Goal: Task Accomplishment & Management: Manage account settings

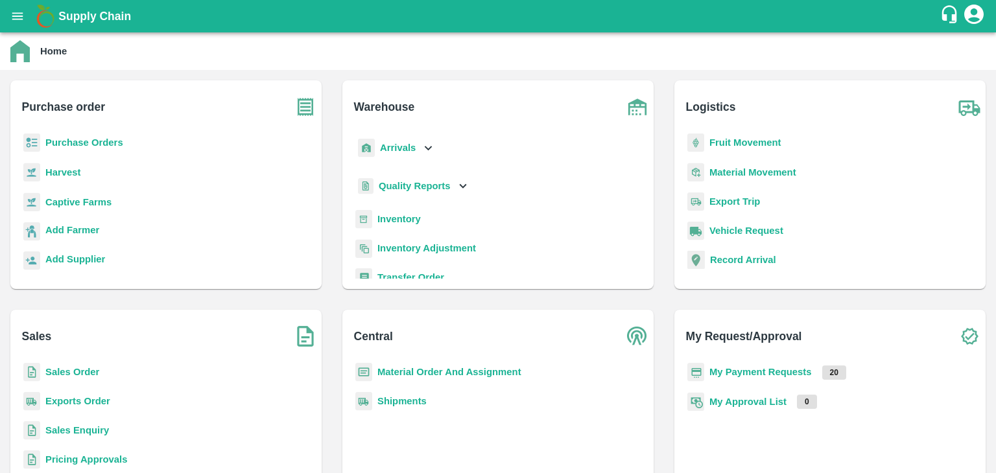
click at [788, 369] on b "My Payment Requests" at bounding box center [760, 372] width 102 height 10
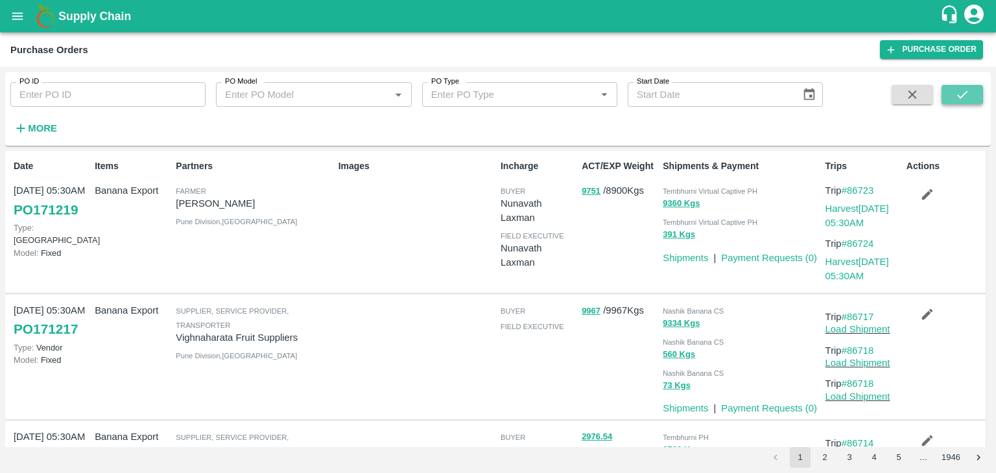
click at [958, 94] on icon "submit" at bounding box center [962, 95] width 14 height 14
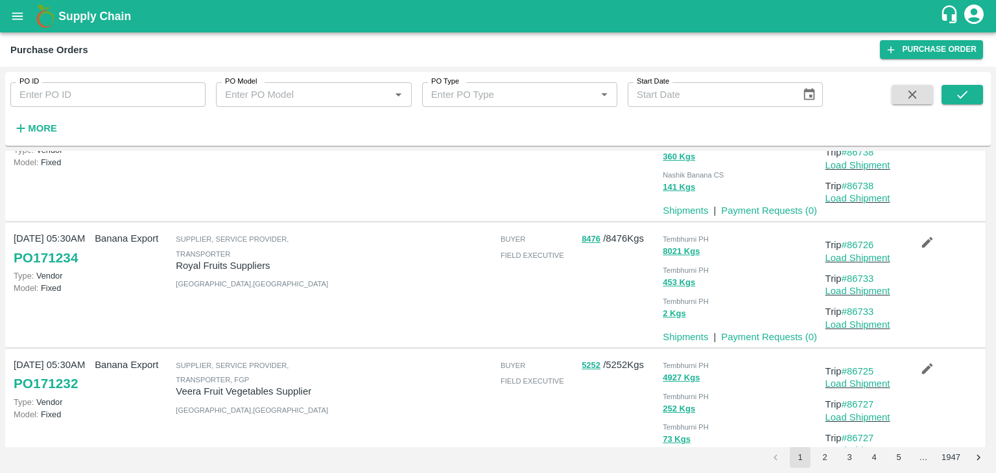
scroll to position [1000, 0]
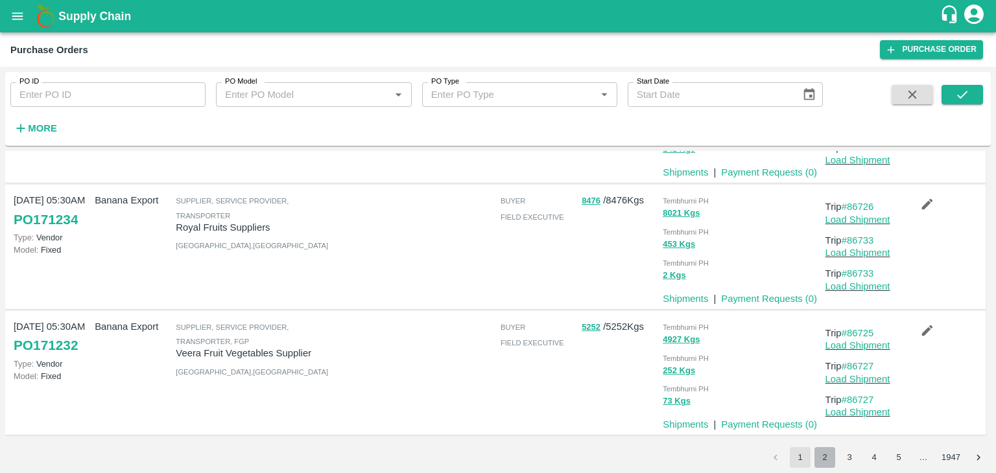
click at [823, 462] on button "2" at bounding box center [824, 457] width 21 height 21
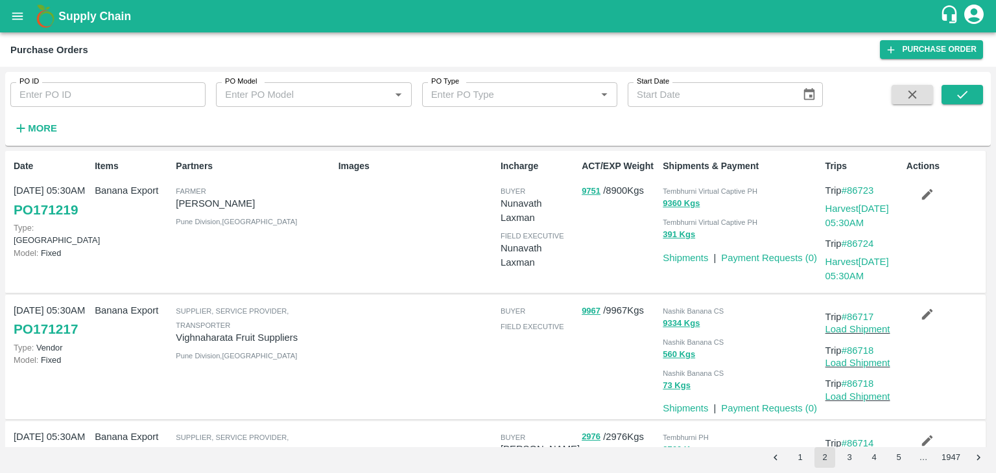
click at [93, 89] on input "PO ID" at bounding box center [107, 94] width 195 height 25
paste input "171198"
type input "171198"
click at [99, 95] on input "171198" at bounding box center [107, 94] width 195 height 25
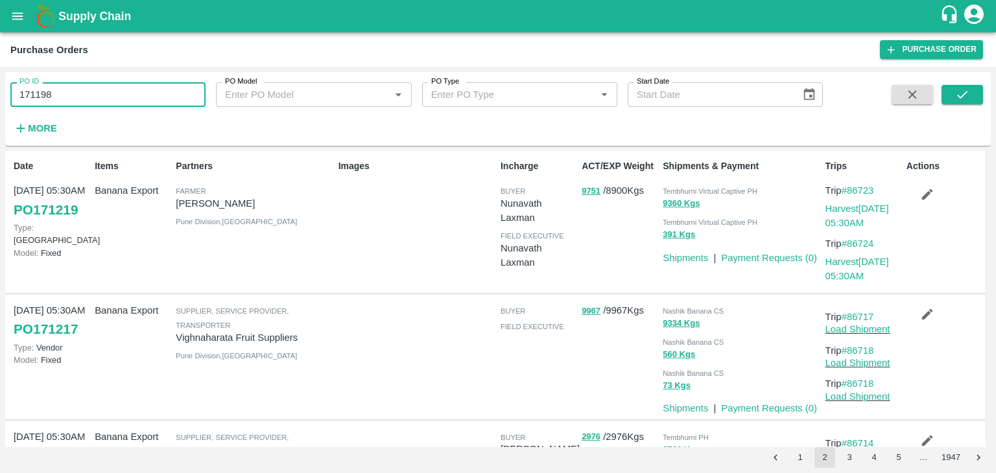
click at [99, 95] on input "171198" at bounding box center [107, 94] width 195 height 25
click at [963, 91] on icon "submit" at bounding box center [962, 95] width 14 height 14
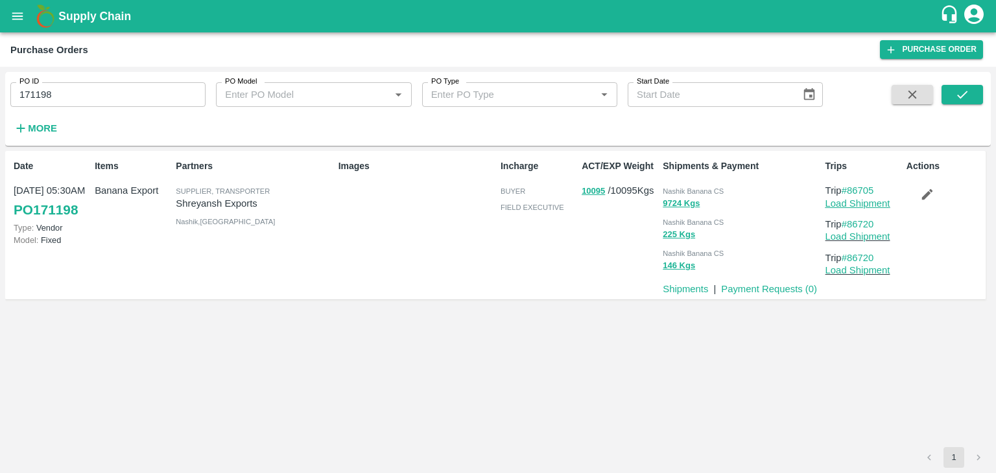
click at [879, 204] on link "Load Shipment" at bounding box center [857, 203] width 65 height 10
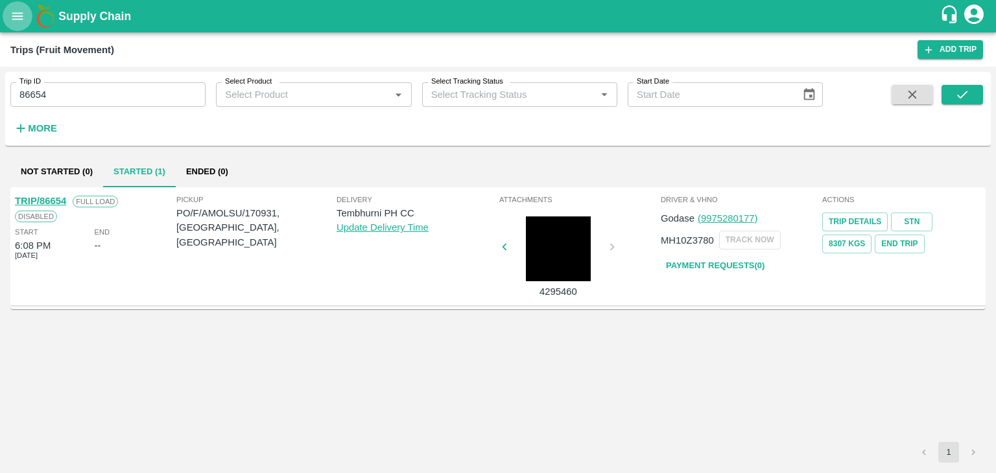
click at [18, 18] on icon "open drawer" at bounding box center [17, 16] width 14 height 14
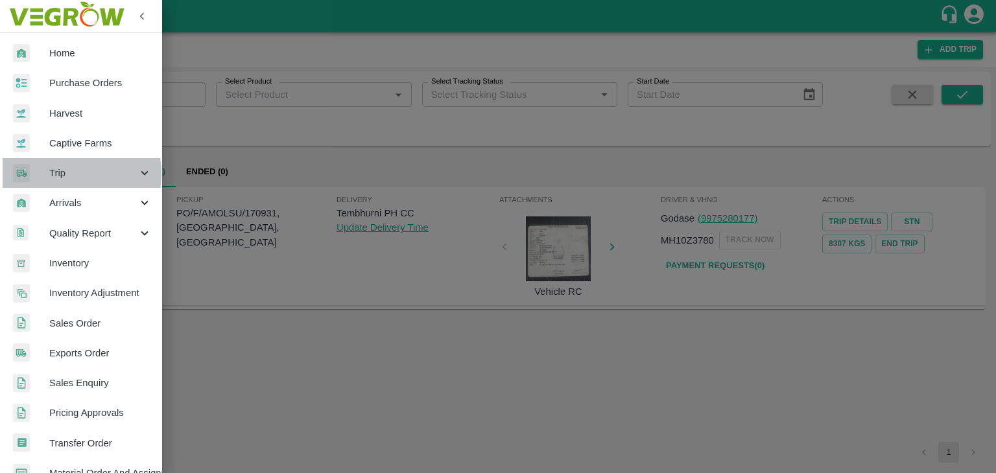
click at [63, 174] on span "Trip" at bounding box center [93, 173] width 88 height 14
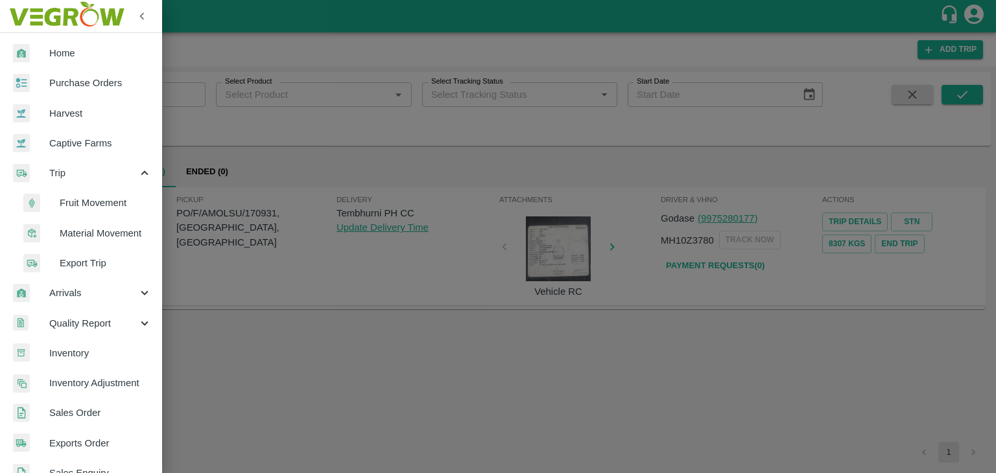
click at [88, 205] on span "Fruit Movement" at bounding box center [106, 203] width 92 height 14
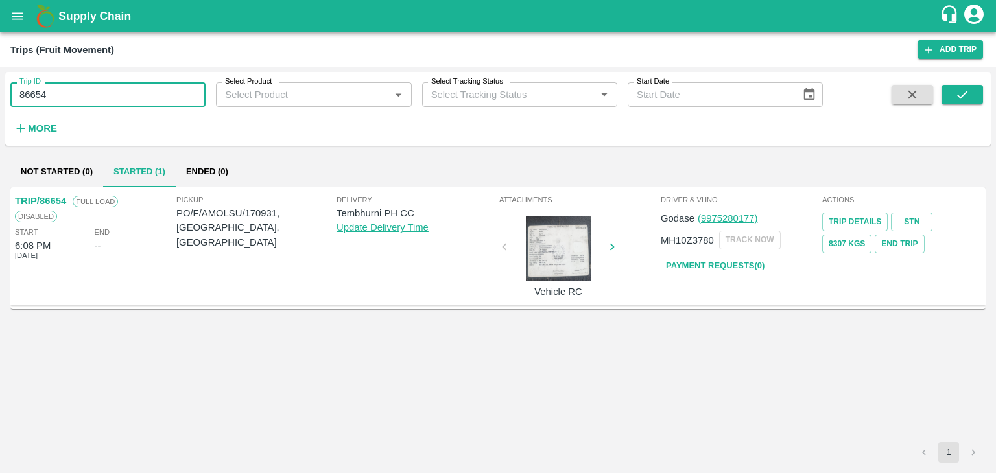
click at [86, 90] on input "86654" at bounding box center [107, 94] width 195 height 25
type input "8"
type input "86720"
click at [945, 91] on button "submit" at bounding box center [961, 94] width 41 height 19
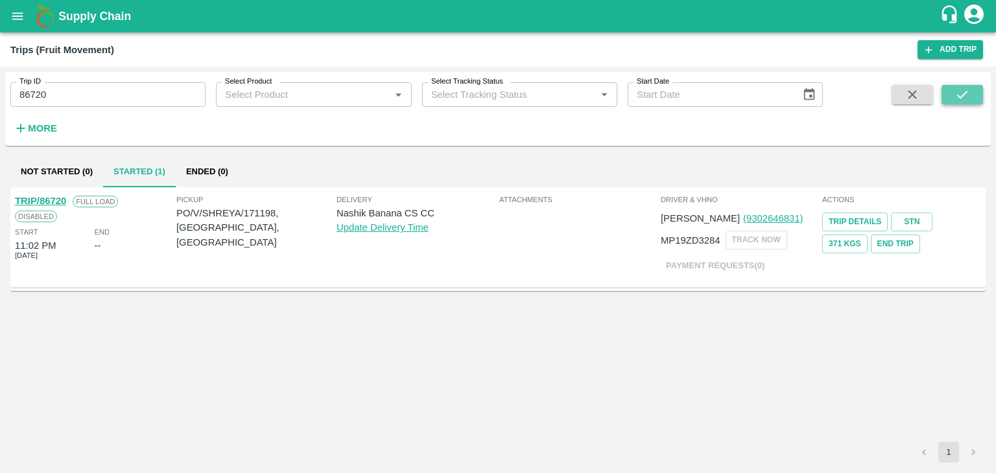
click at [952, 93] on button "submit" at bounding box center [961, 94] width 41 height 19
click at [45, 196] on link "TRIP/86720" at bounding box center [40, 201] width 51 height 10
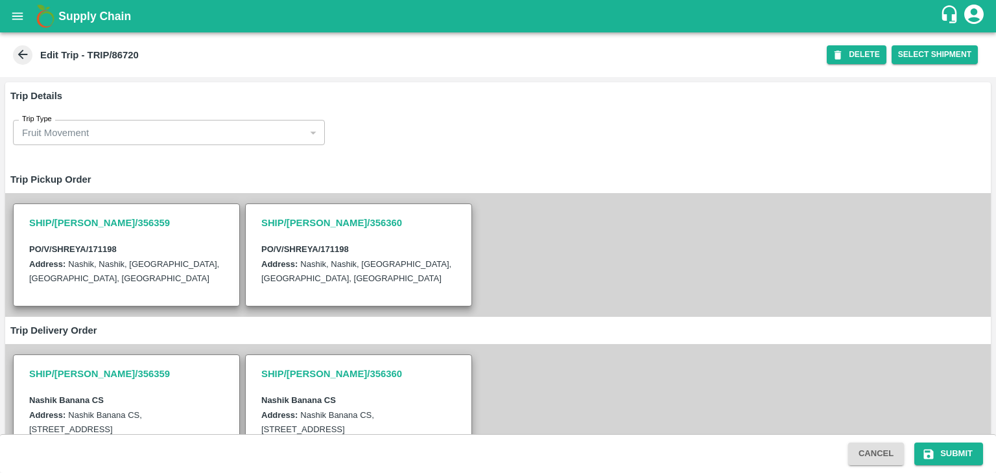
scroll to position [337, 0]
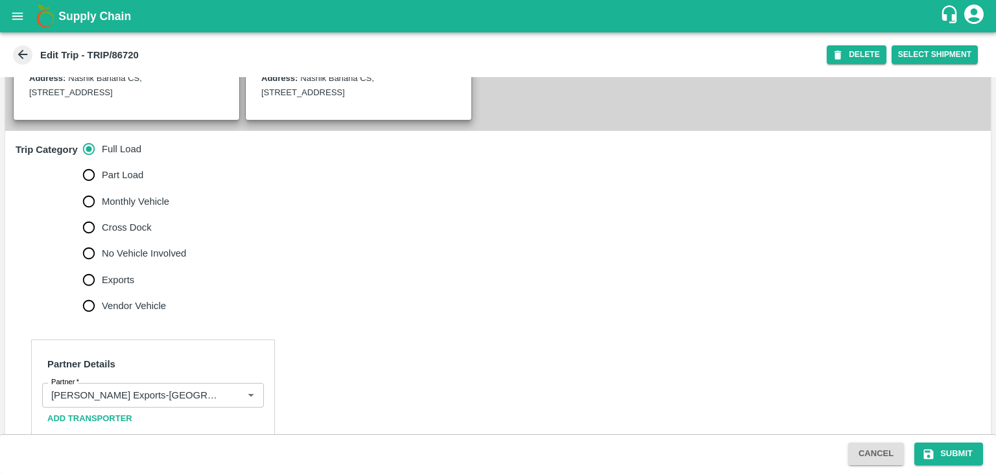
click at [124, 261] on span "No Vehicle Involved" at bounding box center [144, 253] width 84 height 14
click at [102, 266] on input "No Vehicle Involved" at bounding box center [89, 253] width 26 height 26
radio input "true"
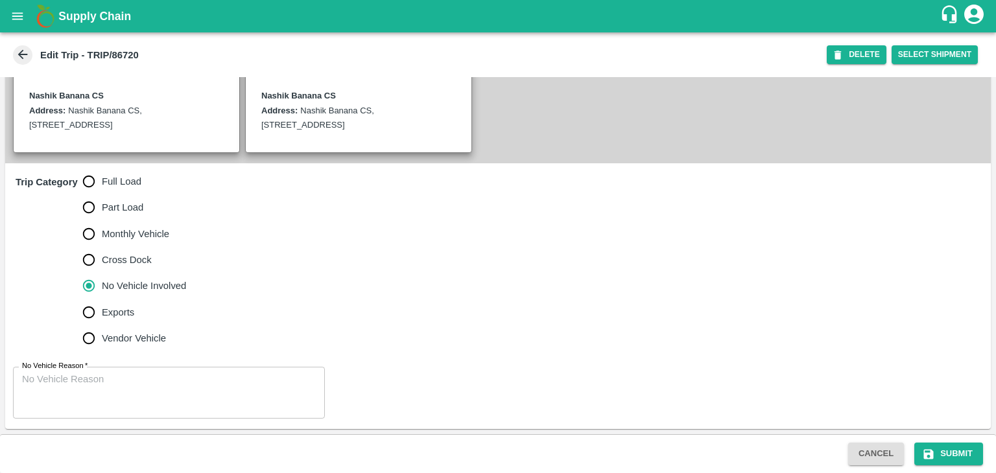
scroll to position [318, 0]
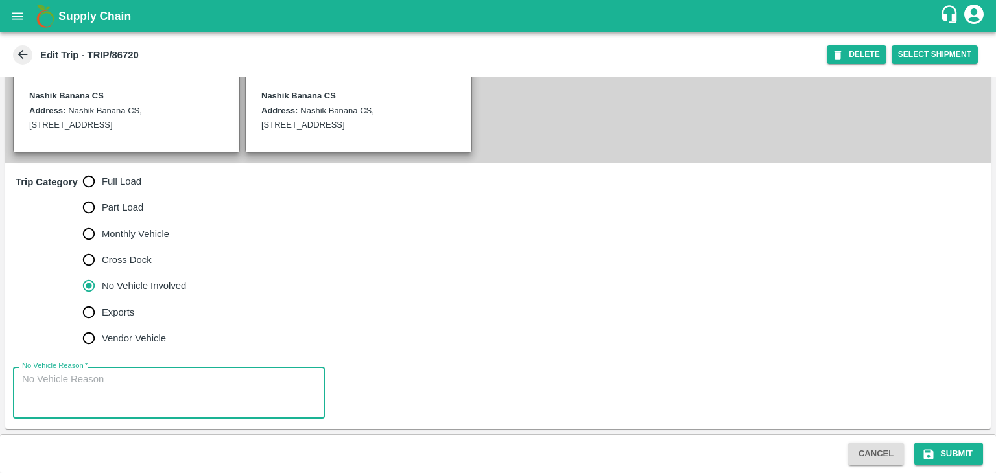
click at [167, 392] on textarea "No Vehicle Reason   *" at bounding box center [169, 393] width 294 height 41
type textarea "Field Dump"
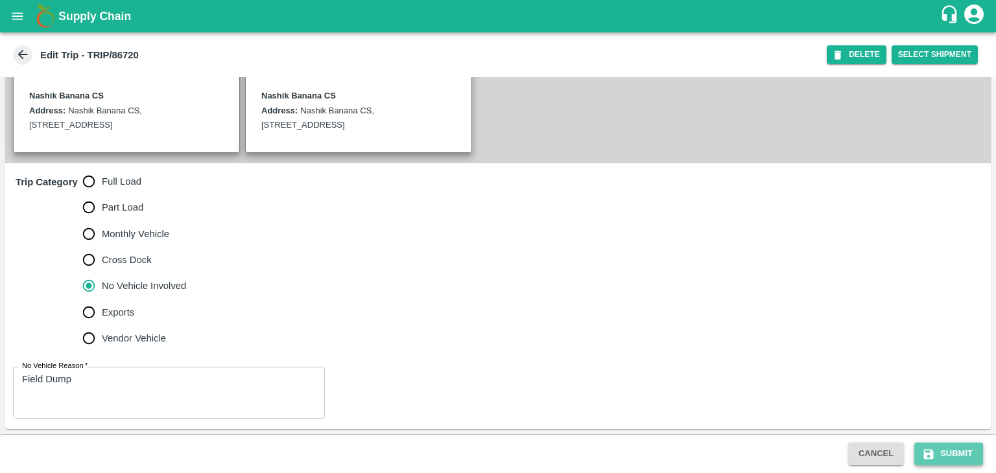
click at [948, 448] on button "Submit" at bounding box center [948, 454] width 69 height 23
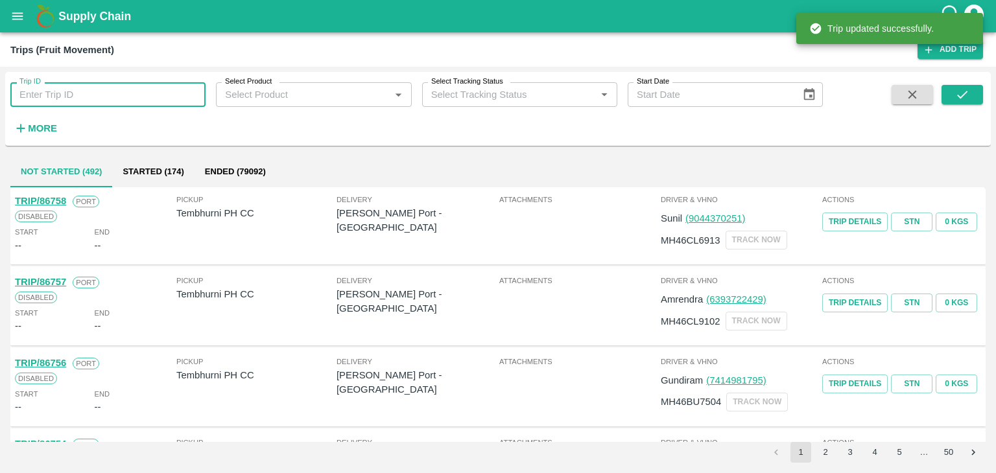
click at [114, 104] on input "Trip ID" at bounding box center [107, 94] width 195 height 25
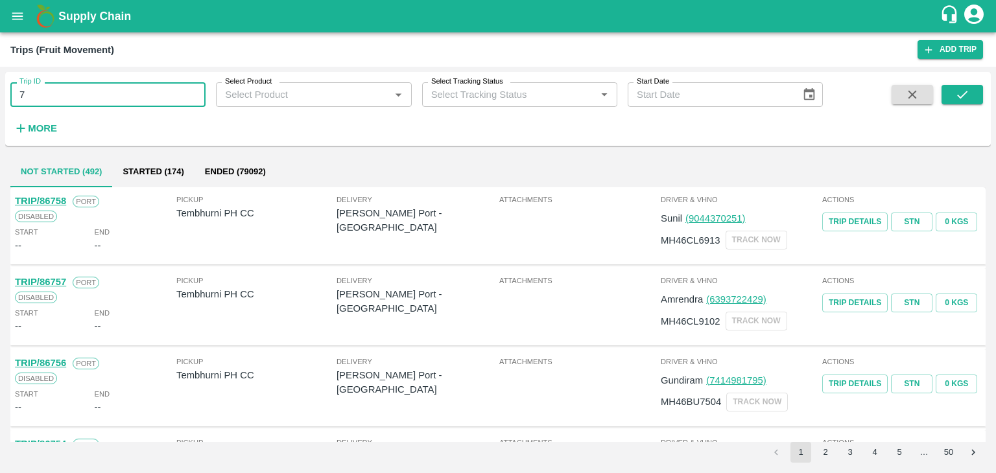
type input "7"
type input "86705"
click at [952, 96] on button "submit" at bounding box center [961, 94] width 41 height 19
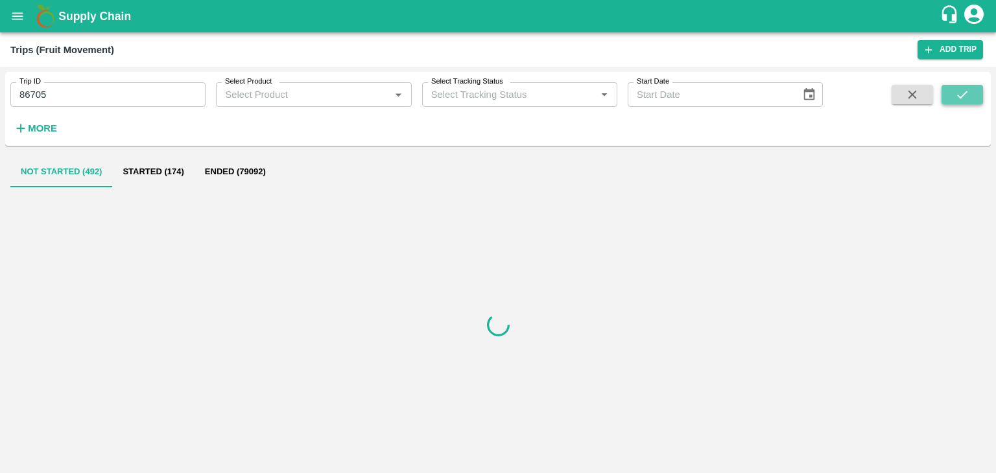
click at [952, 96] on button "submit" at bounding box center [961, 94] width 41 height 19
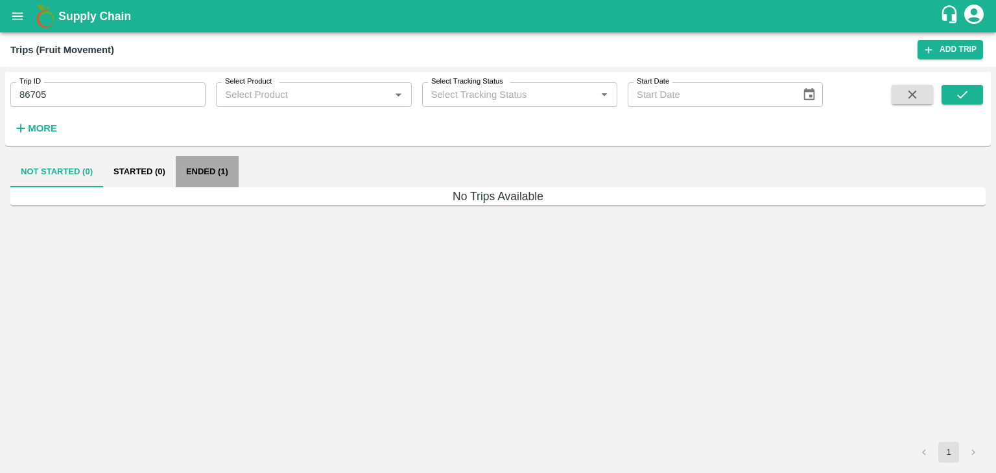
click at [211, 182] on button "Ended (1)" at bounding box center [207, 171] width 63 height 31
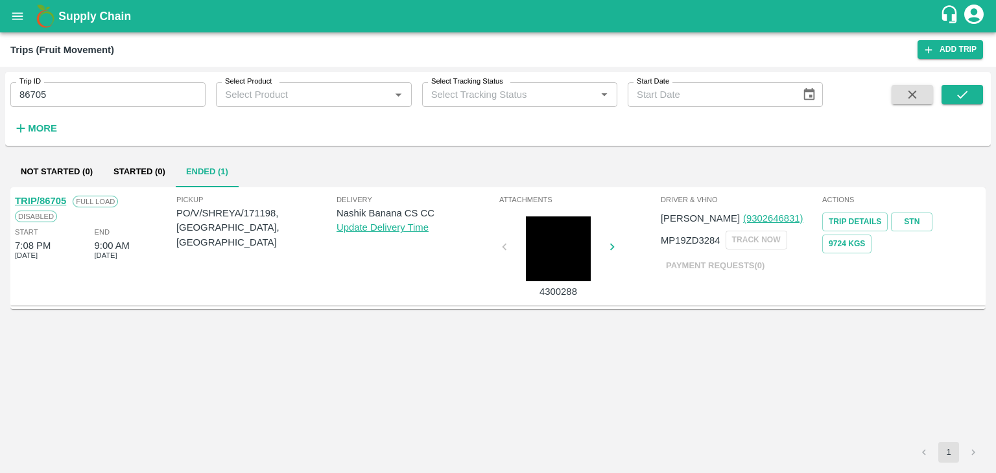
click at [51, 198] on link "TRIP/86705" at bounding box center [40, 201] width 51 height 10
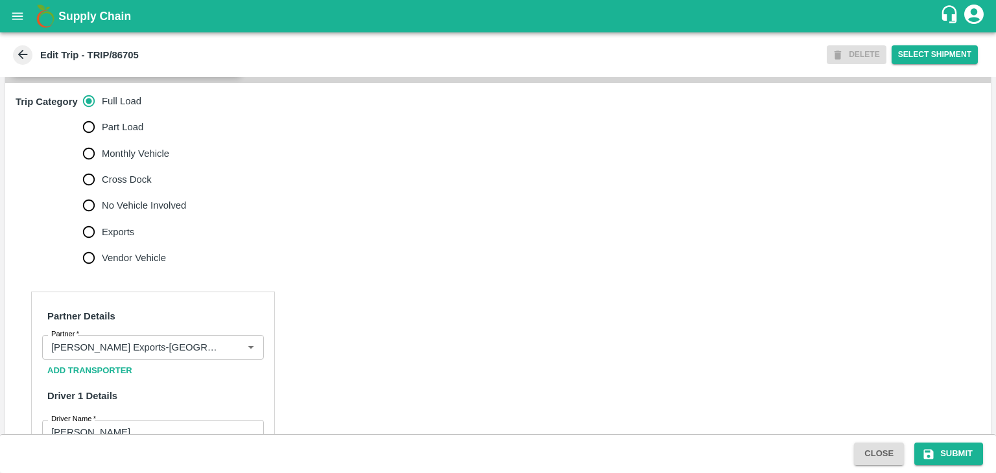
scroll to position [411, 0]
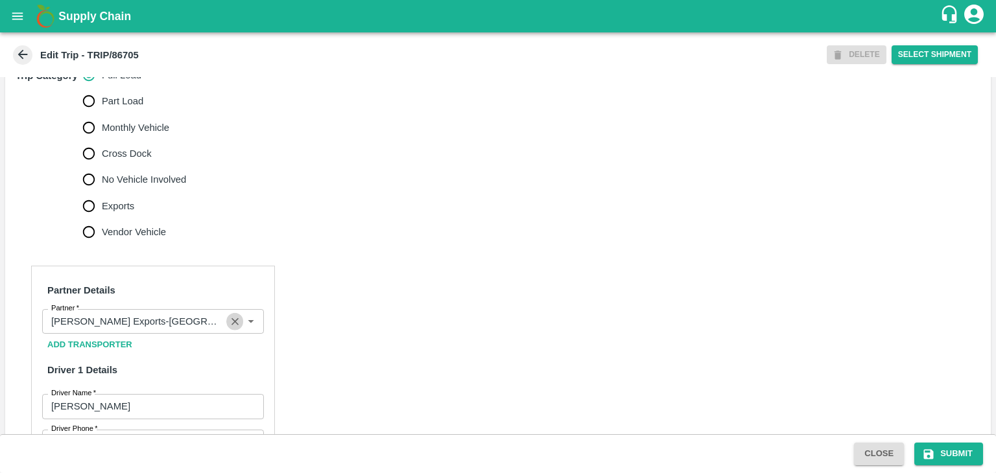
click at [229, 328] on icon "Clear" at bounding box center [235, 322] width 12 height 12
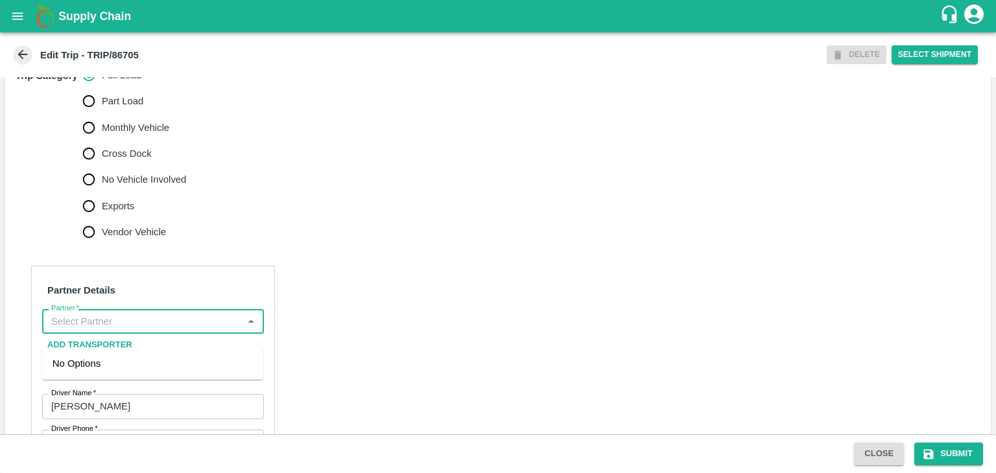
click at [207, 330] on input "Partner   *" at bounding box center [142, 321] width 193 height 17
click at [163, 366] on div "[PERSON_NAME] ( [PERSON_NAME] Transport )-[GEOGRAPHIC_DATA], Pune-9860466997(Tr…" at bounding box center [153, 378] width 200 height 43
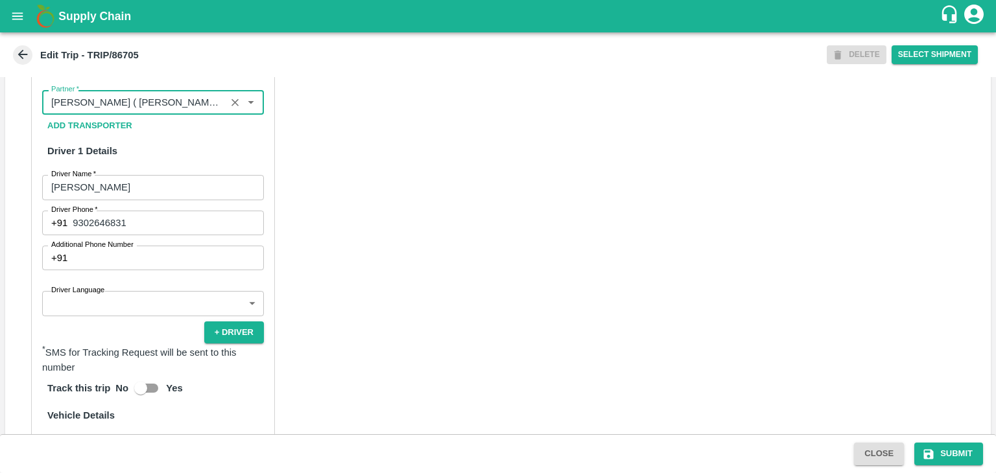
scroll to position [634, 0]
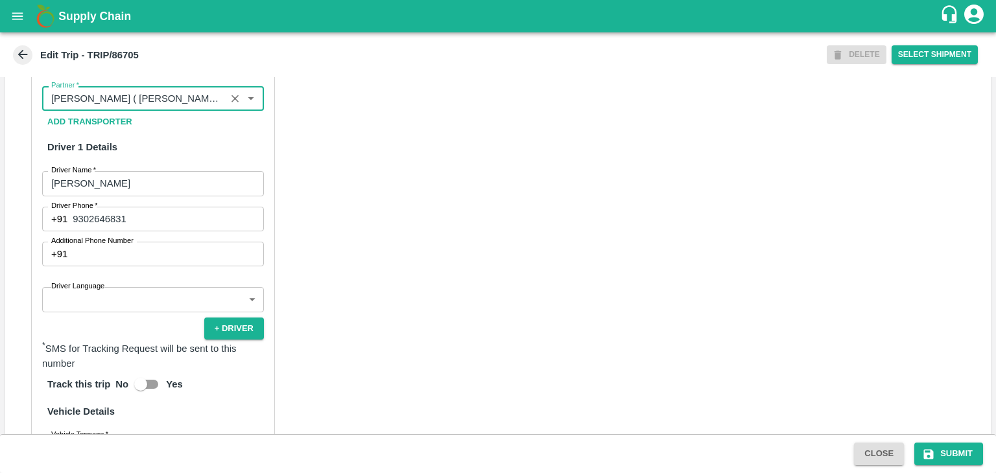
type input "[PERSON_NAME] ( [PERSON_NAME] Transport )-[GEOGRAPHIC_DATA], Pune-9860466997(Tr…"
click at [94, 310] on body "Supply Chain Edit Trip - TRIP/86705 DELETE Select Shipment Trip Details Trip Ty…" at bounding box center [498, 236] width 996 height 473
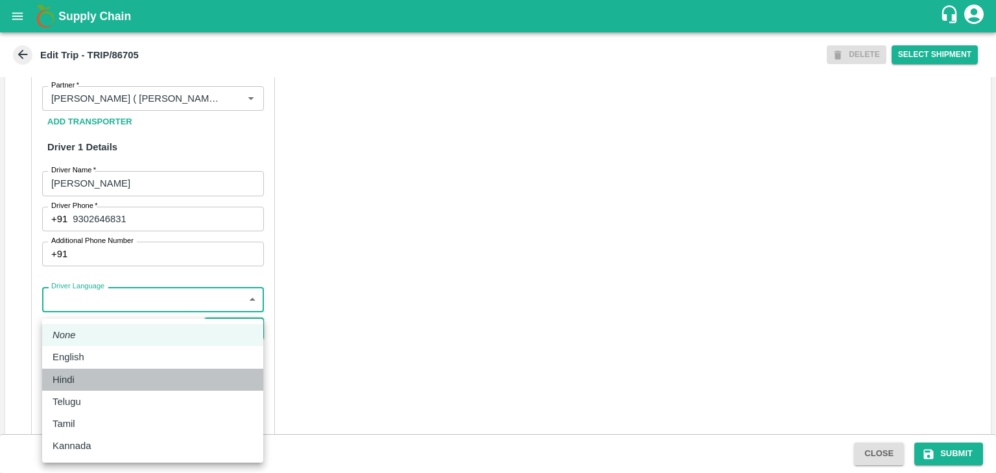
click at [91, 376] on div "Hindi" at bounding box center [153, 380] width 200 height 14
type input "hi"
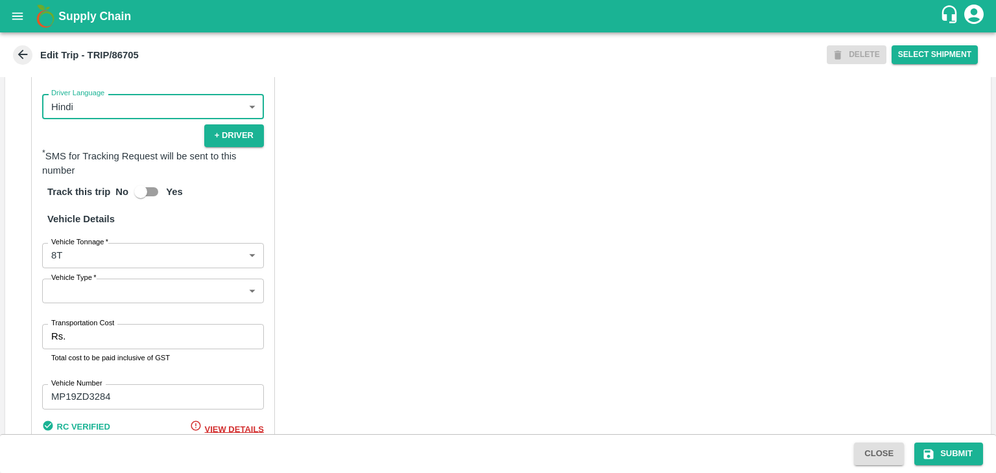
scroll to position [830, 0]
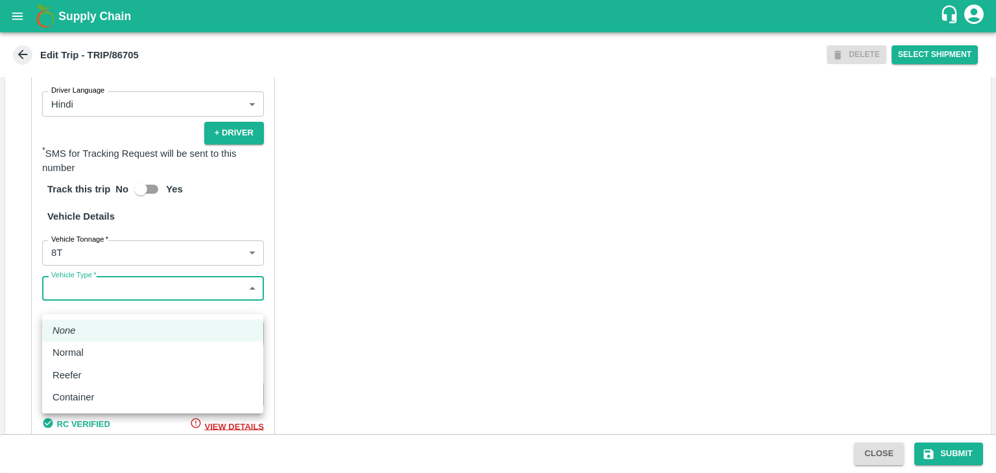
click at [117, 302] on body "Supply Chain Edit Trip - TRIP/86705 DELETE Select Shipment Trip Details Trip Ty…" at bounding box center [498, 236] width 996 height 473
click at [94, 348] on div "Normal" at bounding box center [153, 353] width 200 height 14
type input "Normal"
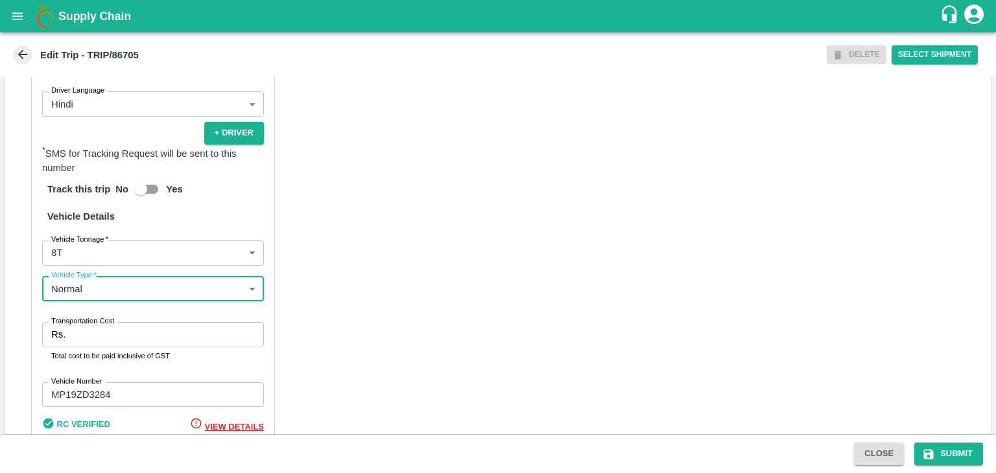
scroll to position [924, 0]
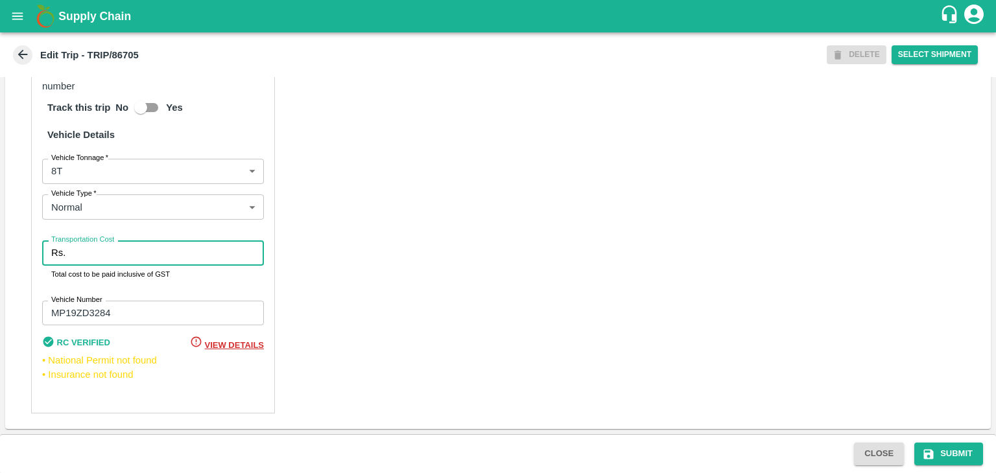
click at [83, 256] on input "Transportation Cost" at bounding box center [167, 252] width 193 height 25
type input "10000"
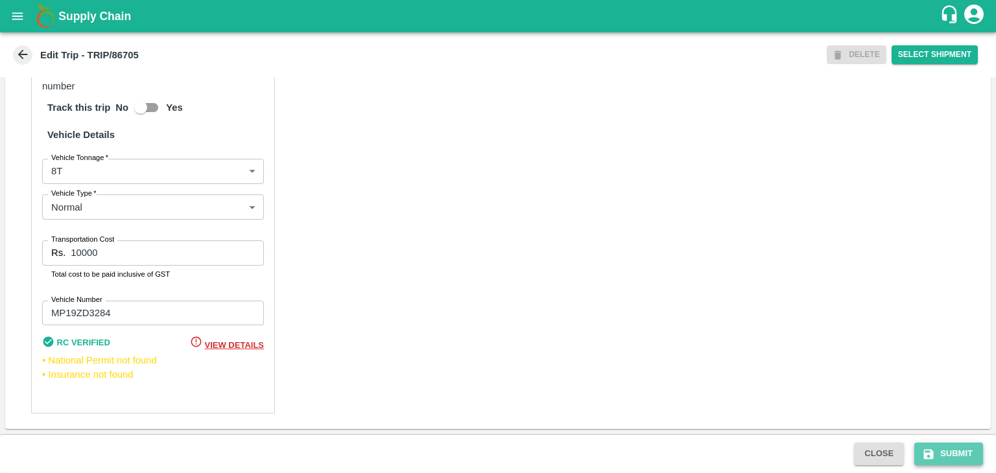
click at [943, 450] on button "Submit" at bounding box center [948, 454] width 69 height 23
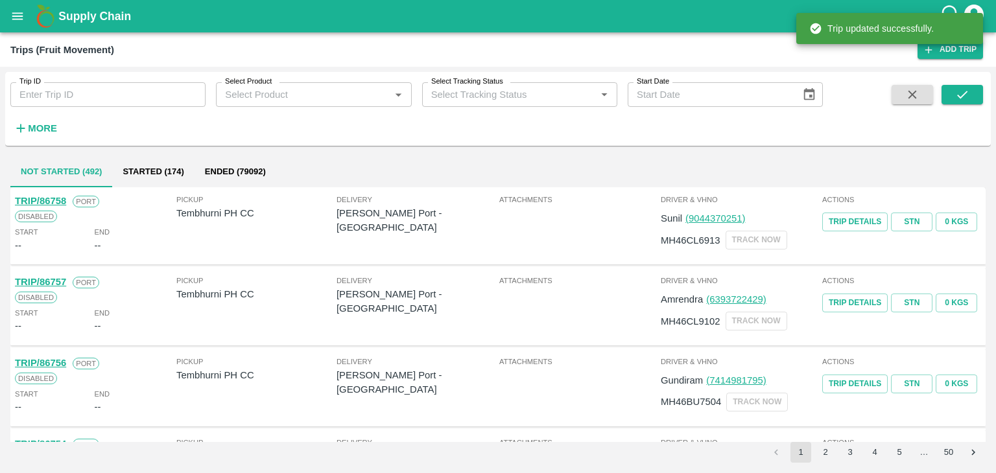
click at [70, 95] on input "Trip ID" at bounding box center [107, 94] width 195 height 25
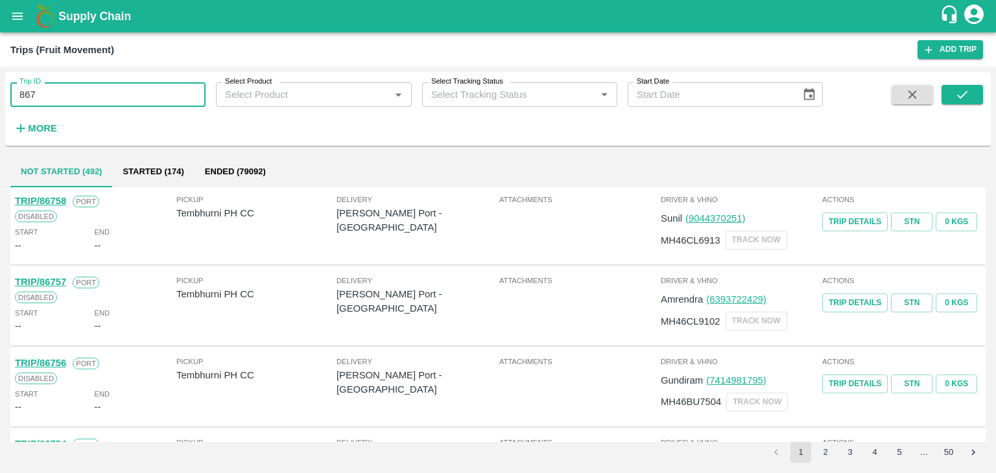
click at [117, 104] on input "867" at bounding box center [107, 94] width 195 height 25
type input "86718"
click at [961, 89] on icon "submit" at bounding box center [962, 95] width 14 height 14
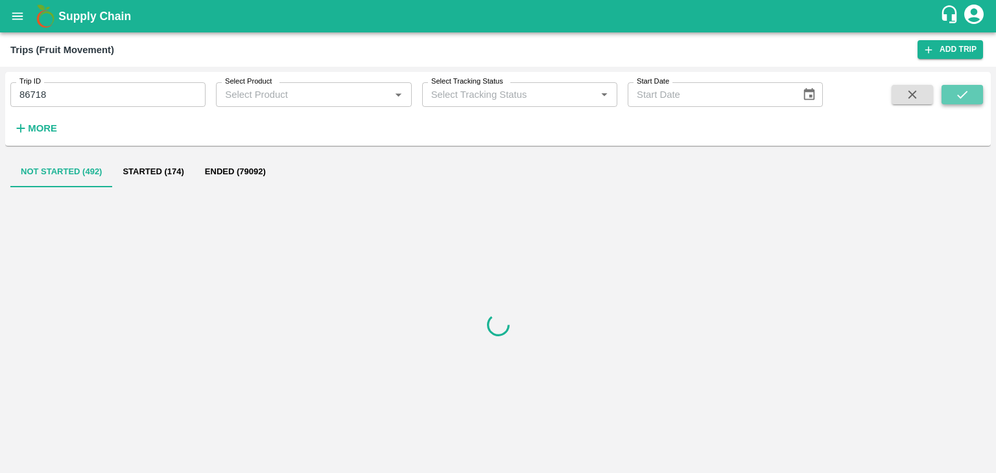
click at [961, 89] on icon "submit" at bounding box center [962, 95] width 14 height 14
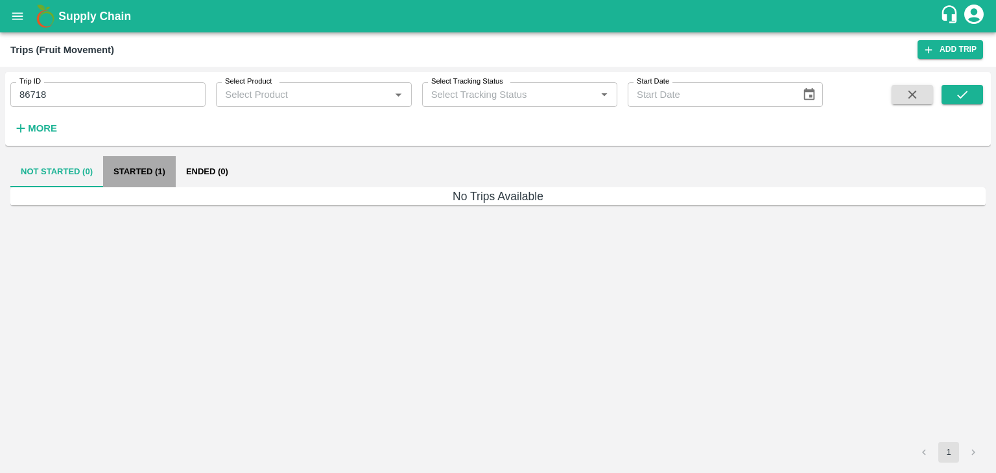
click at [135, 178] on button "Started (1)" at bounding box center [139, 171] width 73 height 31
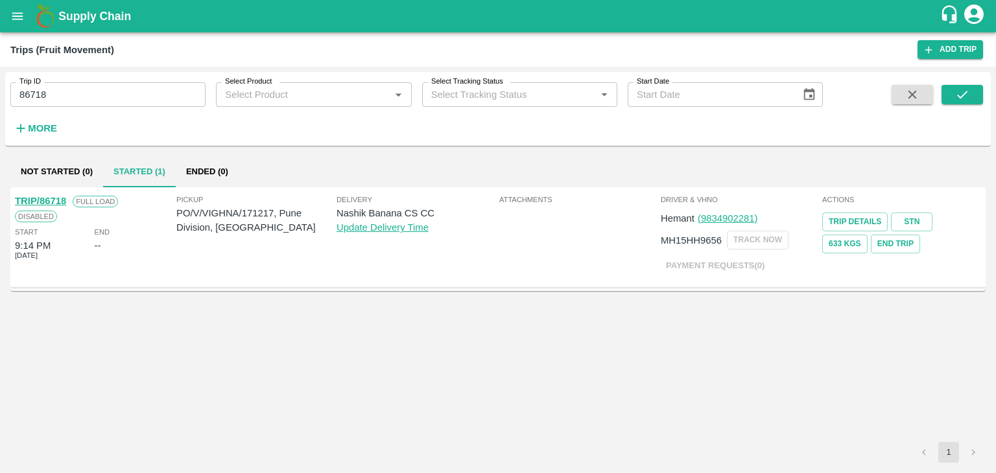
click at [49, 198] on link "TRIP/86718" at bounding box center [40, 201] width 51 height 10
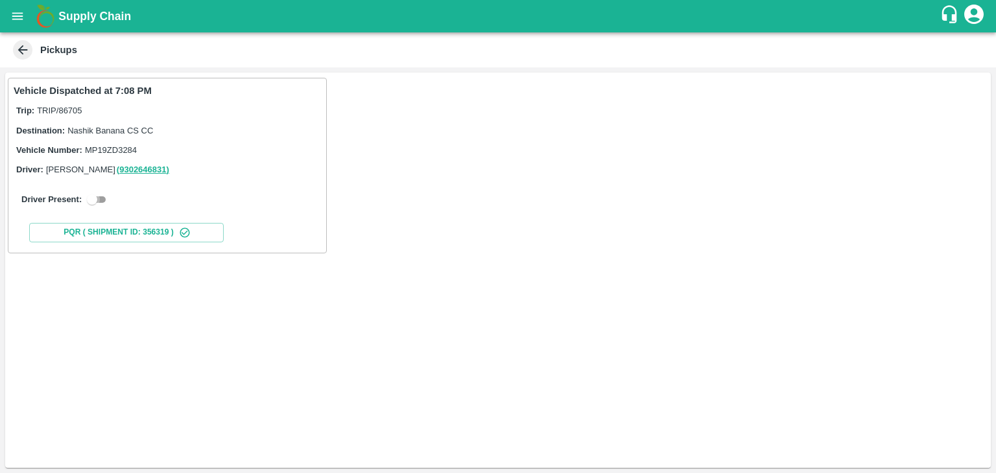
click at [102, 198] on input "checkbox" at bounding box center [92, 200] width 47 height 16
checkbox input "true"
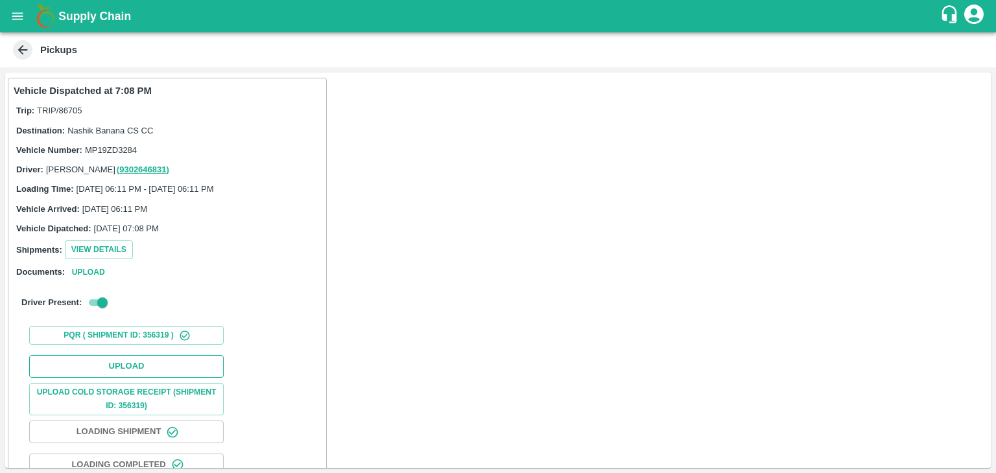
click at [151, 362] on button "Upload" at bounding box center [126, 366] width 194 height 23
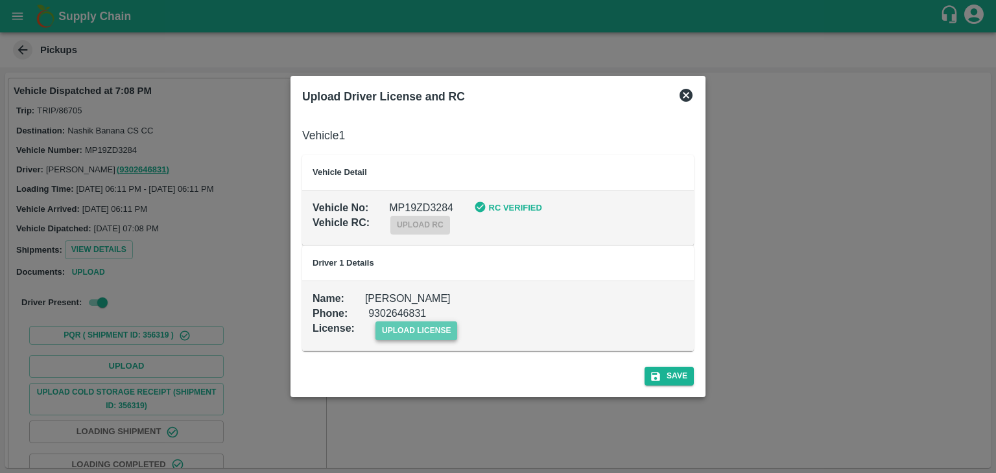
click at [413, 334] on span "upload license" at bounding box center [416, 331] width 82 height 19
click at [0, 0] on input "upload license" at bounding box center [0, 0] width 0 height 0
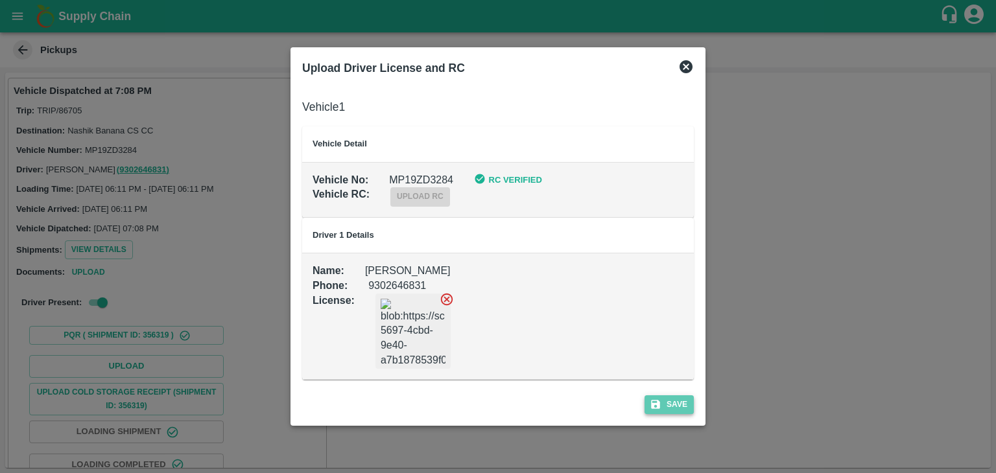
click at [670, 404] on button "Save" at bounding box center [668, 404] width 49 height 19
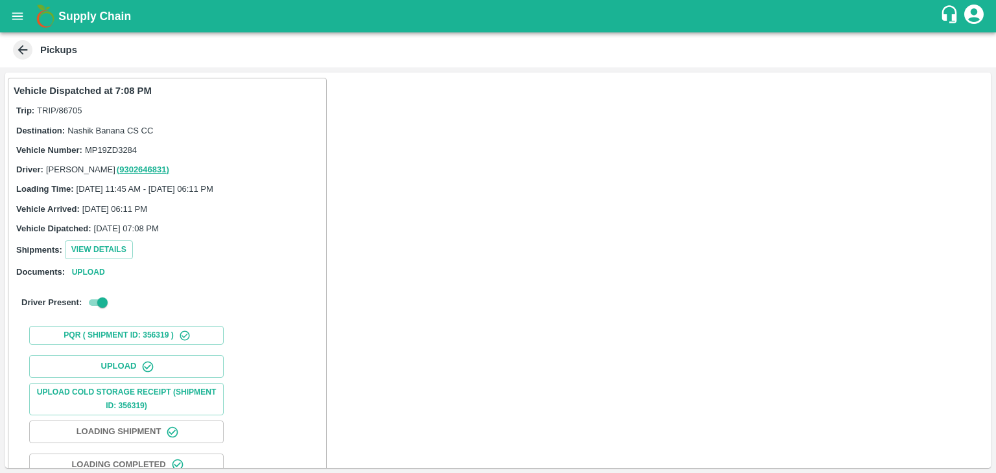
scroll to position [135, 0]
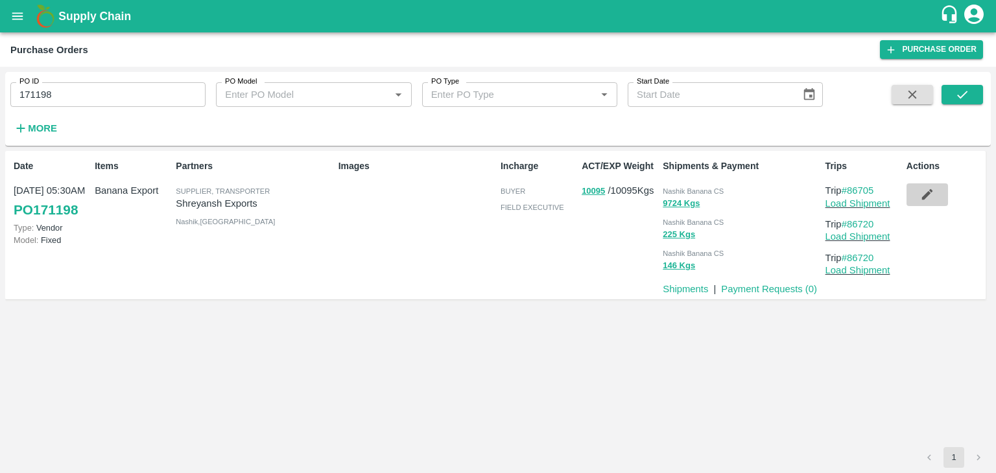
click at [928, 193] on icon "button" at bounding box center [926, 194] width 11 height 11
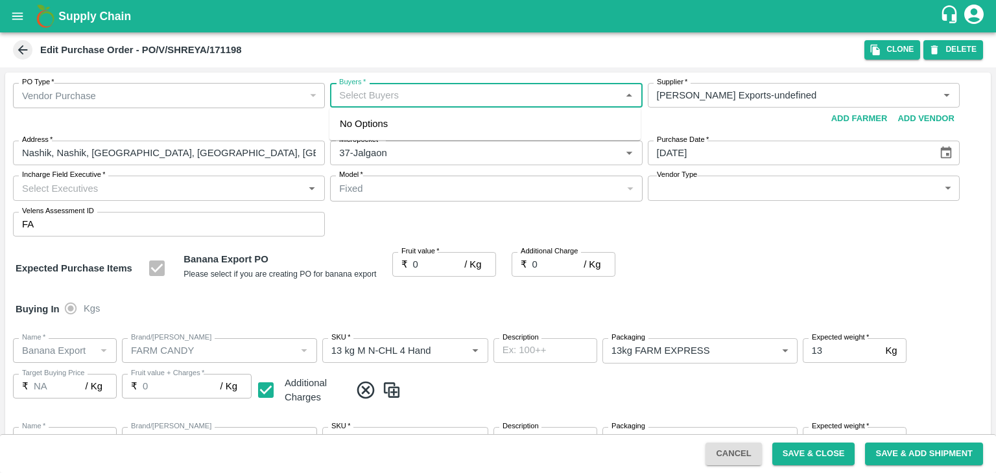
click at [447, 91] on input "Buyers   *" at bounding box center [475, 95] width 283 height 17
type input "Ajit O"
click at [416, 133] on div "[PERSON_NAME]" at bounding box center [484, 130] width 311 height 34
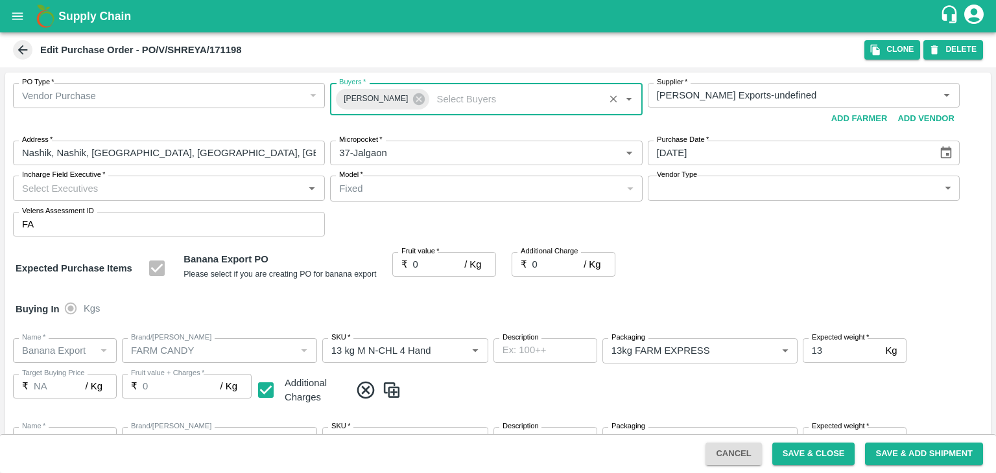
click at [170, 185] on input "Incharge Field Executive   *" at bounding box center [158, 188] width 283 height 17
type input "[PERSON_NAME]"
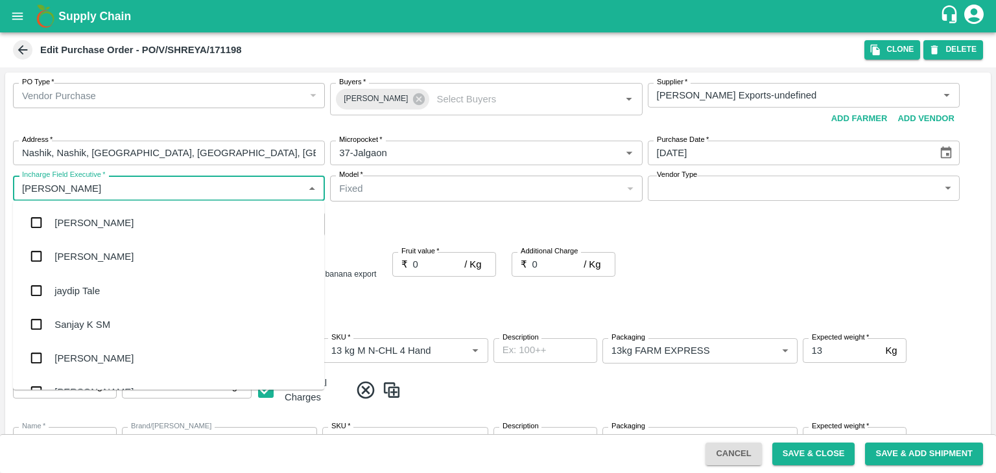
click at [89, 298] on div "jaydip Tale" at bounding box center [168, 291] width 311 height 34
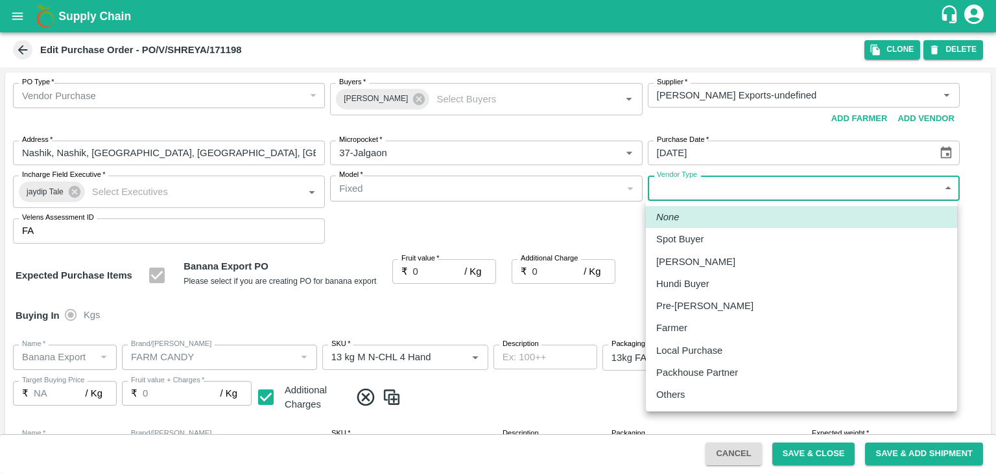
click at [670, 192] on body "Supply Chain Edit Purchase Order - PO/V/SHREYA/171198 Clone DELETE PO Type   * …" at bounding box center [498, 236] width 996 height 473
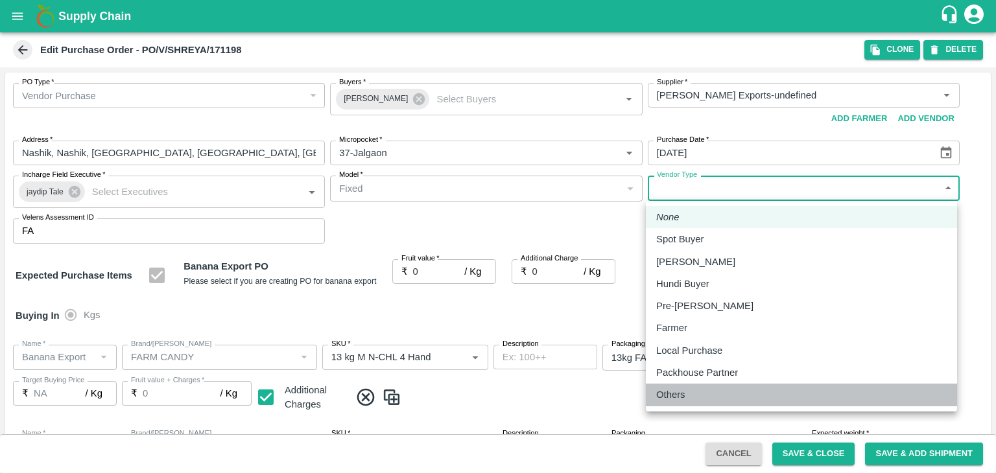
click at [672, 402] on p "Others" at bounding box center [670, 395] width 29 height 14
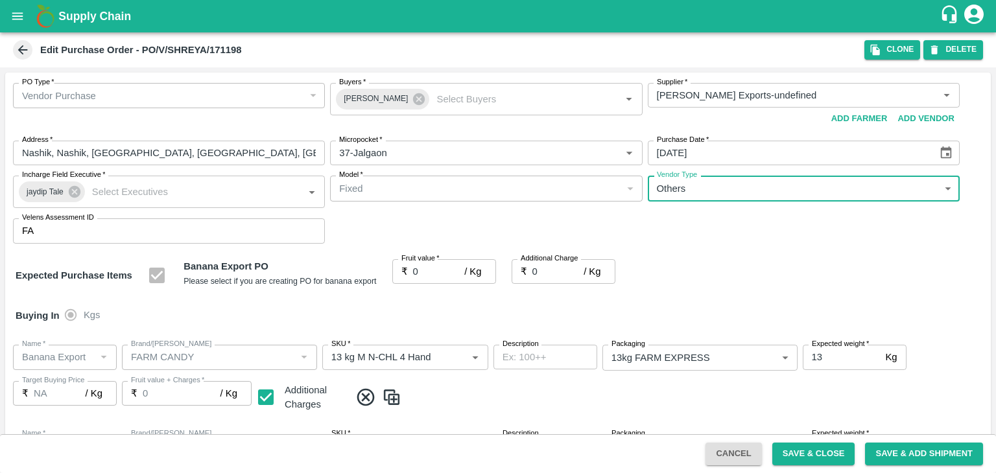
type input "OTHER"
click at [425, 272] on input "0" at bounding box center [439, 271] width 52 height 25
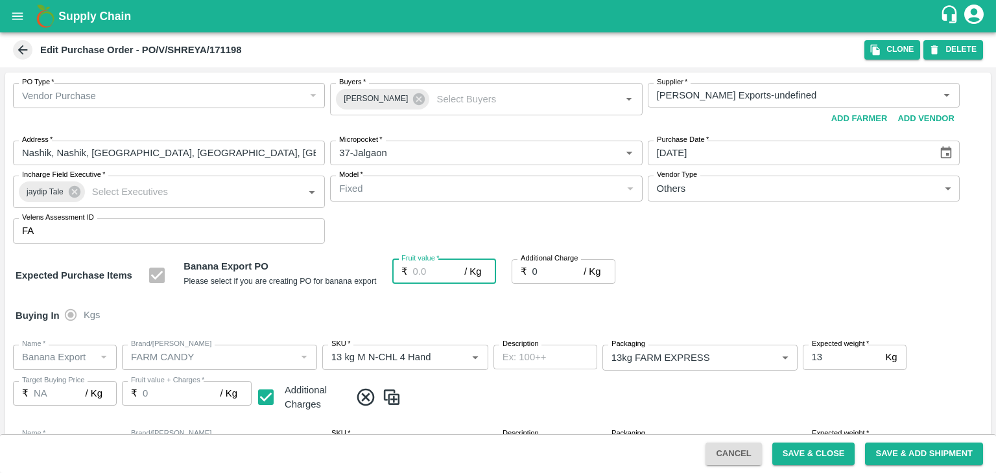
type input "1"
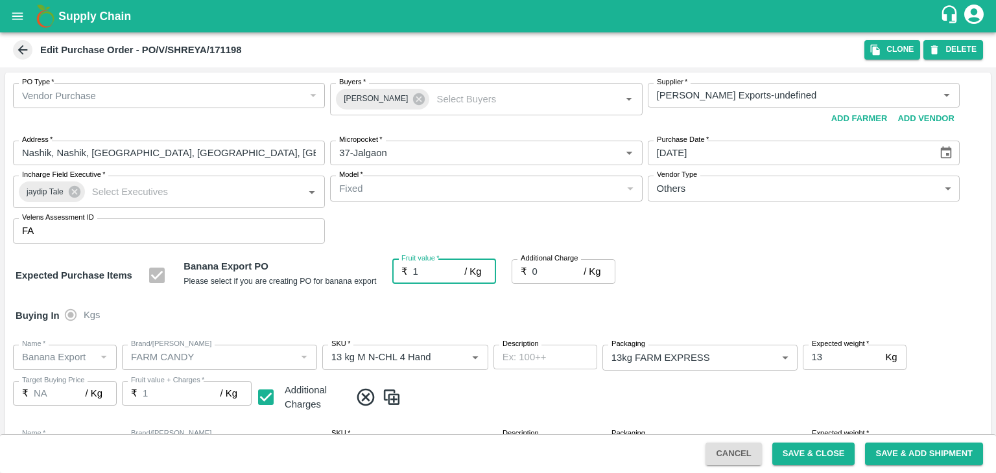
type input "1"
type input "19"
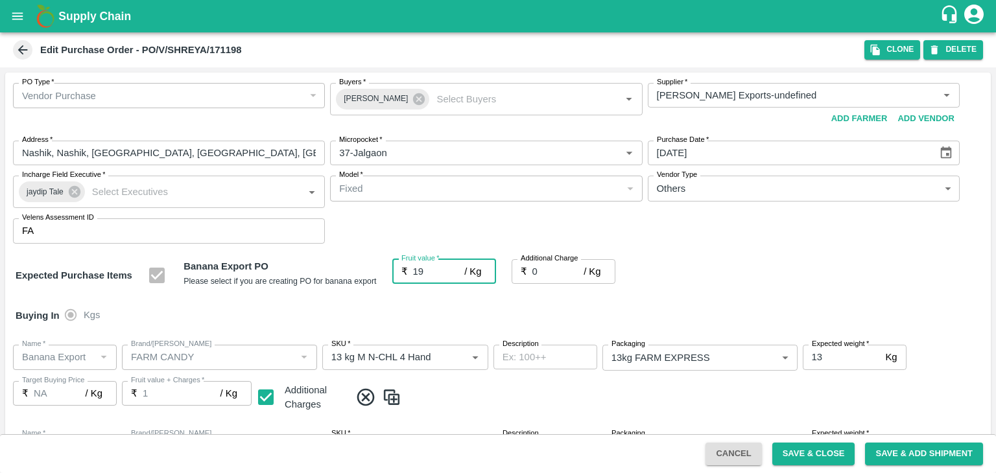
type input "19"
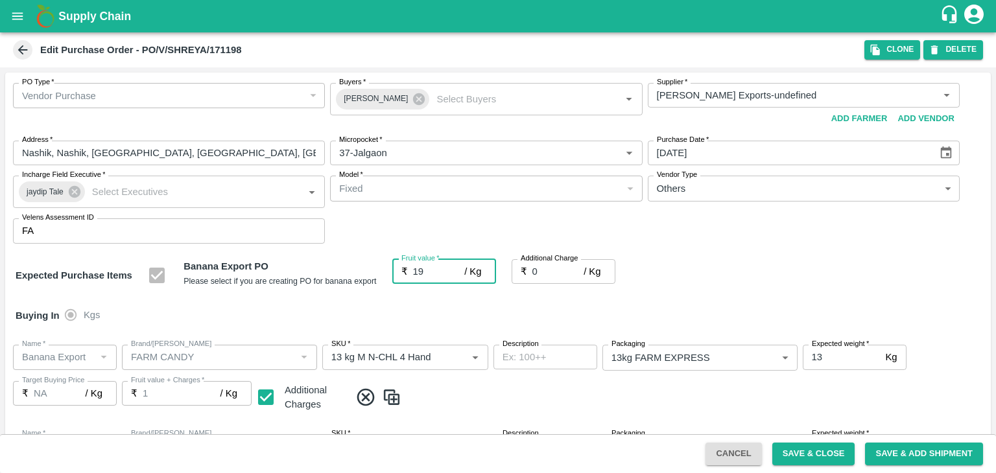
type input "19"
type input "2"
type input "21"
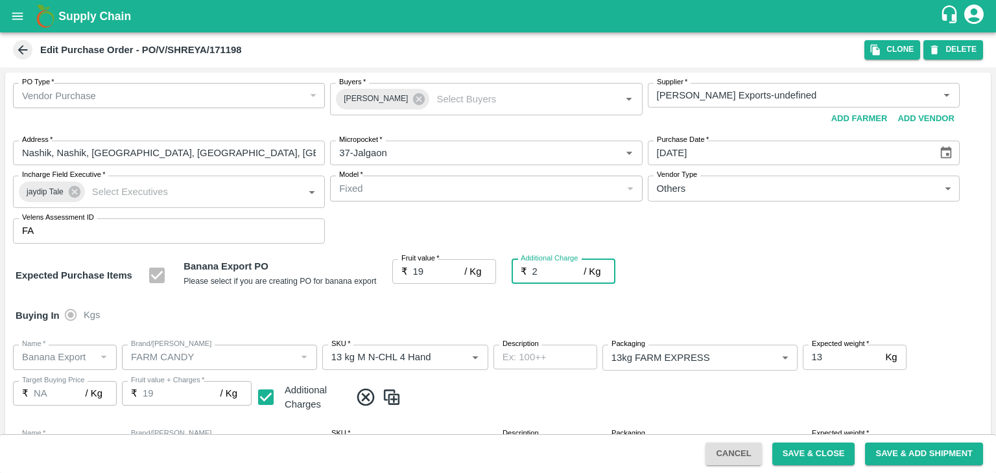
type input "21"
type input "2.7"
type input "21.7"
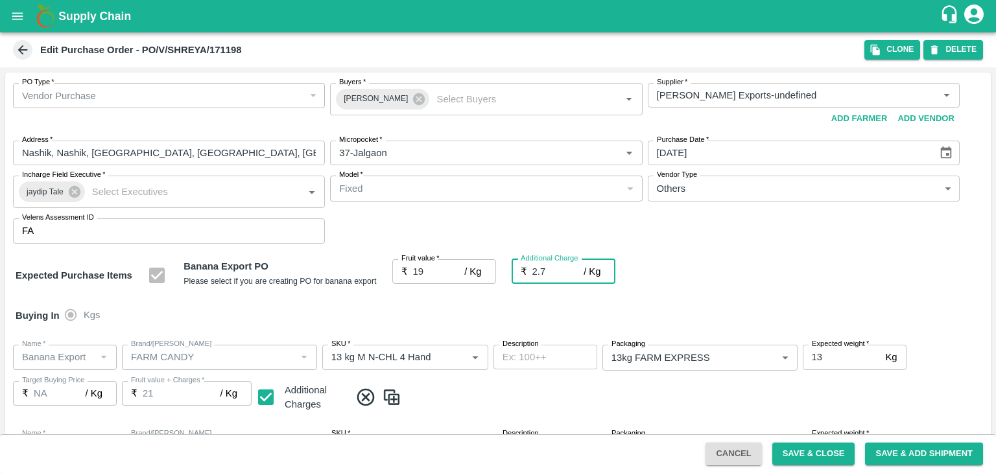
type input "21.7"
type input "2.75"
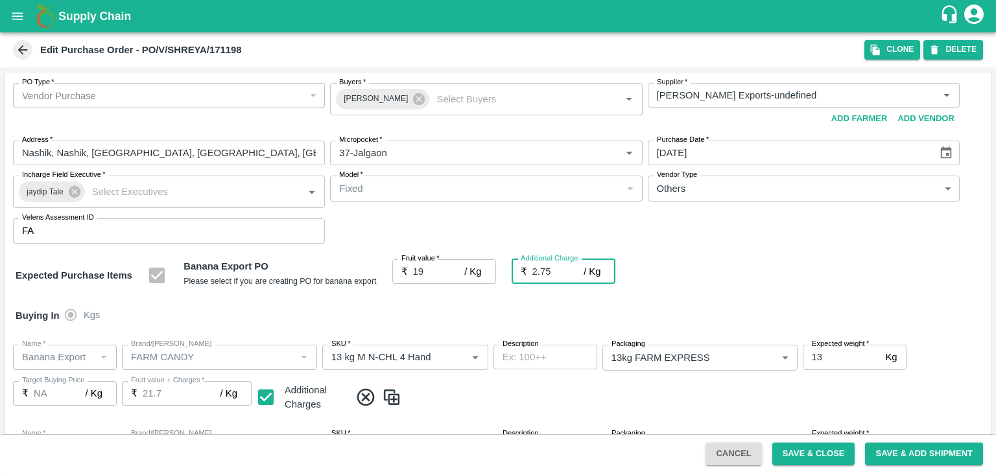
type input "21.75"
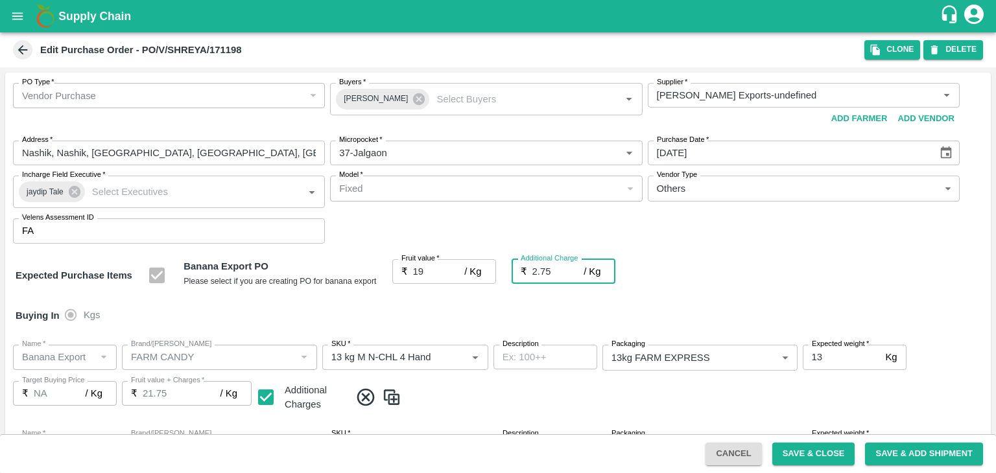
type input "2.75"
click at [460, 316] on div "Buying In Kgs" at bounding box center [497, 316] width 985 height 38
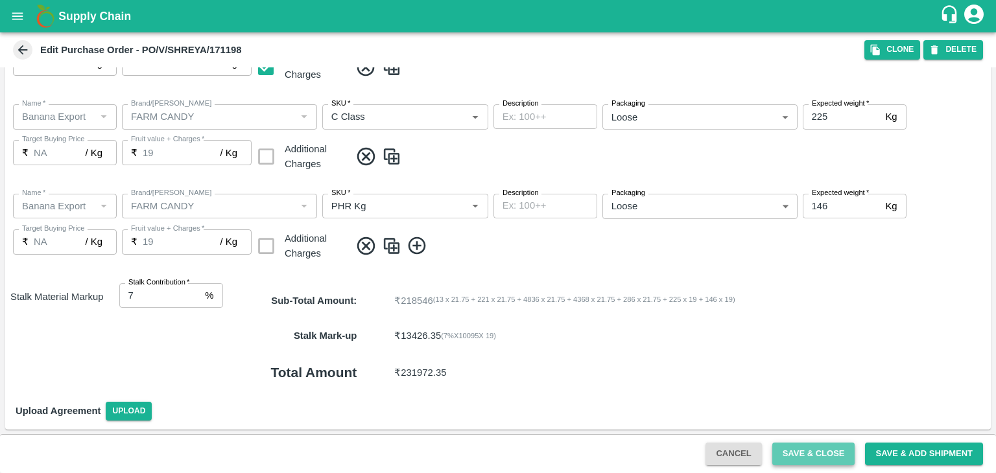
click at [794, 455] on button "Save & Close" at bounding box center [813, 454] width 83 height 23
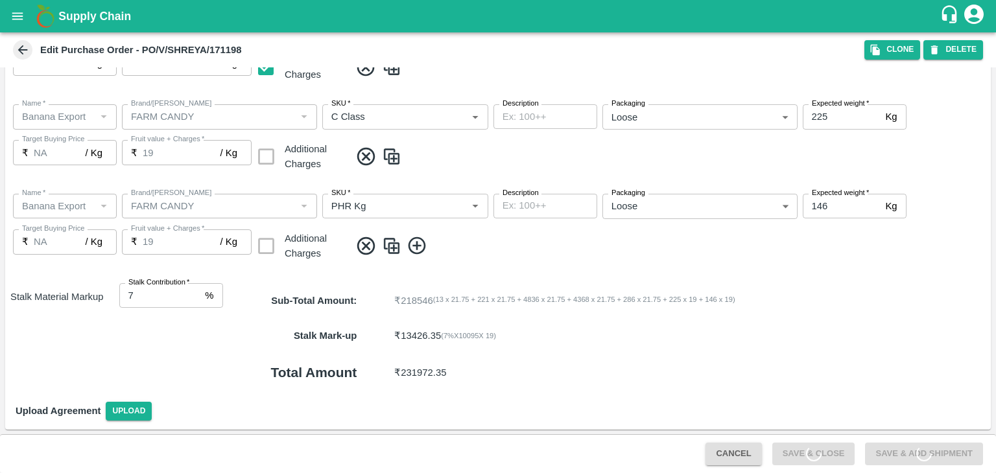
scroll to position [0, 0]
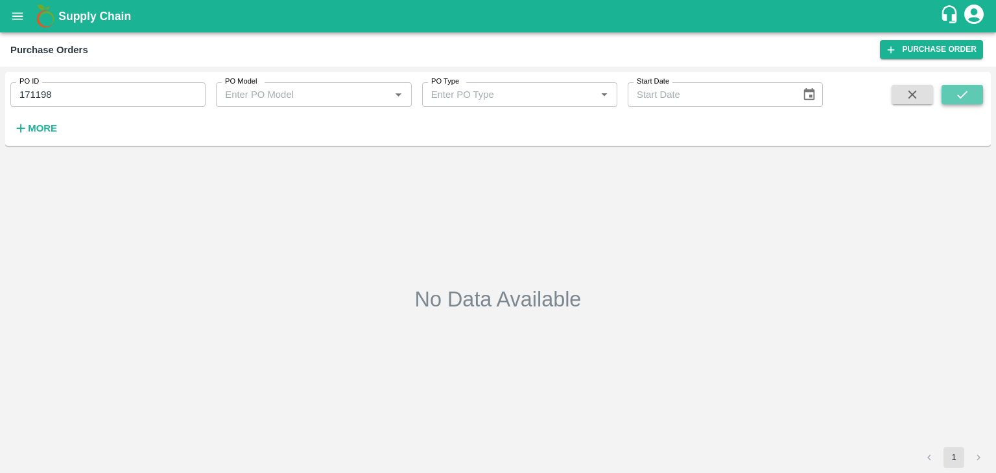
click at [968, 100] on icon "submit" at bounding box center [962, 95] width 14 height 14
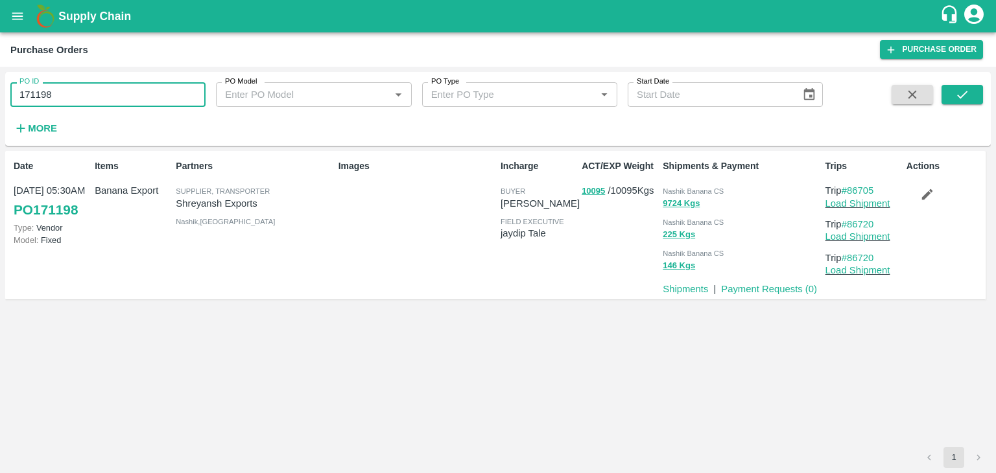
click at [110, 100] on input "171198" at bounding box center [107, 94] width 195 height 25
paste input "text"
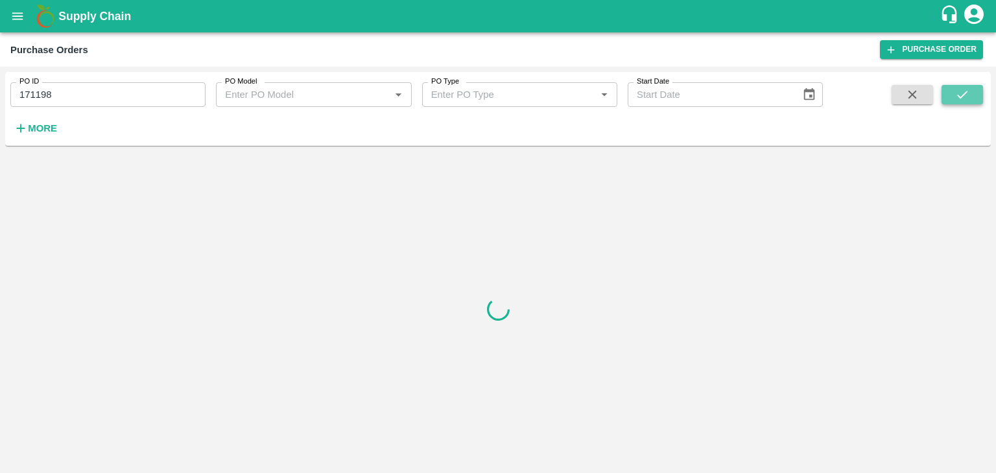
click at [965, 86] on button "submit" at bounding box center [961, 94] width 41 height 19
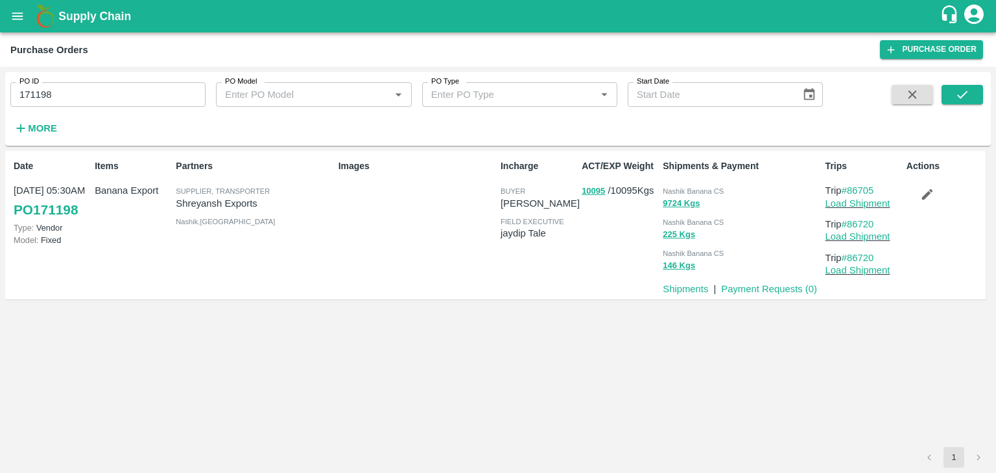
click at [101, 86] on input "171198" at bounding box center [107, 94] width 195 height 25
paste input "text"
type input "171217"
click at [963, 95] on icon "submit" at bounding box center [962, 95] width 10 height 8
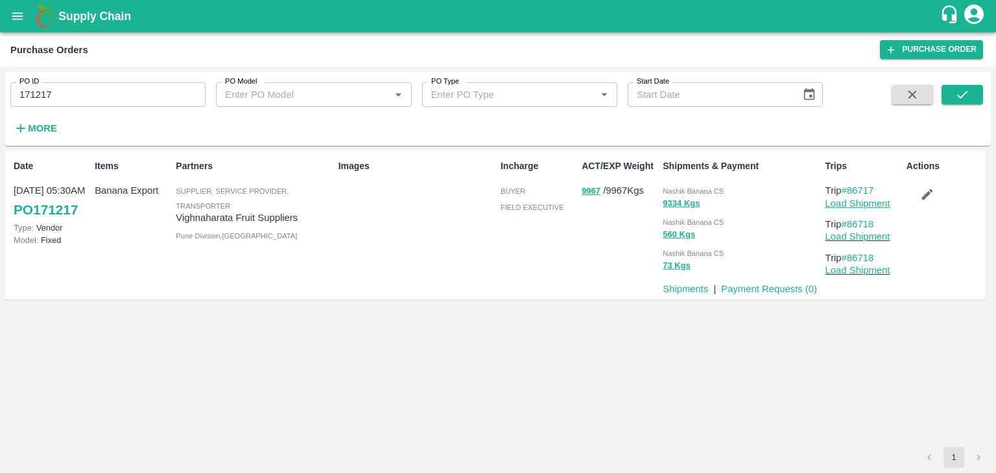
click at [883, 205] on link "Load Shipment" at bounding box center [857, 203] width 65 height 10
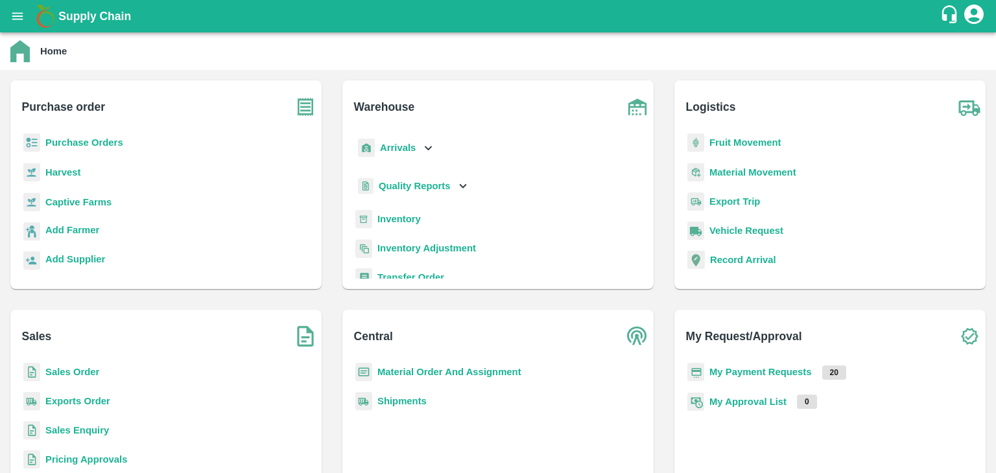
click at [94, 143] on b "Purchase Orders" at bounding box center [84, 142] width 78 height 10
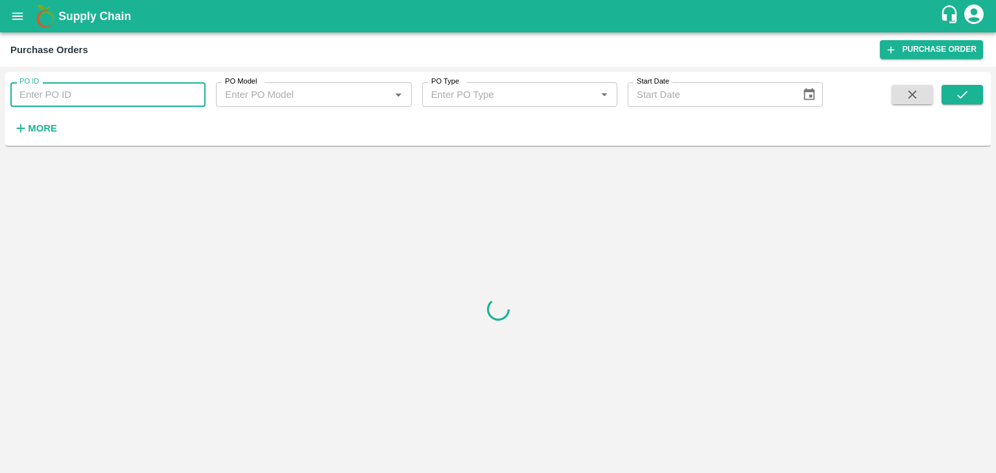
click at [81, 97] on input "PO ID" at bounding box center [107, 94] width 195 height 25
paste input "171145"
type input "171145"
click at [976, 97] on button "submit" at bounding box center [961, 94] width 41 height 19
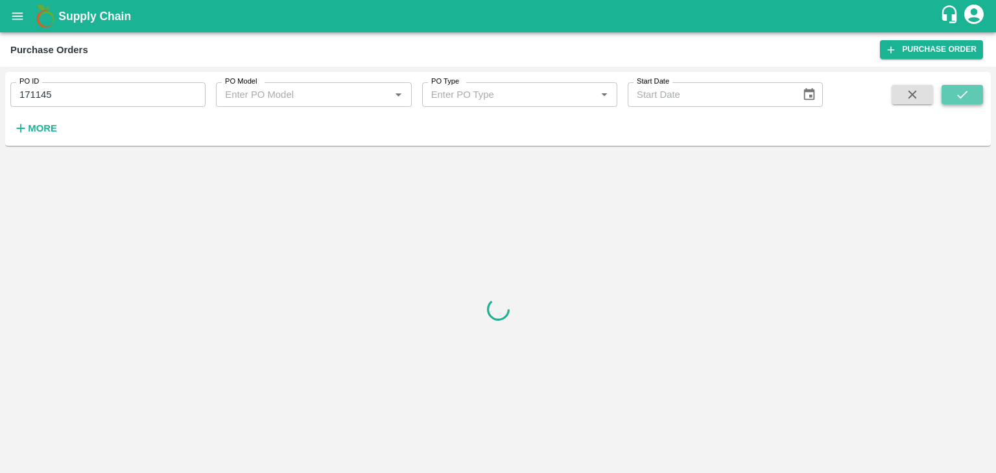
click at [976, 97] on button "submit" at bounding box center [961, 94] width 41 height 19
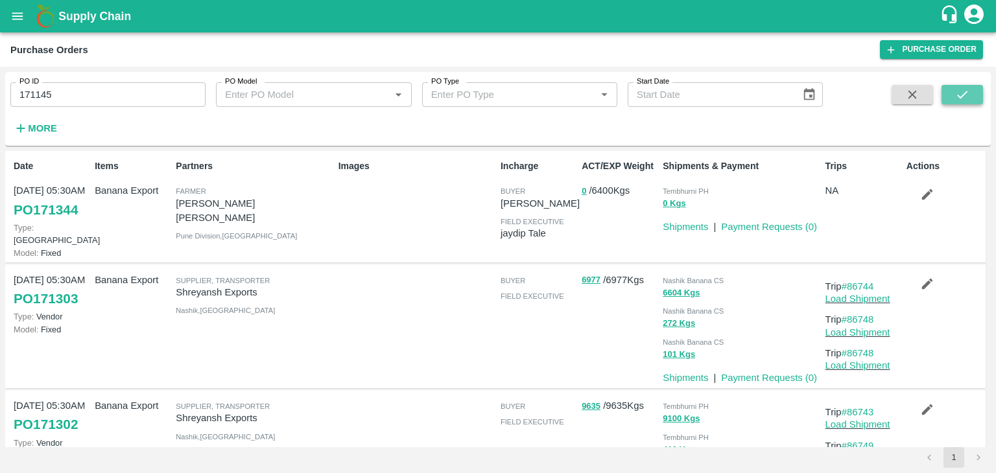
click at [979, 99] on button "submit" at bounding box center [961, 94] width 41 height 19
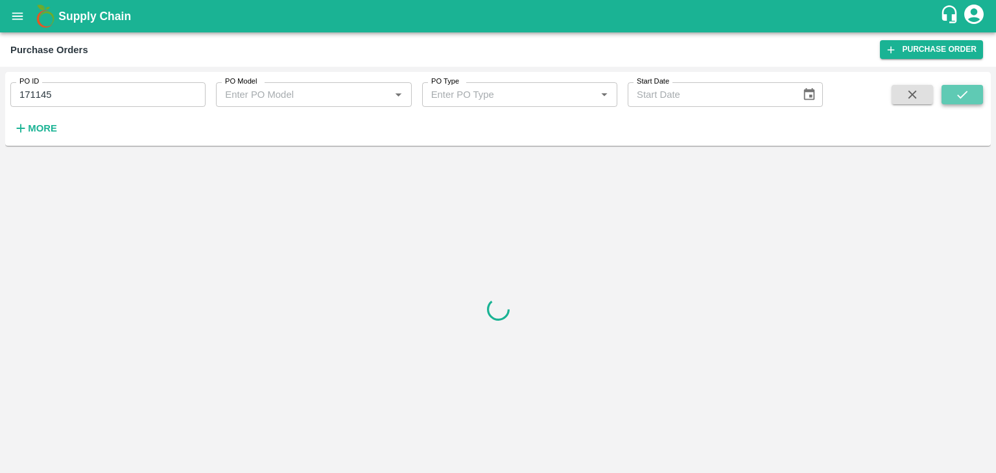
click at [979, 99] on button "submit" at bounding box center [961, 94] width 41 height 19
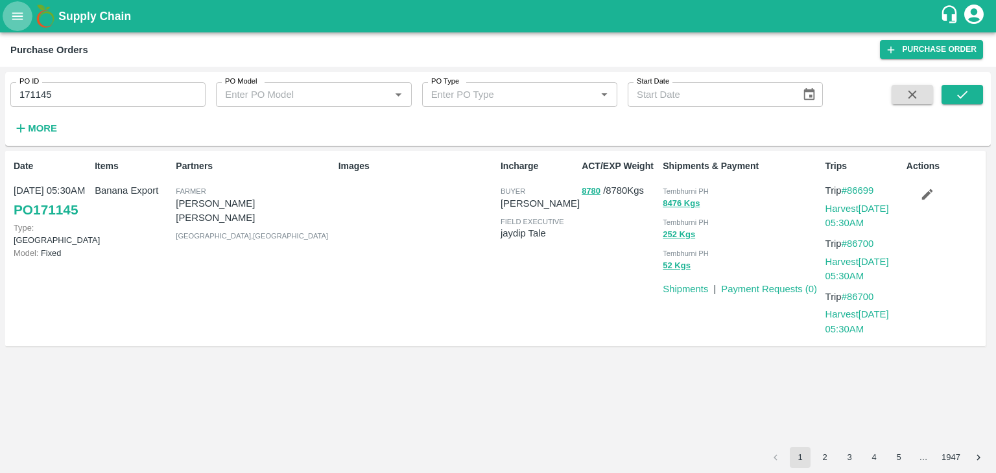
click at [21, 14] on icon "open drawer" at bounding box center [17, 15] width 11 height 7
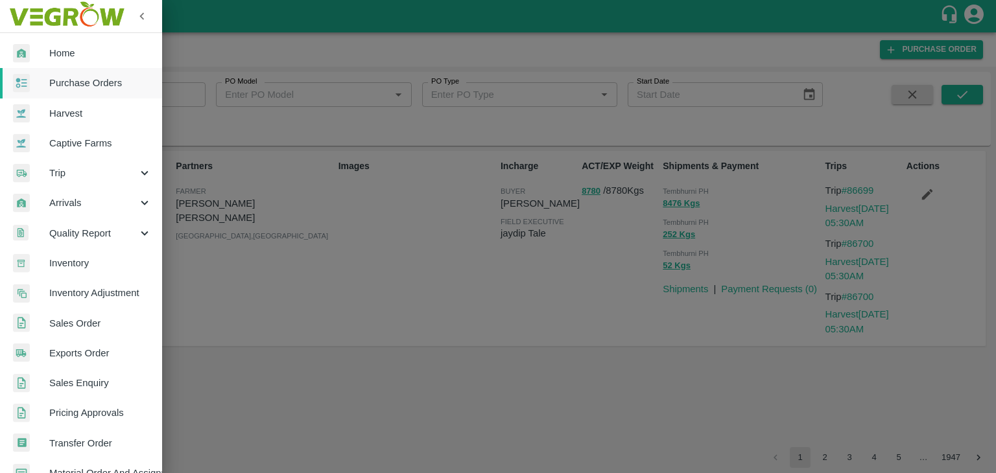
scroll to position [265, 0]
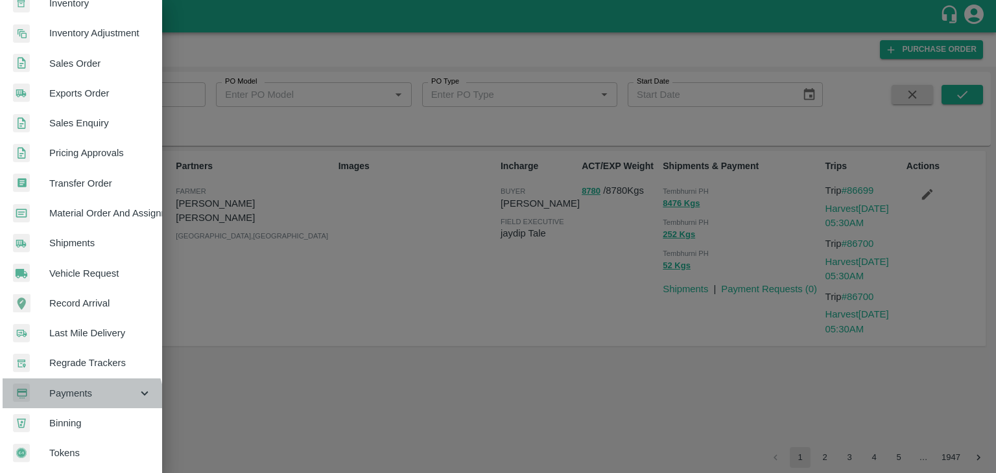
click at [80, 400] on div "Payments" at bounding box center [81, 394] width 162 height 30
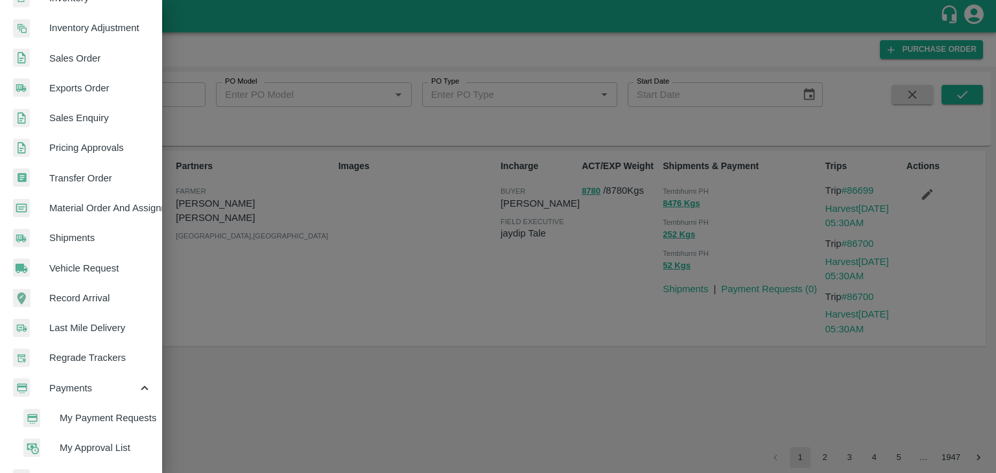
click at [115, 410] on li "My Payment Requests" at bounding box center [86, 418] width 152 height 30
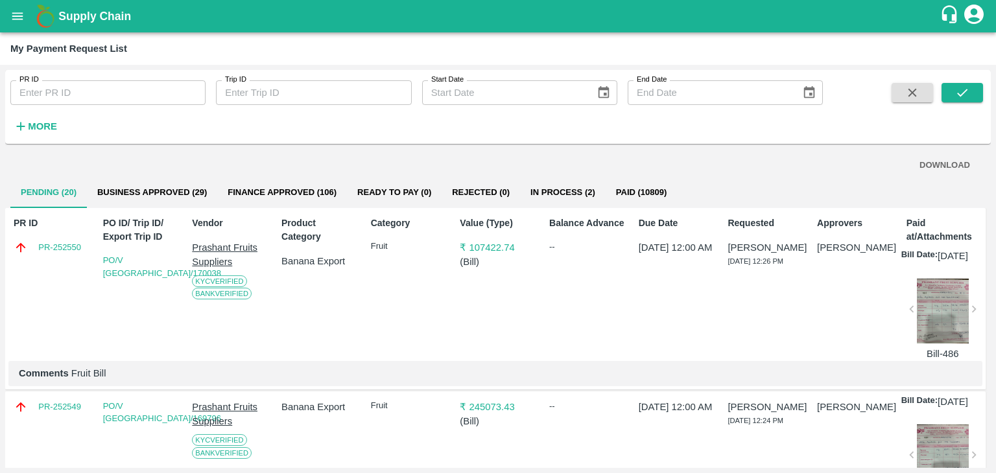
click at [60, 127] on button "More" at bounding box center [35, 126] width 50 height 22
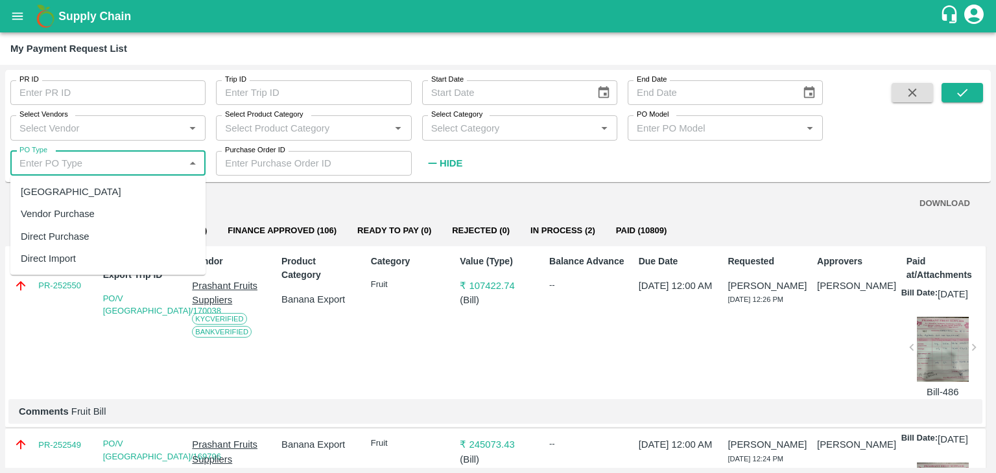
click at [101, 169] on input "PO Type" at bounding box center [97, 163] width 166 height 17
click at [93, 191] on div "Farm Gate" at bounding box center [107, 192] width 195 height 22
type input "Farm Gate"
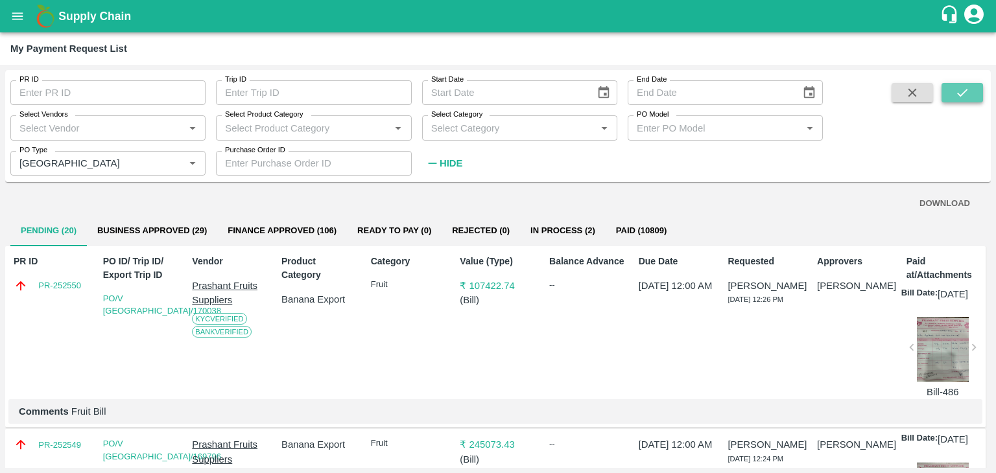
click at [963, 91] on icon "submit" at bounding box center [962, 93] width 14 height 14
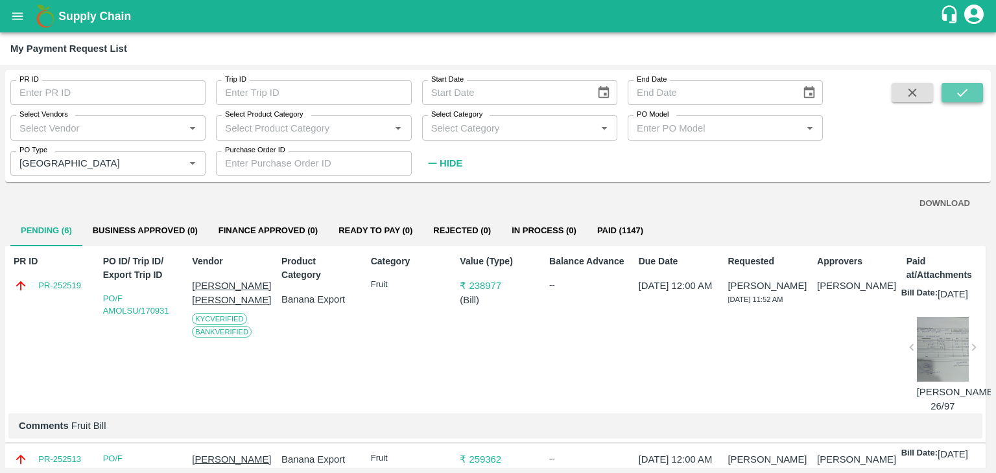
click at [945, 97] on button "submit" at bounding box center [961, 92] width 41 height 19
click at [965, 86] on icon "submit" at bounding box center [962, 93] width 14 height 14
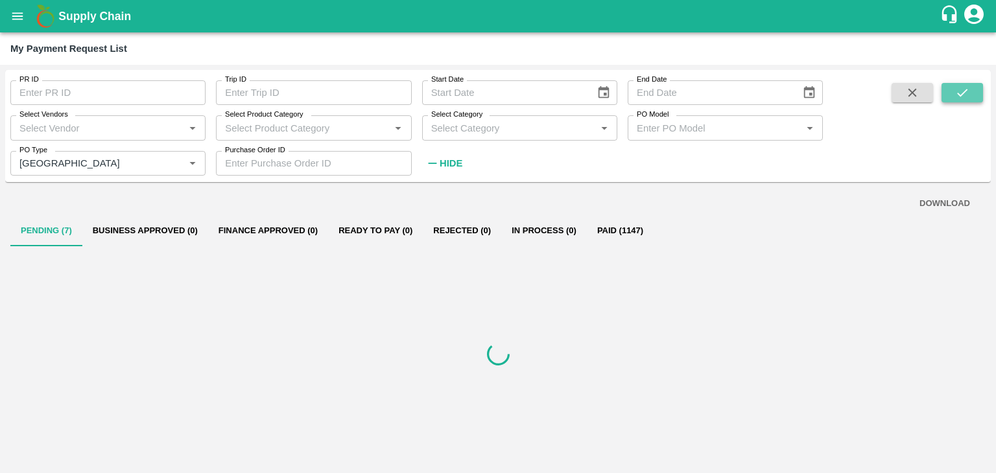
click at [965, 86] on icon "submit" at bounding box center [962, 93] width 14 height 14
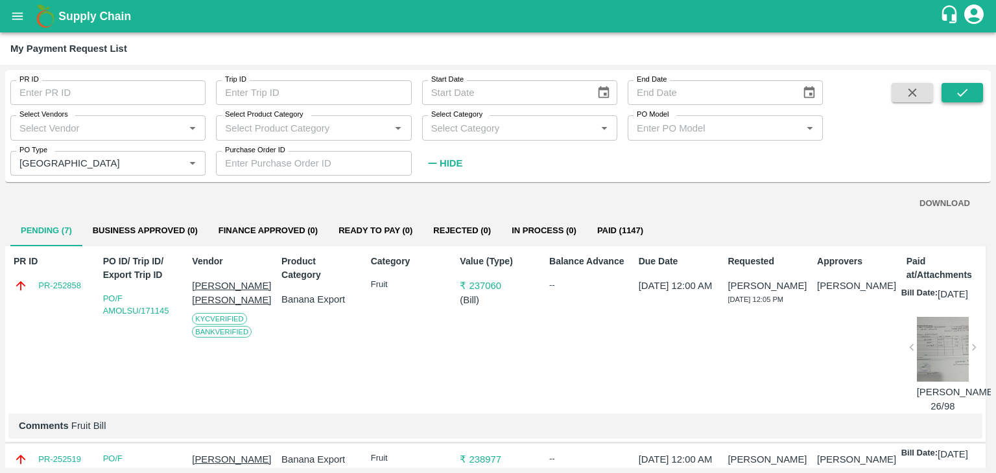
click at [974, 84] on button "submit" at bounding box center [961, 92] width 41 height 19
click at [957, 102] on button "submit" at bounding box center [961, 92] width 41 height 19
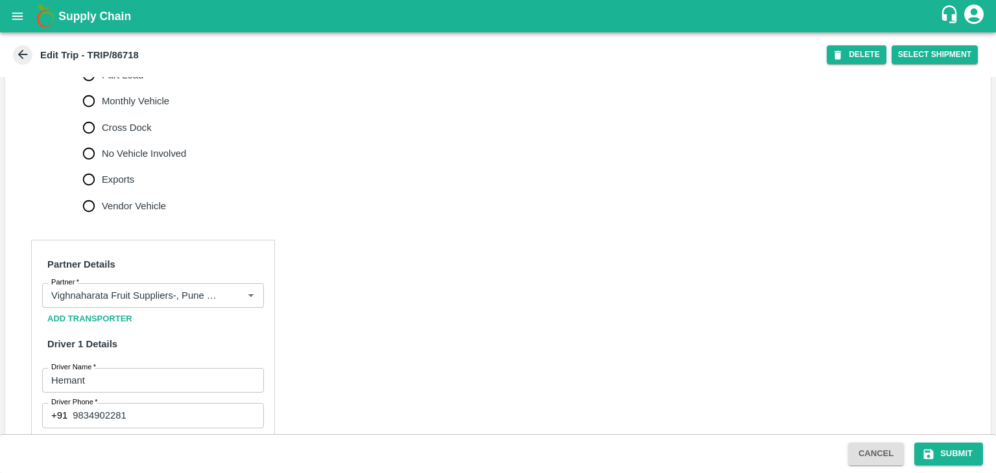
scroll to position [430, 0]
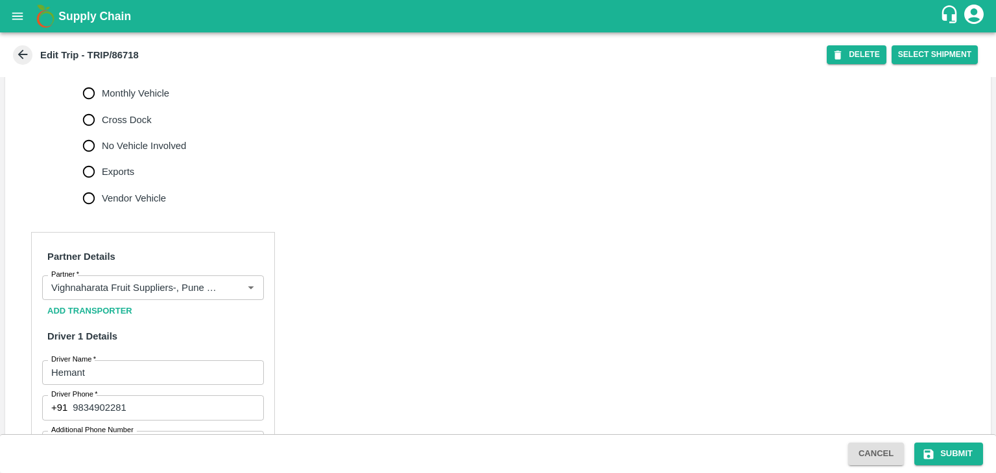
click at [135, 153] on span "No Vehicle Involved" at bounding box center [144, 146] width 84 height 14
click at [102, 159] on input "No Vehicle Involved" at bounding box center [89, 146] width 26 height 26
radio input "true"
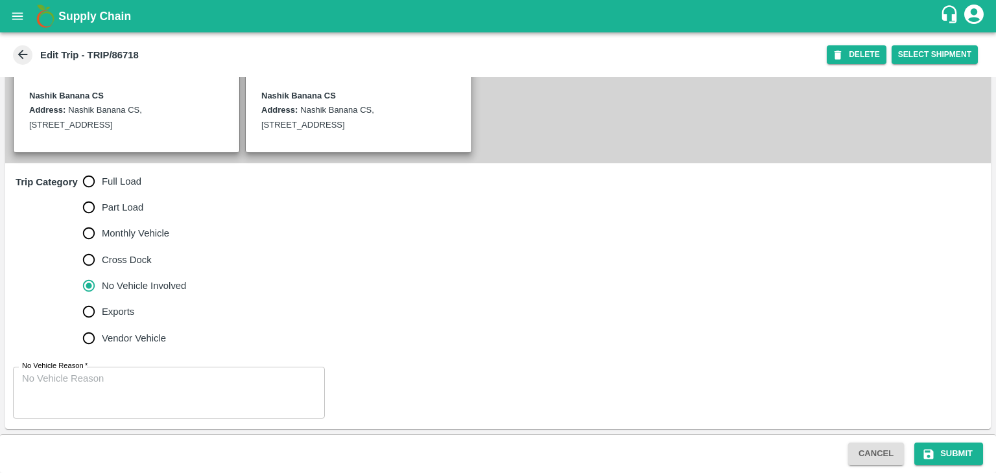
scroll to position [303, 0]
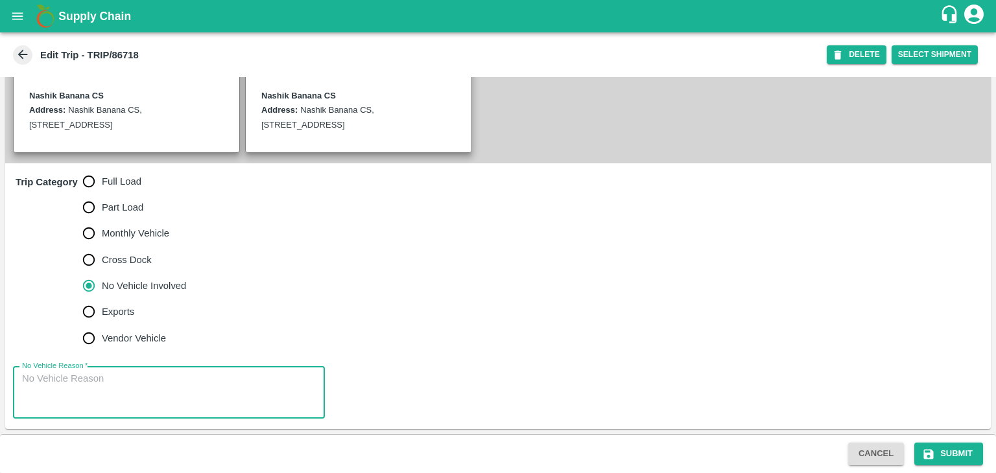
click at [161, 380] on textarea "No Vehicle Reason   *" at bounding box center [169, 392] width 294 height 41
type textarea "Field Dump"
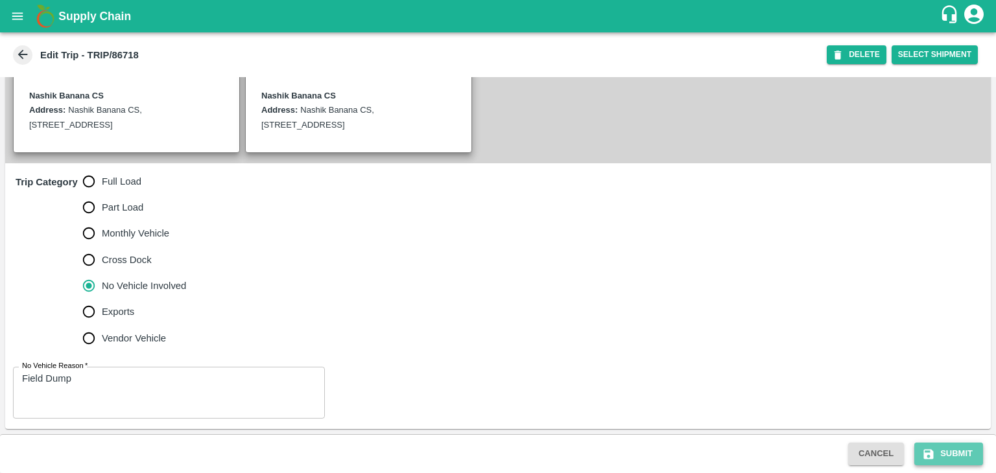
click at [963, 445] on button "Submit" at bounding box center [948, 454] width 69 height 23
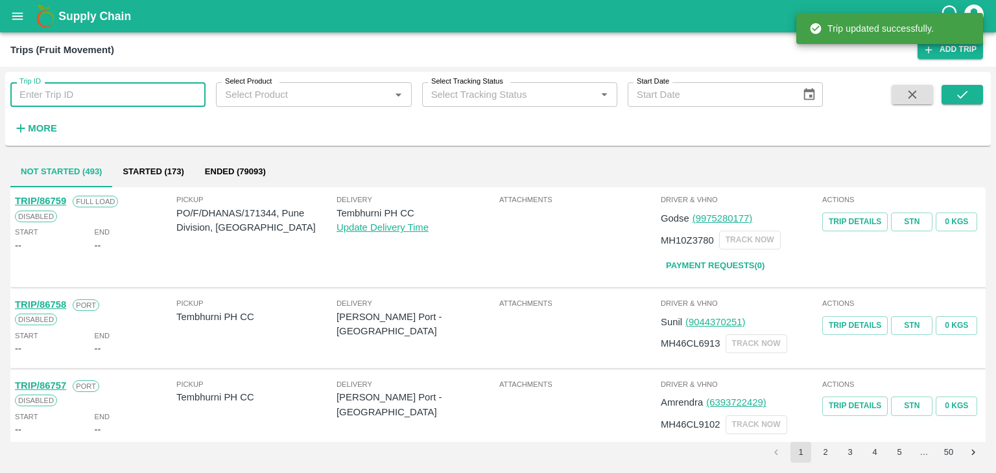
click at [88, 102] on input "Trip ID" at bounding box center [107, 94] width 195 height 25
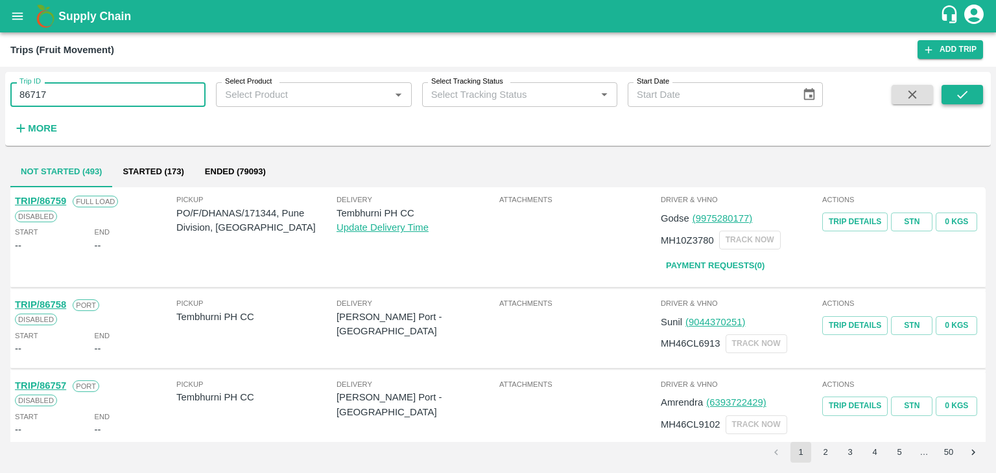
type input "86717"
click at [969, 94] on button "submit" at bounding box center [961, 94] width 41 height 19
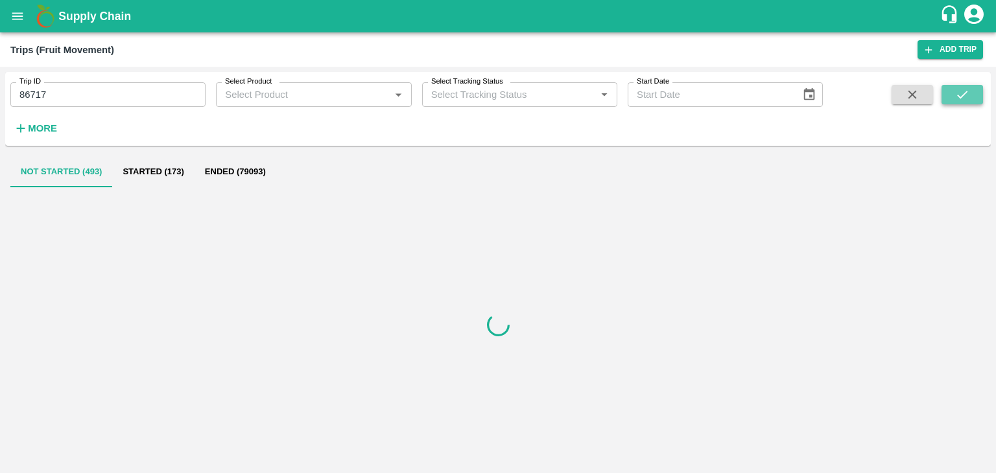
click at [969, 94] on button "submit" at bounding box center [961, 94] width 41 height 19
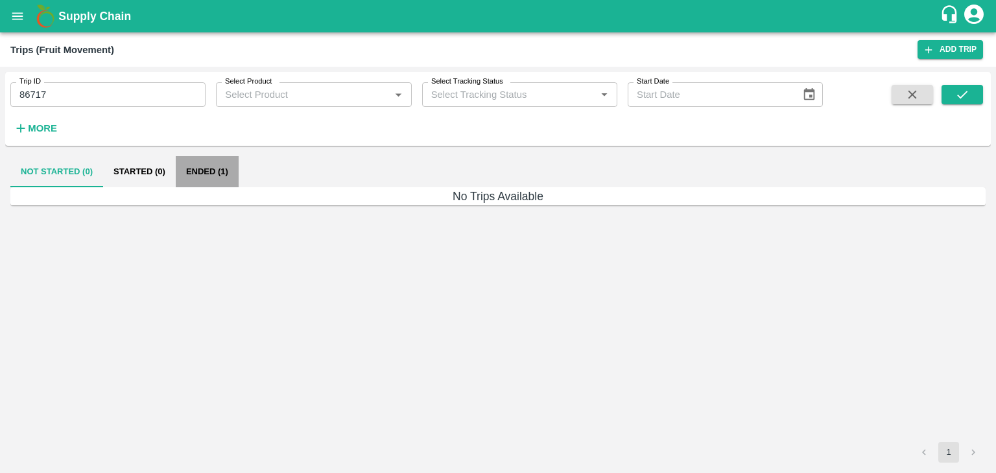
click at [215, 174] on button "Ended (1)" at bounding box center [207, 171] width 63 height 31
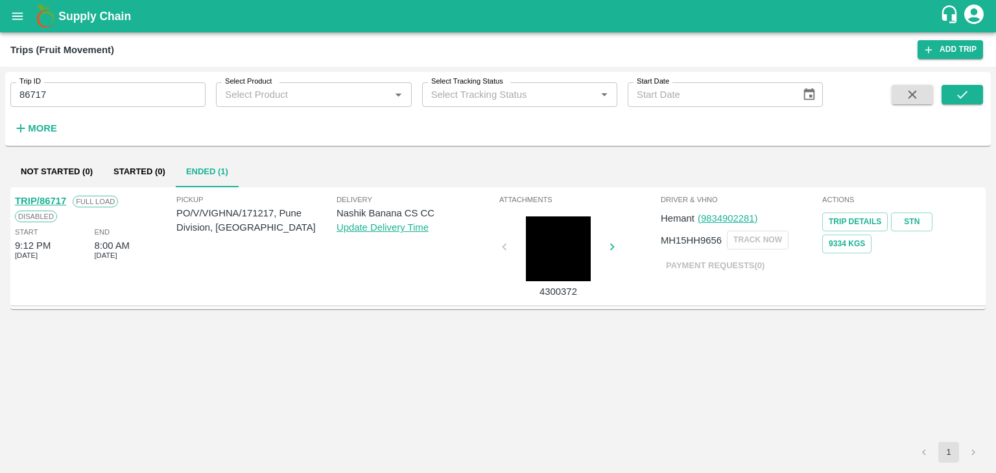
click at [44, 200] on link "TRIP/86717" at bounding box center [40, 201] width 51 height 10
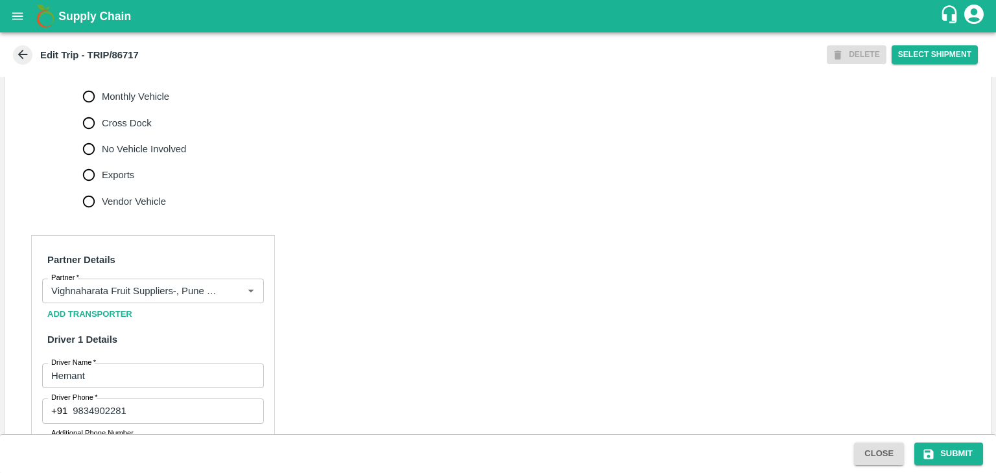
scroll to position [469, 0]
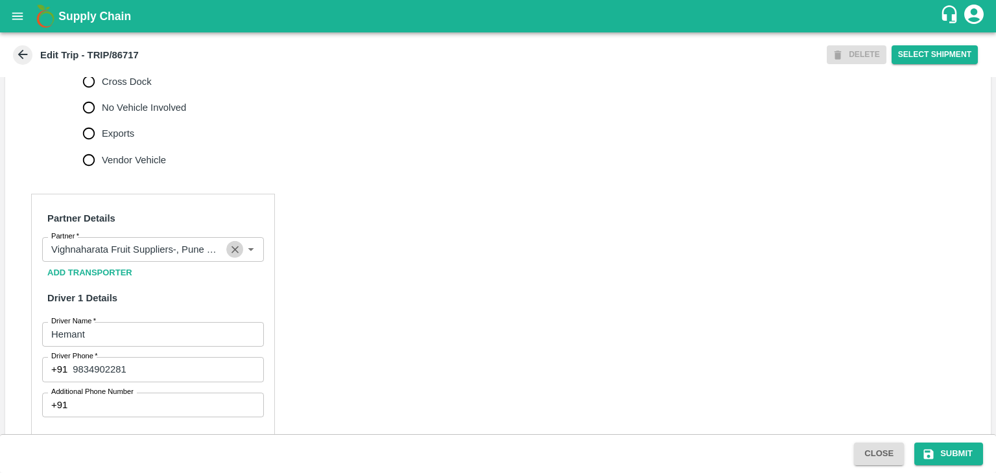
click at [231, 256] on icon "Clear" at bounding box center [235, 250] width 12 height 12
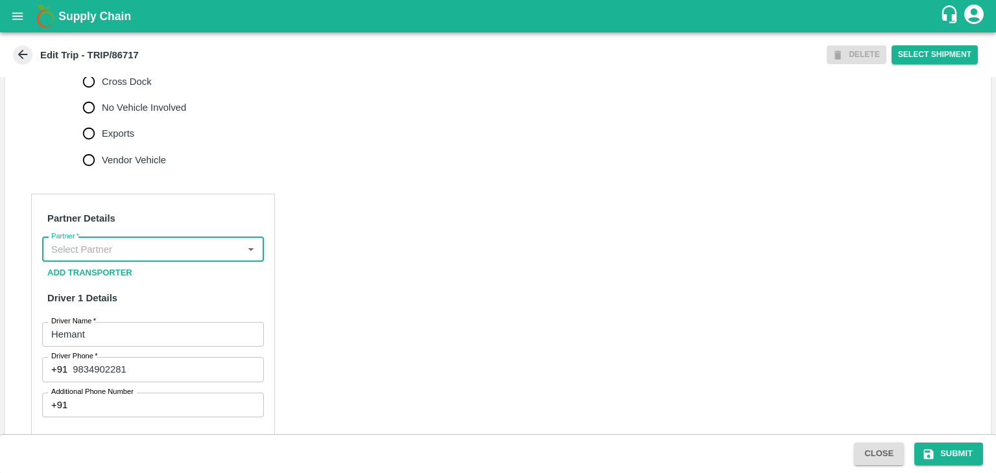
scroll to position [0, 0]
click at [198, 258] on input "Partner   *" at bounding box center [142, 249] width 193 height 17
click at [155, 295] on div "Nitin Rasal ( Bhairavnath Transport )-Deulgaon, Pune-9860466997(Transporter)" at bounding box center [153, 306] width 200 height 43
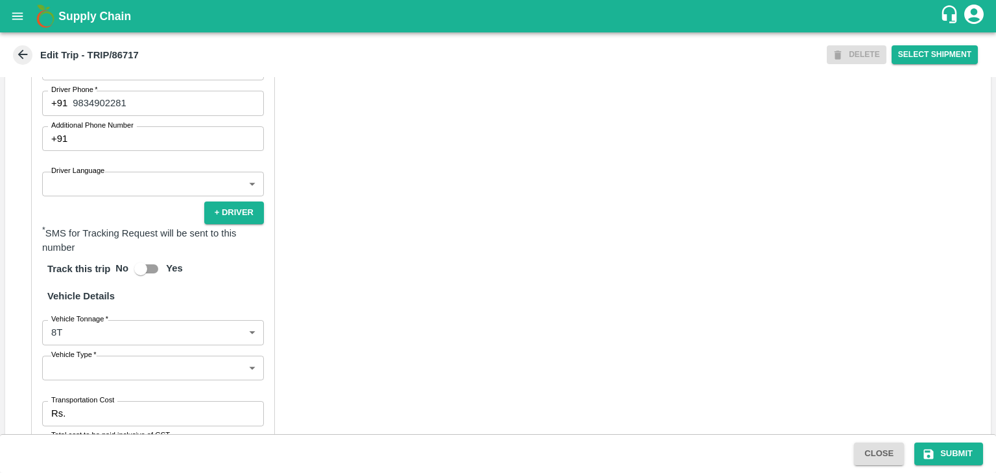
scroll to position [736, 0]
type input "Nitin Rasal ( Bhairavnath Transport )-Deulgaon, Pune-9860466997(Transporter)"
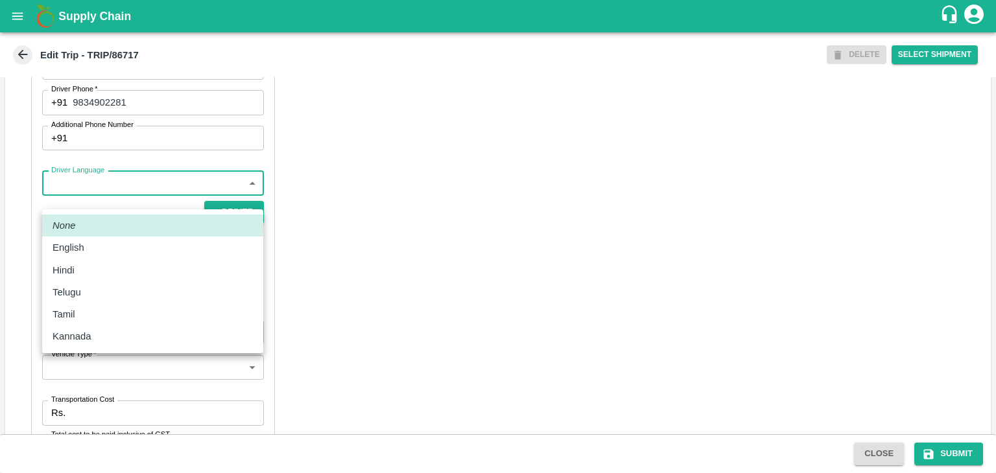
click at [78, 198] on body "Supply Chain Edit Trip - TRIP/86717 DELETE Select Shipment Trip Details Trip Ty…" at bounding box center [498, 236] width 996 height 473
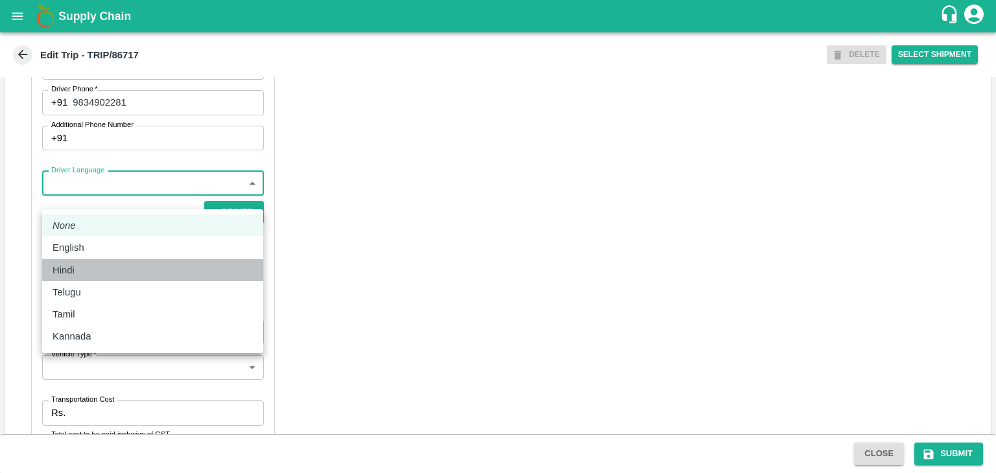
click at [89, 272] on div "Hindi" at bounding box center [153, 270] width 200 height 14
type input "hi"
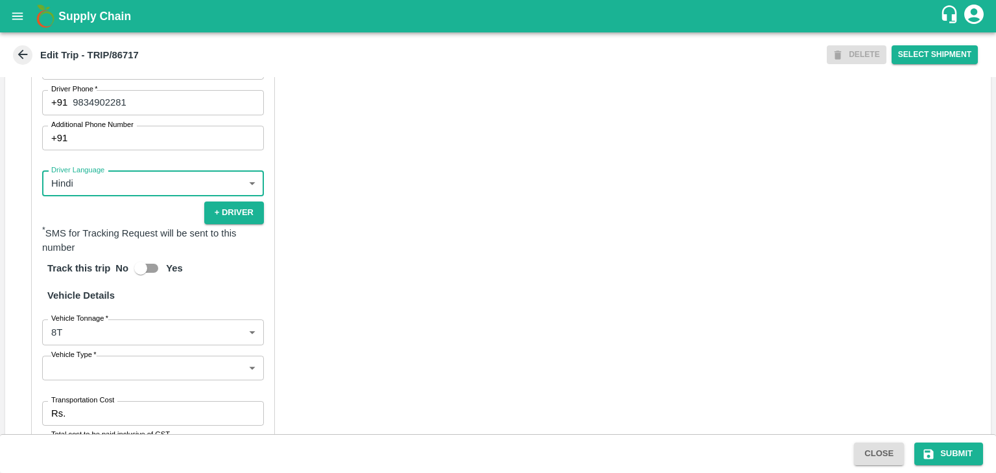
scroll to position [895, 0]
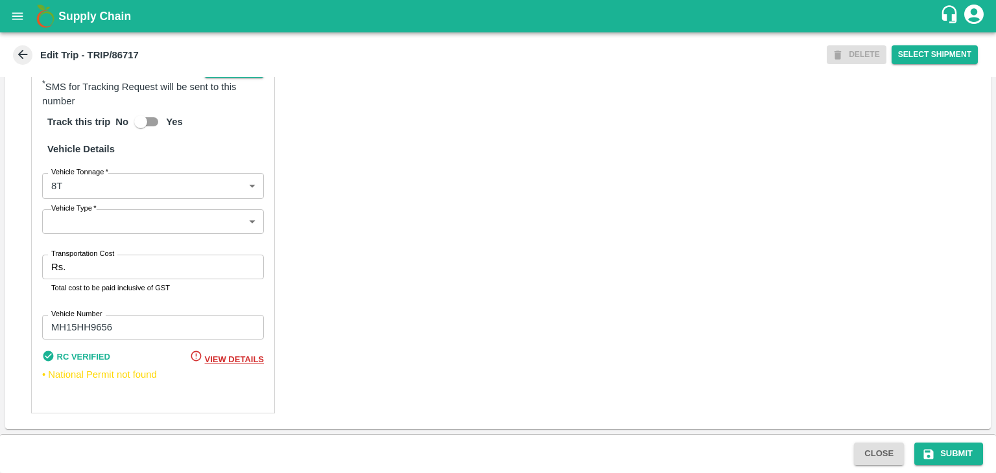
click at [80, 231] on body "Supply Chain Edit Trip - TRIP/86717 DELETE Select Shipment Trip Details Trip Ty…" at bounding box center [498, 236] width 996 height 473
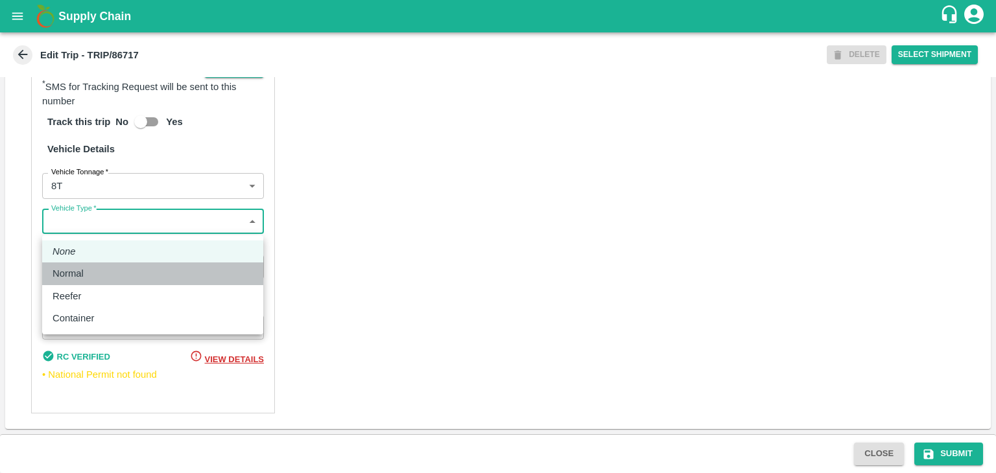
click at [106, 276] on div "Normal" at bounding box center [153, 273] width 200 height 14
type input "Normal"
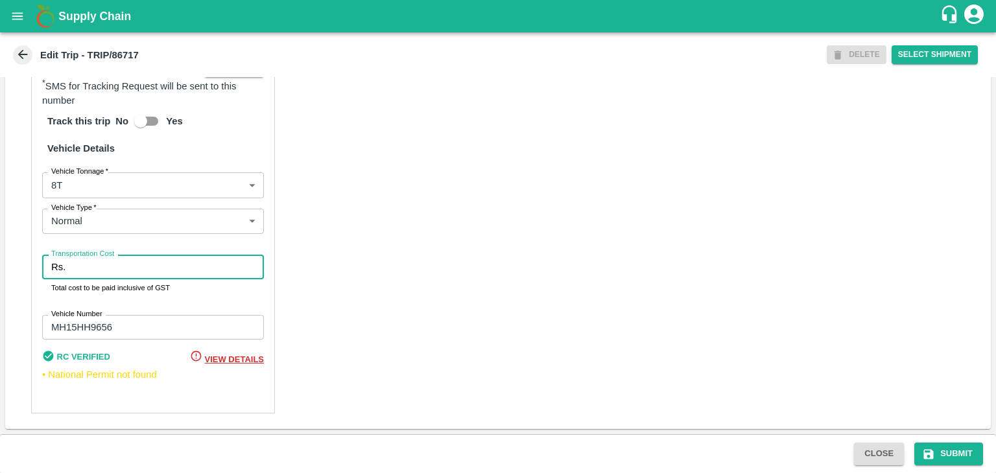
click at [117, 272] on input "Transportation Cost" at bounding box center [167, 267] width 193 height 25
type input "10000"
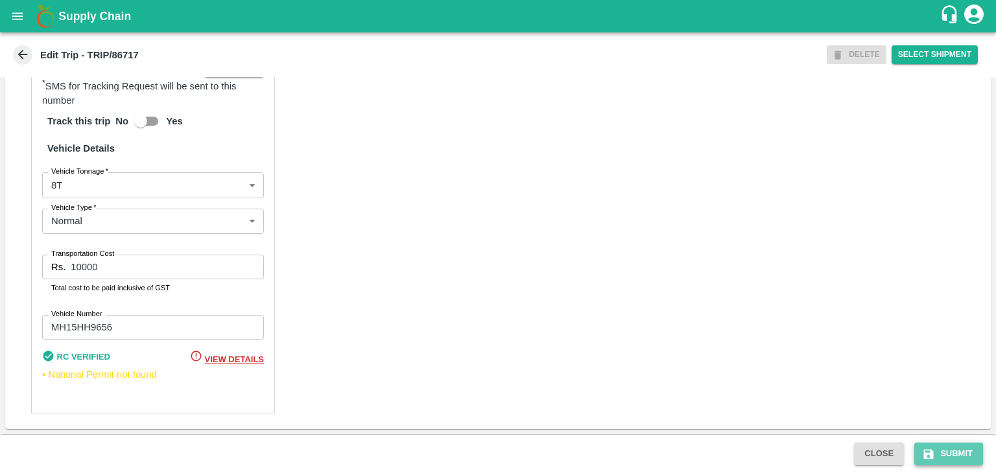
click at [959, 452] on button "Submit" at bounding box center [948, 454] width 69 height 23
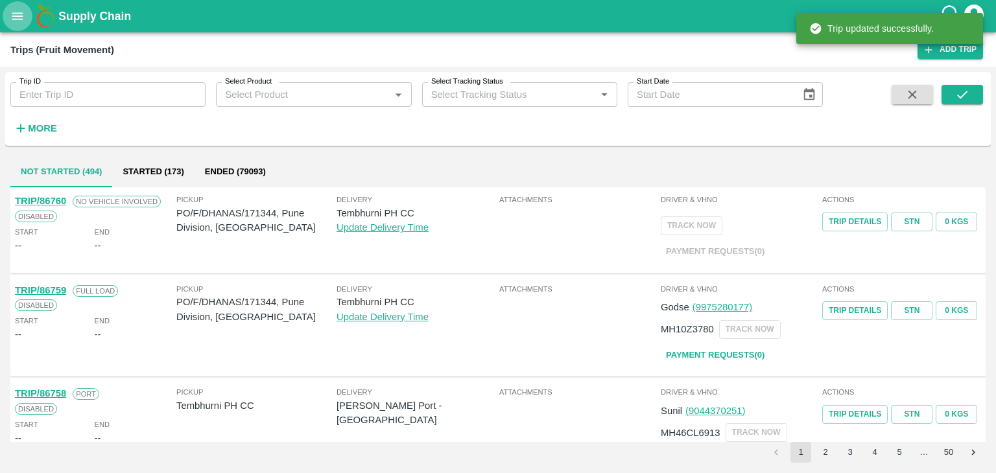
click at [20, 18] on icon "open drawer" at bounding box center [17, 16] width 14 height 14
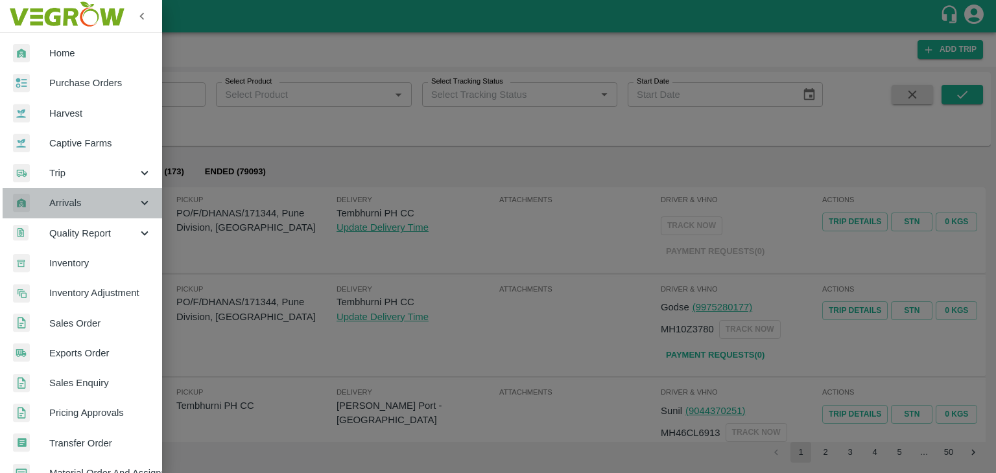
click at [84, 213] on div "Arrivals" at bounding box center [81, 203] width 162 height 30
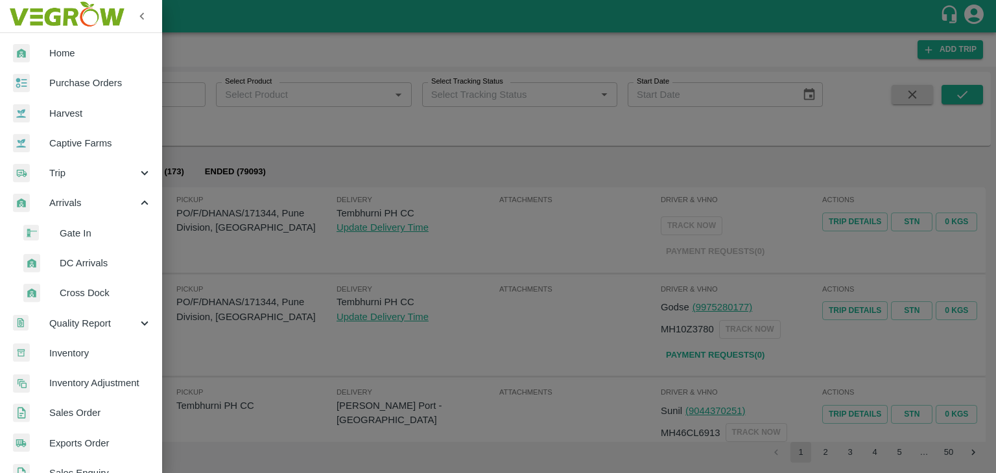
click at [96, 268] on span "DC Arrivals" at bounding box center [106, 263] width 92 height 14
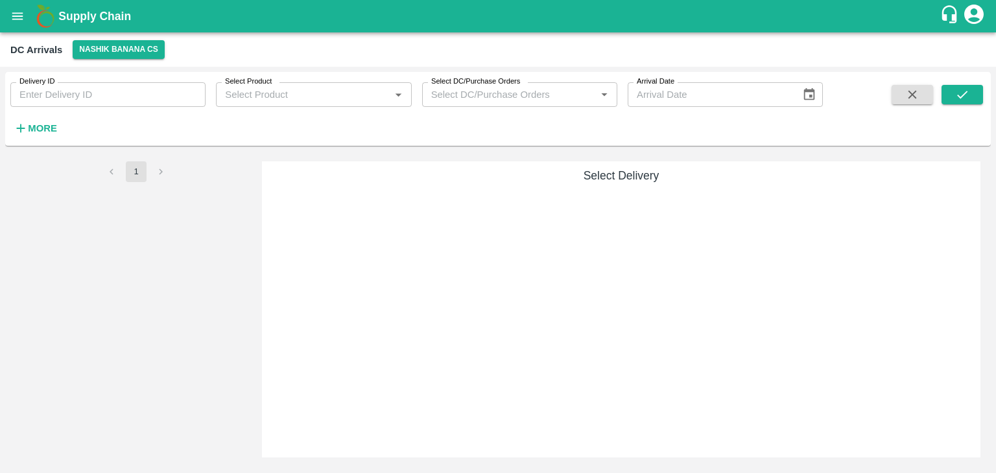
click at [36, 135] on h6 "More" at bounding box center [42, 128] width 29 height 17
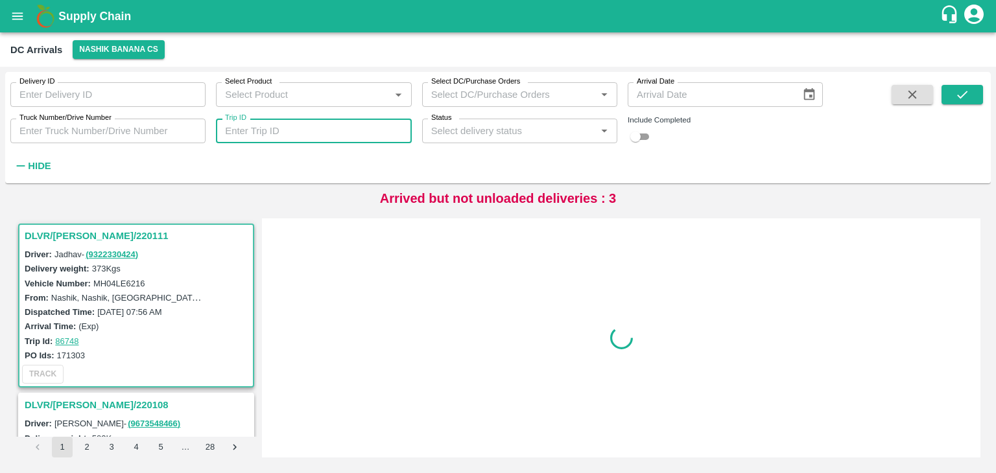
click at [286, 137] on input "Trip ID" at bounding box center [313, 131] width 195 height 25
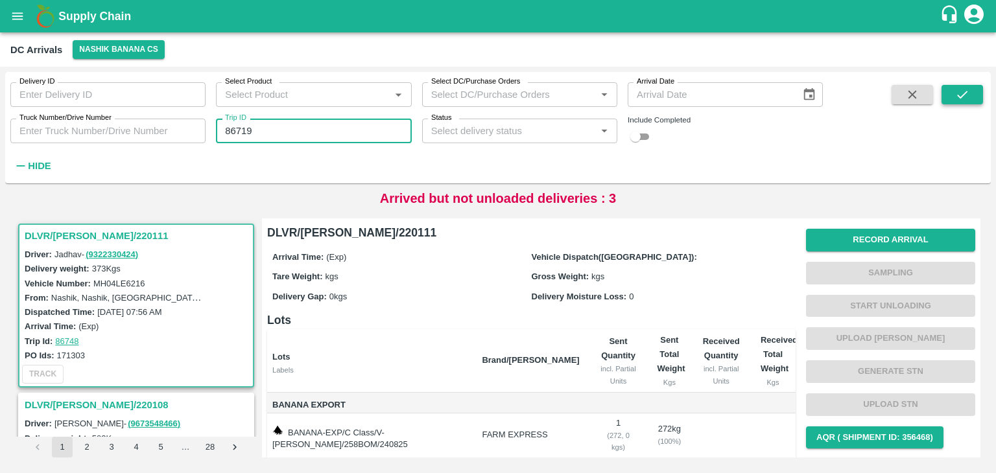
type input "86719"
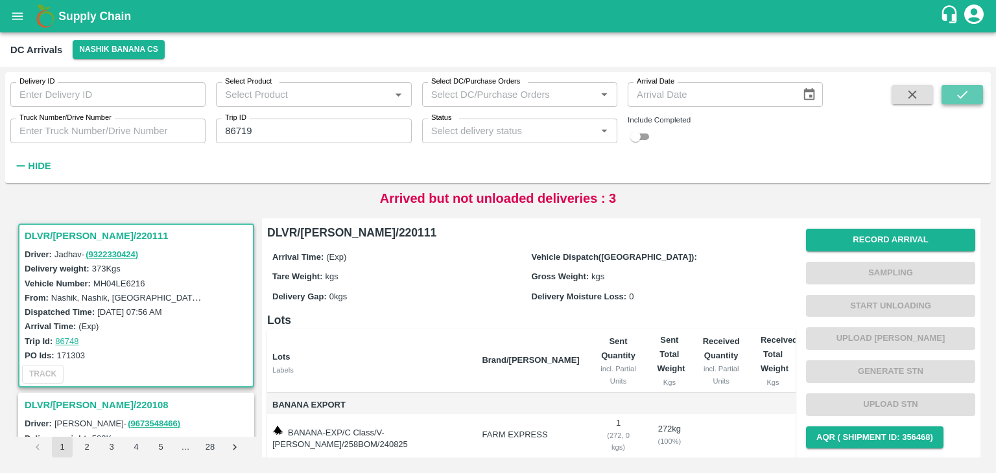
click at [963, 99] on icon "submit" at bounding box center [962, 95] width 14 height 14
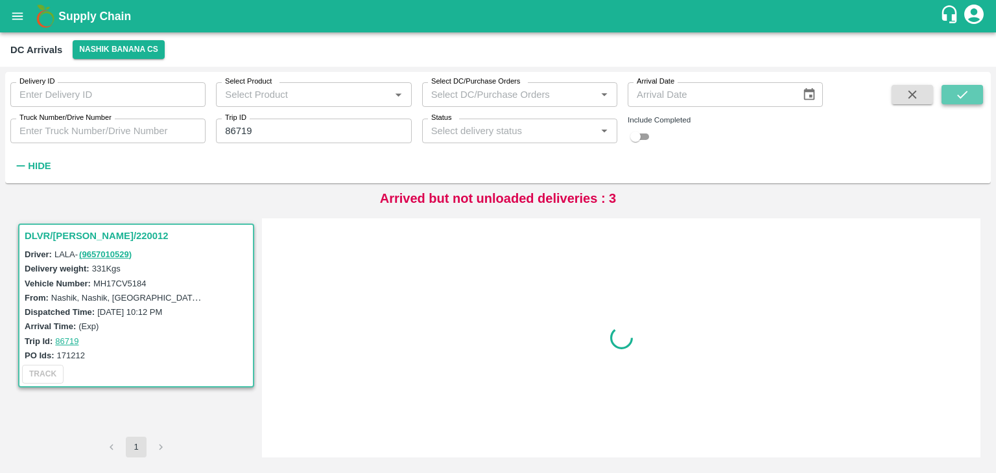
click at [963, 99] on icon "submit" at bounding box center [962, 95] width 14 height 14
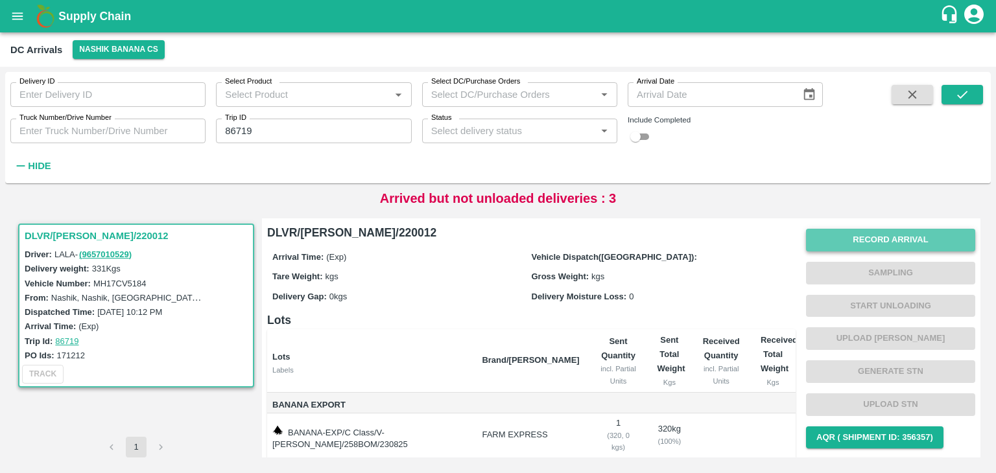
click at [854, 235] on button "Record Arrival" at bounding box center [890, 240] width 169 height 23
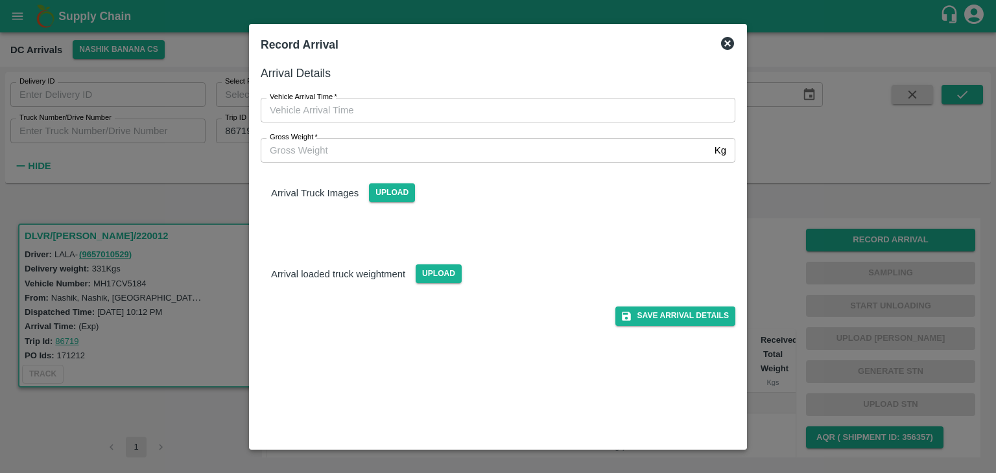
type input "DD/MM/YYYY hh:mm aa"
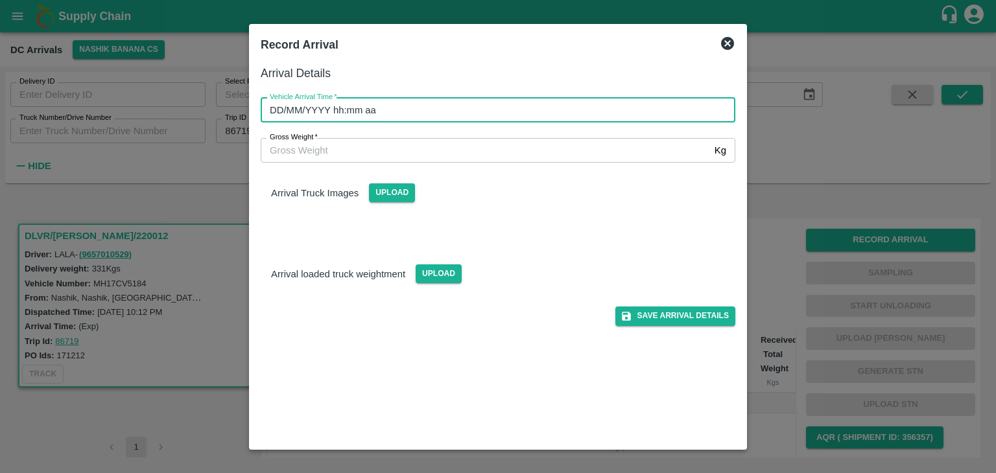
click at [462, 105] on input "DD/MM/YYYY hh:mm aa" at bounding box center [493, 110] width 465 height 25
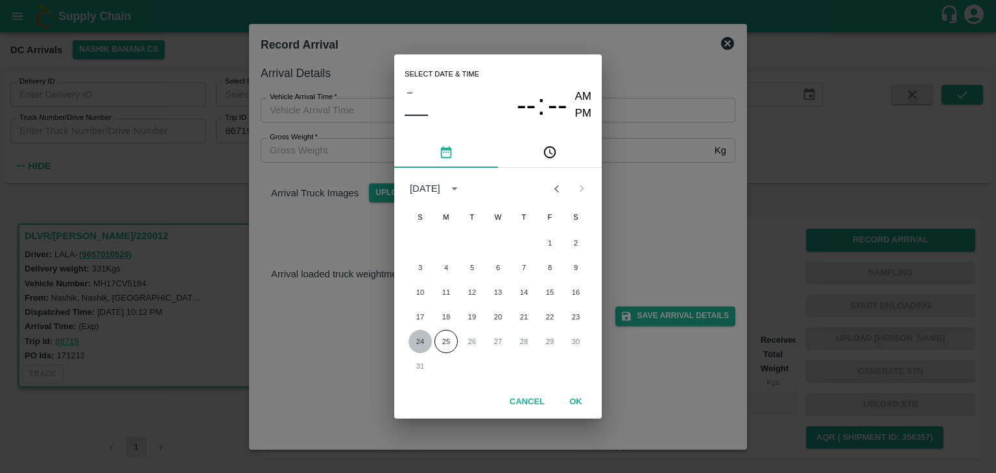
click at [417, 345] on button "24" at bounding box center [419, 341] width 23 height 23
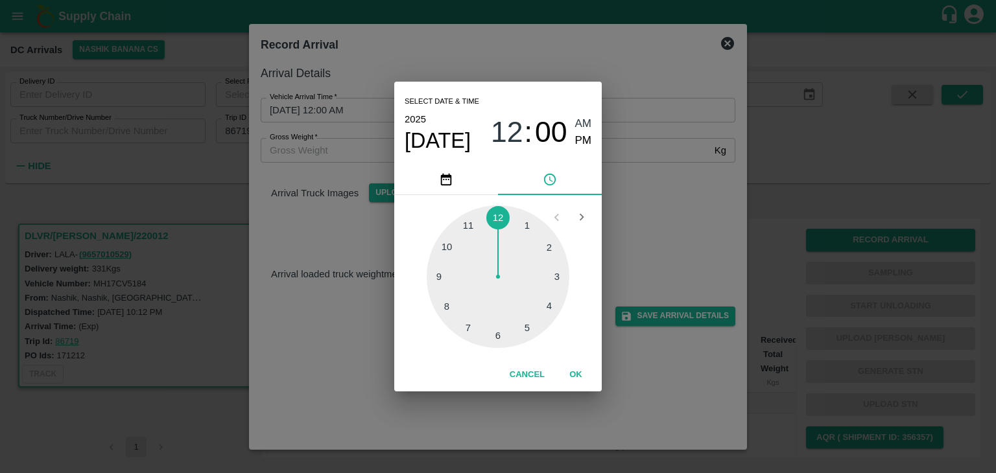
click at [456, 281] on div at bounding box center [498, 276] width 143 height 143
type input "24/08/2025 09:44 AM"
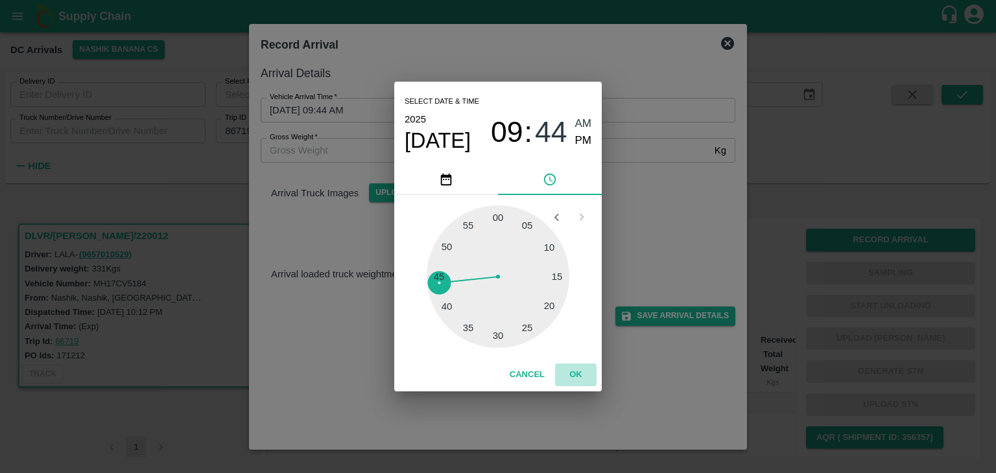
click at [566, 371] on button "OK" at bounding box center [575, 375] width 41 height 23
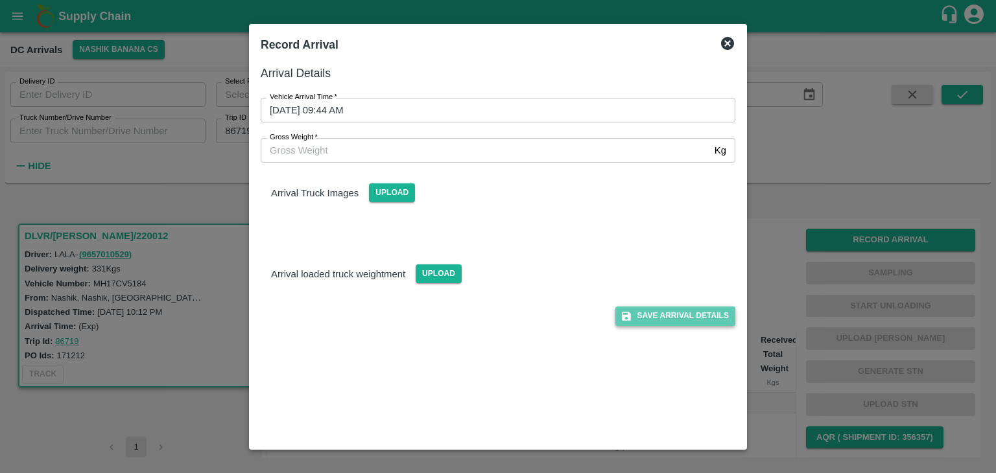
click at [678, 312] on button "Save Arrival Details" at bounding box center [675, 316] width 120 height 19
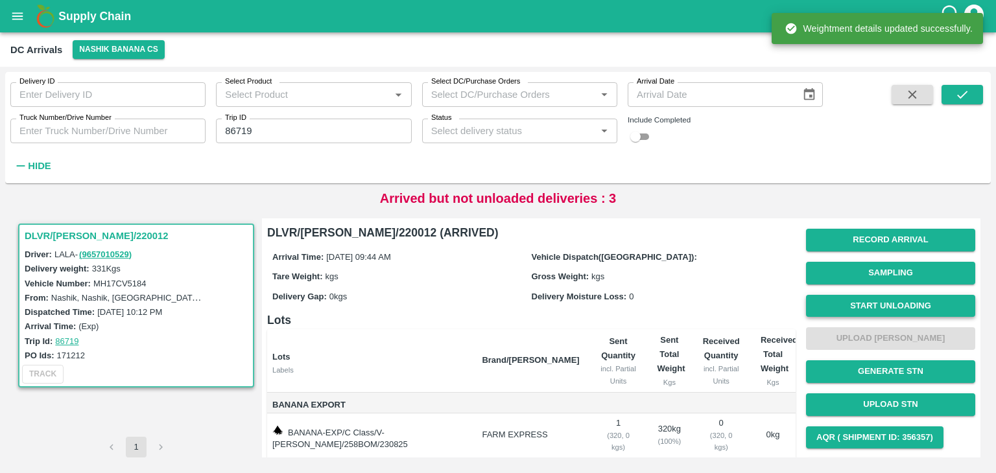
click at [853, 297] on button "Start Unloading" at bounding box center [890, 306] width 169 height 23
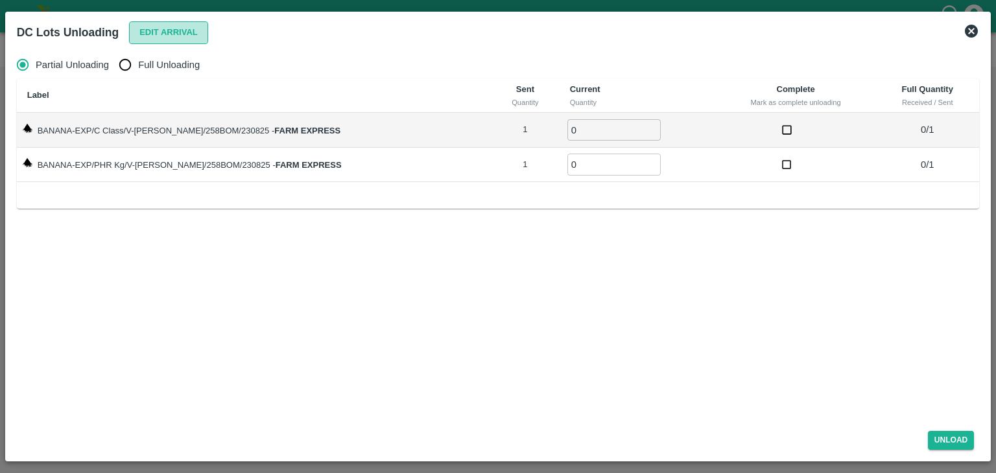
click at [146, 31] on button "Edit Arrival" at bounding box center [168, 32] width 79 height 23
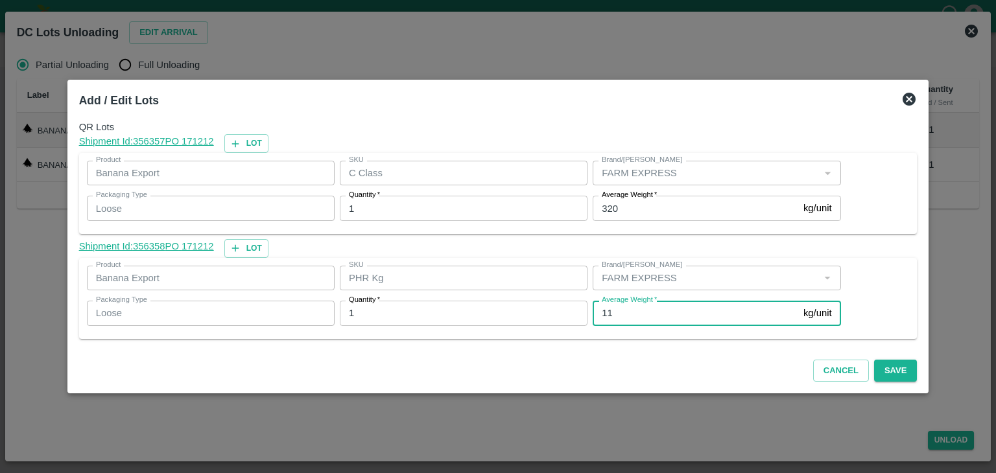
click at [635, 315] on input "11" at bounding box center [694, 313] width 205 height 25
click at [648, 307] on input "11" at bounding box center [694, 313] width 205 height 25
type input "113"
click at [882, 368] on button "Save" at bounding box center [895, 371] width 43 height 23
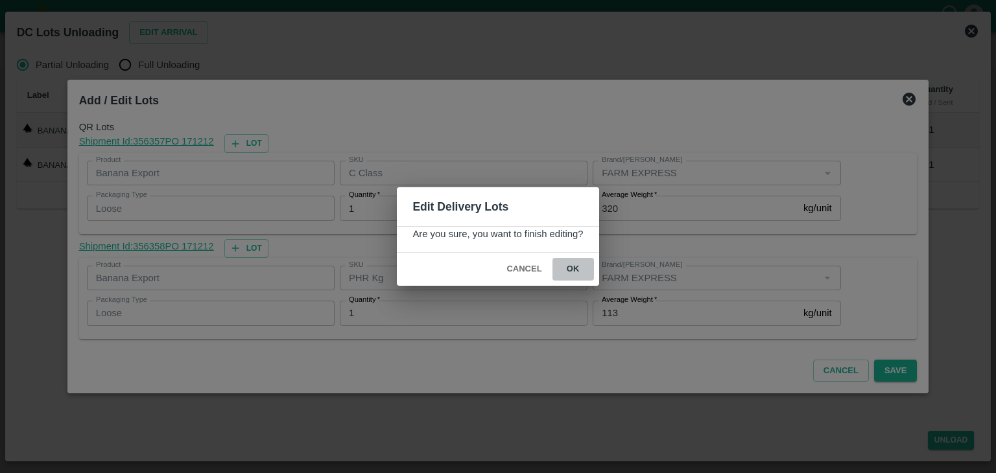
click at [565, 266] on button "ok" at bounding box center [572, 269] width 41 height 23
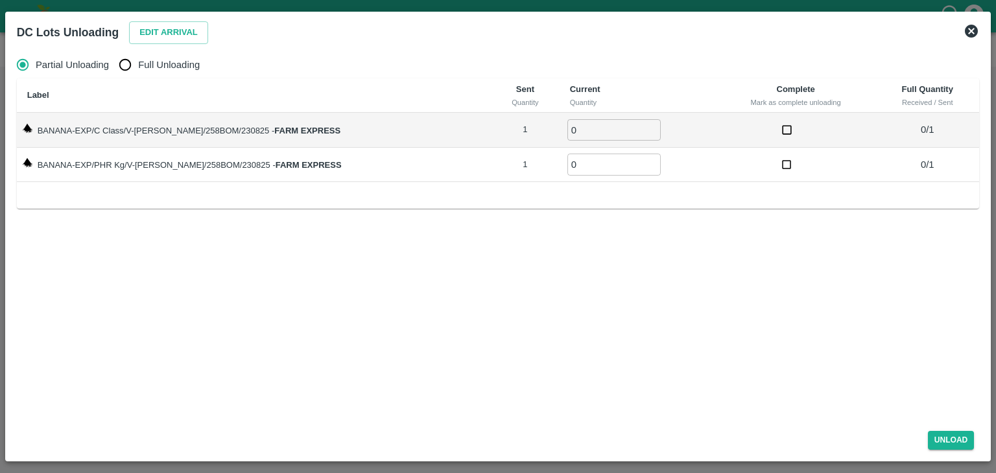
click at [172, 65] on span "Full Unloading" at bounding box center [169, 65] width 62 height 14
click at [138, 65] on input "Full Unloading" at bounding box center [125, 65] width 26 height 26
radio input "true"
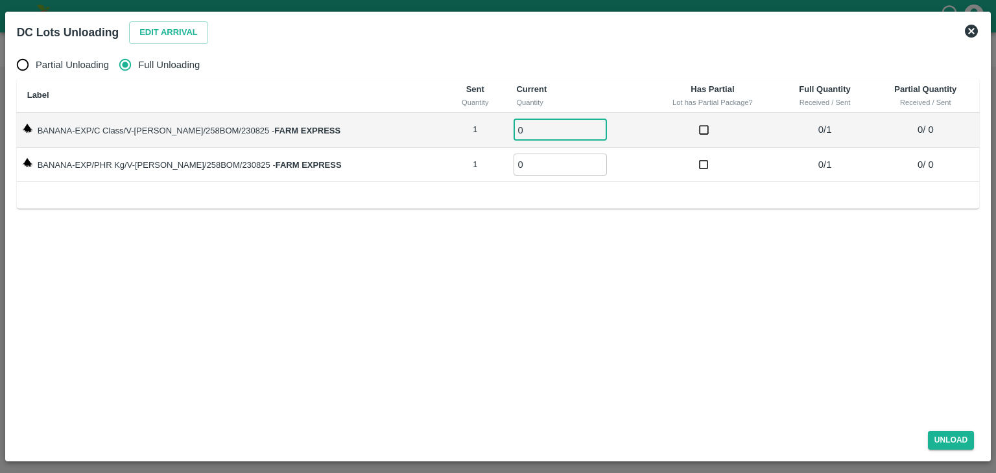
click at [537, 123] on input "0" at bounding box center [559, 129] width 93 height 21
type input "01"
click at [533, 167] on input "0" at bounding box center [559, 164] width 93 height 21
type input "01"
click at [955, 439] on button "Unload" at bounding box center [951, 440] width 47 height 19
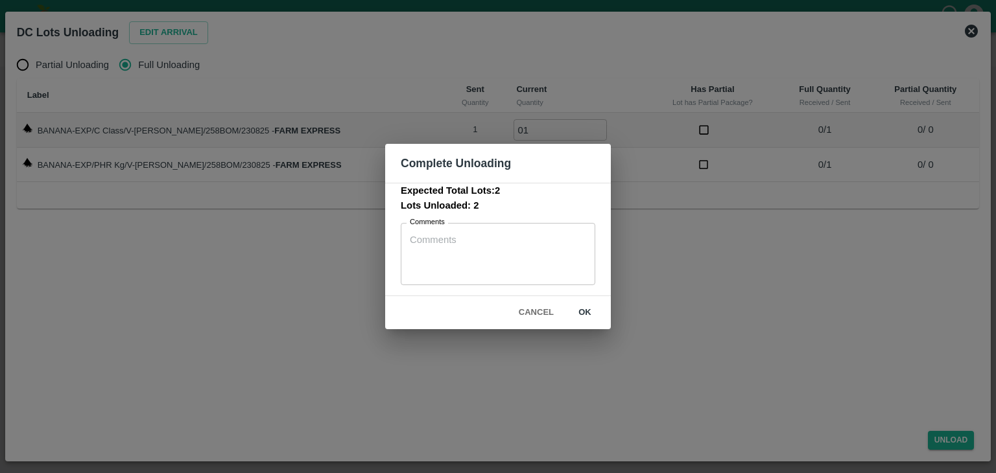
click at [599, 317] on button "ok" at bounding box center [584, 312] width 41 height 23
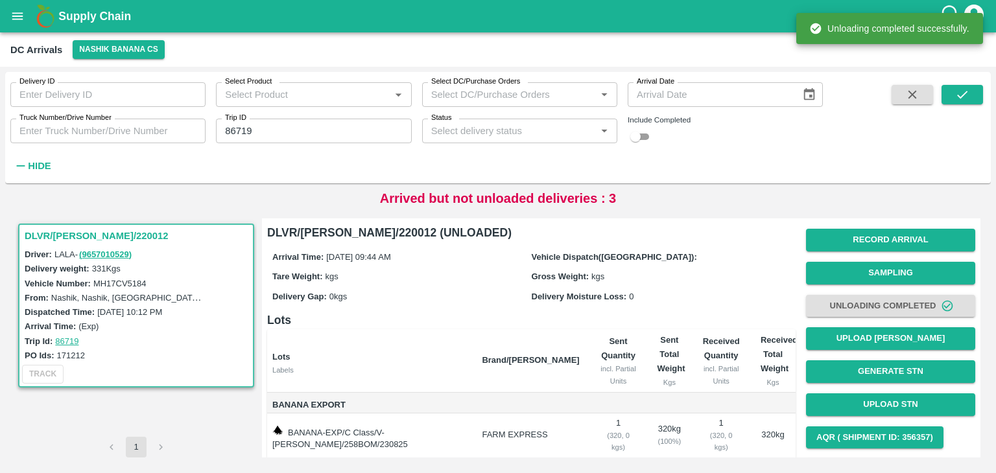
scroll to position [80, 0]
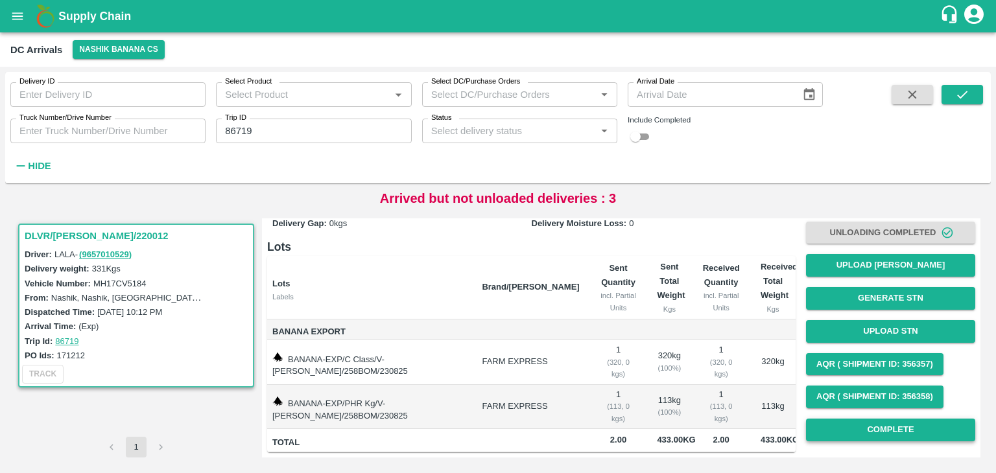
click at [912, 419] on button "Complete" at bounding box center [890, 430] width 169 height 23
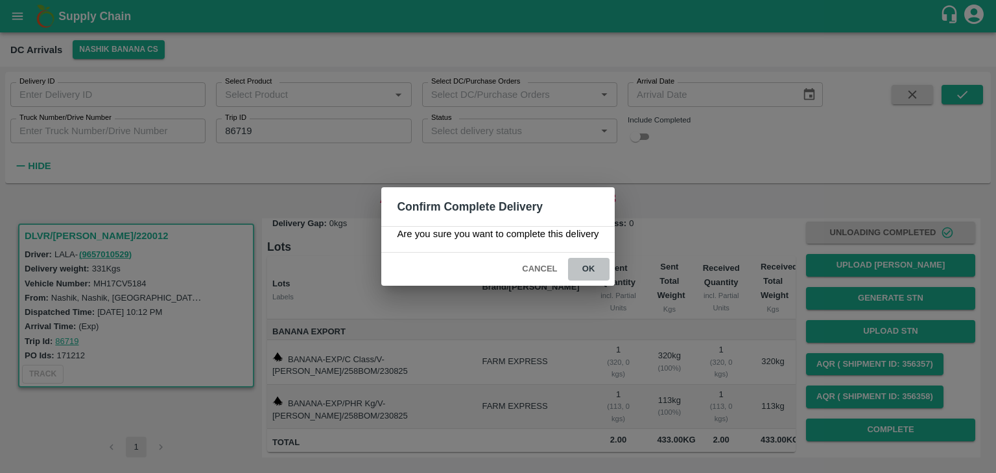
click at [581, 265] on button "ok" at bounding box center [588, 269] width 41 height 23
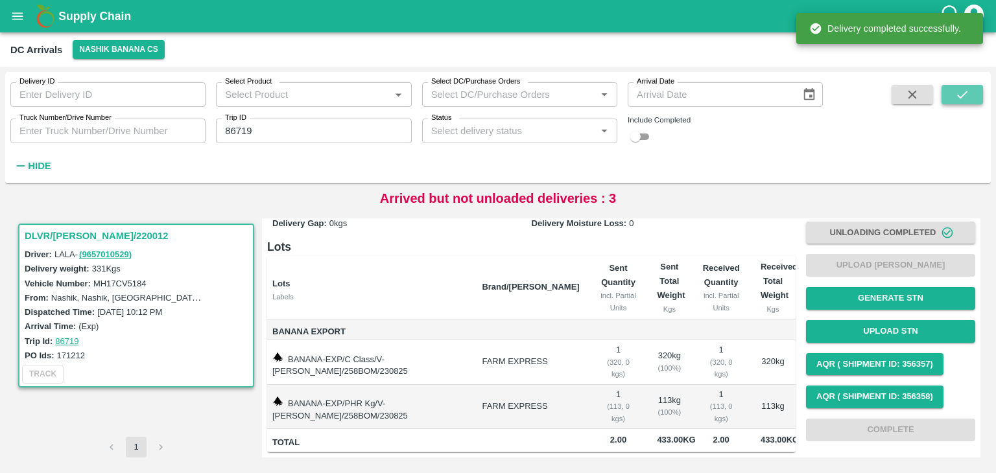
click at [967, 89] on icon "submit" at bounding box center [962, 95] width 14 height 14
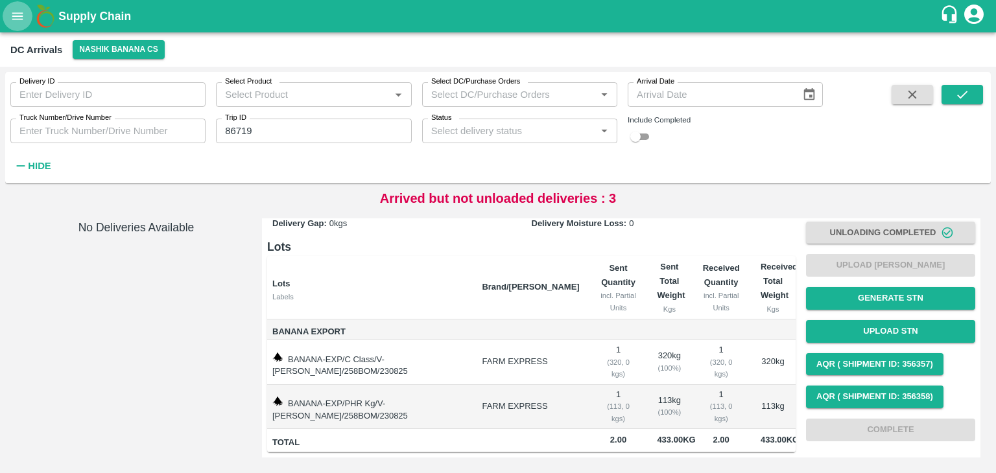
click at [11, 16] on icon "open drawer" at bounding box center [17, 16] width 14 height 14
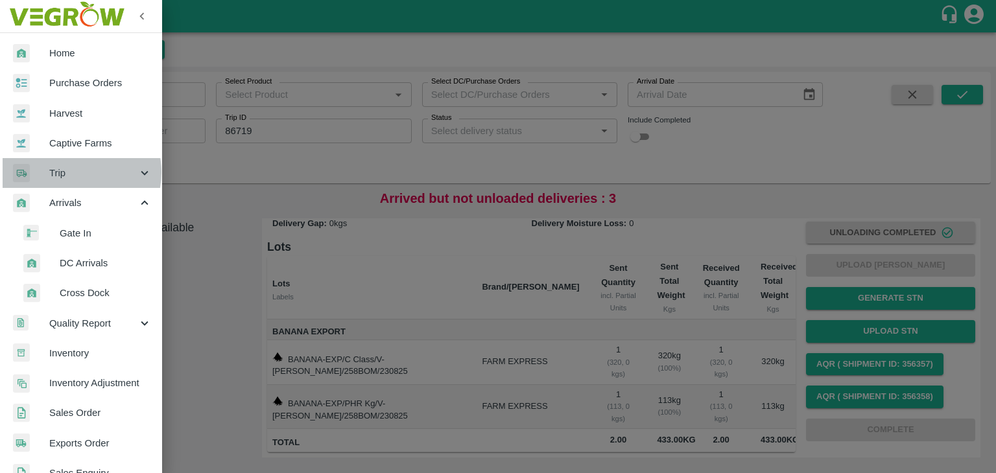
click at [70, 172] on span "Trip" at bounding box center [93, 173] width 88 height 14
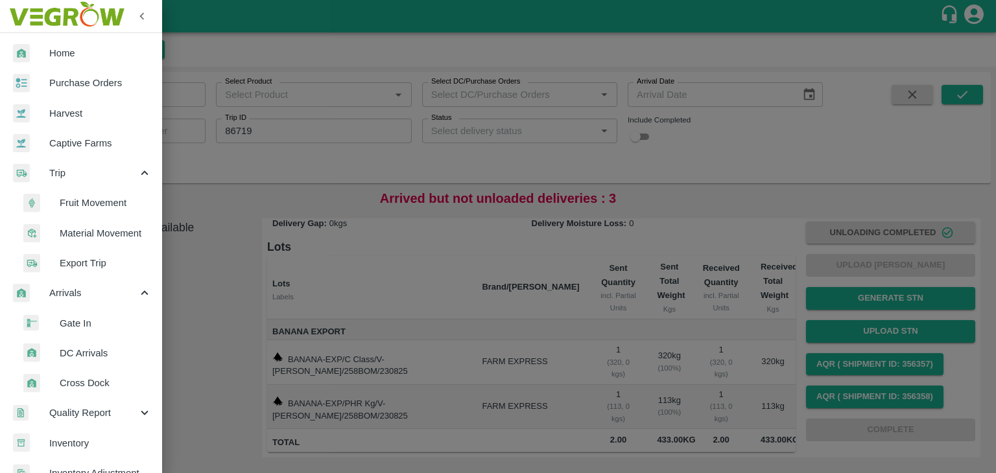
click at [100, 198] on span "Fruit Movement" at bounding box center [106, 203] width 92 height 14
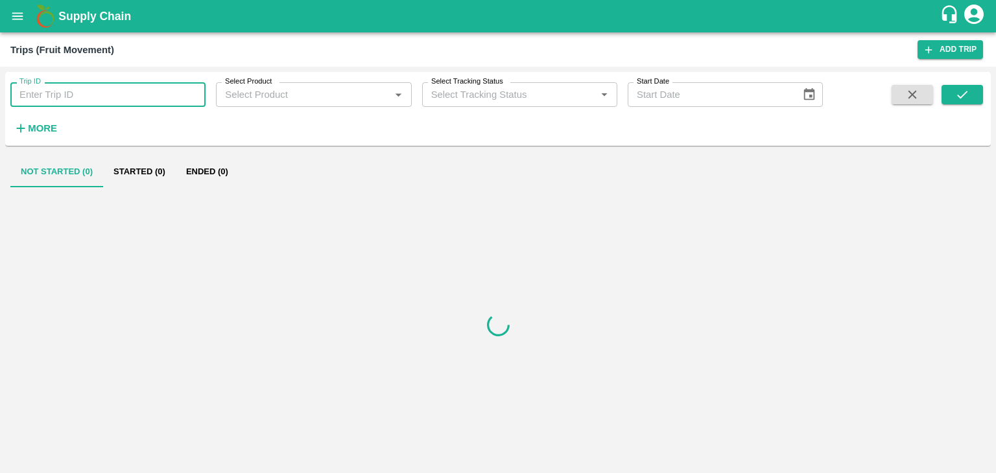
click at [141, 97] on input "Trip ID" at bounding box center [107, 94] width 195 height 25
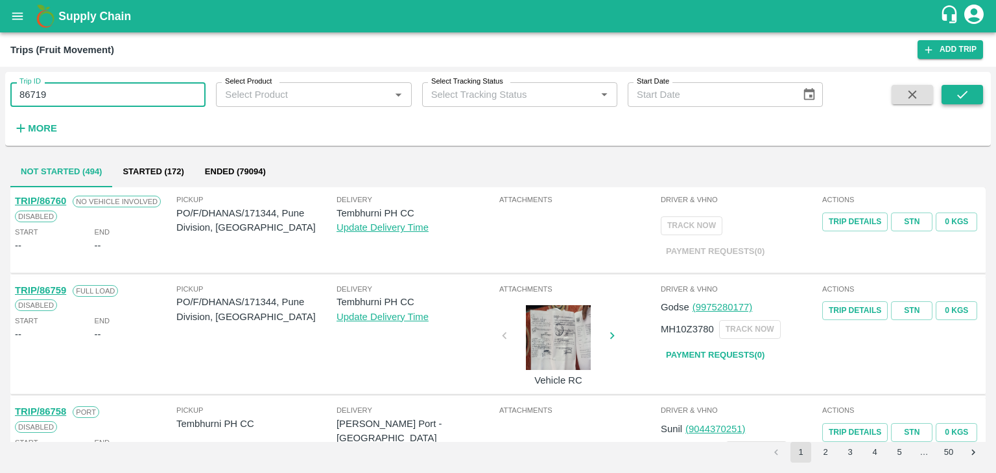
type input "86719"
click at [960, 93] on icon "submit" at bounding box center [962, 95] width 14 height 14
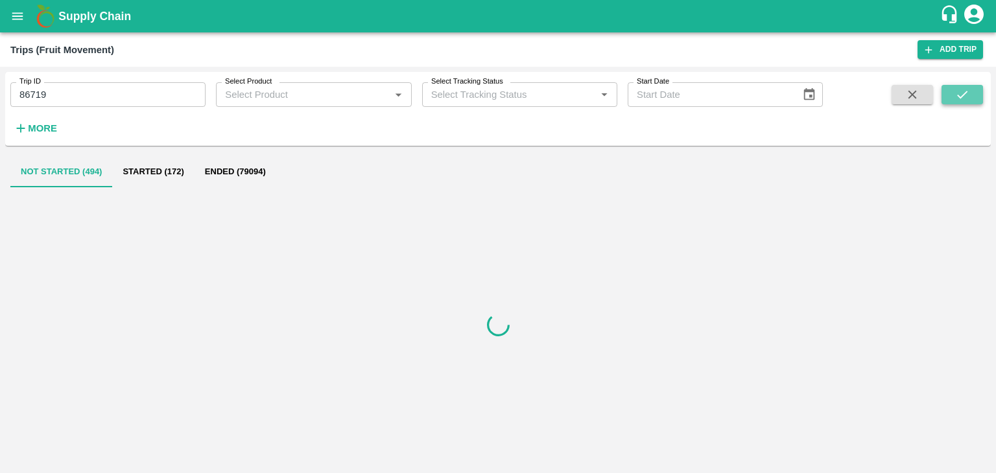
click at [960, 93] on icon "submit" at bounding box center [962, 95] width 14 height 14
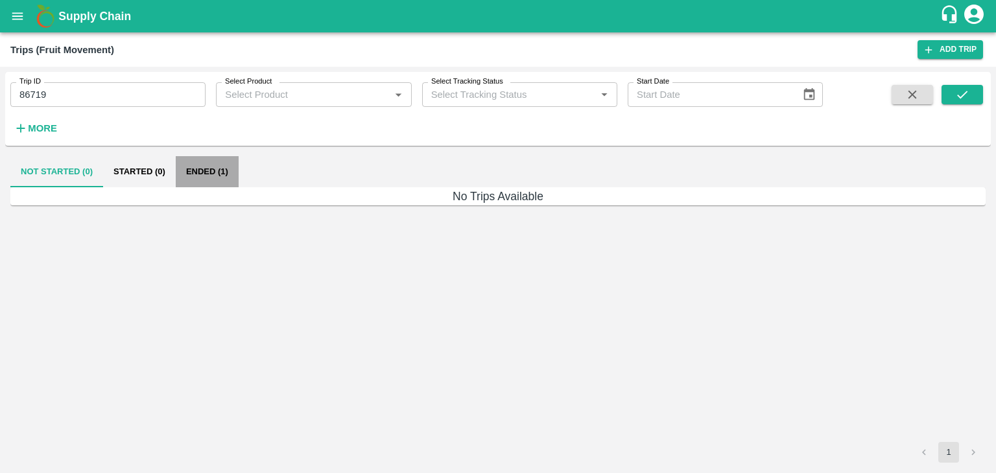
click at [209, 170] on button "Ended (1)" at bounding box center [207, 171] width 63 height 31
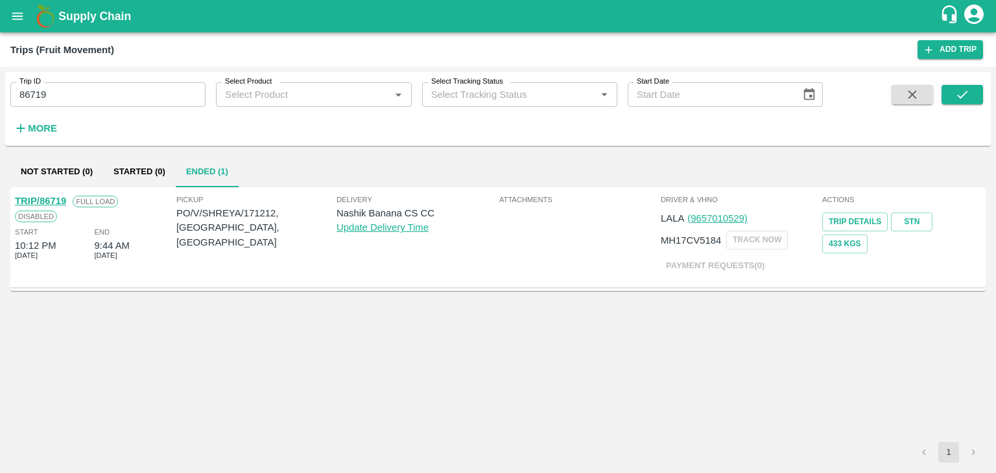
click at [52, 198] on div "TRIP/86719 Full Load Disabled Start 10:12 PM 23 Aug 2025 End 9:44 AM 24 Aug 2025" at bounding box center [94, 237] width 161 height 93
click at [52, 198] on link "TRIP/86719" at bounding box center [40, 201] width 51 height 10
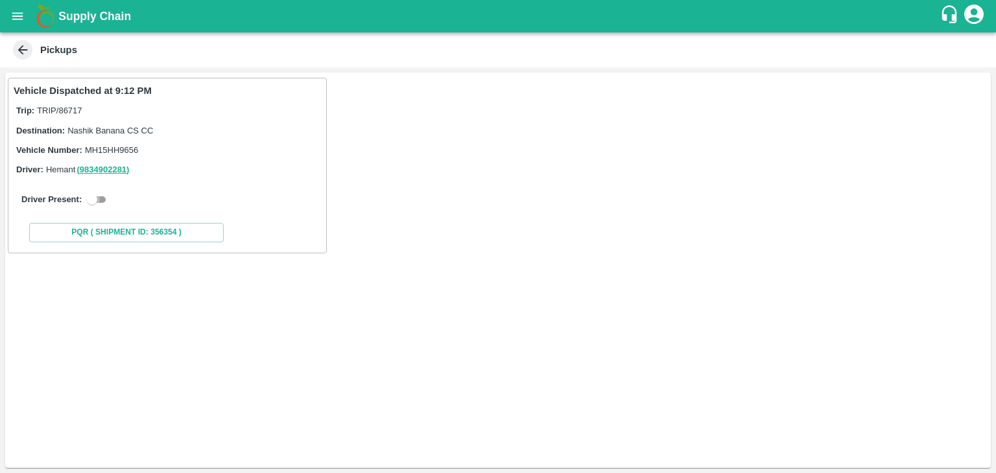
click at [88, 196] on input "checkbox" at bounding box center [92, 200] width 47 height 16
checkbox input "true"
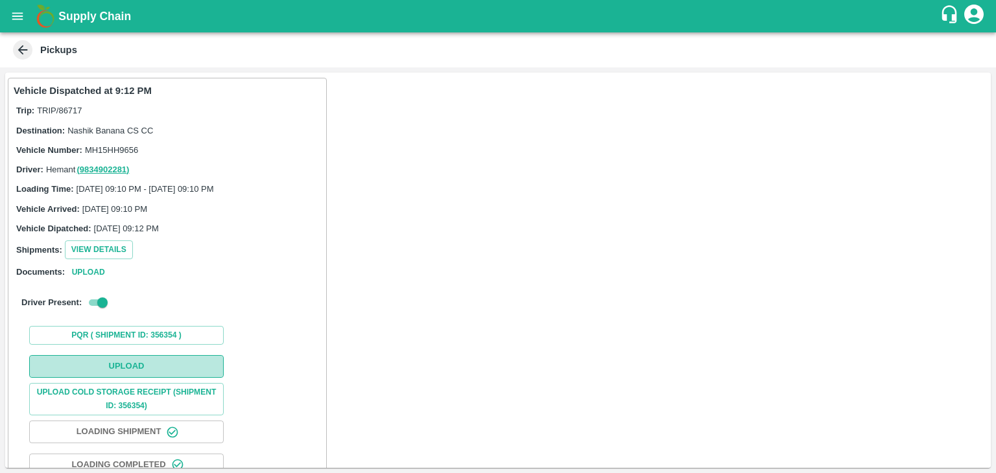
click at [163, 373] on button "Upload" at bounding box center [126, 366] width 194 height 23
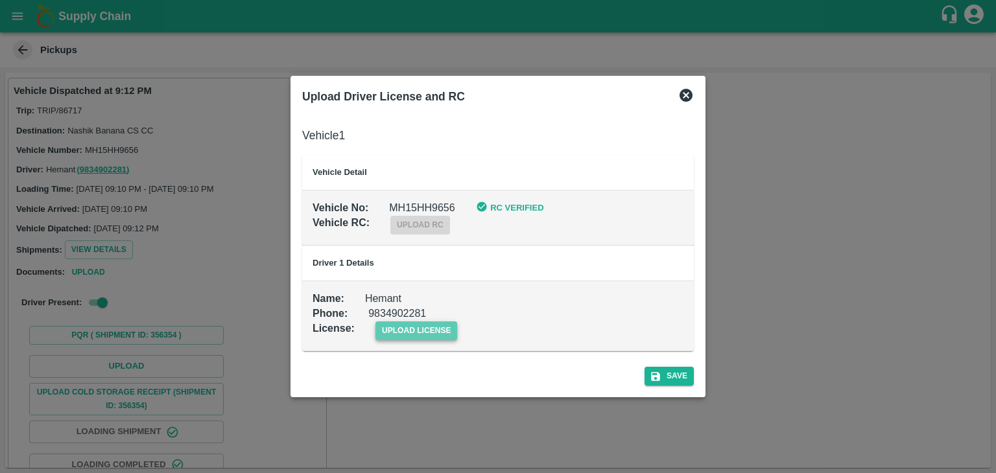
click at [421, 327] on span "upload license" at bounding box center [416, 331] width 82 height 19
click at [0, 0] on input "upload license" at bounding box center [0, 0] width 0 height 0
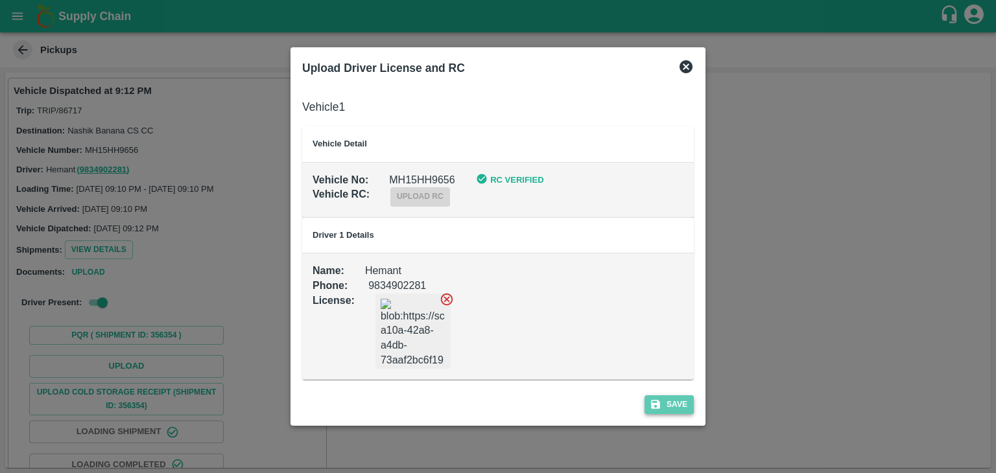
click at [666, 400] on button "Save" at bounding box center [668, 404] width 49 height 19
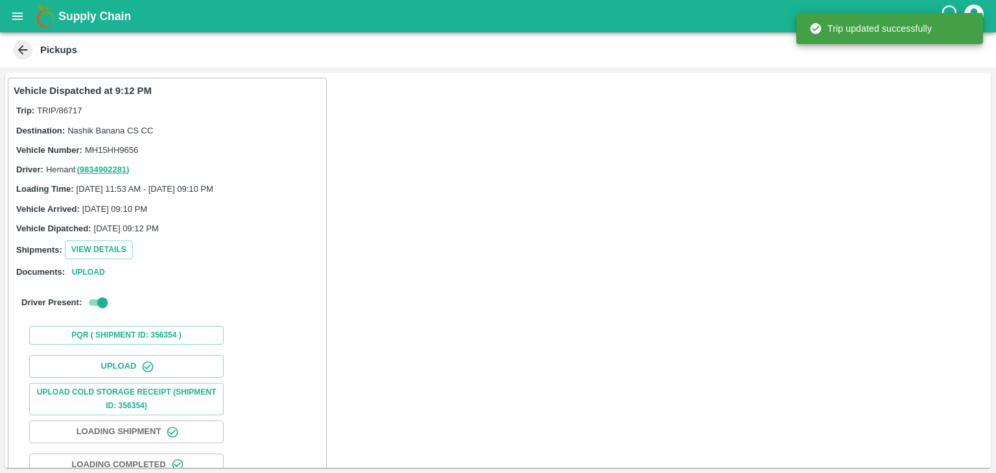
scroll to position [88, 0]
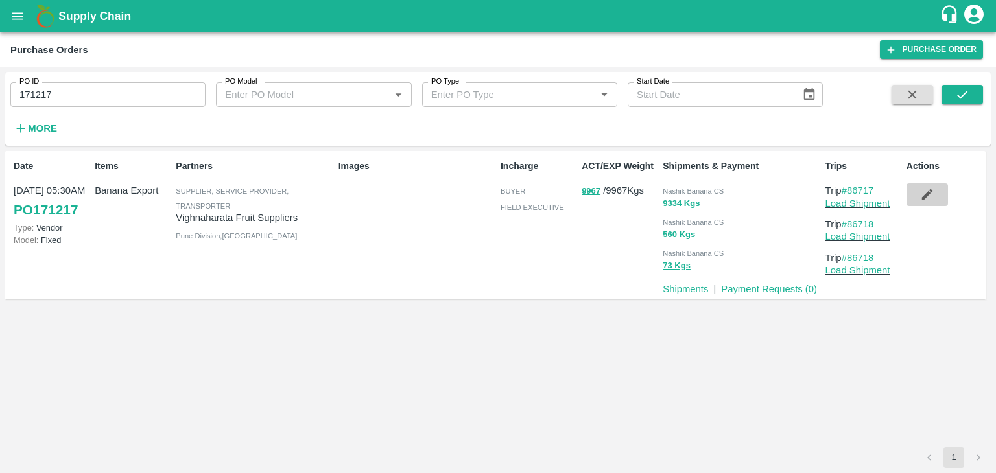
click at [944, 194] on button "button" at bounding box center [926, 194] width 41 height 22
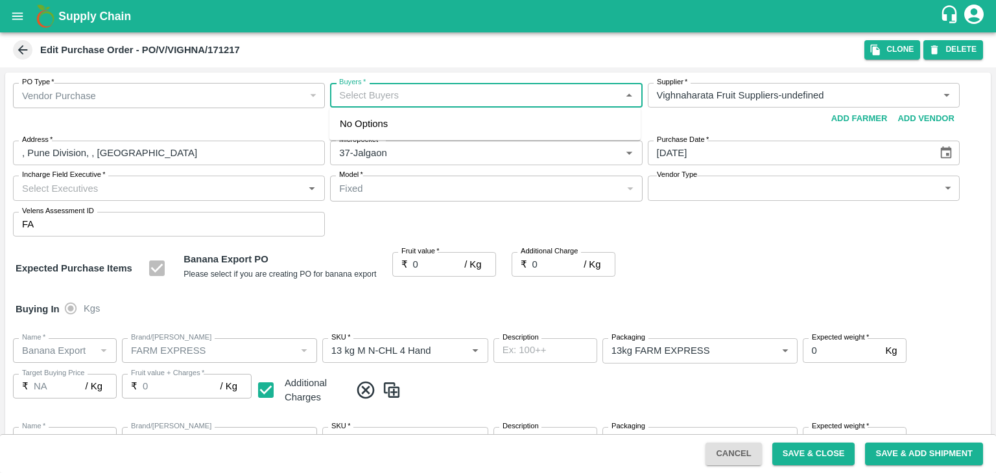
click at [417, 95] on input "Buyers   *" at bounding box center [475, 95] width 283 height 17
type input "Ajit O"
click at [410, 128] on div "Ajit Otari" at bounding box center [484, 130] width 311 height 34
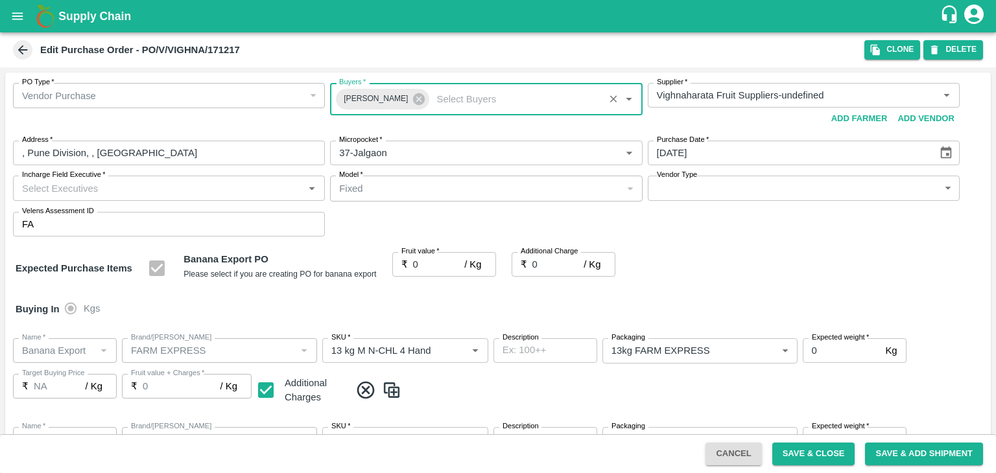
click at [154, 191] on input "Incharge Field Executive   *" at bounding box center [158, 188] width 283 height 17
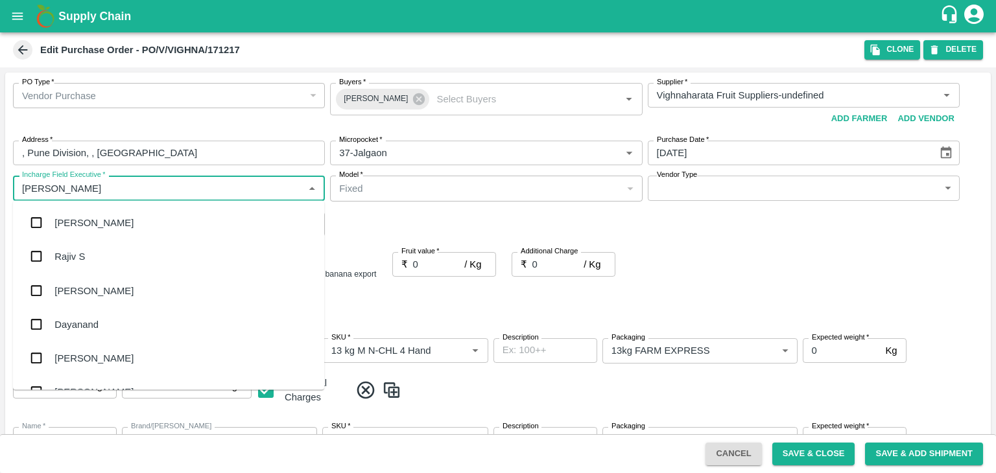
type input "Jay"
click at [114, 285] on div "jaydip Tale" at bounding box center [168, 291] width 311 height 34
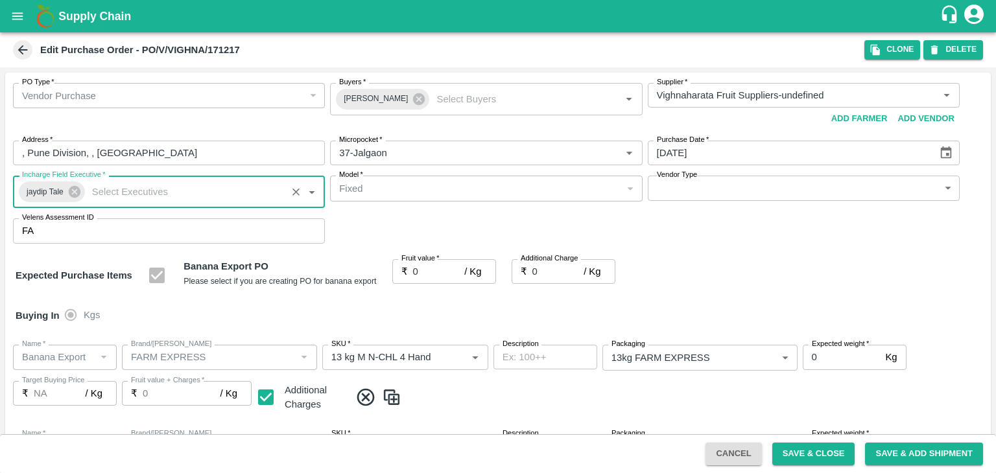
click at [685, 185] on body "Supply Chain Edit Purchase Order - PO/V/VIGHNA/171217 Clone DELETE PO Type   * …" at bounding box center [498, 236] width 996 height 473
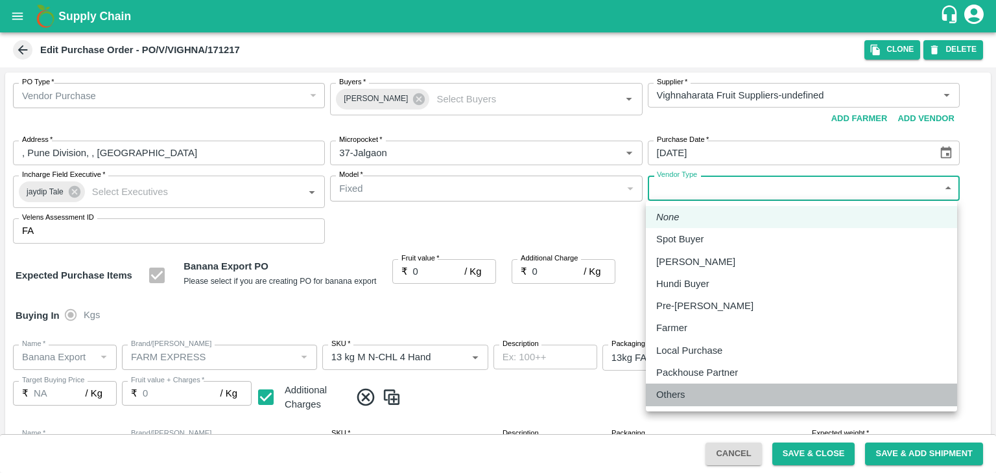
click at [685, 395] on div "Others" at bounding box center [674, 395] width 36 height 14
type input "OTHER"
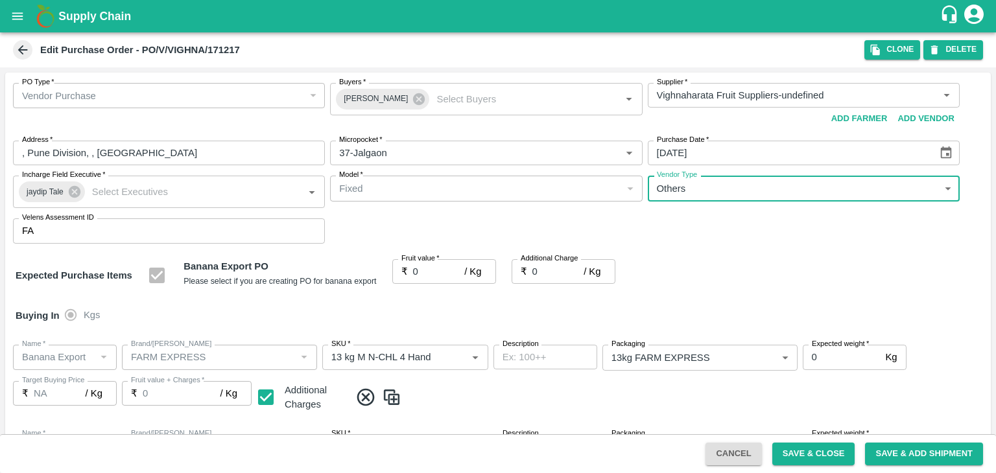
click at [434, 276] on input "0" at bounding box center [439, 271] width 52 height 25
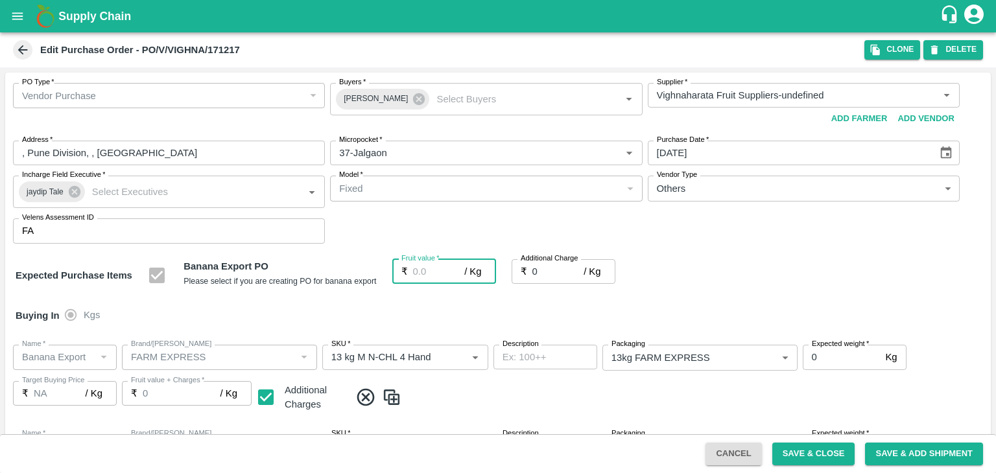
type input "1"
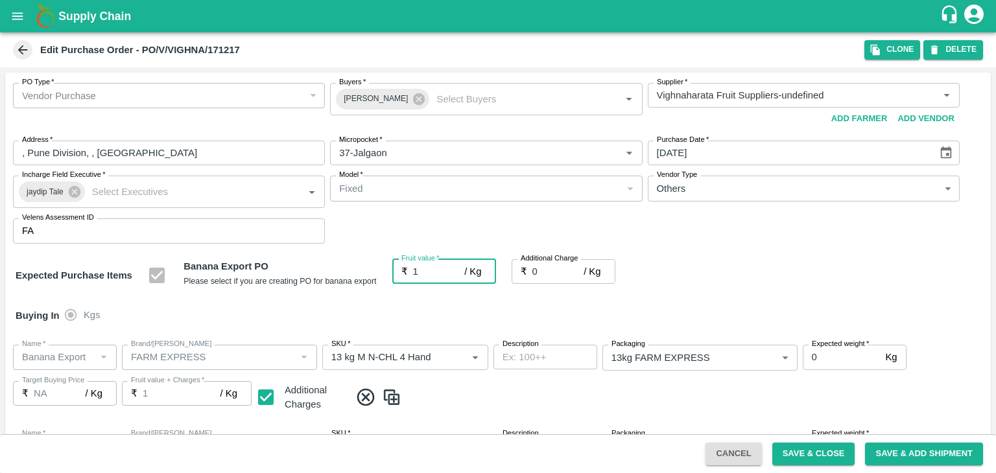
type input "1"
type input "19"
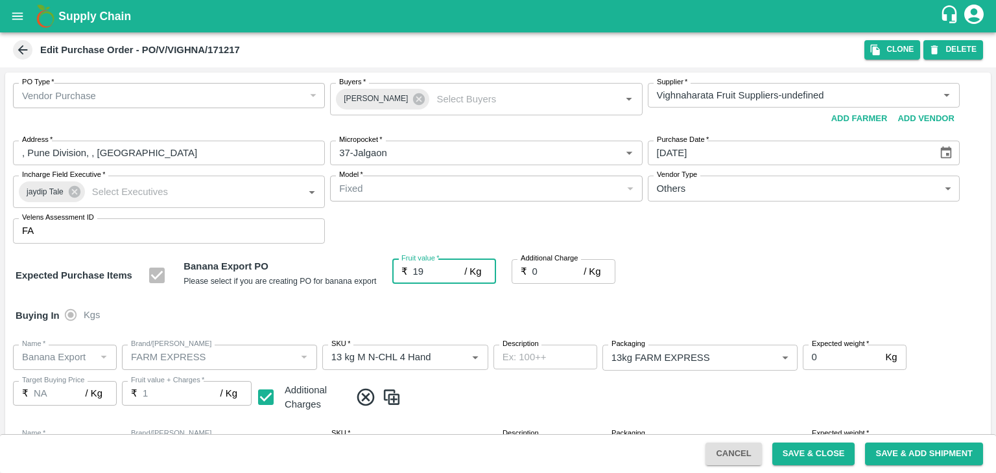
type input "19"
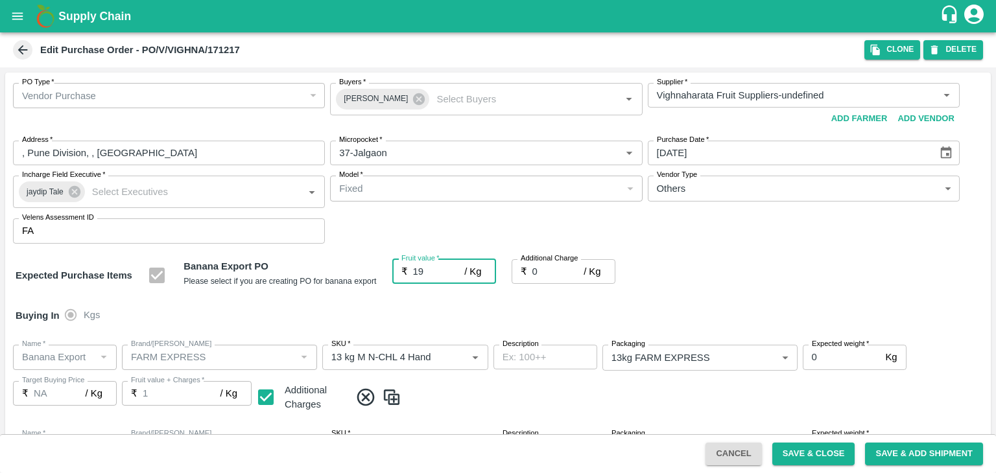
type input "19"
type input "2"
type input "21"
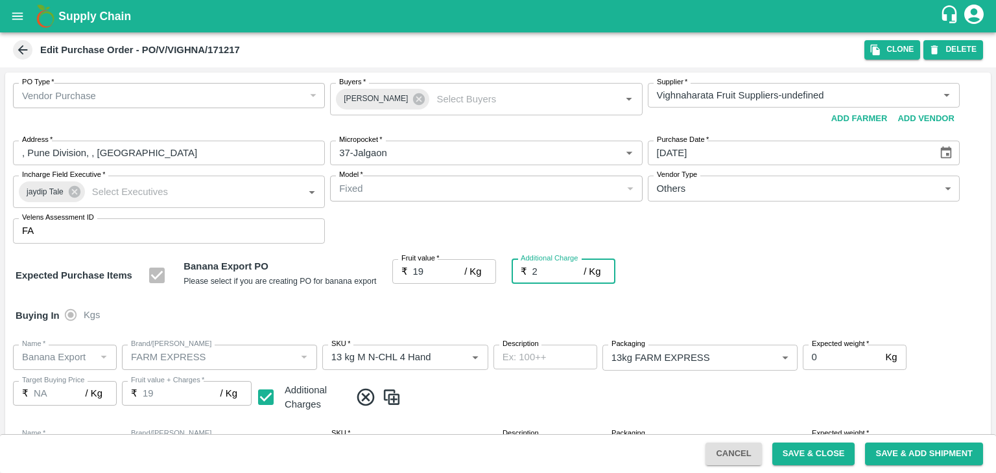
type input "21"
type input "2.7"
type input "21.7"
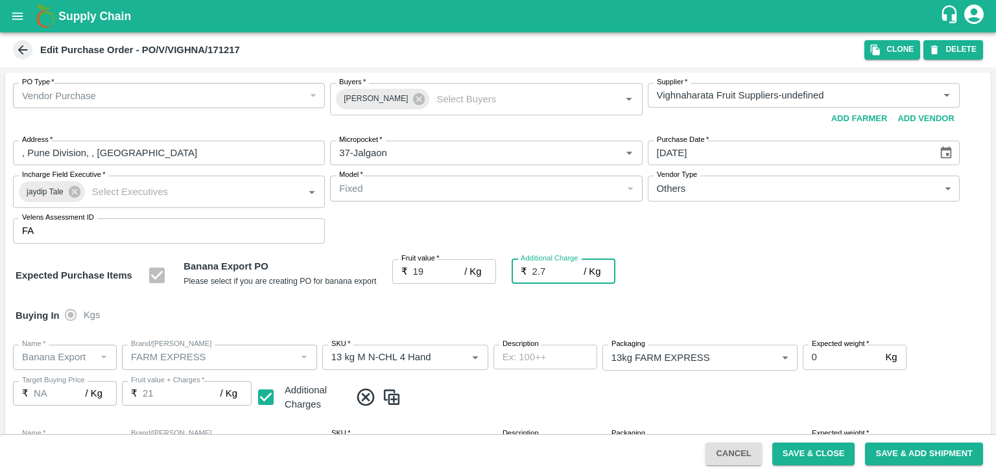
type input "21.7"
type input "2.75"
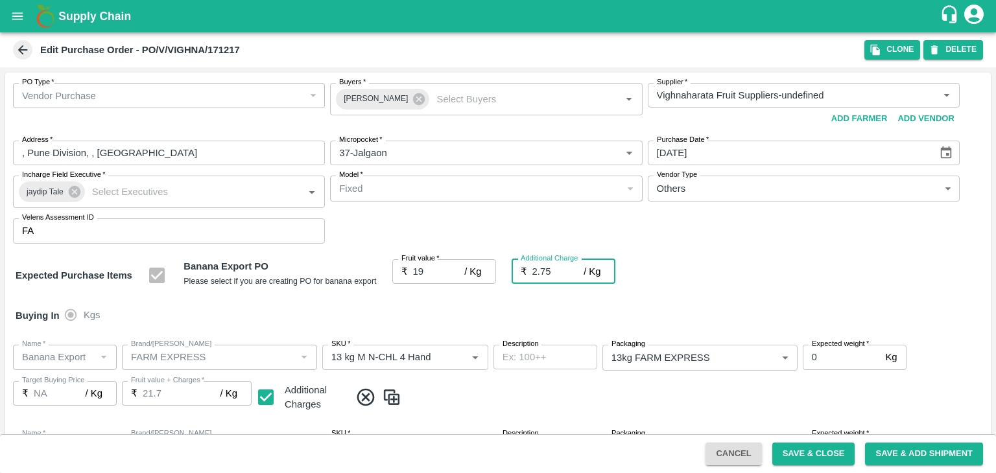
type input "21.75"
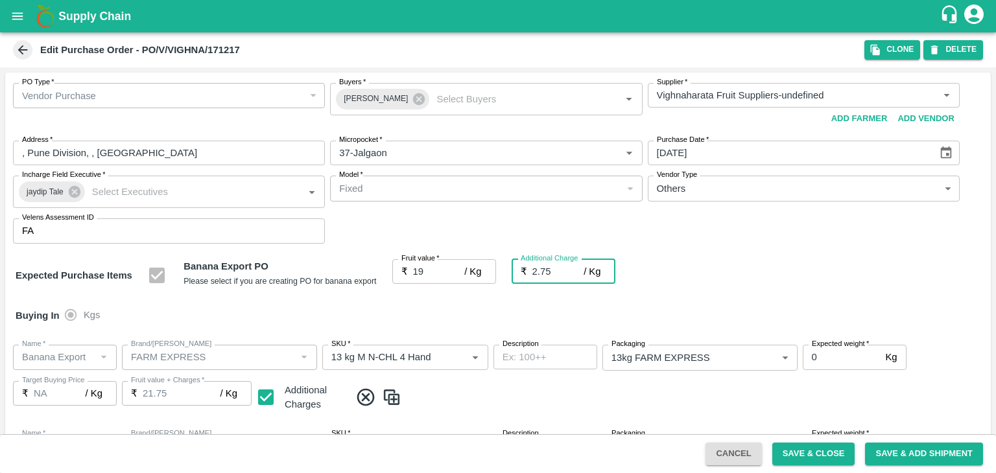
type input "2.75"
click at [460, 308] on div "Buying In Kgs" at bounding box center [497, 316] width 985 height 38
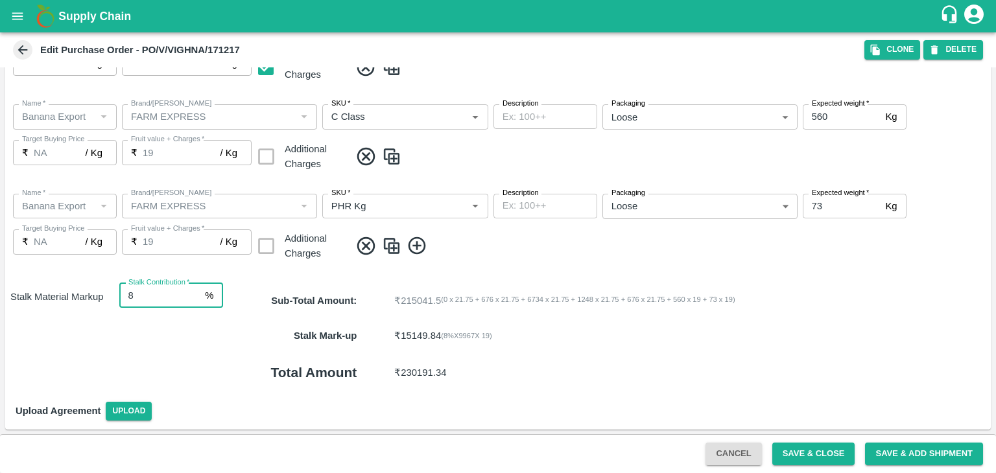
click at [140, 298] on input "8" at bounding box center [159, 295] width 81 height 25
type input "7"
click at [839, 462] on button "Save & Close" at bounding box center [813, 454] width 83 height 23
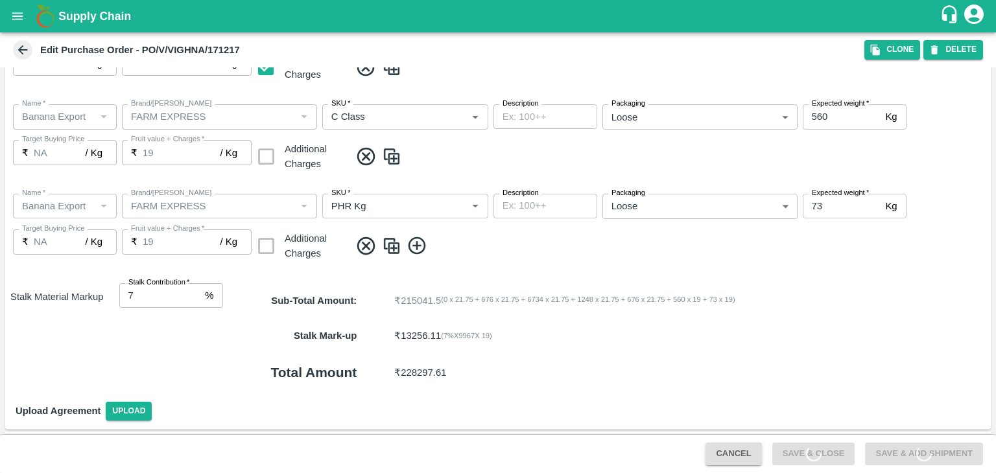
scroll to position [0, 0]
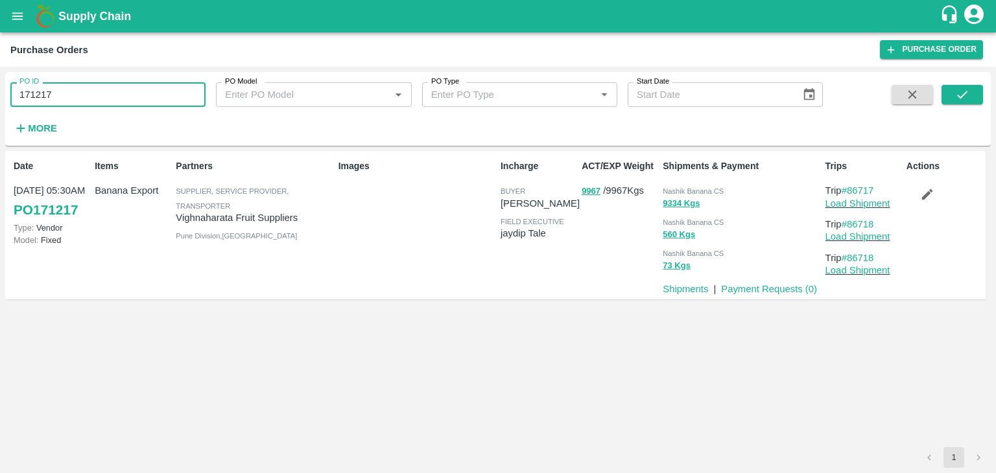
click at [75, 99] on input "171217" at bounding box center [107, 94] width 195 height 25
paste input "text"
type input "171212"
click at [966, 86] on button "submit" at bounding box center [961, 94] width 41 height 19
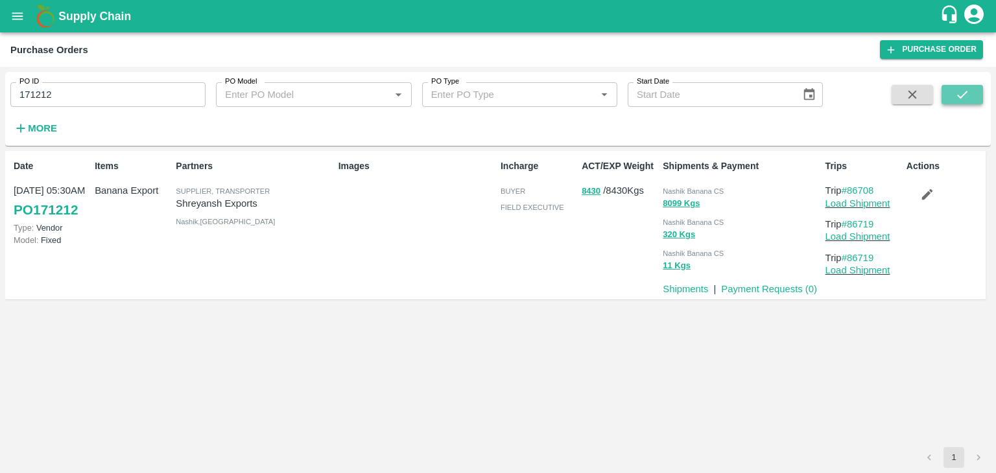
click at [959, 89] on icon "submit" at bounding box center [962, 95] width 14 height 14
click at [869, 199] on link "Load Shipment" at bounding box center [857, 203] width 65 height 10
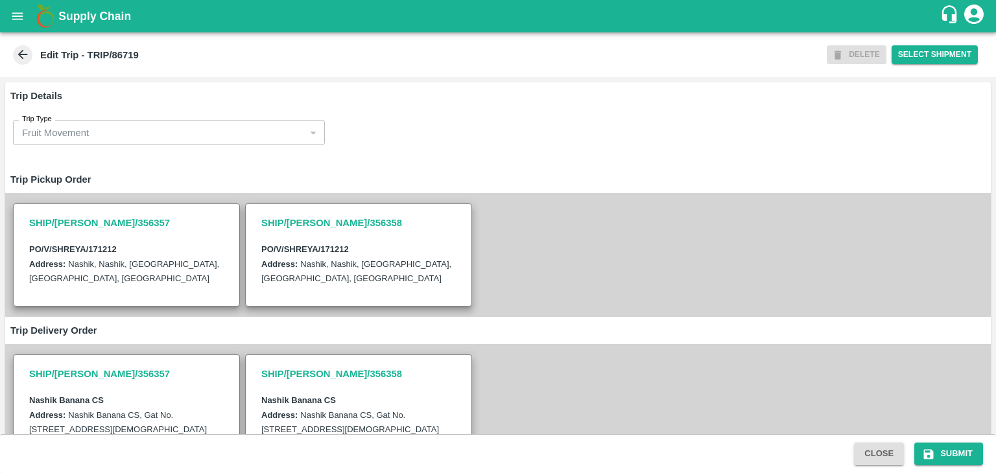
type input "[PERSON_NAME] Exports-[GEOGRAPHIC_DATA], Nashik-91584 65669(Supplier, Transport…"
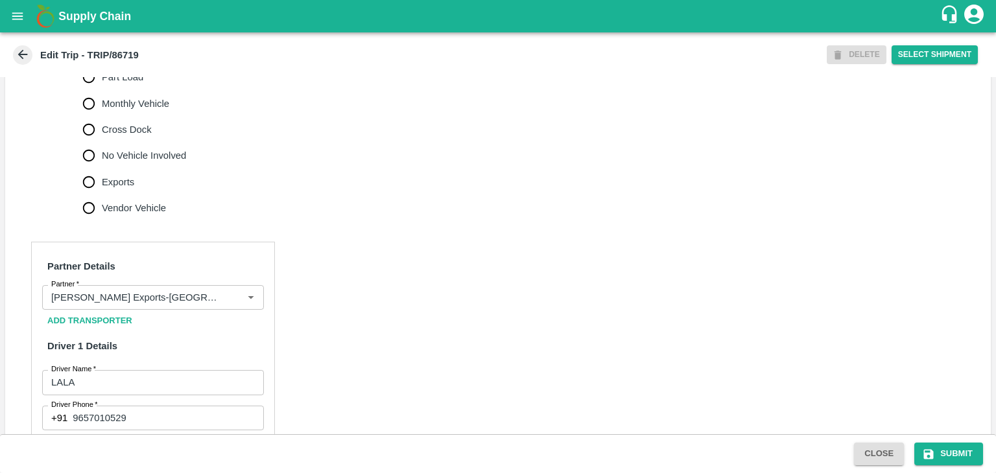
click at [128, 163] on span "No Vehicle Involved" at bounding box center [144, 155] width 84 height 14
click at [102, 163] on input "No Vehicle Involved" at bounding box center [89, 156] width 26 height 26
radio input "true"
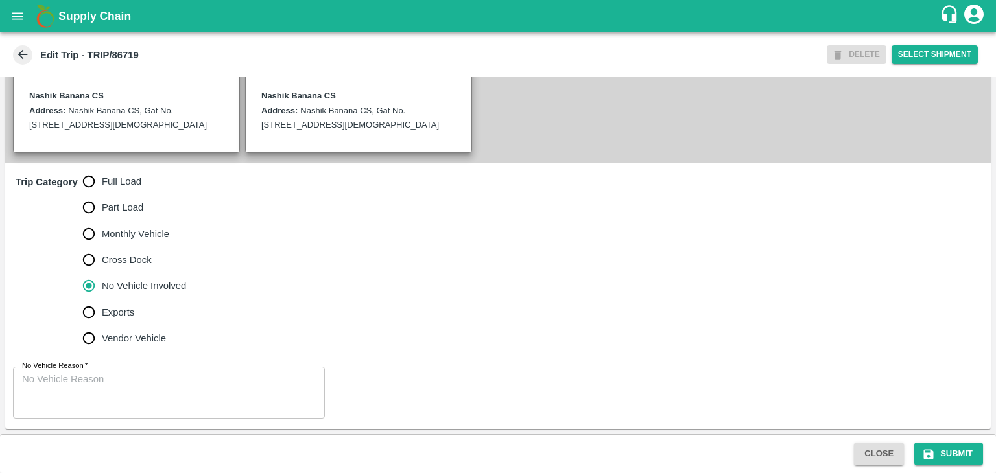
scroll to position [318, 0]
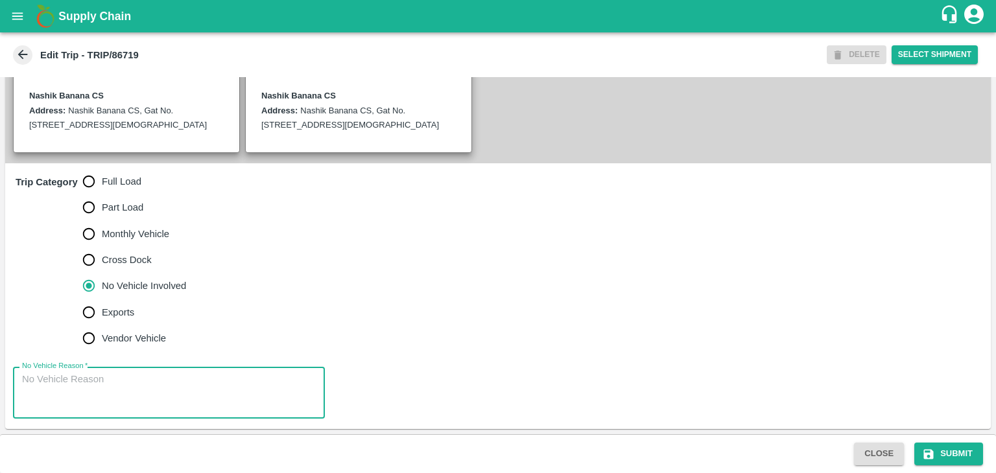
click at [163, 374] on textarea "No Vehicle Reason   *" at bounding box center [169, 393] width 294 height 41
type textarea "Field Dump"
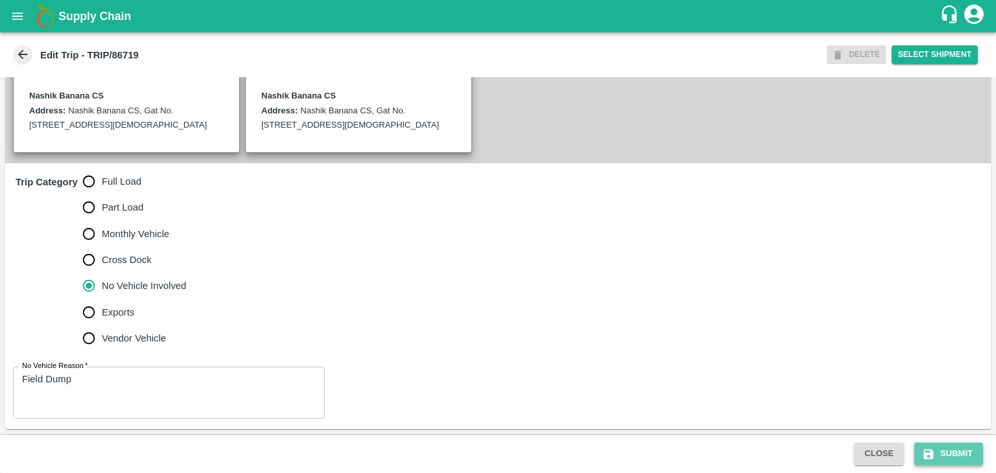
click at [957, 452] on button "Submit" at bounding box center [948, 454] width 69 height 23
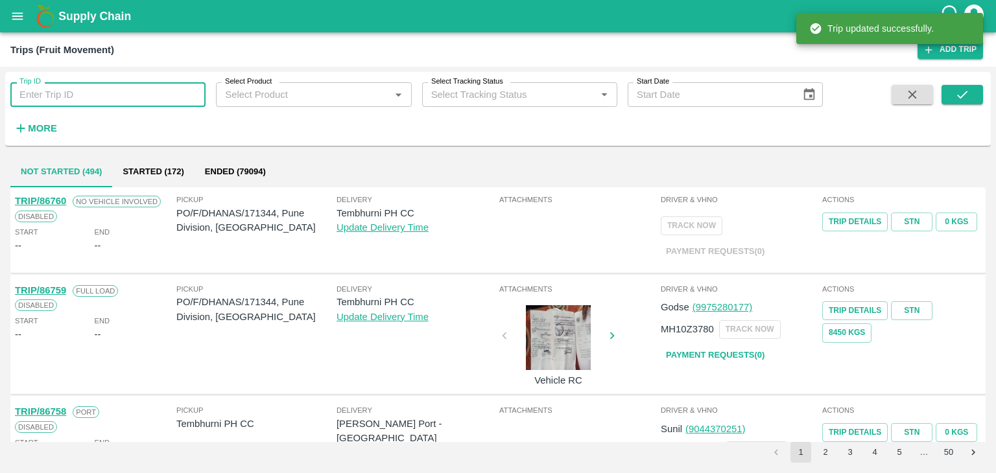
click at [127, 87] on input "Trip ID" at bounding box center [107, 94] width 195 height 25
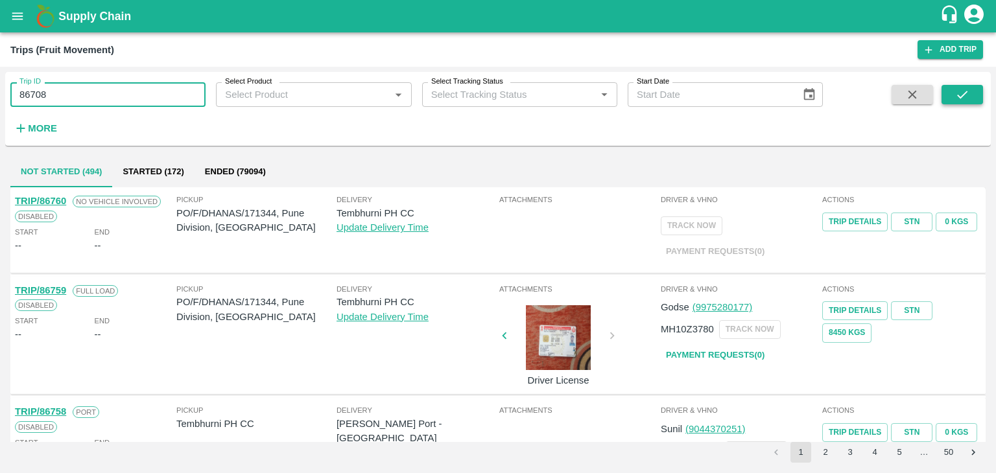
type input "86708"
click at [967, 91] on icon "submit" at bounding box center [962, 95] width 14 height 14
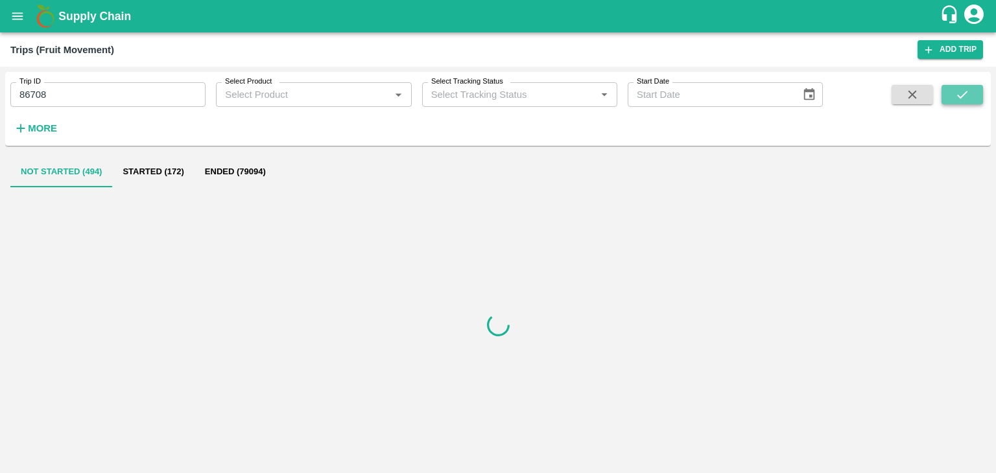
click at [967, 91] on icon "submit" at bounding box center [962, 95] width 14 height 14
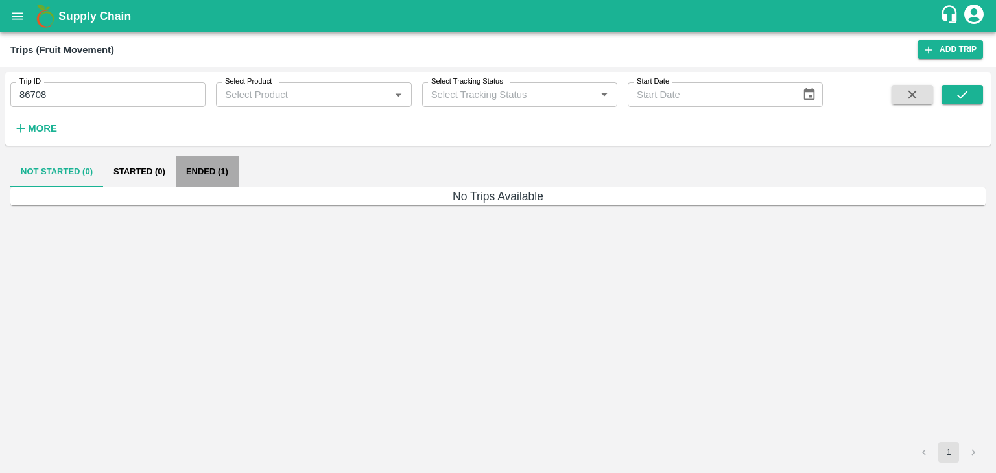
click at [218, 174] on button "Ended (1)" at bounding box center [207, 171] width 63 height 31
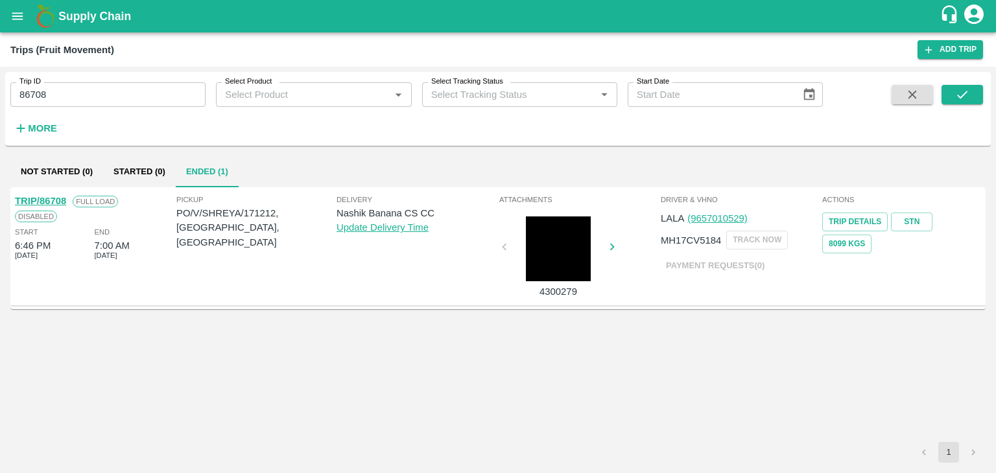
click at [47, 198] on link "TRIP/86708" at bounding box center [40, 201] width 51 height 10
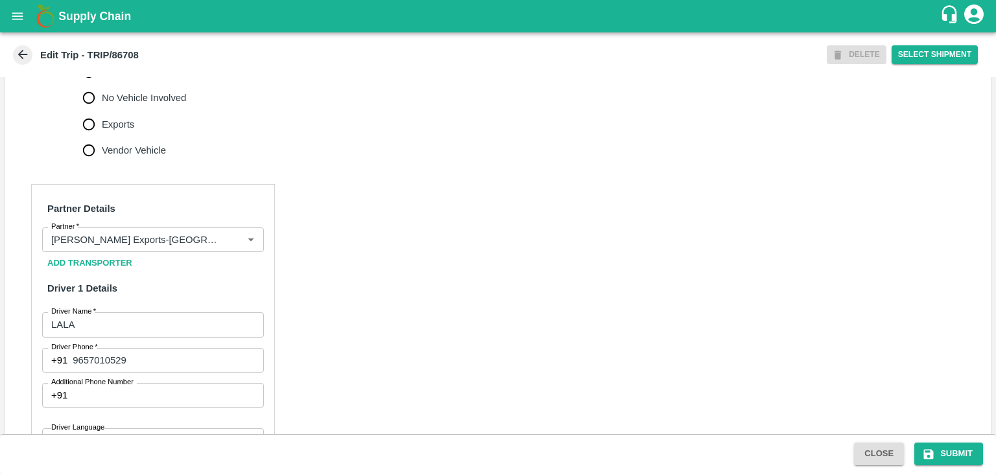
scroll to position [494, 0]
click at [231, 245] on icon "Clear" at bounding box center [235, 239] width 12 height 12
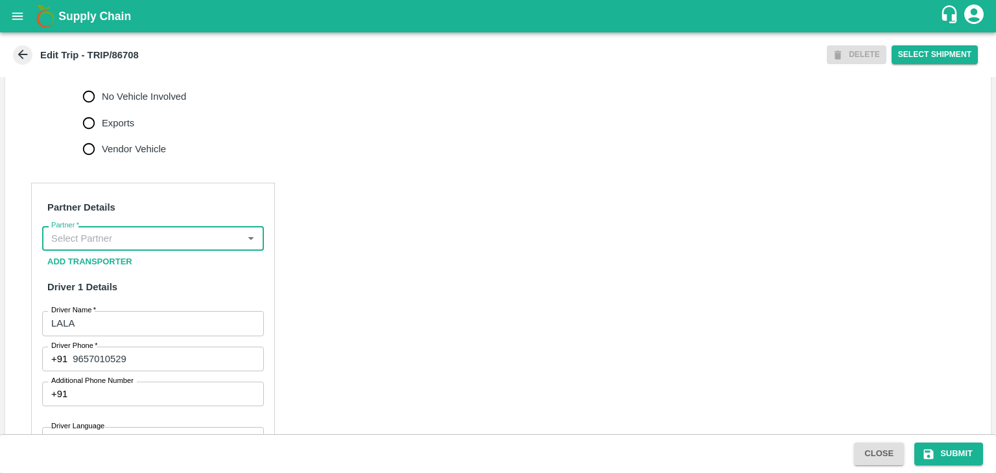
scroll to position [0, 0]
click at [182, 247] on input "Partner   *" at bounding box center [142, 238] width 193 height 17
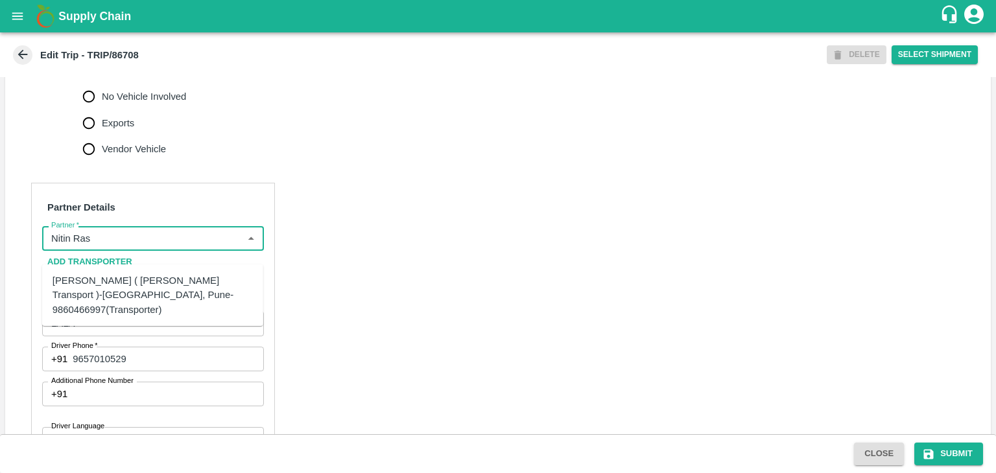
click at [139, 288] on div "Nitin Rasal ( Bhairavnath Transport )-Deulgaon, Pune-9860466997(Transporter)" at bounding box center [153, 295] width 200 height 43
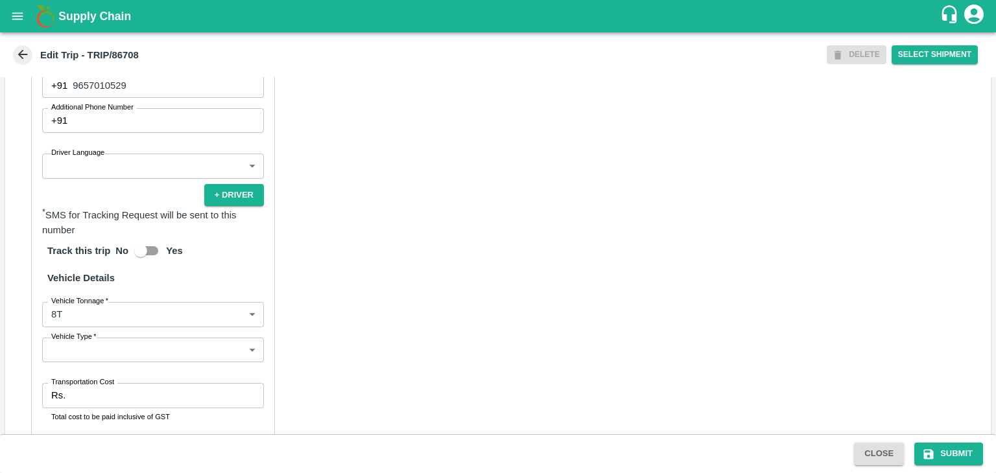
scroll to position [767, 0]
type input "Nitin Rasal ( Bhairavnath Transport )-Deulgaon, Pune-9860466997(Transporter)"
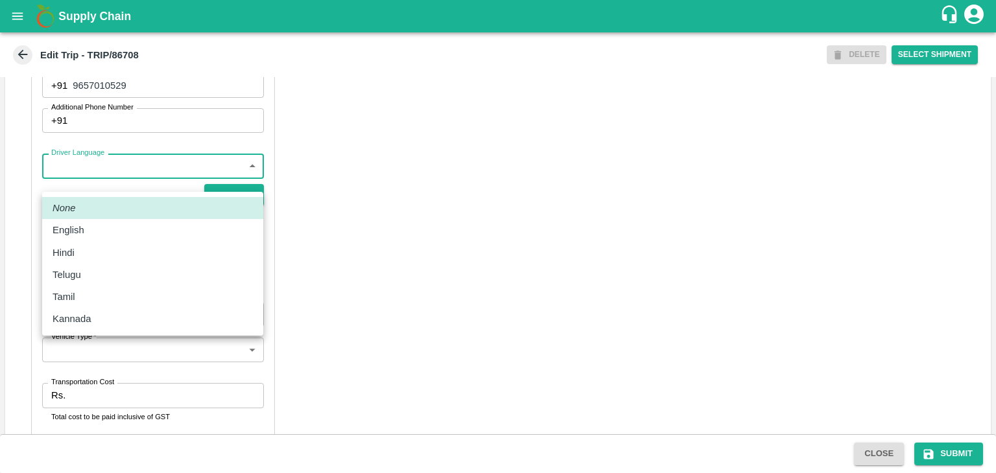
click at [103, 185] on body "Supply Chain Edit Trip - TRIP/86708 DELETE Select Shipment Trip Details Trip Ty…" at bounding box center [498, 236] width 996 height 473
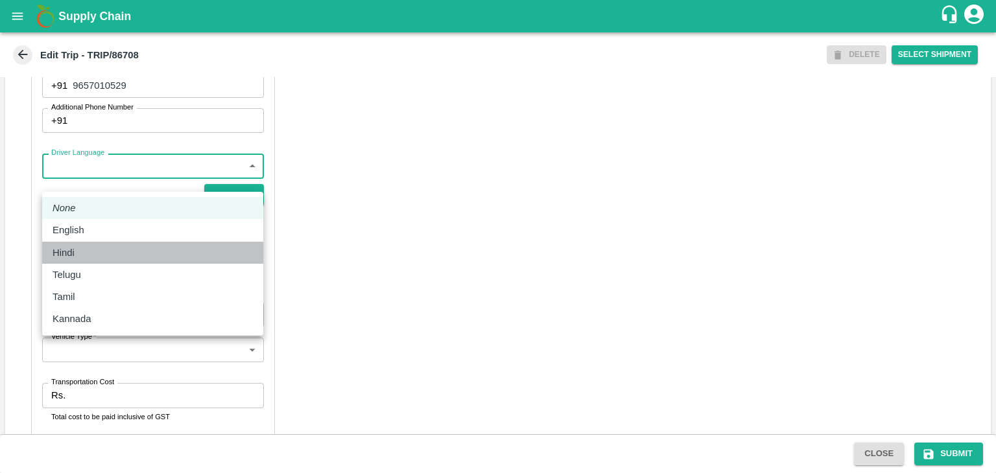
click at [102, 255] on div "Hindi" at bounding box center [153, 253] width 200 height 14
type input "hi"
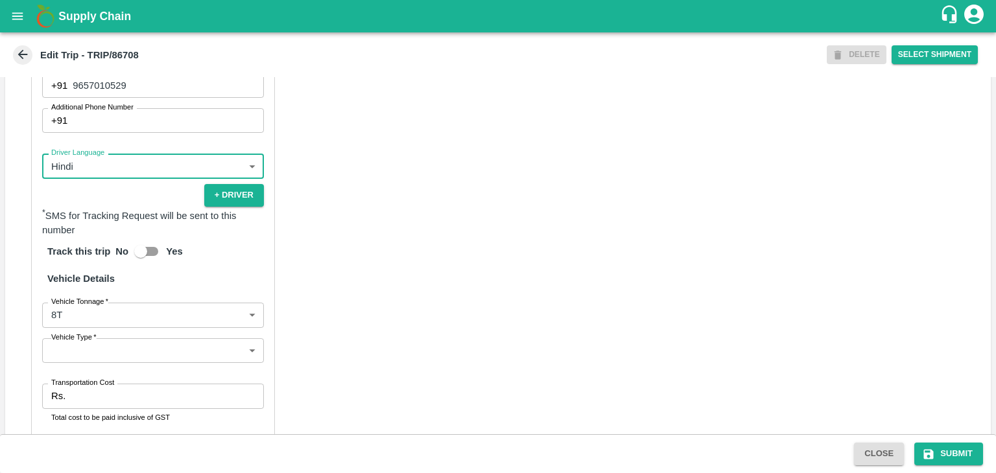
scroll to position [909, 0]
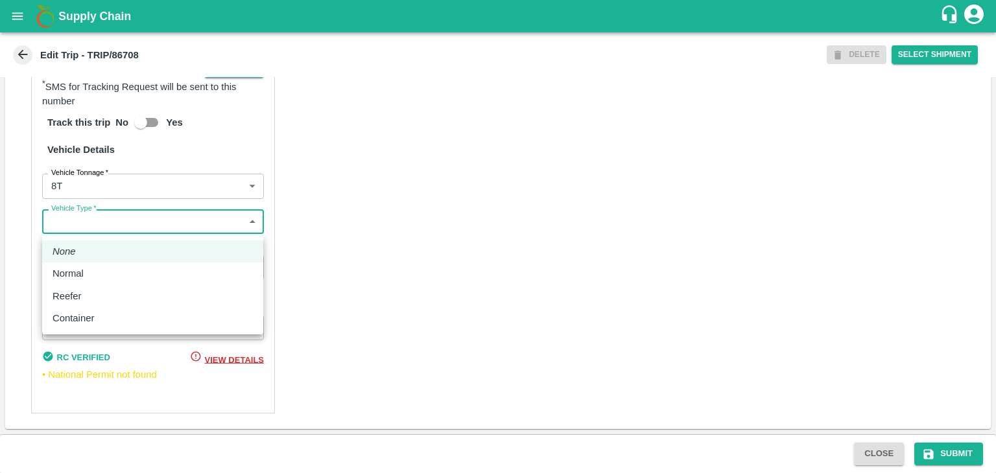
click at [117, 218] on body "Supply Chain Edit Trip - TRIP/86708 DELETE Select Shipment Trip Details Trip Ty…" at bounding box center [498, 236] width 996 height 473
click at [87, 268] on div "Normal" at bounding box center [72, 273] width 38 height 14
type input "Normal"
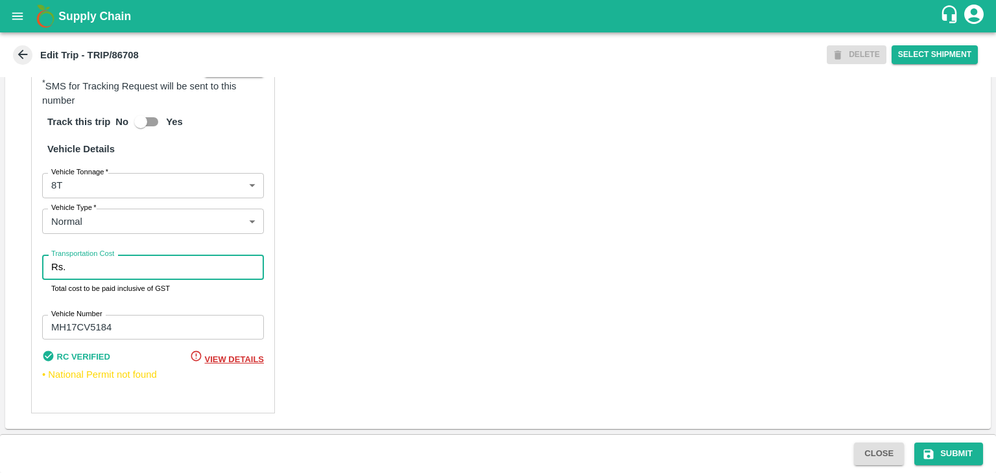
click at [107, 269] on input "Transportation Cost" at bounding box center [167, 267] width 193 height 25
type input "10000"
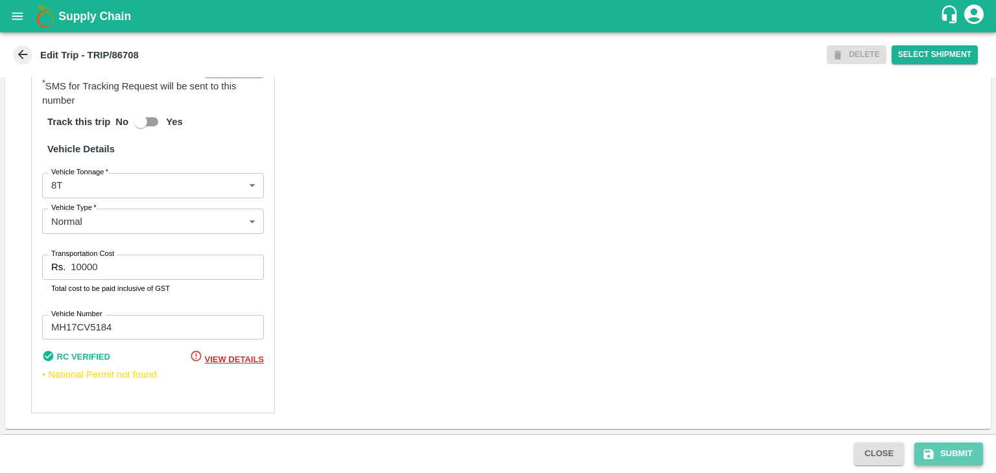
click at [925, 451] on icon "submit" at bounding box center [928, 454] width 13 height 13
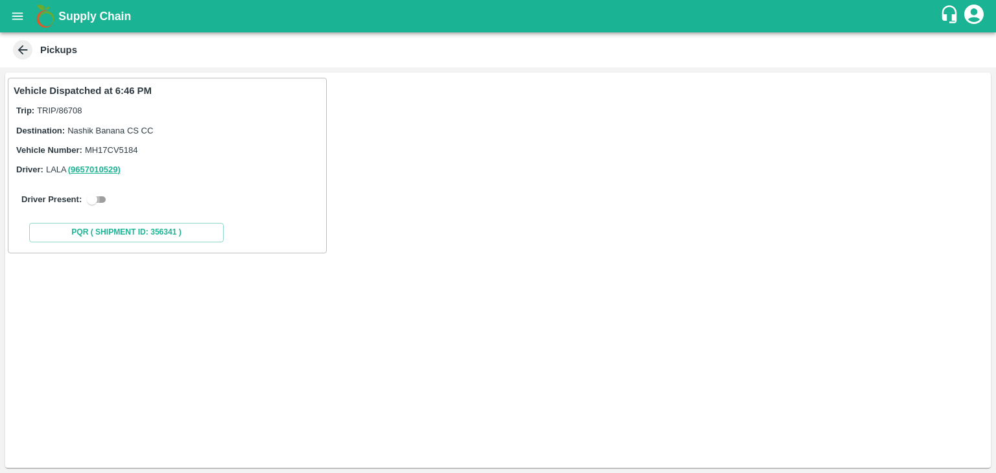
click at [102, 197] on input "checkbox" at bounding box center [92, 200] width 47 height 16
checkbox input "true"
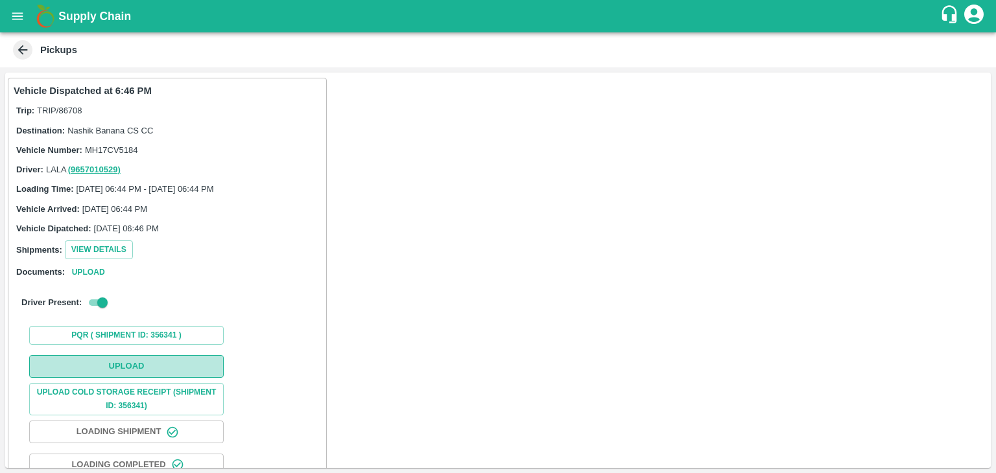
click at [163, 364] on button "Upload" at bounding box center [126, 366] width 194 height 23
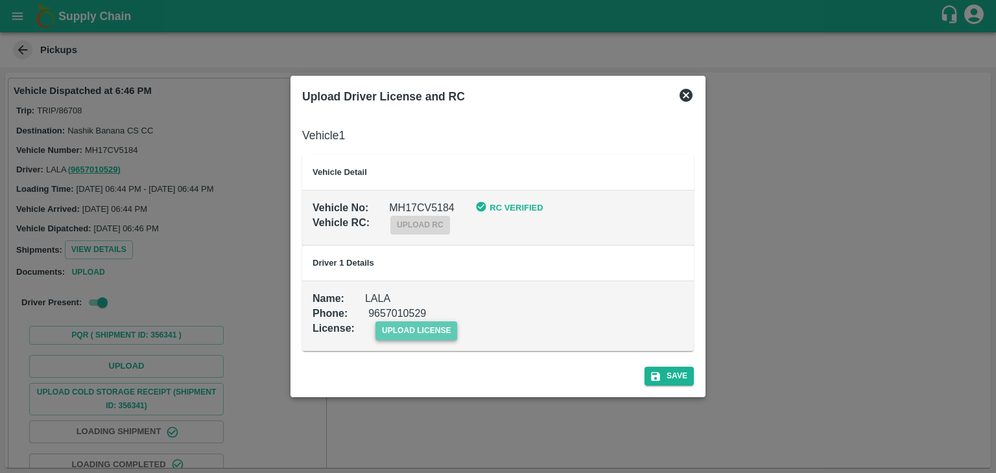
click at [410, 329] on span "upload license" at bounding box center [416, 331] width 82 height 19
click at [0, 0] on input "upload license" at bounding box center [0, 0] width 0 height 0
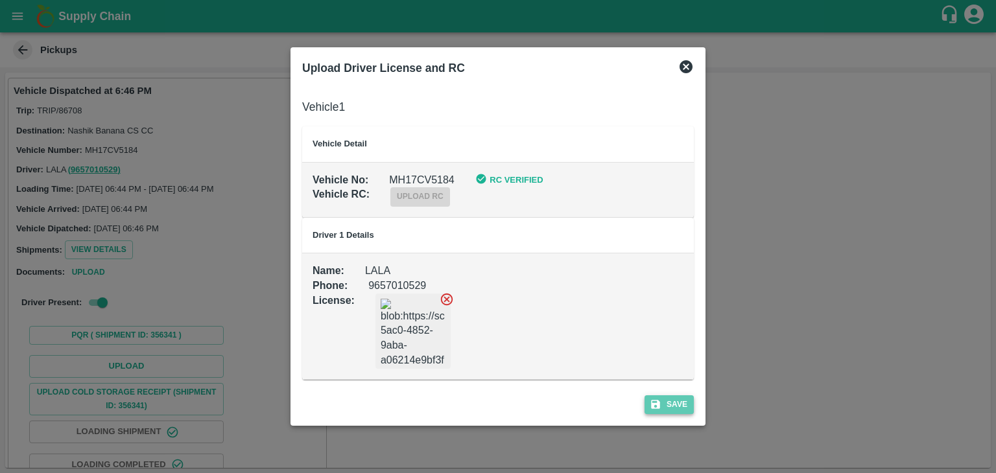
click at [674, 404] on button "Save" at bounding box center [668, 404] width 49 height 19
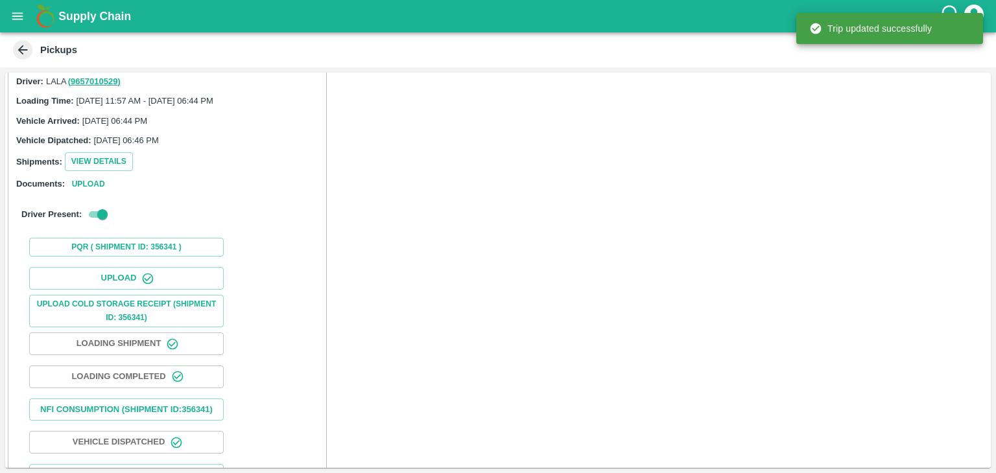
scroll to position [135, 0]
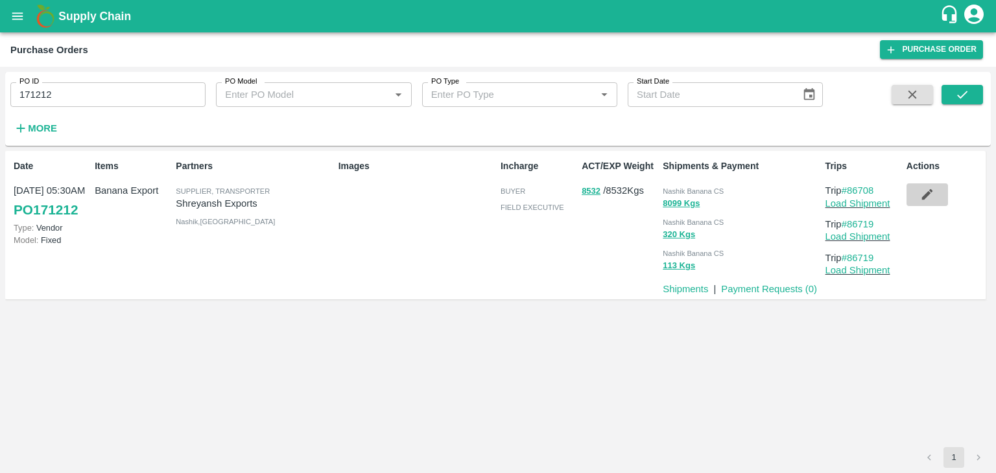
click at [923, 193] on icon "button" at bounding box center [927, 194] width 14 height 14
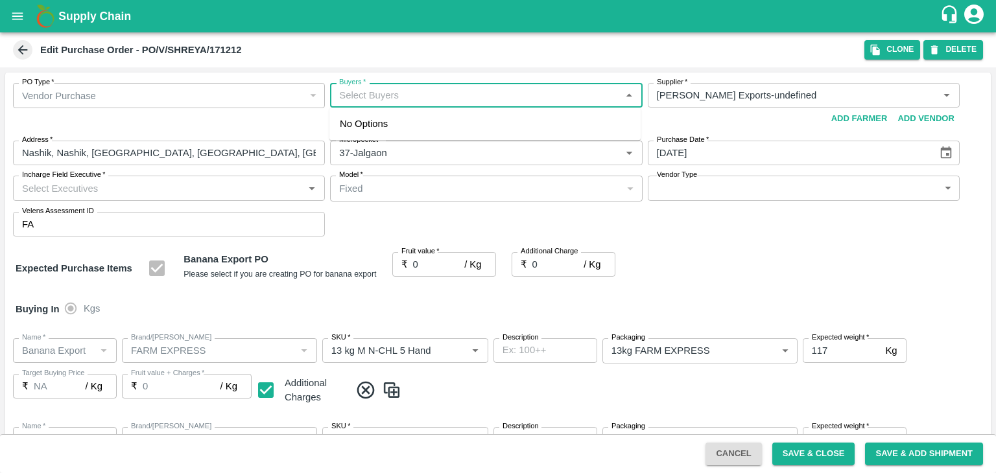
click at [442, 89] on input "Buyers   *" at bounding box center [475, 95] width 283 height 17
type input "Ajit"
click at [424, 130] on div "[PERSON_NAME]" at bounding box center [484, 130] width 311 height 34
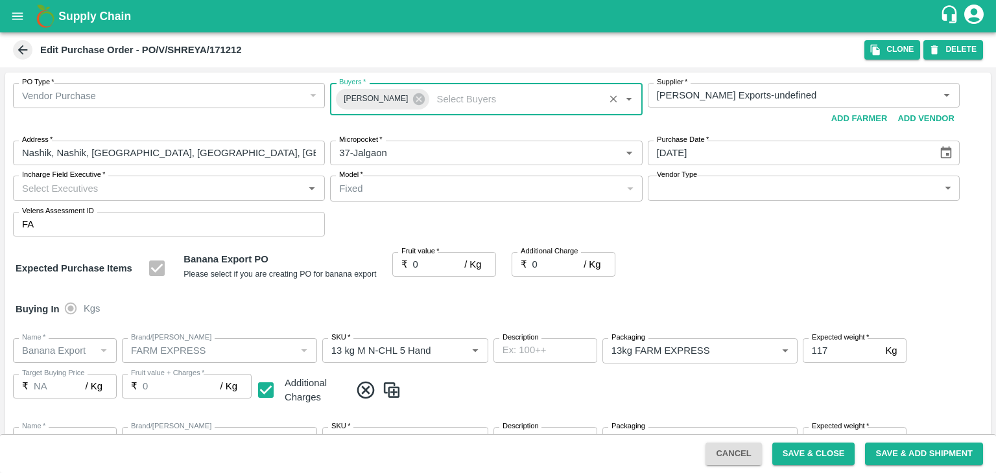
click at [153, 197] on div "Incharge Field Executive   *" at bounding box center [169, 188] width 312 height 25
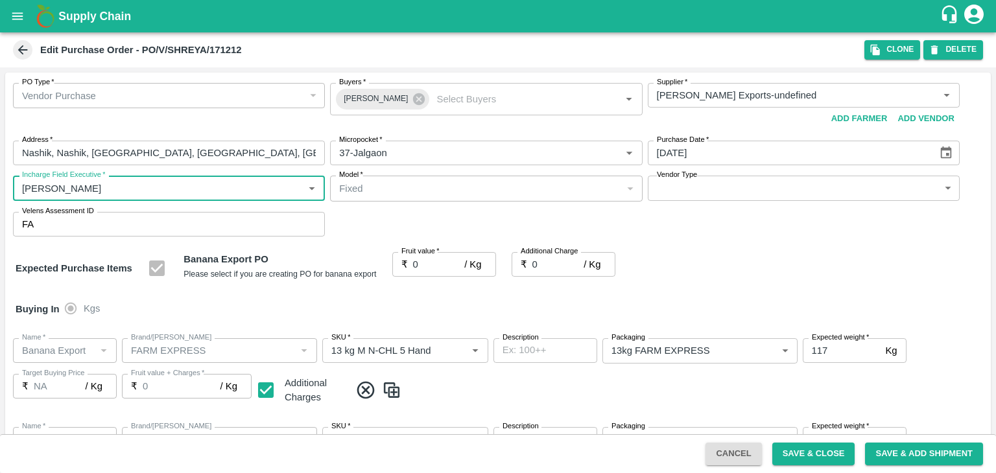
type input "Jay"
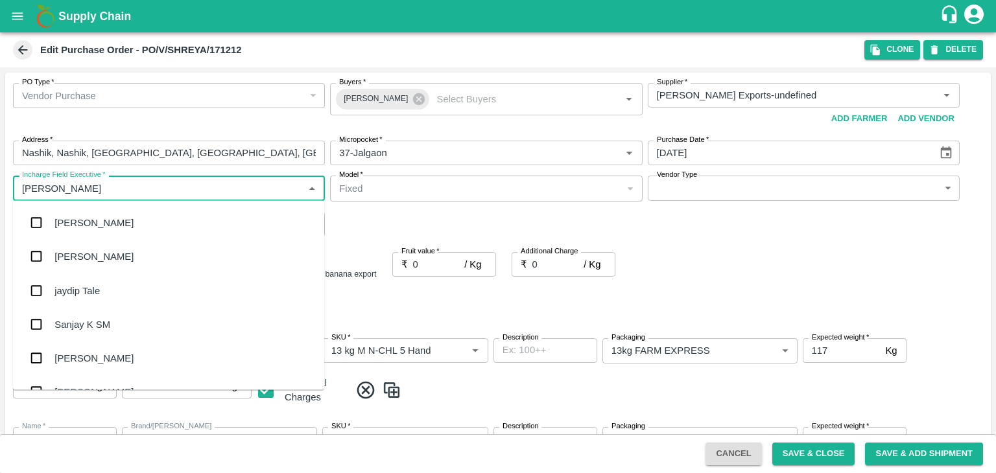
click at [112, 283] on div "jaydip Tale" at bounding box center [168, 291] width 311 height 34
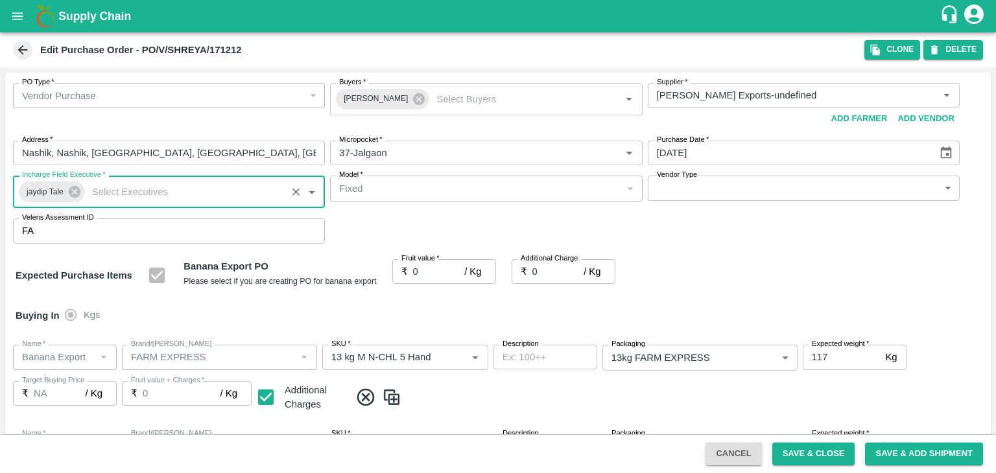
click at [688, 191] on body "Supply Chain Edit Purchase Order - PO/V/SHREYA/171212 Clone DELETE PO Type   * …" at bounding box center [498, 236] width 996 height 473
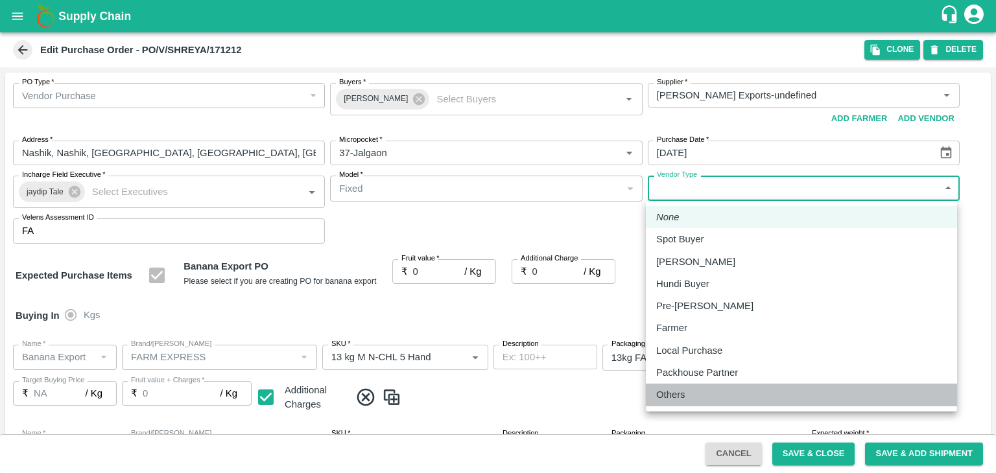
click at [686, 399] on div "Others" at bounding box center [674, 395] width 36 height 14
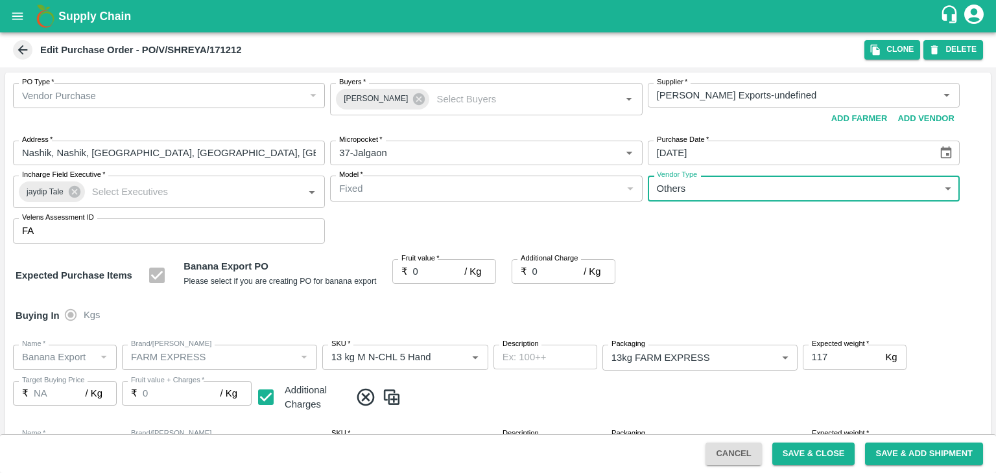
type input "OTHER"
click at [430, 271] on input "0" at bounding box center [439, 271] width 52 height 25
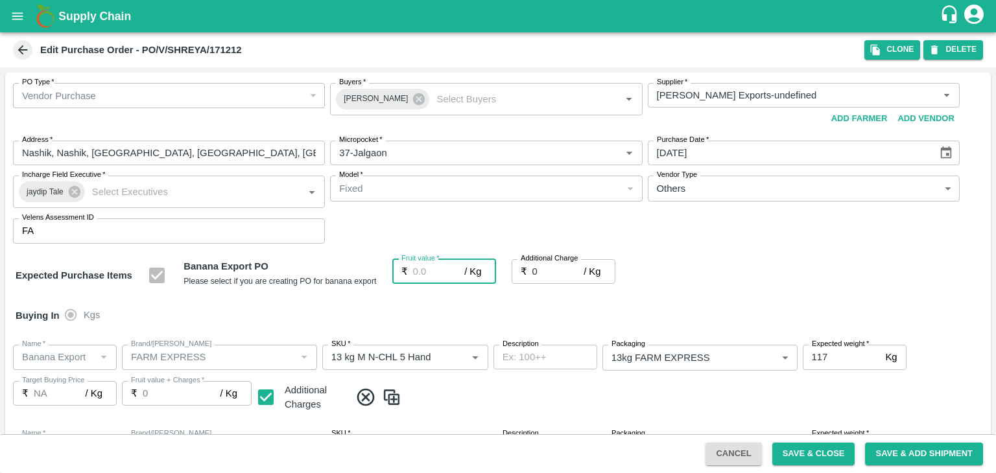
type input "1"
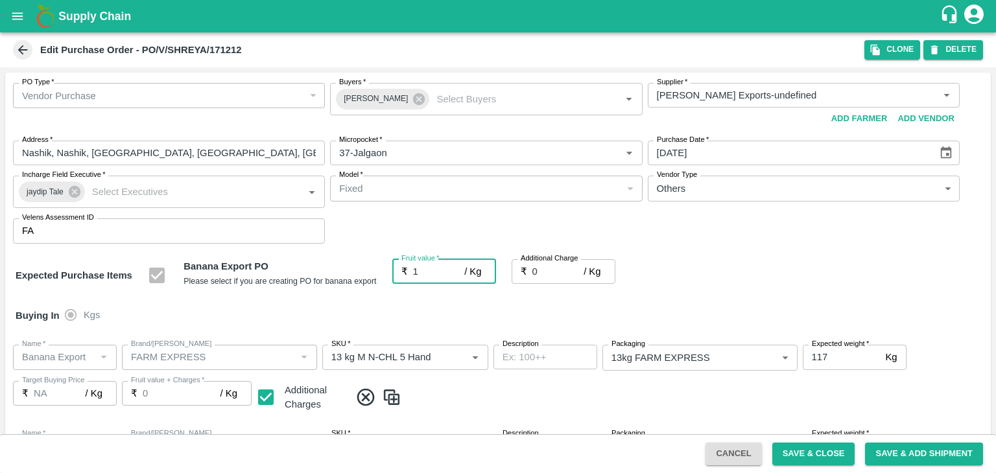
type input "1"
type input "19"
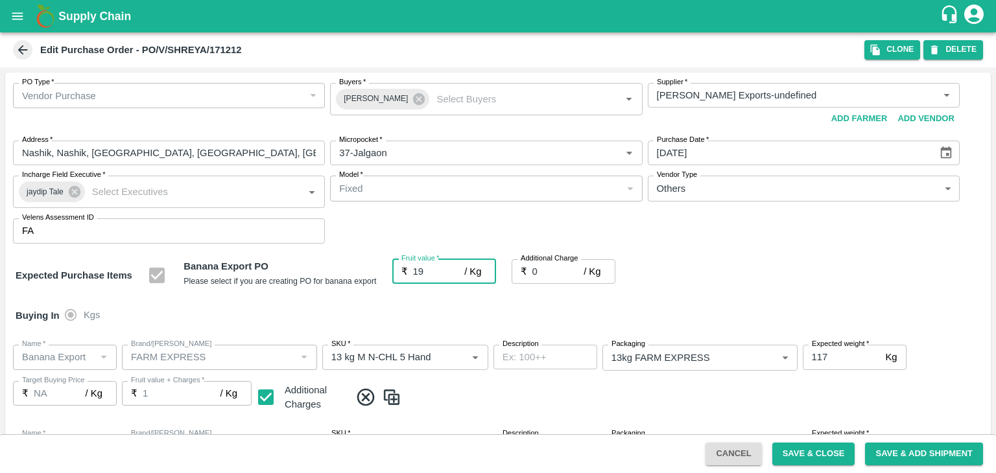
type input "19"
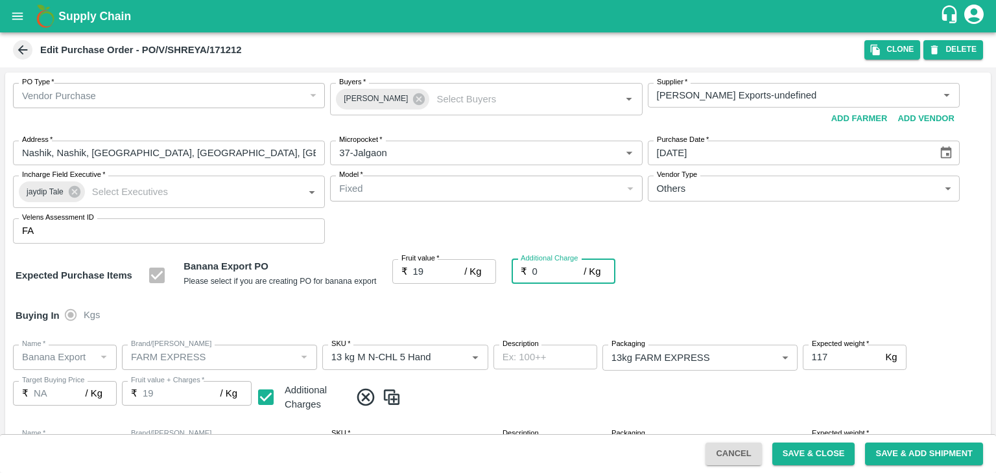
type input "2"
type input "21"
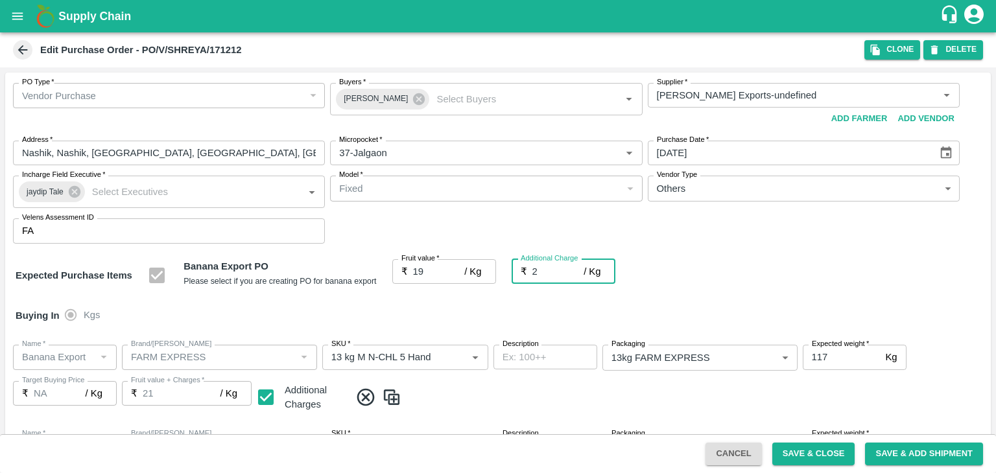
type input "2.7"
type input "21.7"
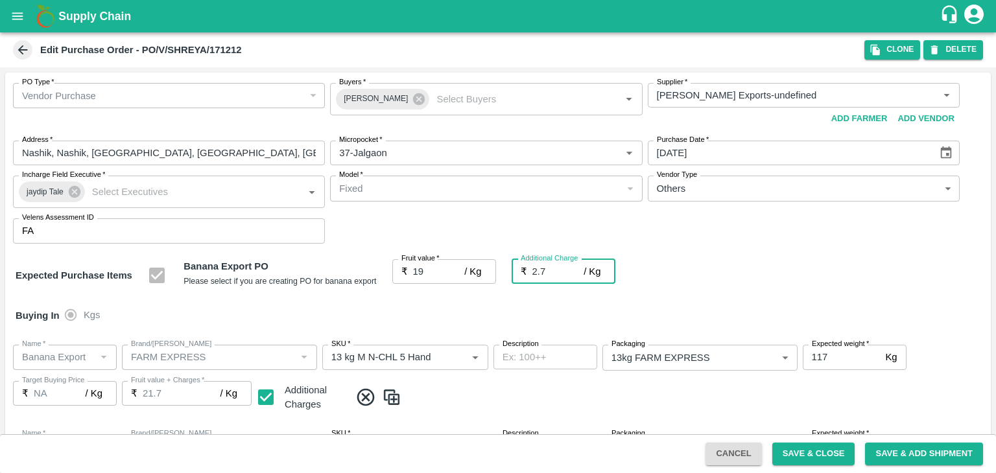
type input "2.75"
type input "21.75"
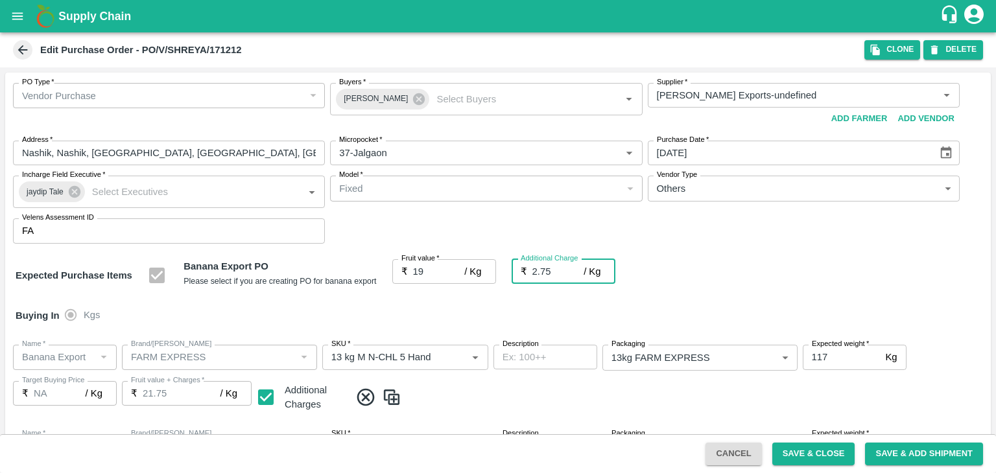
type input "2.75"
click at [453, 315] on div "Buying In Kgs" at bounding box center [497, 316] width 985 height 38
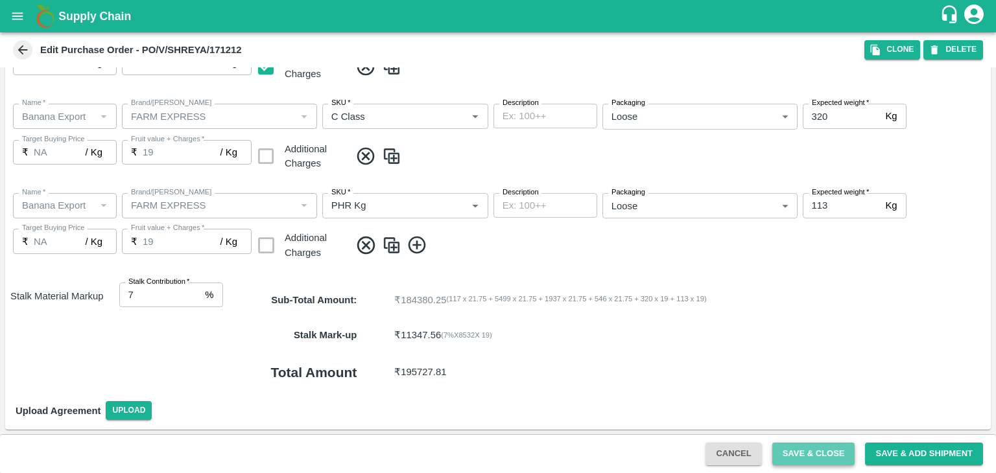
click at [816, 451] on button "Save & Close" at bounding box center [813, 454] width 83 height 23
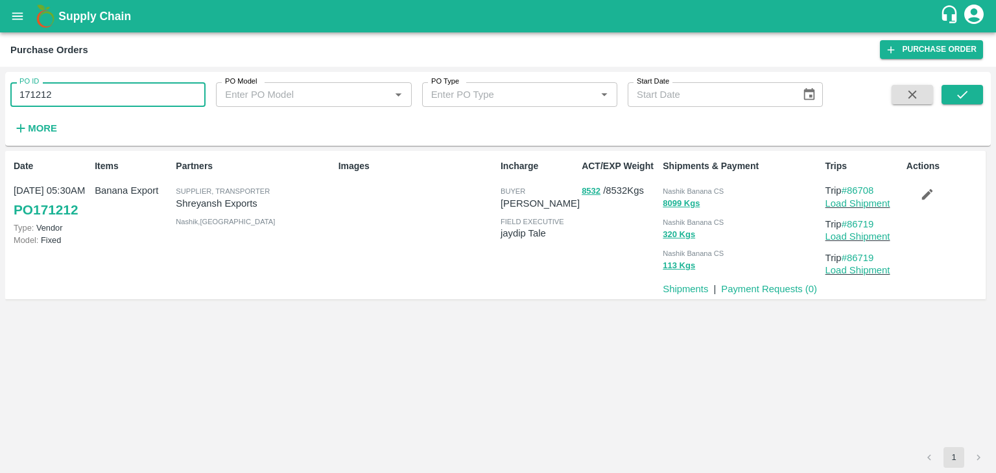
click at [84, 91] on input "171212" at bounding box center [107, 94] width 195 height 25
paste input "text"
type input "171145"
click at [966, 95] on icon "submit" at bounding box center [962, 95] width 14 height 14
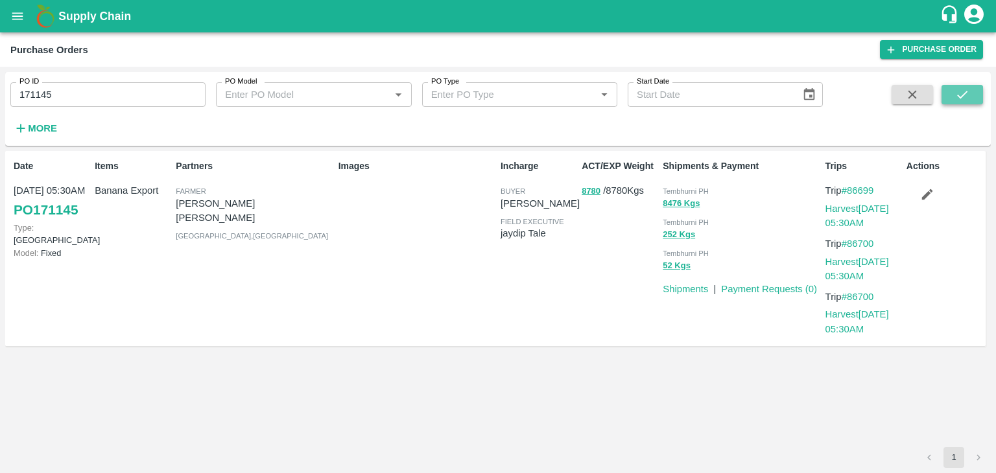
click at [966, 95] on icon "submit" at bounding box center [962, 95] width 14 height 14
click at [776, 285] on link "Payment Requests ( 0 )" at bounding box center [769, 289] width 96 height 10
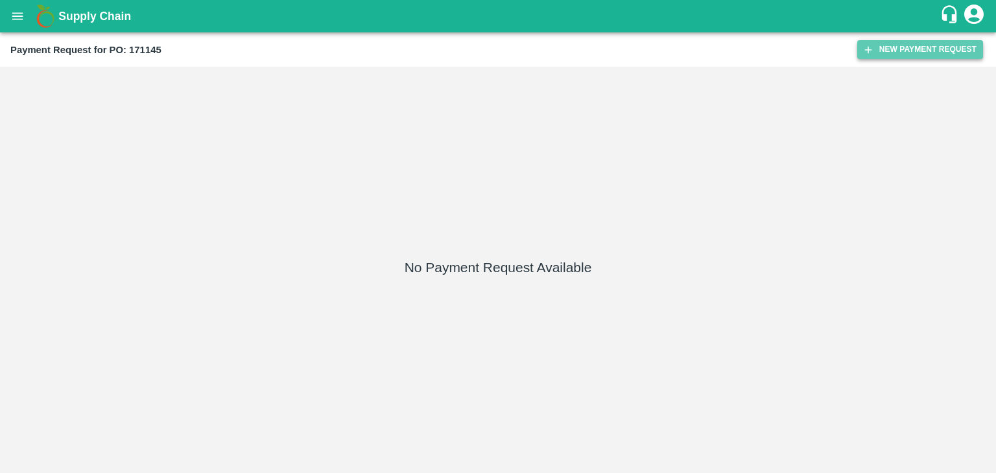
click at [882, 52] on button "New Payment Request" at bounding box center [920, 49] width 126 height 19
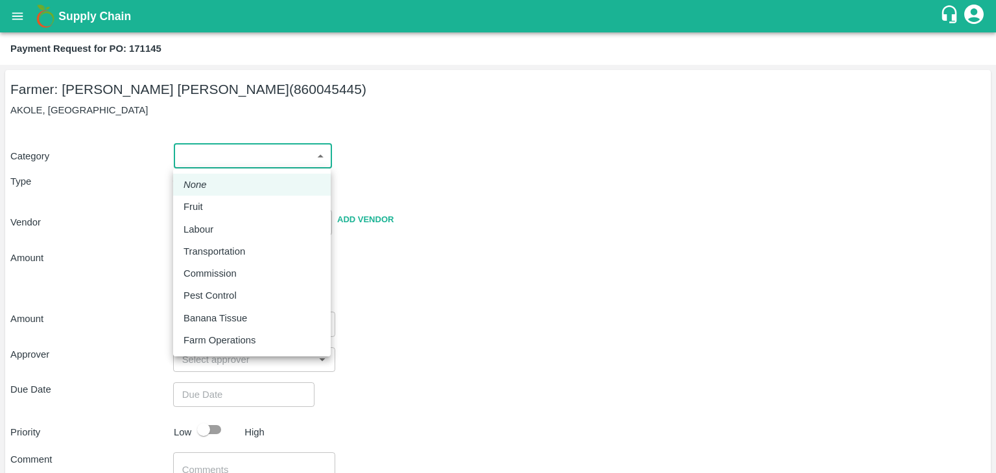
drag, startPoint x: 183, startPoint y: 147, endPoint x: 213, endPoint y: 217, distance: 75.5
click at [213, 217] on body "Supply Chain Payment Request for PO: 171145 Farmer: [PERSON_NAME] [PERSON_NAME]…" at bounding box center [498, 236] width 996 height 473
drag, startPoint x: 213, startPoint y: 217, endPoint x: 227, endPoint y: 211, distance: 14.6
click at [227, 211] on li "Fruit" at bounding box center [252, 207] width 158 height 22
type input "1"
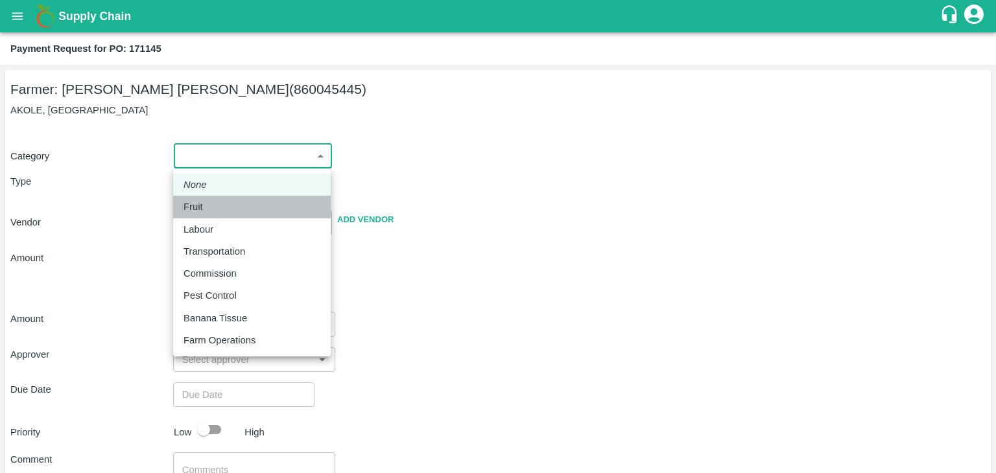
type input "[PERSON_NAME] [PERSON_NAME] - 860045445([PERSON_NAME])"
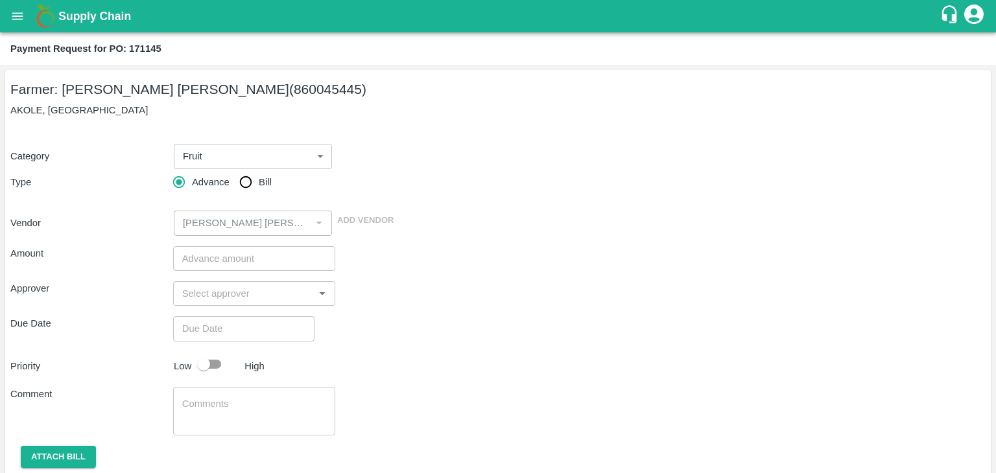
click at [227, 211] on ul "None Fruit Labour Transportation Commission Pest Control Banana Tissue Farm Ope…" at bounding box center [252, 222] width 118 height 106
click at [246, 185] on input "Bill" at bounding box center [246, 182] width 26 height 26
radio input "true"
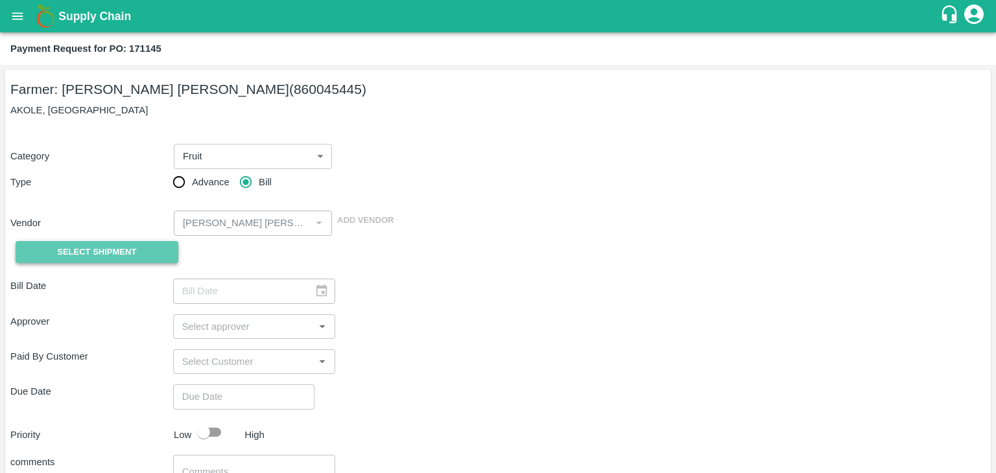
click at [84, 254] on span "Select Shipment" at bounding box center [96, 252] width 79 height 15
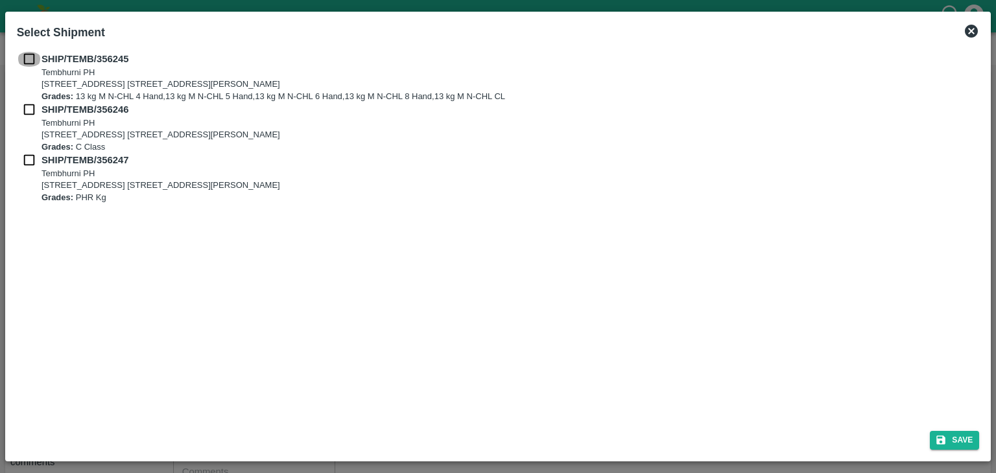
click at [26, 60] on input "checkbox" at bounding box center [29, 59] width 25 height 14
checkbox input "true"
click at [26, 102] on div "SHIP/TEMB/356245 [STREET_ADDRESS] E-5, YASHSHREE INDUSTRIES, M.I.D.C., A/P TEMB…" at bounding box center [498, 77] width 963 height 51
click at [29, 115] on input "checkbox" at bounding box center [29, 109] width 25 height 14
checkbox input "true"
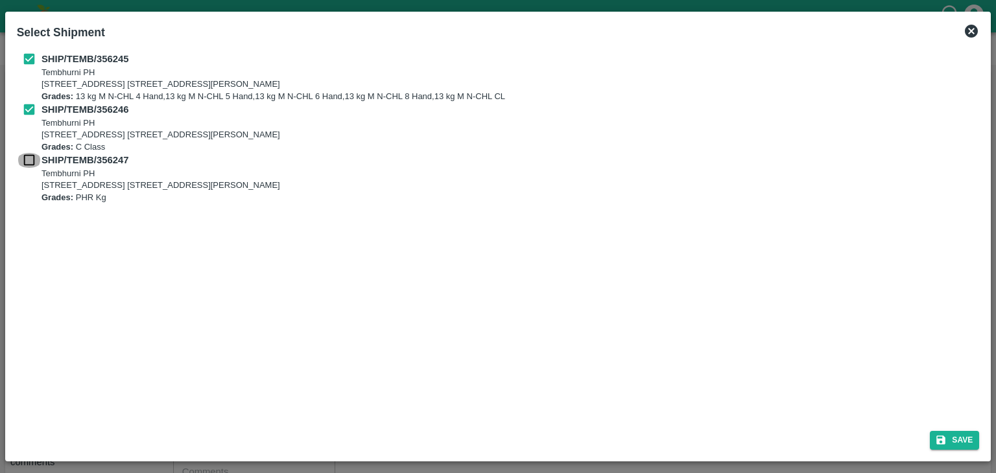
click at [27, 154] on input "checkbox" at bounding box center [29, 160] width 25 height 14
checkbox input "true"
click at [978, 441] on button "Save" at bounding box center [954, 440] width 49 height 19
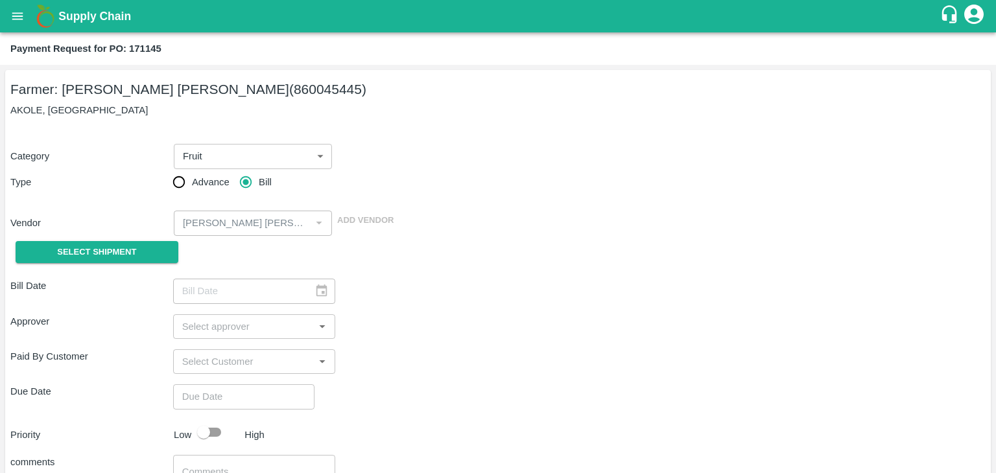
type input "[DATE]"
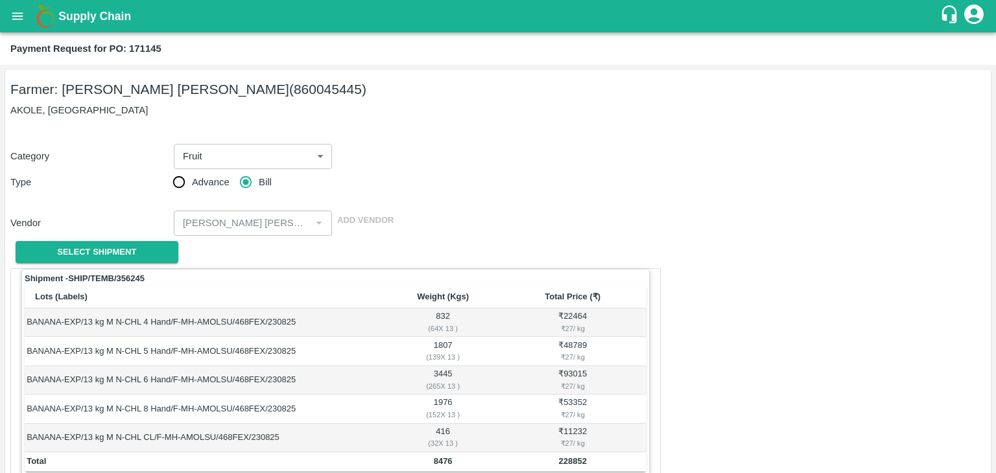
scroll to position [635, 0]
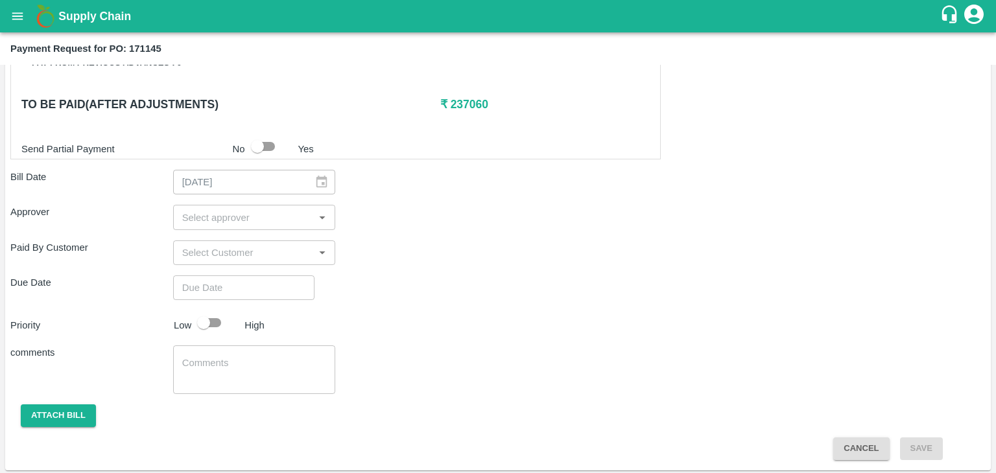
drag, startPoint x: 236, startPoint y: 204, endPoint x: 244, endPoint y: 213, distance: 12.9
click at [244, 213] on div "​" at bounding box center [254, 217] width 163 height 25
click at [244, 213] on input "input" at bounding box center [244, 217] width 134 height 17
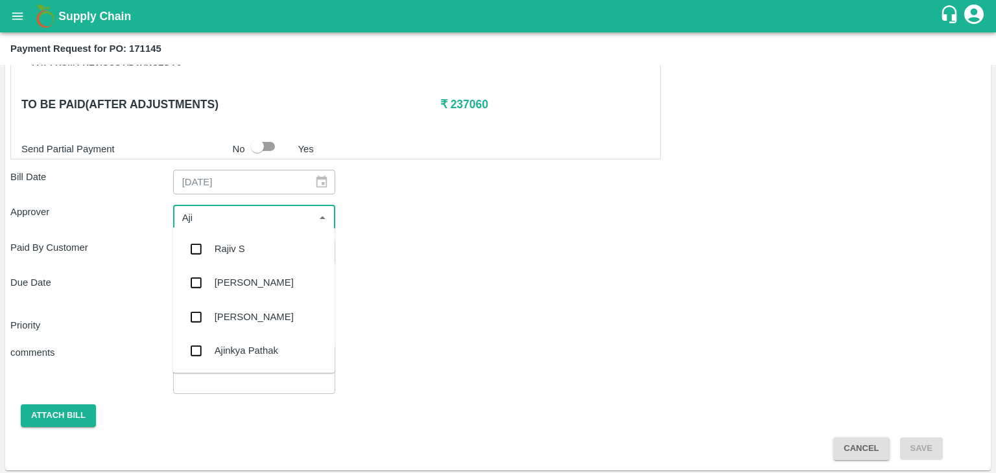
type input "Ajit"
click at [254, 253] on div "[PERSON_NAME]" at bounding box center [253, 249] width 162 height 34
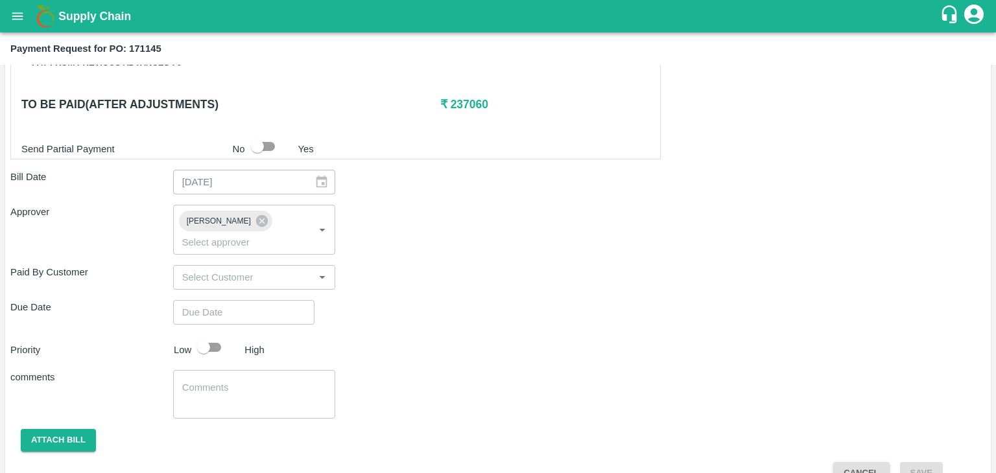
click at [257, 307] on div "Shipment - SHIP/TEMB/356245 Lots (Labels) Weight (Kgs) Total Price (₹) BANANA-E…" at bounding box center [497, 59] width 975 height 852
type input "DD/MM/YYYY hh:mm aa"
click at [270, 300] on input "DD/MM/YYYY hh:mm aa" at bounding box center [239, 312] width 132 height 25
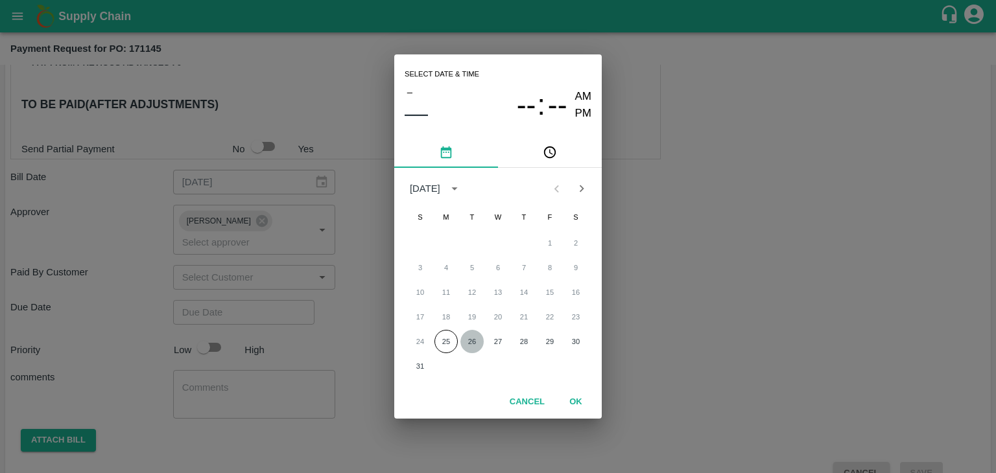
click at [478, 342] on button "26" at bounding box center [471, 341] width 23 height 23
type input "[DATE] 12:00 AM"
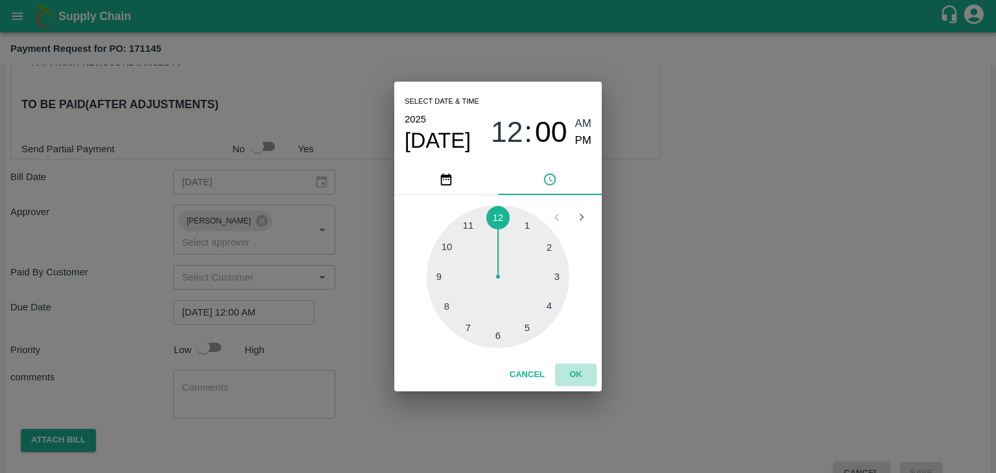
click at [568, 375] on button "OK" at bounding box center [575, 375] width 41 height 23
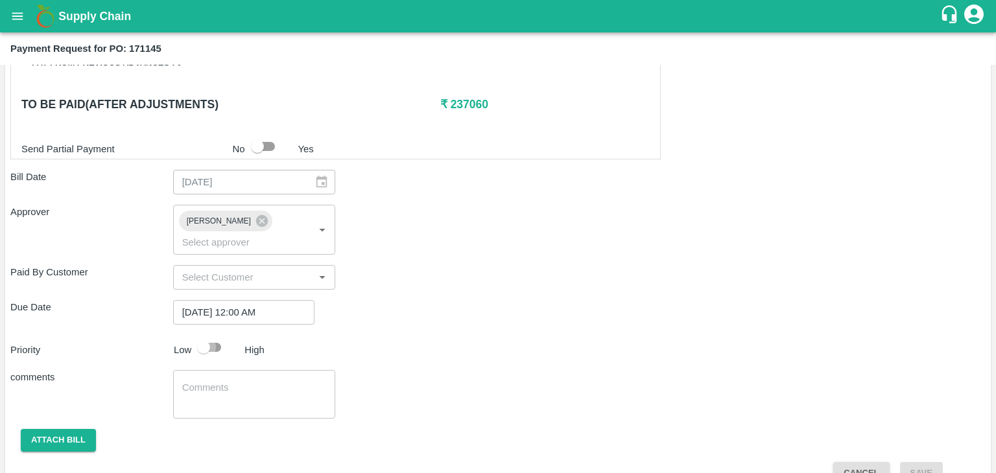
click at [209, 335] on input "checkbox" at bounding box center [204, 347] width 74 height 25
checkbox input "true"
click at [239, 370] on div "x ​" at bounding box center [254, 394] width 163 height 49
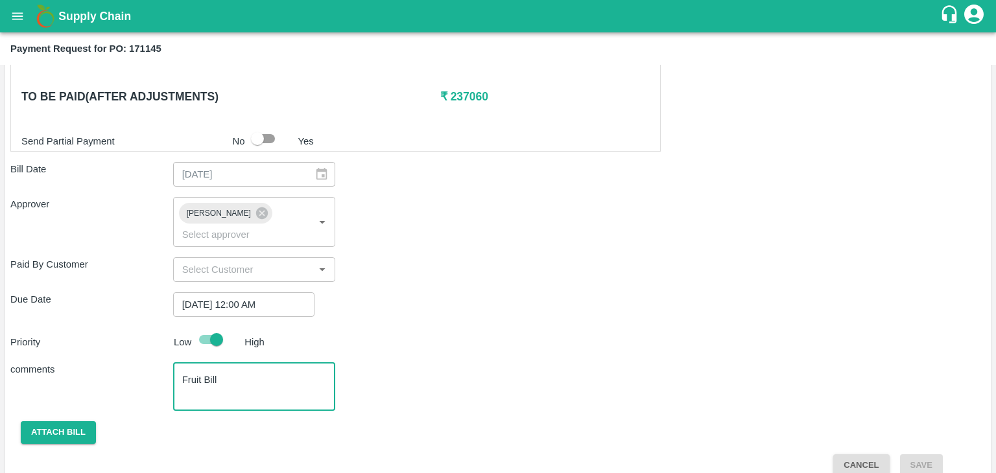
type textarea "Fruit Bill"
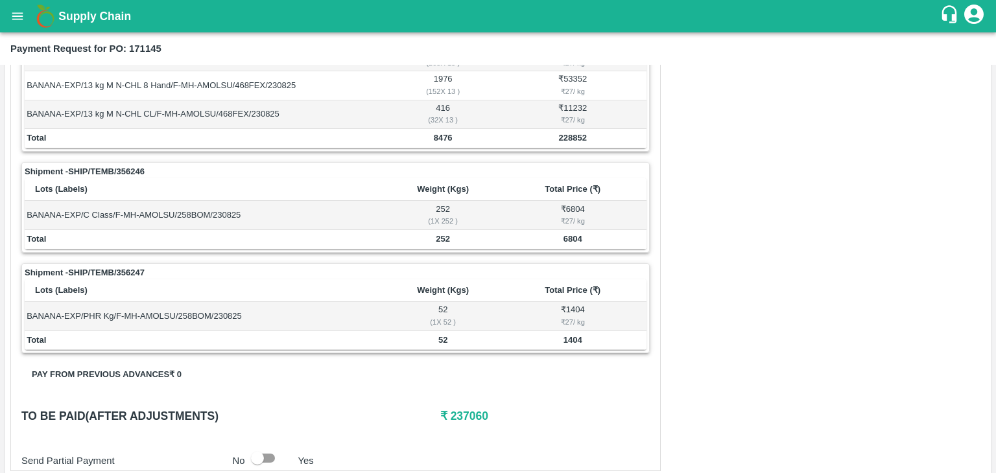
scroll to position [0, 0]
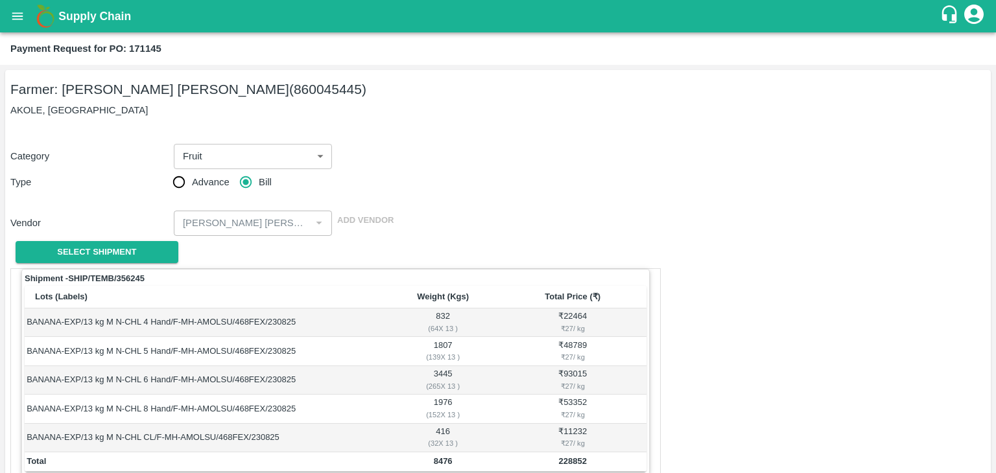
checkbox input "false"
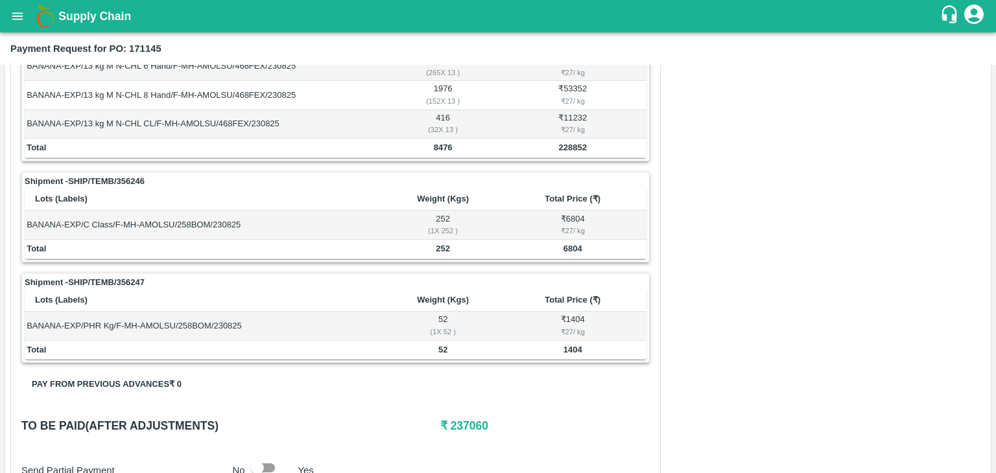
scroll to position [635, 0]
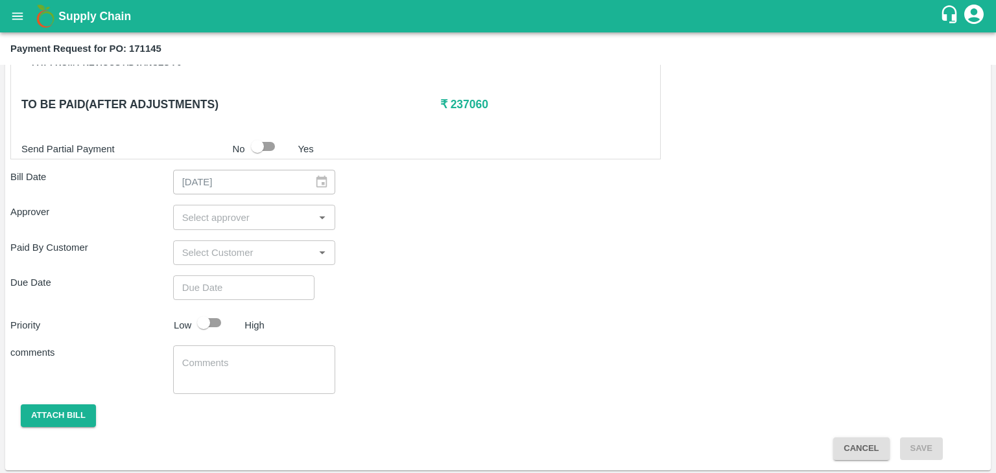
click at [454, 14] on h1 "Supply Chain" at bounding box center [498, 16] width 881 height 18
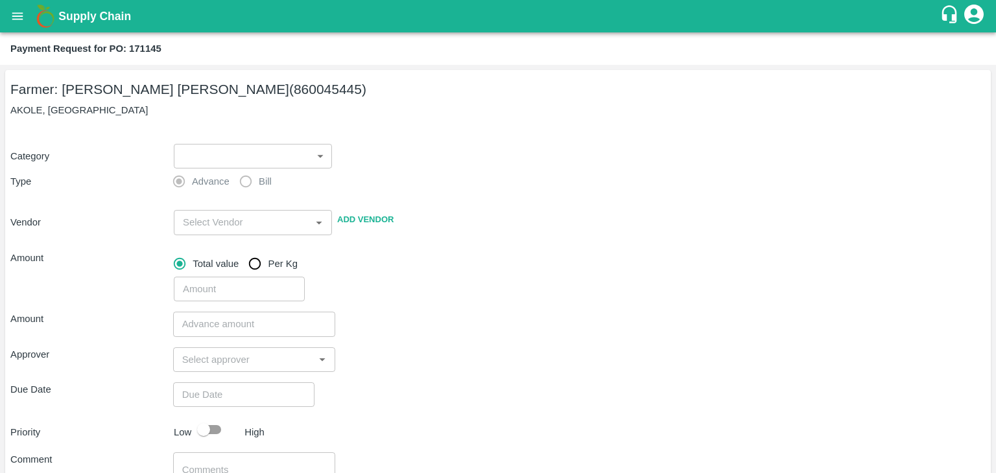
click at [219, 148] on body "Supply Chain Payment Request for PO: 171145 Farmer: AMOL SUBHASH CHINTAMAN (860…" at bounding box center [498, 236] width 996 height 473
click at [211, 169] on label "Advance" at bounding box center [198, 182] width 64 height 26
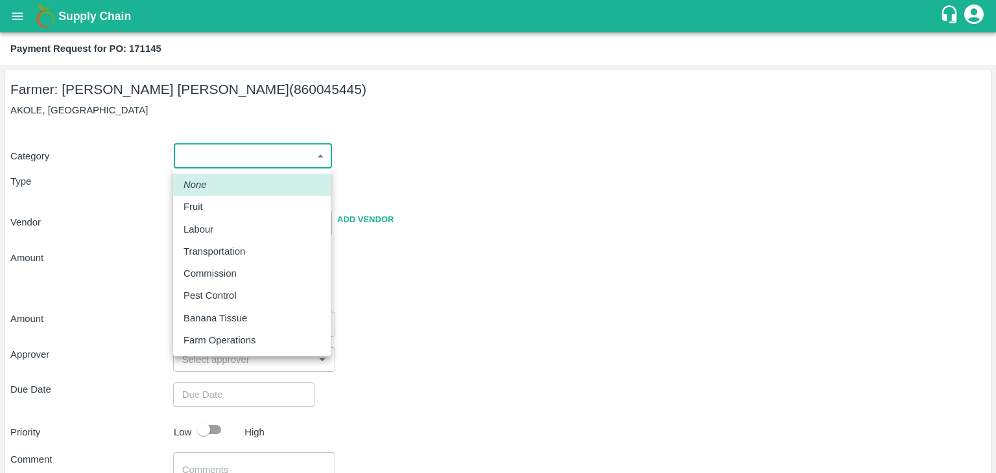
click at [187, 161] on body "Supply Chain Payment Request for PO: 171145 Farmer: [PERSON_NAME] [PERSON_NAME]…" at bounding box center [498, 236] width 996 height 473
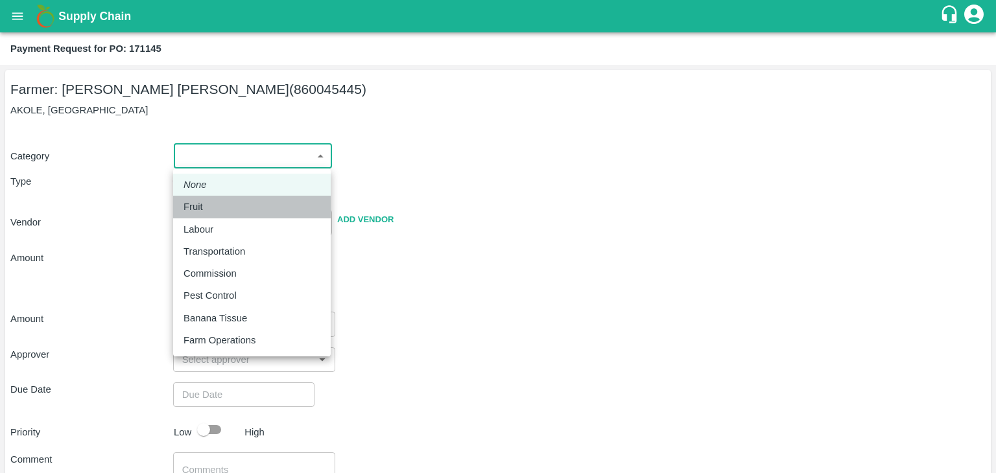
click at [209, 211] on div "Fruit" at bounding box center [251, 207] width 137 height 14
type input "1"
type input "AMOL SUBHASH CHINTAMAN - 860045445(Farmer)"
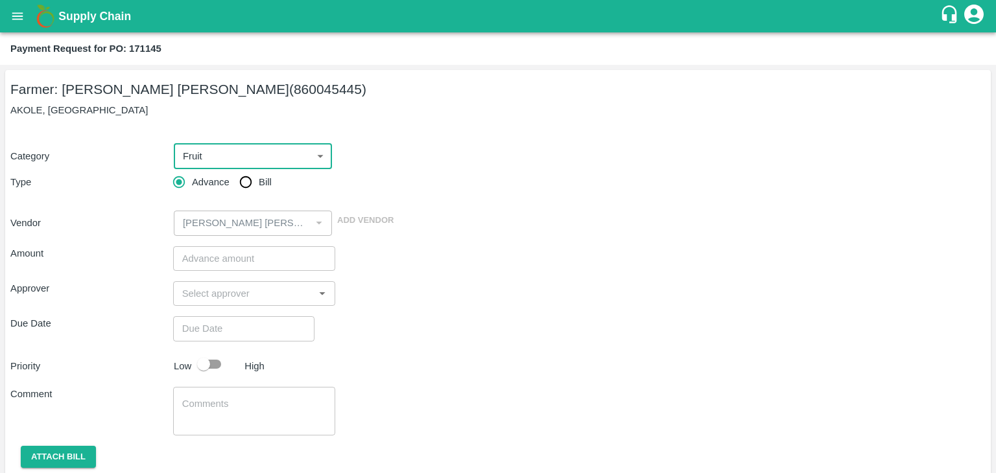
click at [231, 199] on div "Category Fruit 1 ​ Type Advance Bill Vendor ​ Add Vendor" at bounding box center [497, 182] width 975 height 108
click at [240, 192] on input "Bill" at bounding box center [246, 182] width 26 height 26
radio input "true"
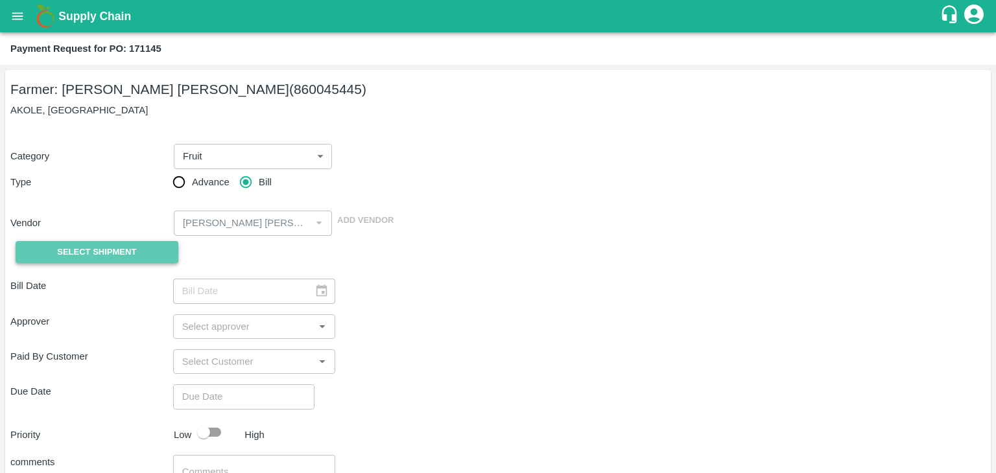
click at [117, 251] on span "Select Shipment" at bounding box center [96, 252] width 79 height 15
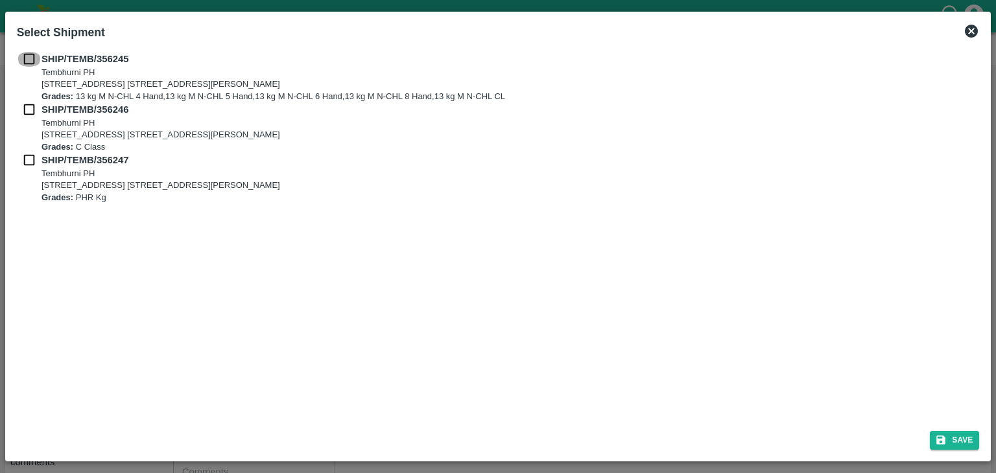
click at [26, 58] on input "checkbox" at bounding box center [29, 59] width 25 height 14
checkbox input "true"
click at [29, 102] on div "SHIP/TEMB/356245 Tembhurni PH Tembhurni PH 205, PLOT NO. E-5, YASHSHREE INDUSTR…" at bounding box center [498, 128] width 963 height 152
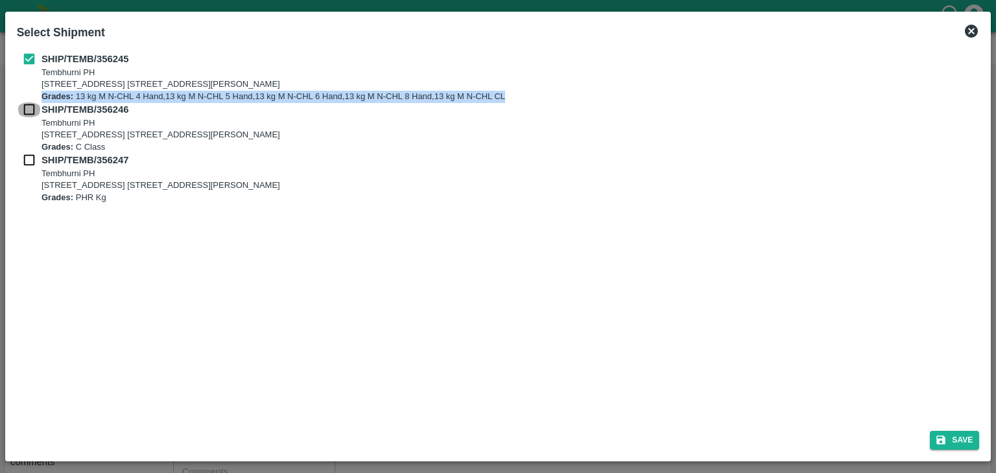
click at [29, 102] on input "checkbox" at bounding box center [29, 109] width 25 height 14
checkbox input "true"
click at [25, 155] on input "checkbox" at bounding box center [29, 160] width 25 height 14
checkbox input "true"
click at [965, 439] on button "Save" at bounding box center [954, 440] width 49 height 19
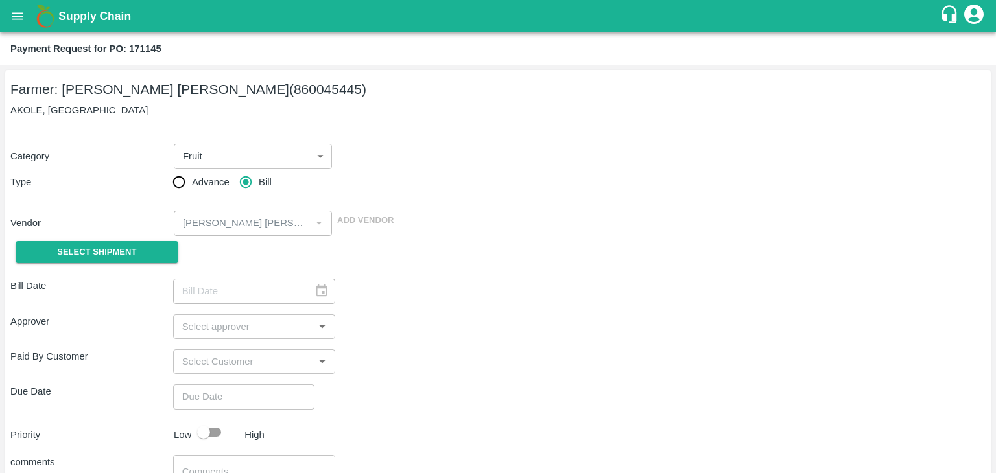
type input "23/08/2025"
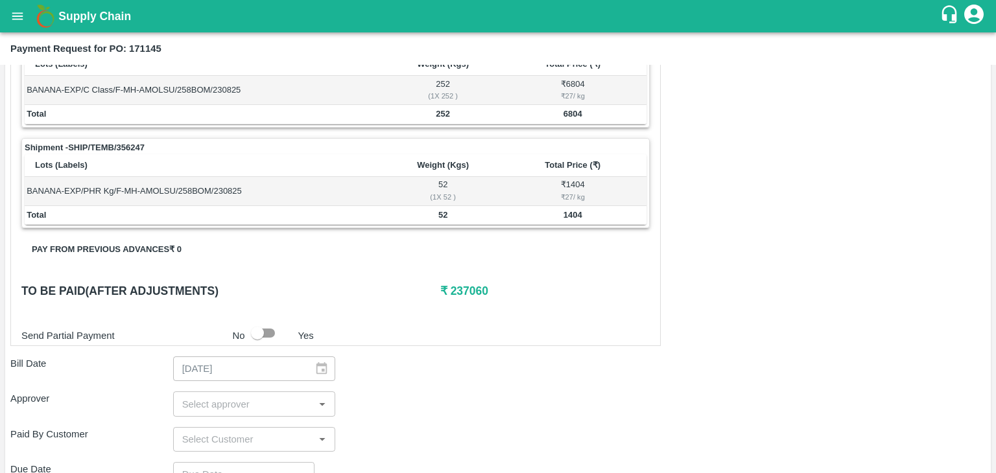
scroll to position [635, 0]
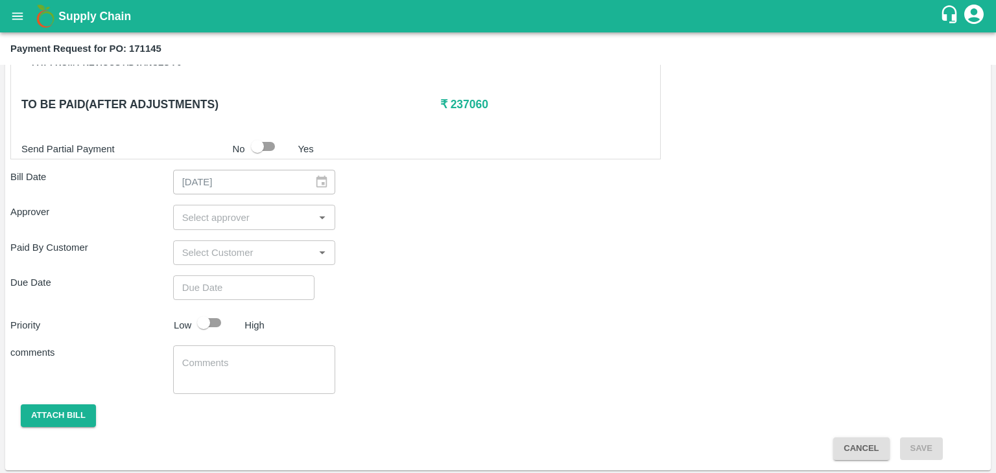
click at [214, 214] on input "input" at bounding box center [244, 217] width 134 height 17
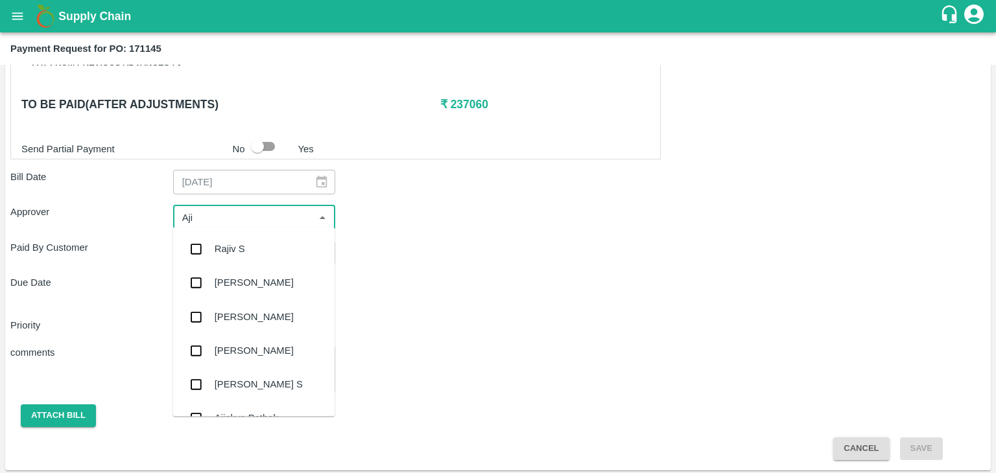
type input "Ajit"
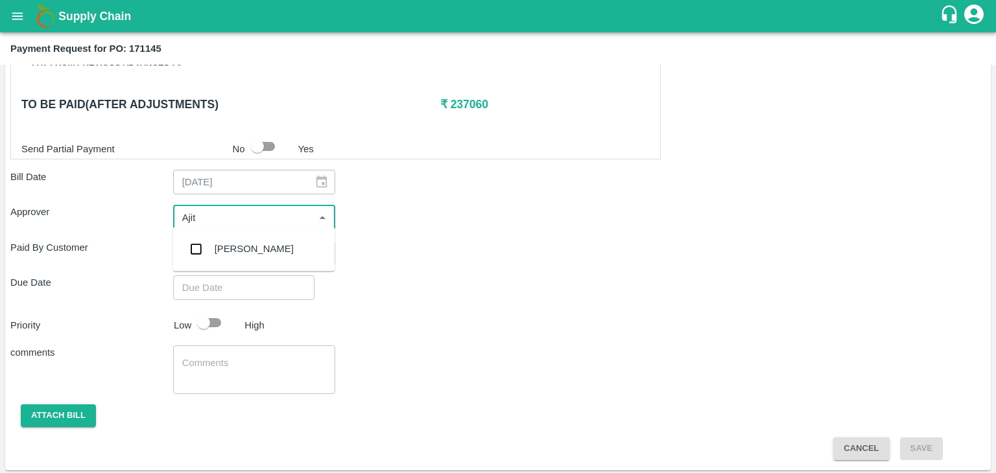
click at [236, 250] on div "[PERSON_NAME]" at bounding box center [254, 249] width 79 height 14
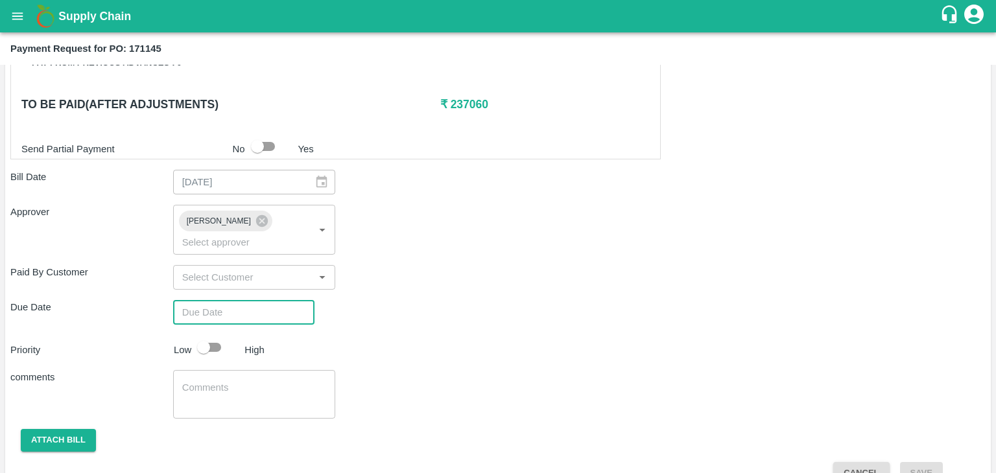
type input "DD/MM/YYYY hh:mm aa"
click at [262, 300] on input "DD/MM/YYYY hh:mm aa" at bounding box center [239, 312] width 132 height 25
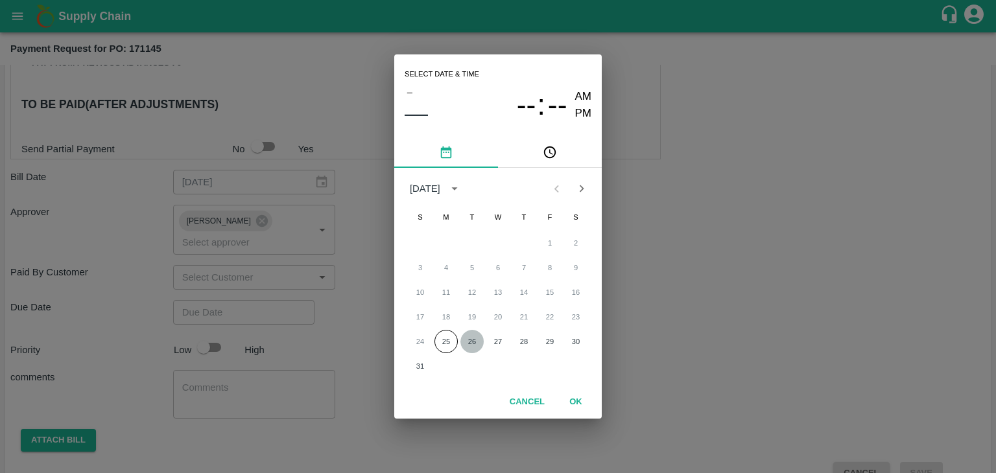
click at [479, 350] on button "26" at bounding box center [471, 341] width 23 height 23
type input "[DATE] 12:00 AM"
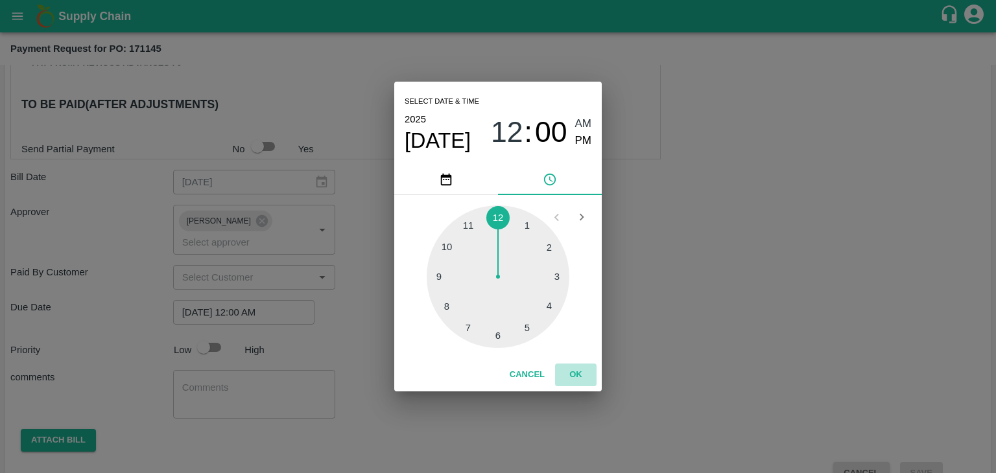
click at [577, 381] on button "OK" at bounding box center [575, 375] width 41 height 23
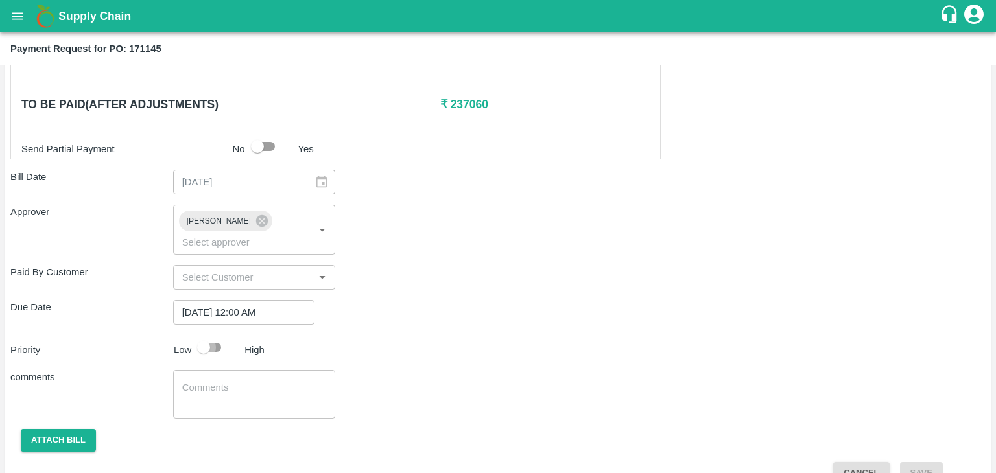
click at [220, 335] on input "checkbox" at bounding box center [204, 347] width 74 height 25
checkbox input "true"
click at [244, 381] on textarea at bounding box center [254, 394] width 145 height 27
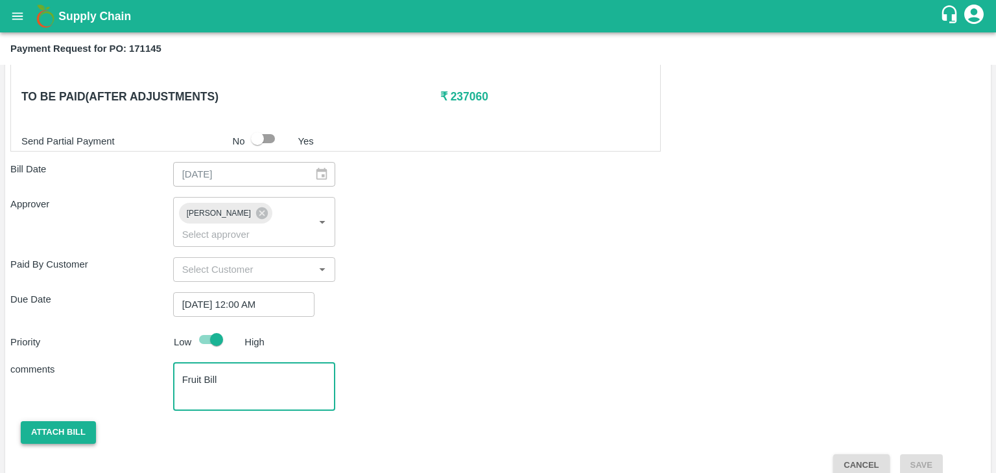
type textarea "Fruit Bill"
click at [54, 421] on button "Attach bill" at bounding box center [58, 432] width 75 height 23
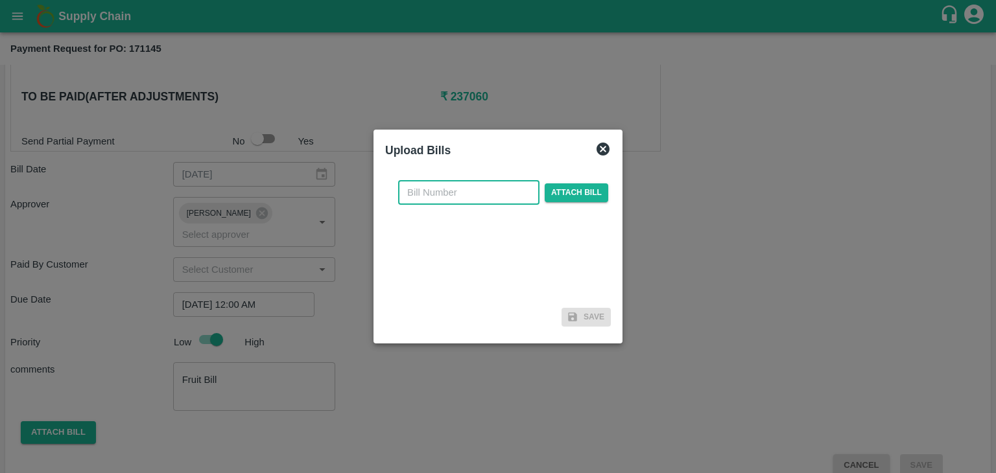
click at [462, 202] on input "text" at bounding box center [468, 192] width 141 height 25
click at [498, 192] on input "VG/25-26/046" at bounding box center [468, 192] width 141 height 25
type input "VG/25-26/98"
click at [572, 193] on span "Attach bill" at bounding box center [577, 192] width 64 height 19
click at [0, 0] on input "Attach bill" at bounding box center [0, 0] width 0 height 0
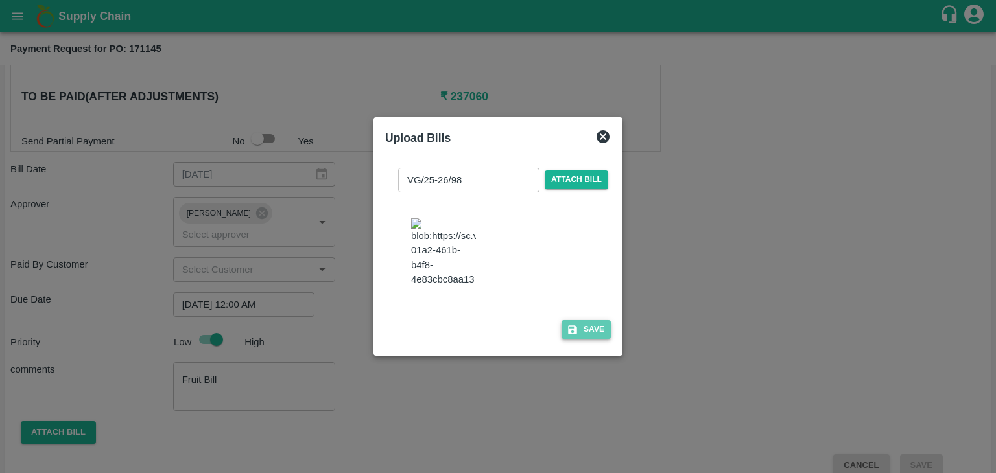
click at [589, 339] on button "Save" at bounding box center [585, 329] width 49 height 19
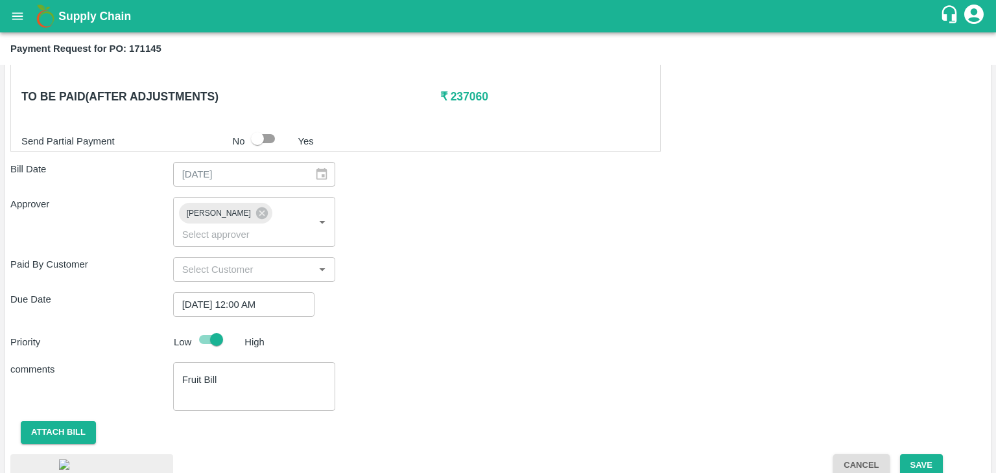
scroll to position [726, 0]
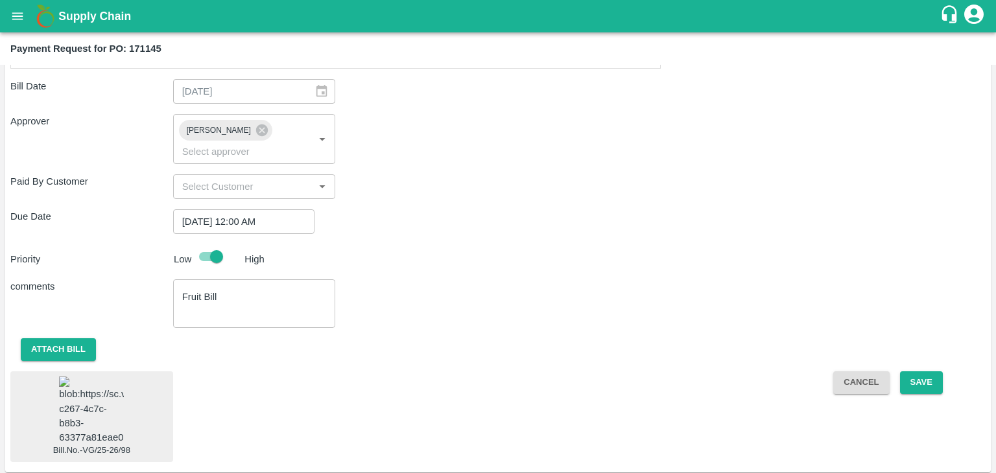
click at [99, 385] on img at bounding box center [91, 411] width 65 height 68
click at [928, 371] on button "Save" at bounding box center [921, 382] width 43 height 23
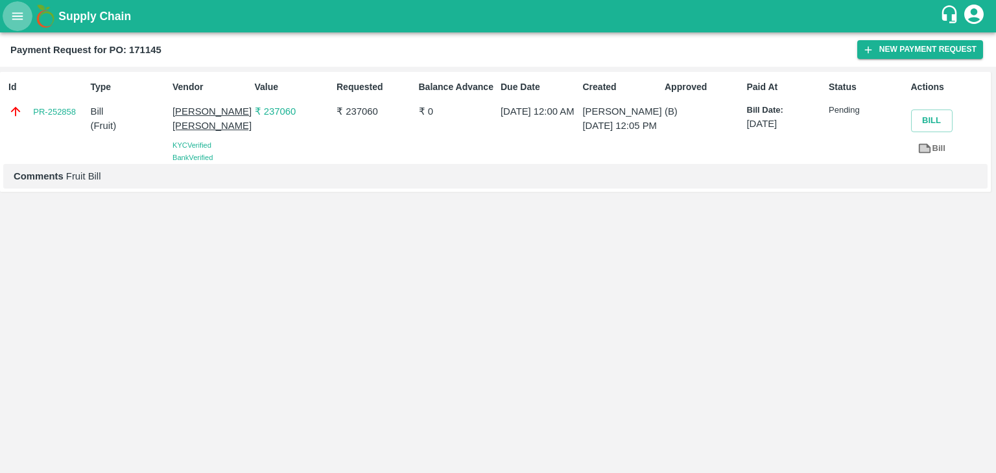
click at [17, 14] on icon "open drawer" at bounding box center [17, 16] width 14 height 14
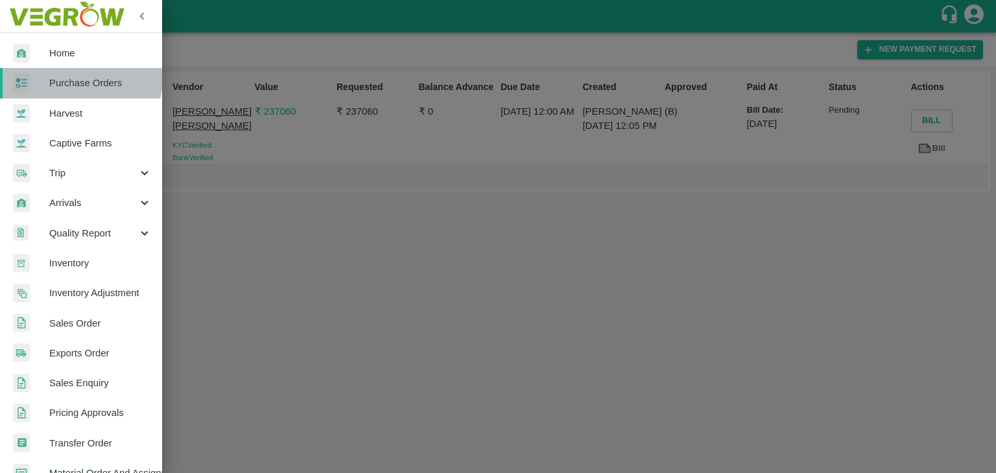
click at [78, 78] on span "Purchase Orders" at bounding box center [100, 83] width 102 height 14
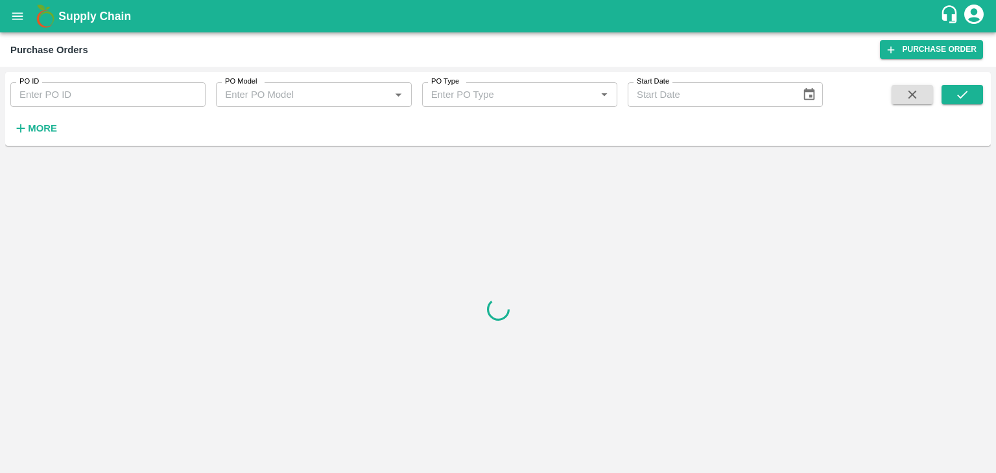
click at [119, 100] on input "PO ID" at bounding box center [107, 94] width 195 height 25
paste input "171344"
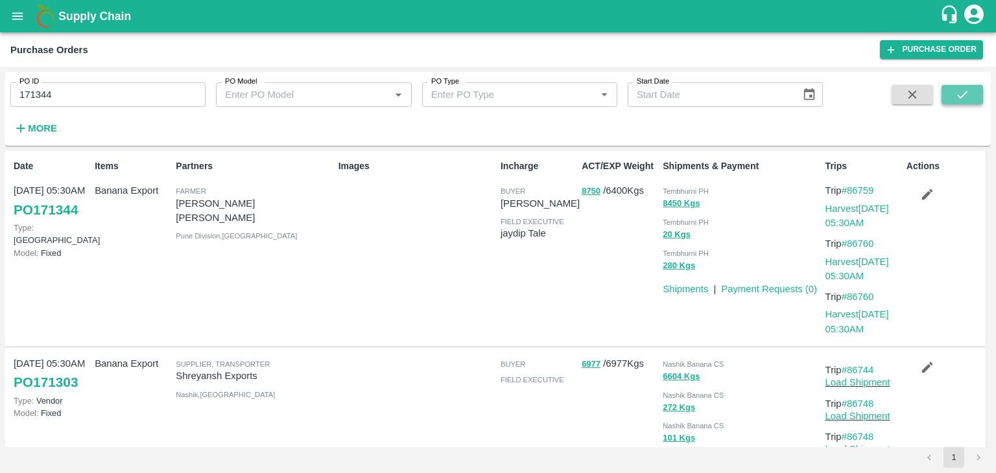
click at [968, 90] on icon "submit" at bounding box center [962, 95] width 14 height 14
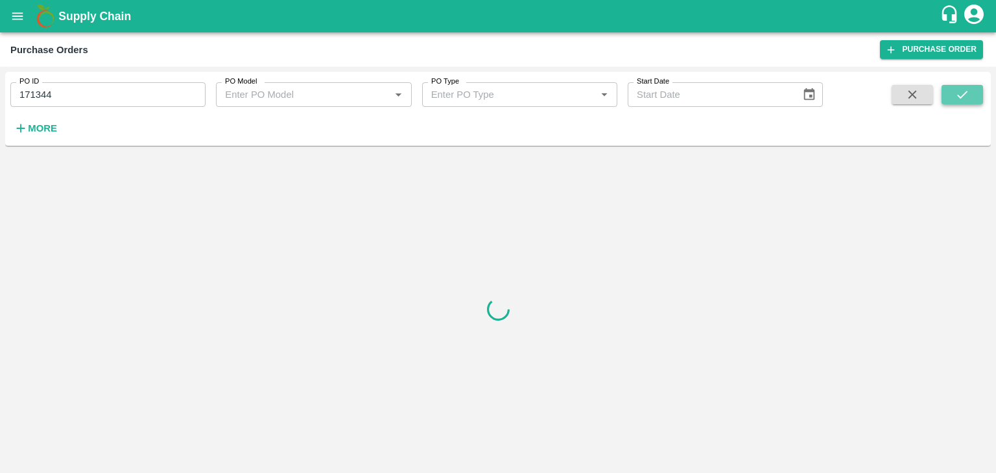
click at [968, 90] on icon "submit" at bounding box center [962, 95] width 14 height 14
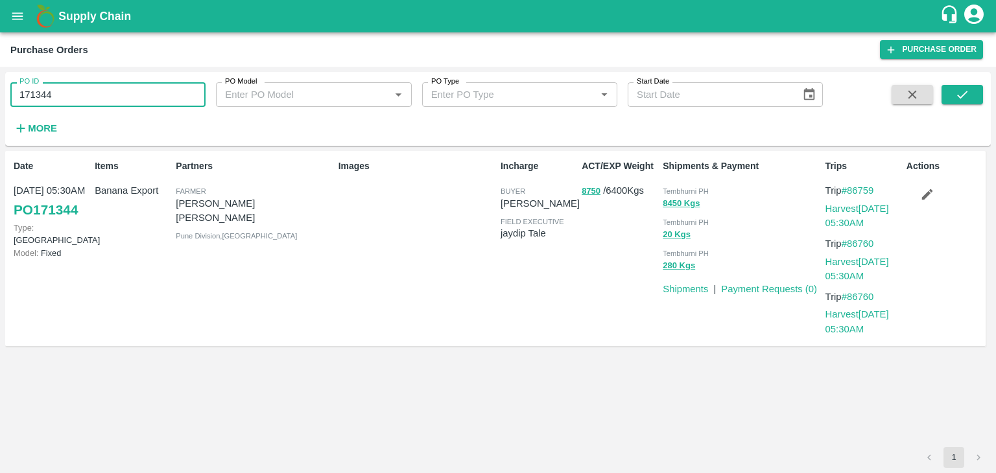
click at [98, 96] on input "171344" at bounding box center [107, 94] width 195 height 25
type input "171344"
click at [964, 95] on icon "submit" at bounding box center [962, 95] width 14 height 14
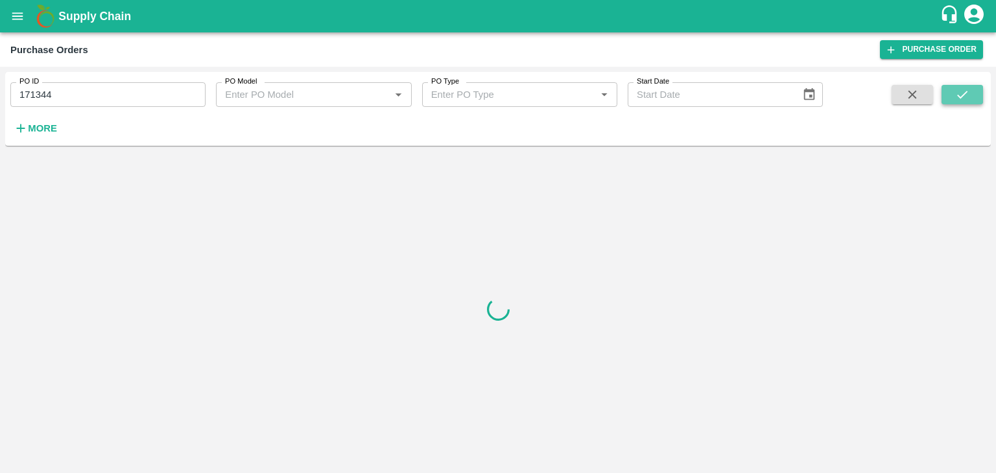
click at [964, 95] on icon "submit" at bounding box center [962, 95] width 14 height 14
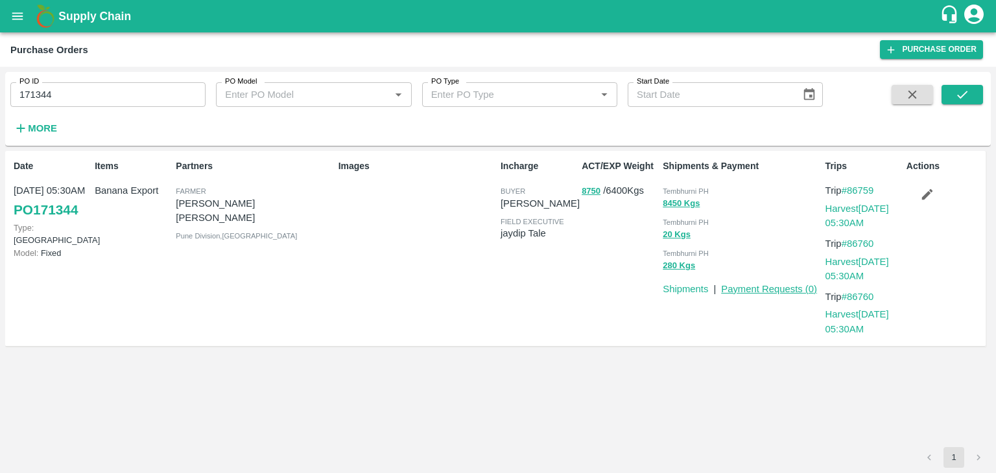
click at [773, 291] on link "Payment Requests ( 0 )" at bounding box center [769, 289] width 96 height 10
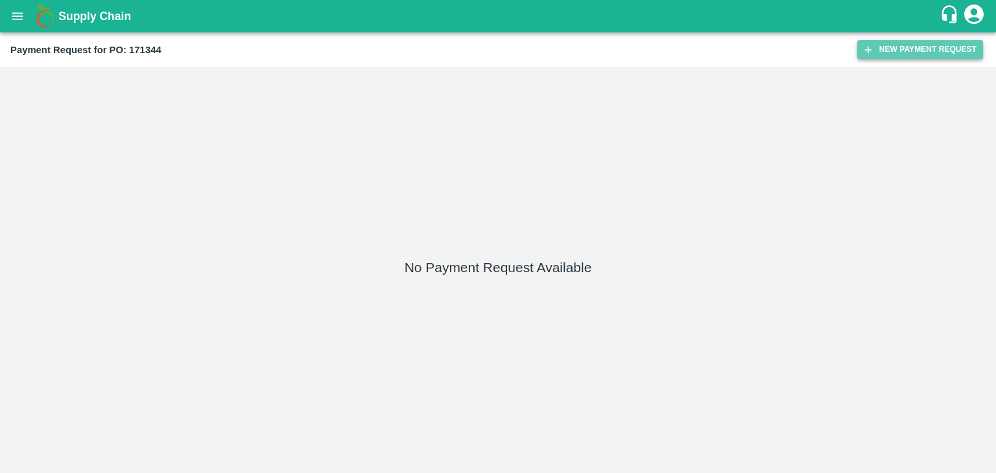
click at [893, 53] on button "New Payment Request" at bounding box center [920, 49] width 126 height 19
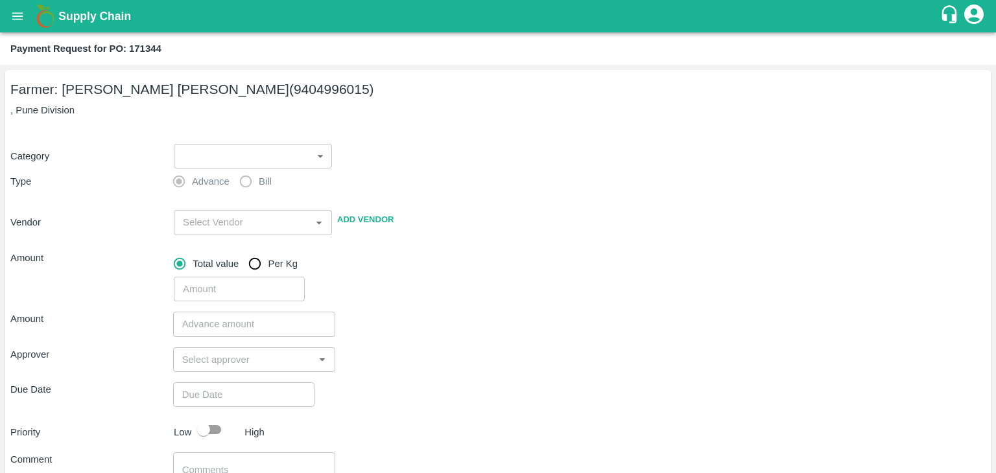
click at [277, 140] on div "​ ​" at bounding box center [250, 154] width 163 height 30
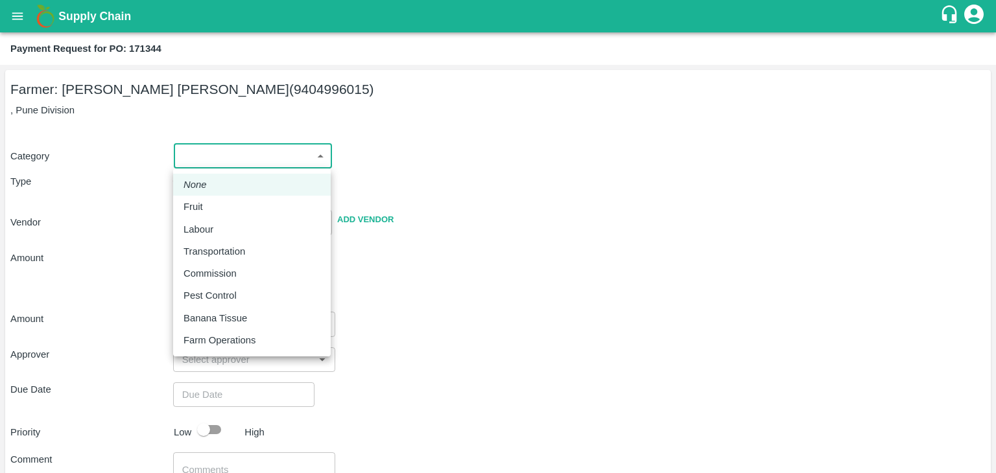
click at [223, 159] on body "Supply Chain Payment Request for PO: 171344 Farmer: Dhanashri Satish Kale (9404…" at bounding box center [498, 236] width 996 height 473
click at [212, 200] on div "Fruit" at bounding box center [251, 207] width 137 height 14
type input "1"
type input "Dhanashri Satish Kale - 9404996015(Farmer)"
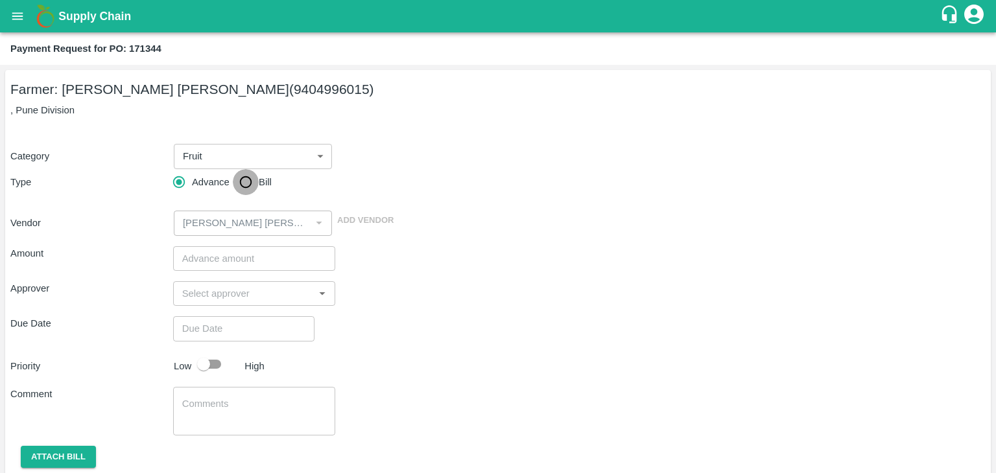
click at [242, 189] on input "Bill" at bounding box center [246, 182] width 26 height 26
radio input "true"
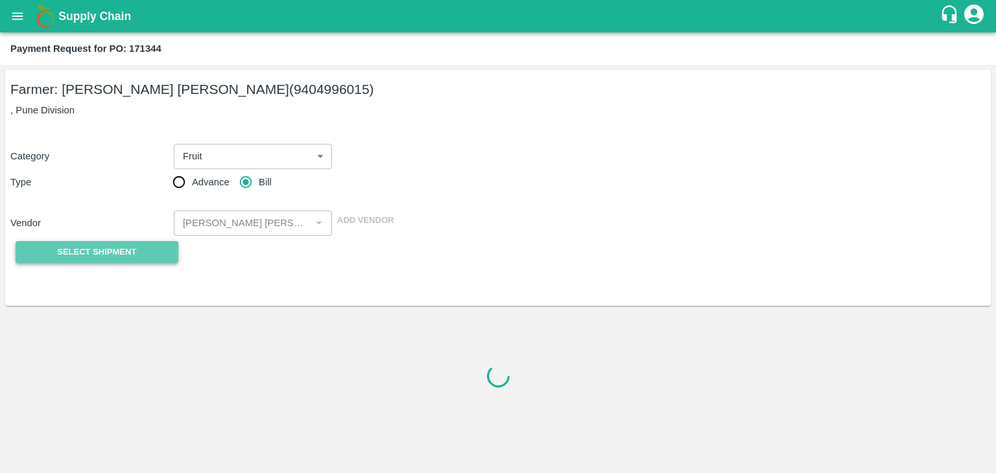
click at [97, 257] on span "Select Shipment" at bounding box center [96, 252] width 79 height 15
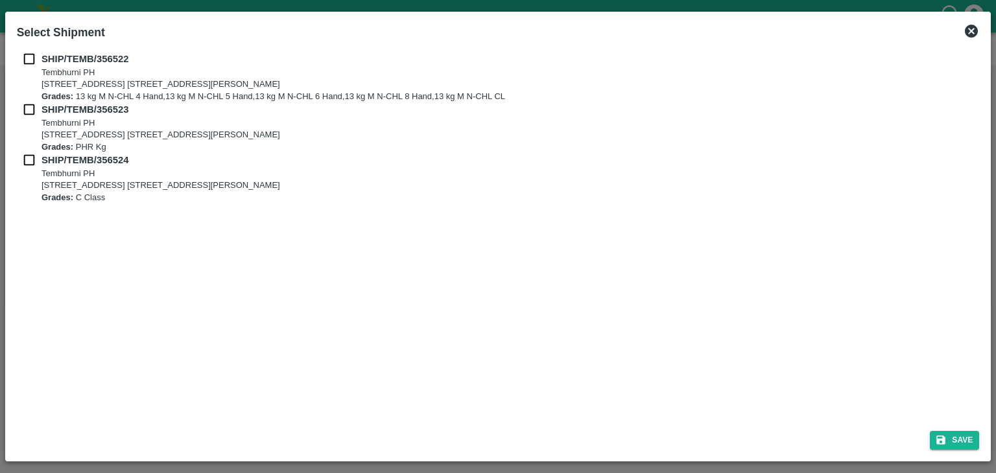
click at [36, 71] on div "SHIP/TEMB/356522 Tembhurni PH Tembhurni PH 205, PLOT NO. E-5, YASHSHREE INDUSTR…" at bounding box center [498, 77] width 963 height 51
click at [30, 62] on input "checkbox" at bounding box center [29, 59] width 25 height 14
checkbox input "true"
click at [26, 110] on input "checkbox" at bounding box center [29, 109] width 25 height 14
checkbox input "true"
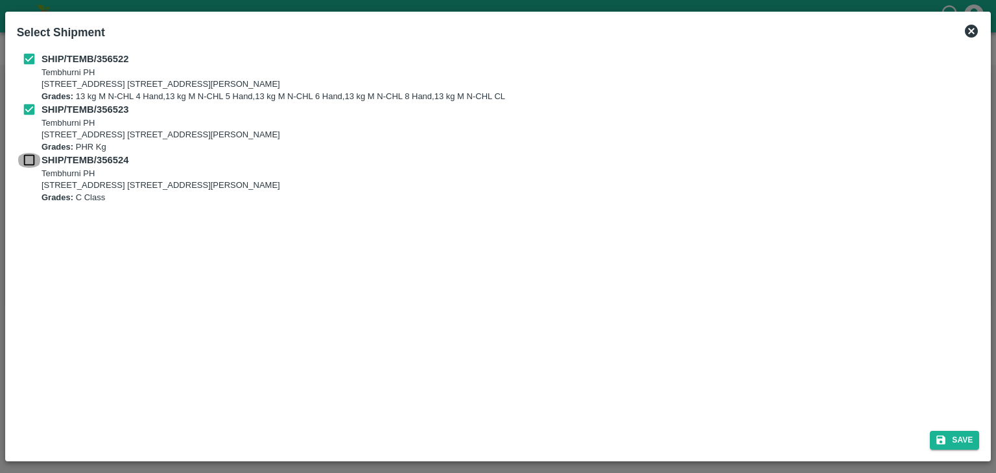
click at [25, 155] on input "checkbox" at bounding box center [29, 160] width 25 height 14
checkbox input "true"
click at [938, 436] on icon "submit" at bounding box center [941, 440] width 12 height 12
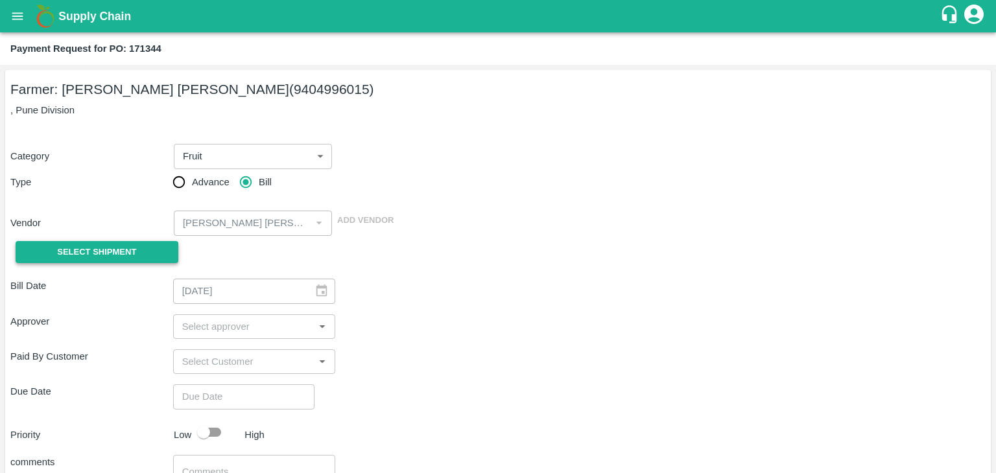
click at [91, 260] on button "Select Shipment" at bounding box center [97, 252] width 163 height 23
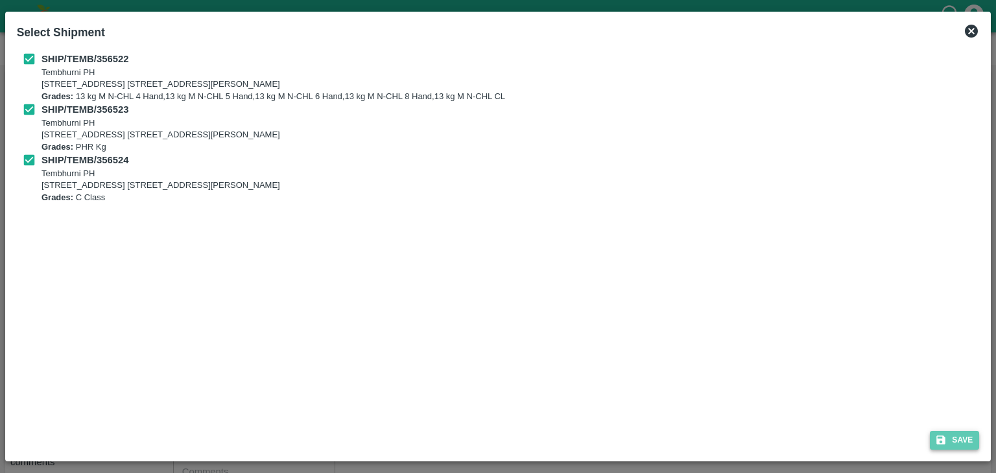
click at [957, 437] on button "Save" at bounding box center [954, 440] width 49 height 19
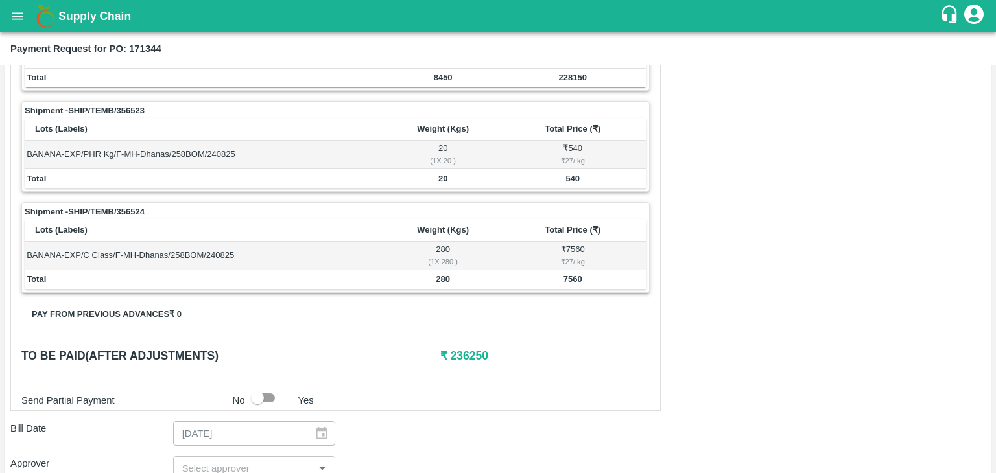
scroll to position [607, 0]
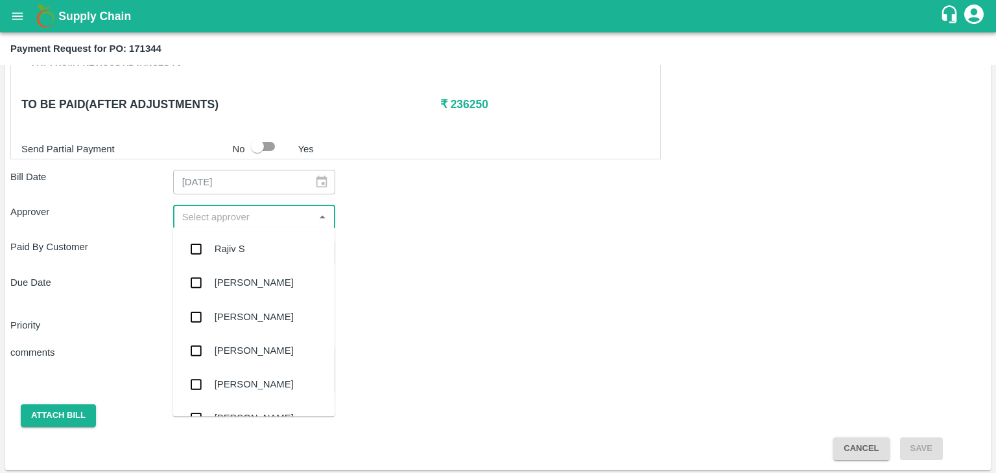
click at [224, 223] on input "input" at bounding box center [244, 217] width 134 height 17
type input "Ajit"
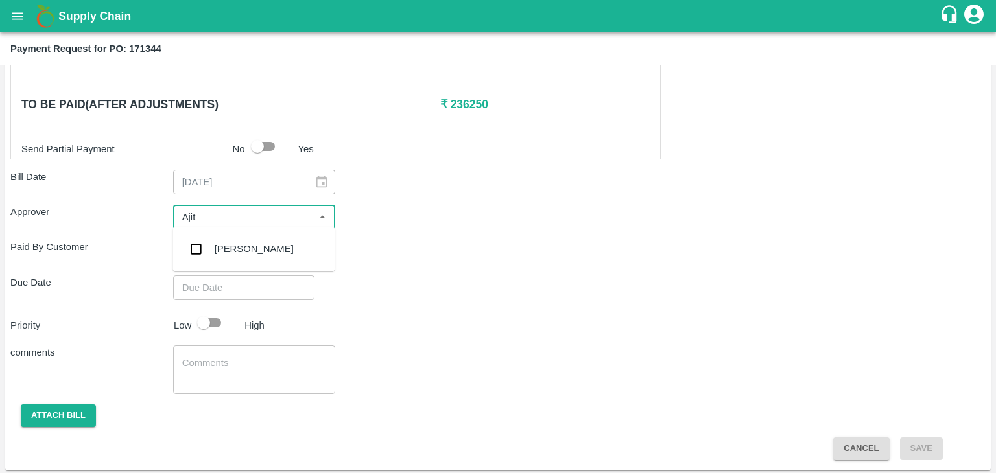
click at [239, 250] on div "Ajit Otari" at bounding box center [254, 249] width 79 height 14
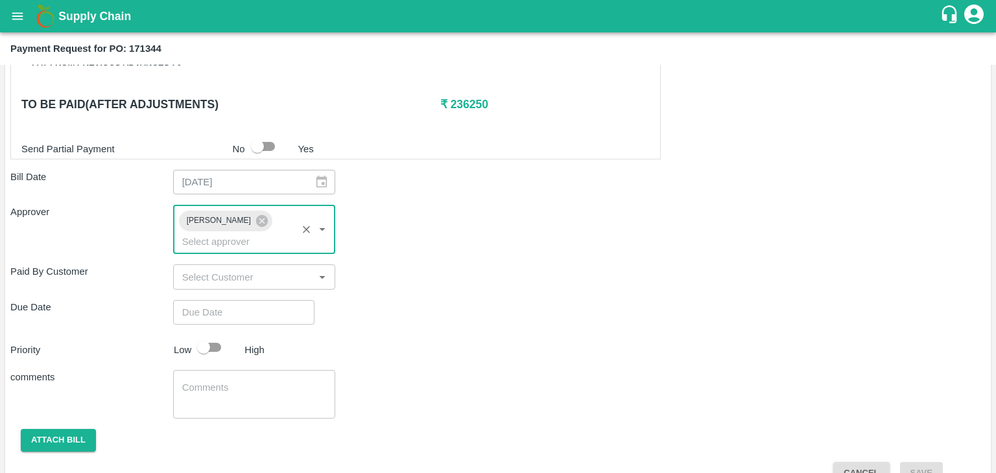
type input "DD/MM/YYYY hh:mm aa"
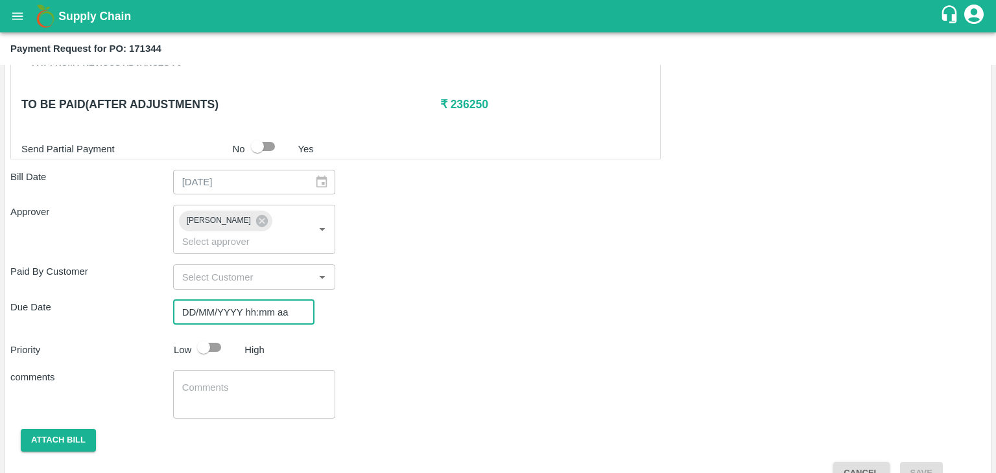
click at [257, 300] on input "DD/MM/YYYY hh:mm aa" at bounding box center [239, 312] width 132 height 25
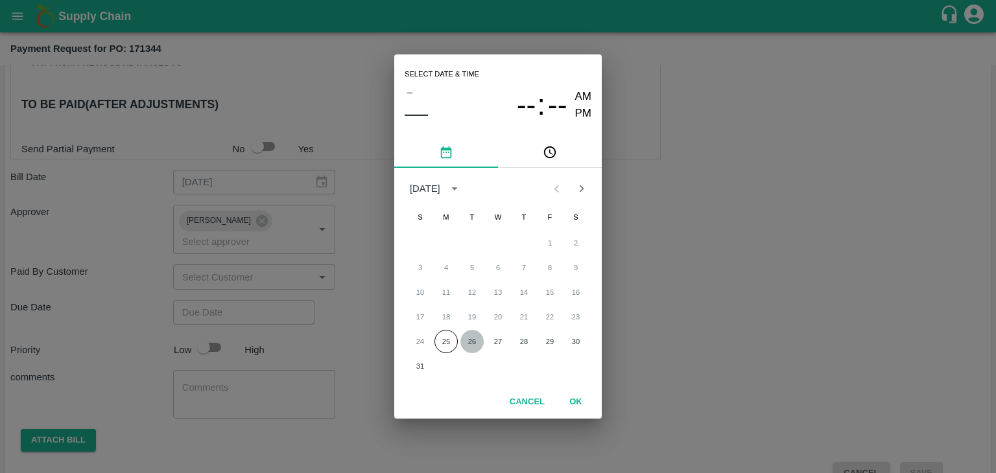
click at [471, 338] on button "26" at bounding box center [471, 341] width 23 height 23
type input "26/08/2025 12:00 AM"
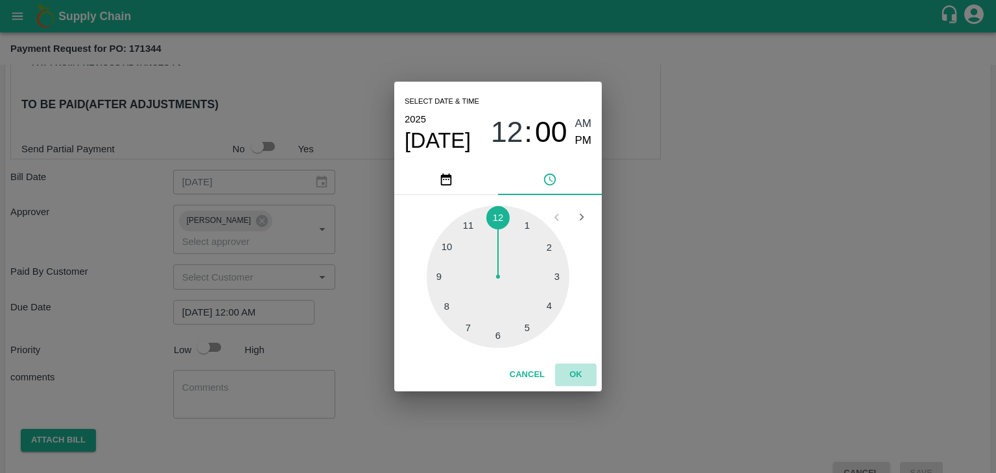
click at [581, 373] on button "OK" at bounding box center [575, 375] width 41 height 23
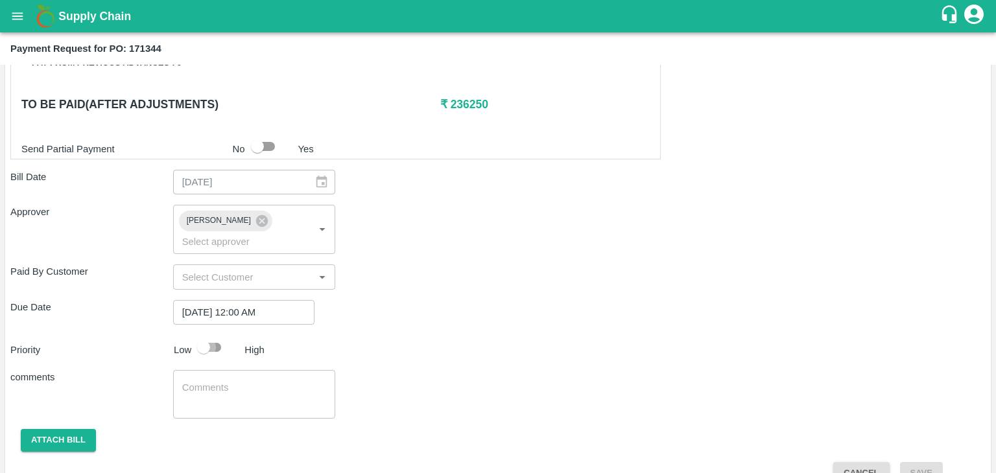
click at [225, 335] on input "checkbox" at bounding box center [204, 347] width 74 height 25
checkbox input "true"
click at [239, 381] on textarea at bounding box center [254, 394] width 145 height 27
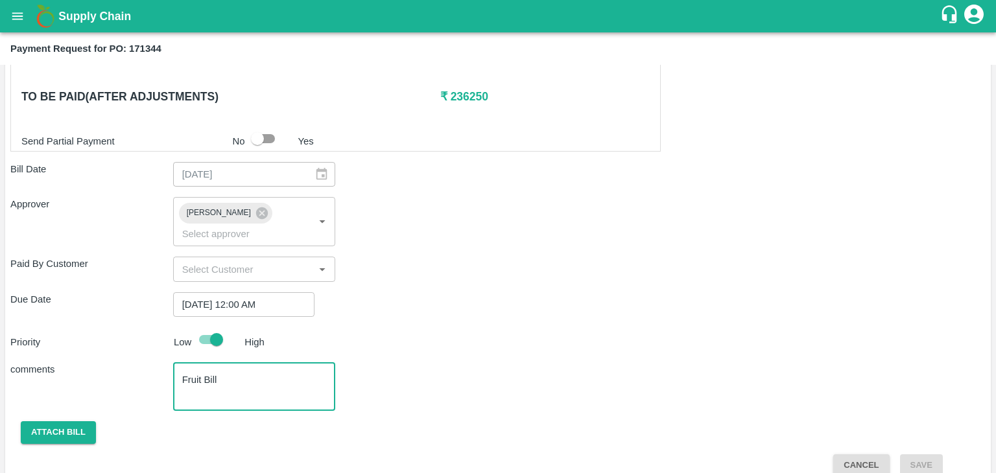
type textarea "Fruit Bill"
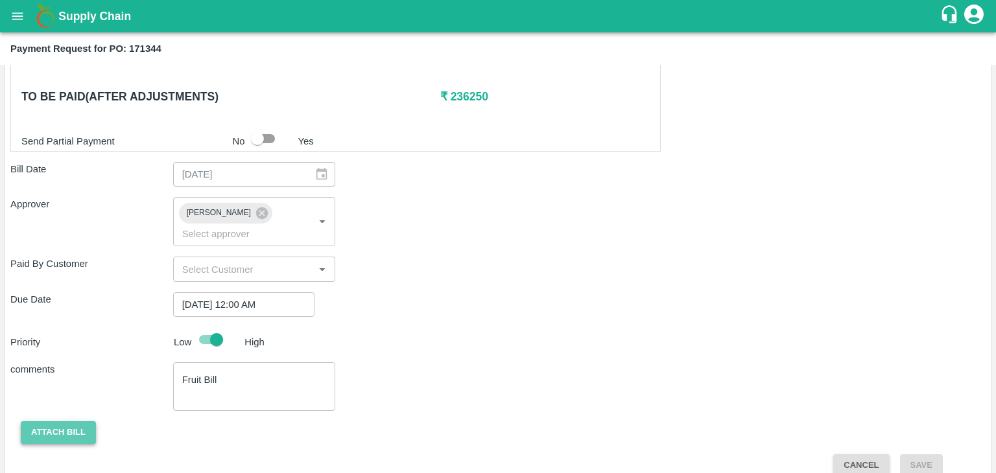
click at [51, 421] on button "Attach bill" at bounding box center [58, 432] width 75 height 23
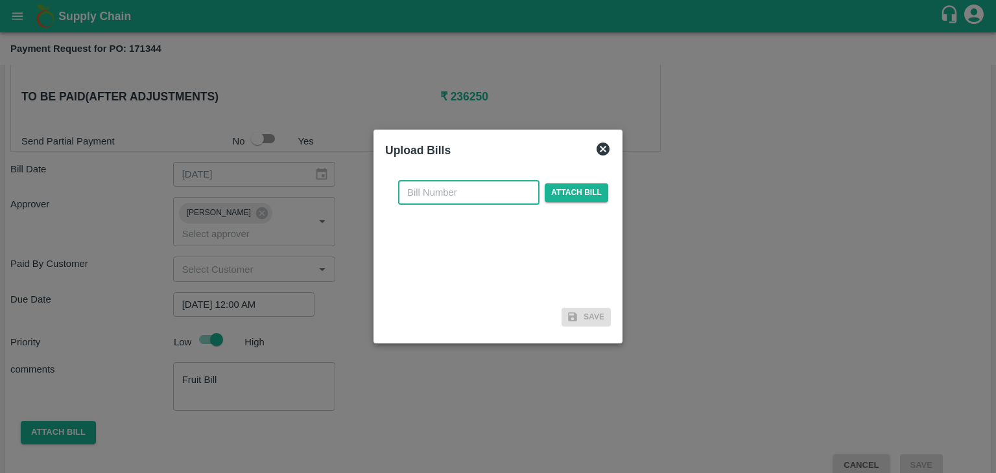
click at [460, 193] on input "text" at bounding box center [468, 192] width 141 height 25
type input "C"
click at [485, 200] on input "VG/25-26/046" at bounding box center [468, 192] width 141 height 25
type input "VG/25-26/99"
click at [600, 190] on span "Attach bill" at bounding box center [577, 192] width 64 height 19
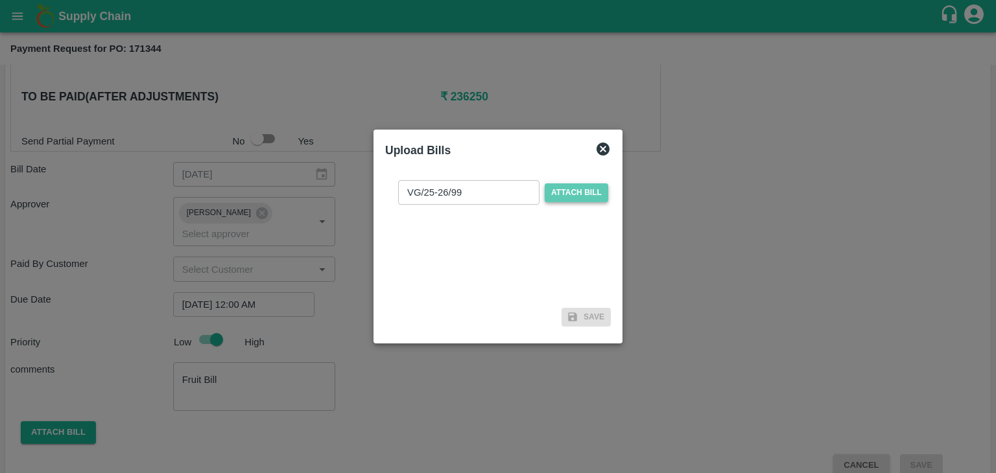
click at [0, 0] on input "Attach bill" at bounding box center [0, 0] width 0 height 0
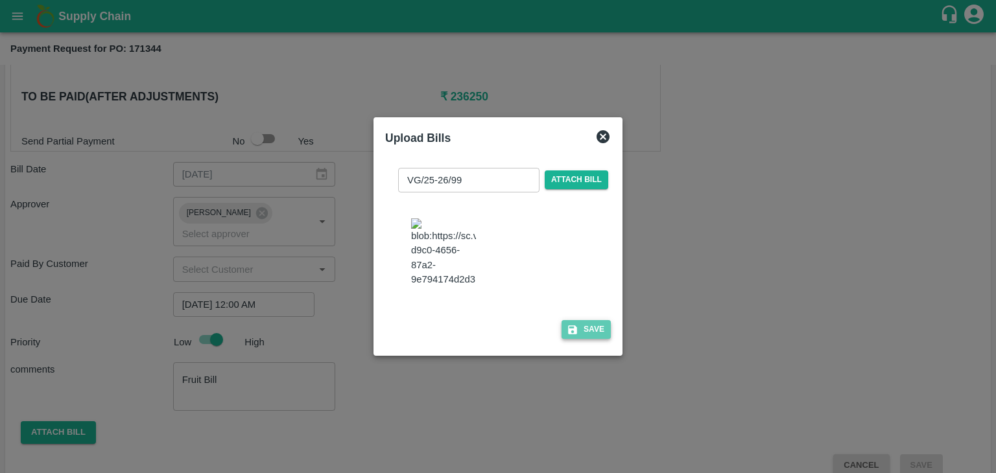
click at [587, 338] on button "Save" at bounding box center [585, 329] width 49 height 19
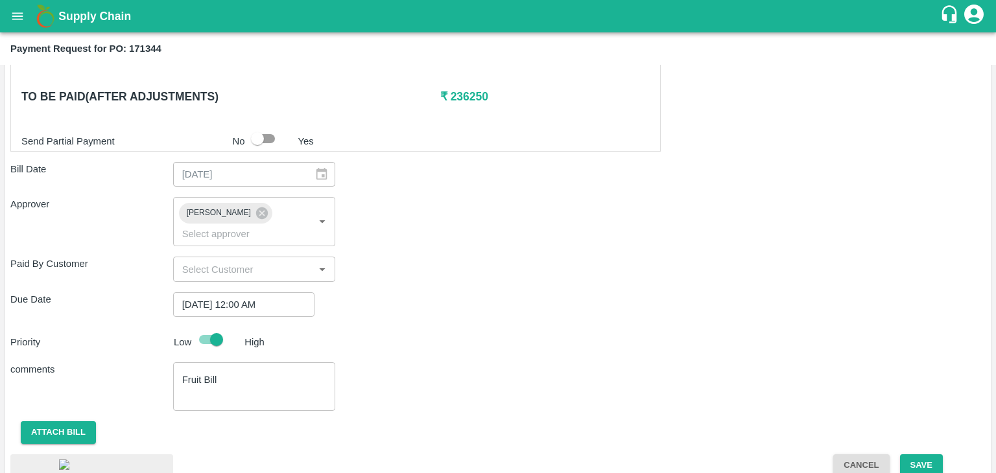
scroll to position [697, 0]
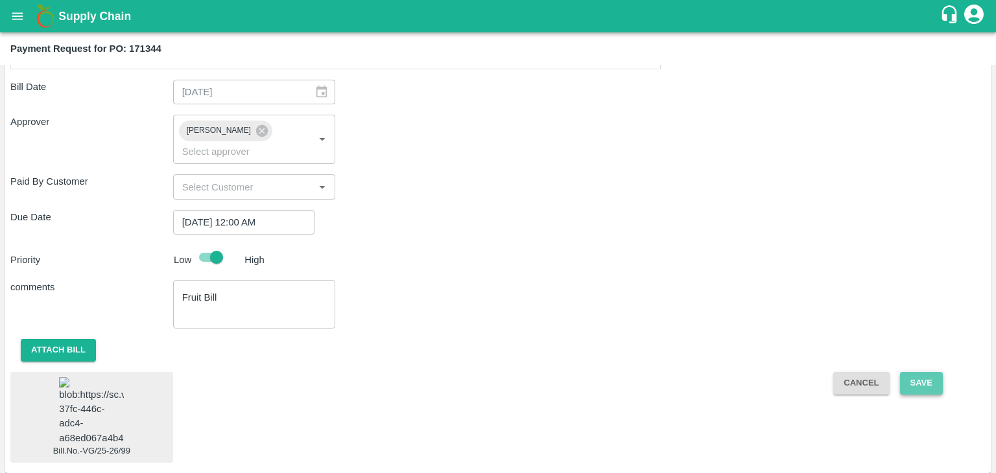
click at [916, 372] on button "Save" at bounding box center [921, 383] width 43 height 23
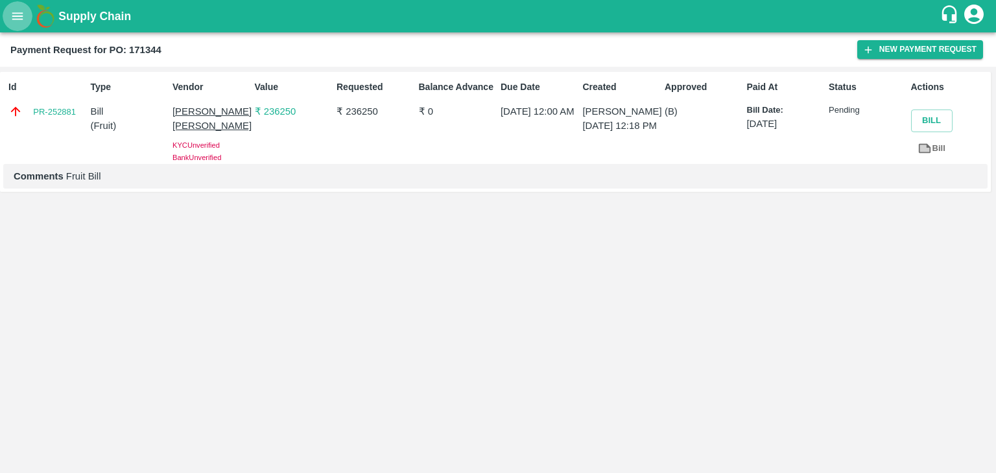
click at [16, 19] on icon "open drawer" at bounding box center [17, 15] width 11 height 7
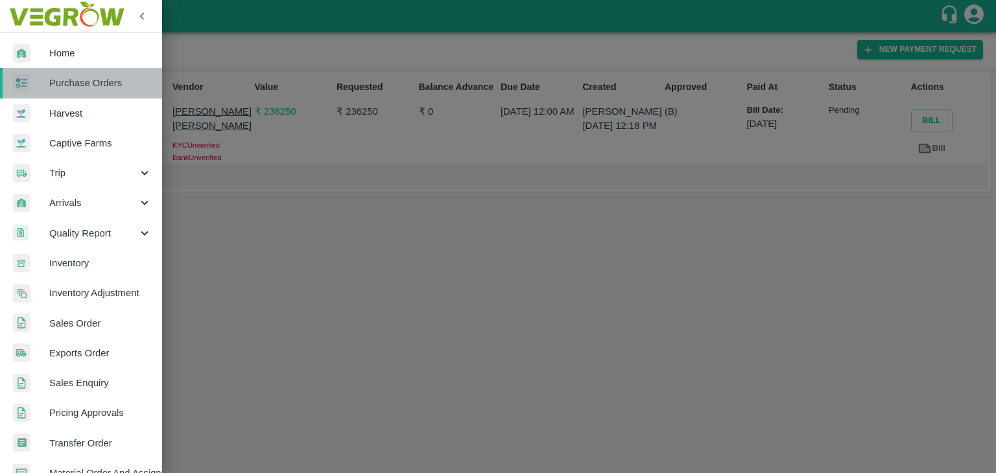
click at [85, 86] on span "Purchase Orders" at bounding box center [100, 83] width 102 height 14
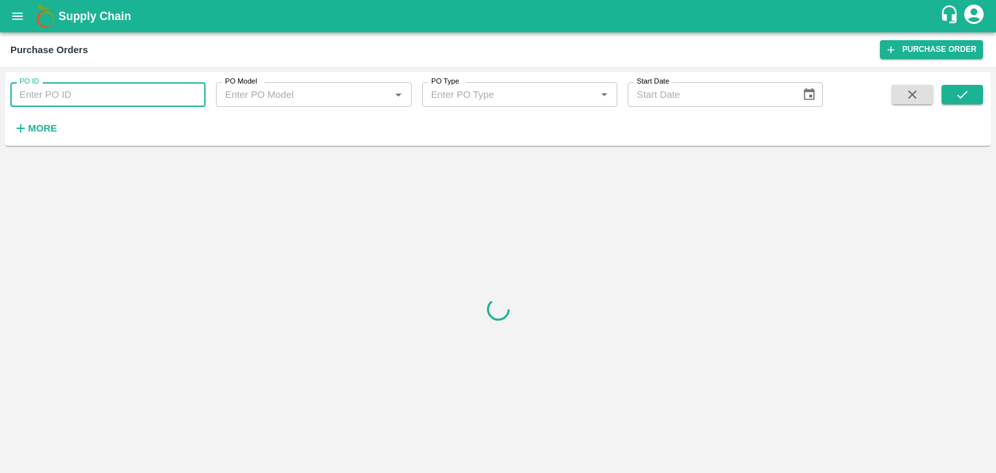
paste input "170734"
click at [111, 92] on input "PO ID" at bounding box center [107, 94] width 195 height 25
type input "170734"
click at [962, 98] on icon "submit" at bounding box center [962, 95] width 14 height 14
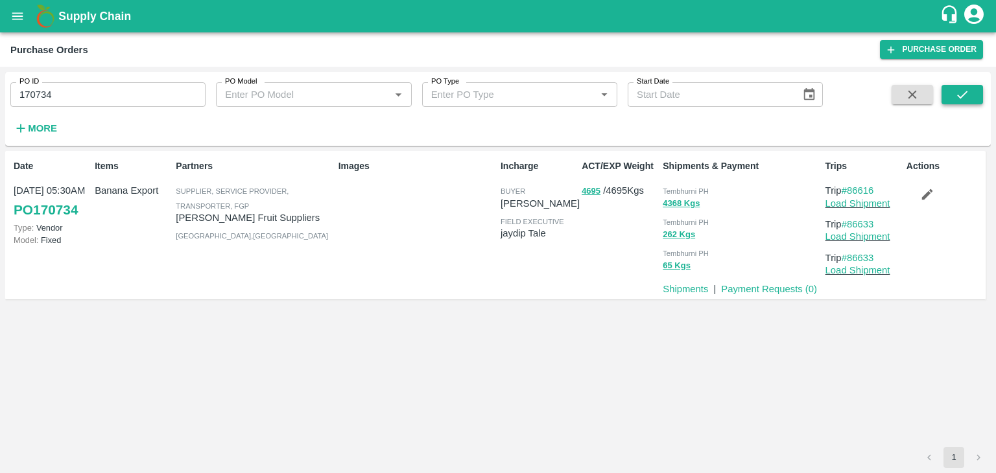
click at [962, 97] on icon "submit" at bounding box center [962, 95] width 10 height 8
click at [749, 288] on link "Payment Requests ( 0 )" at bounding box center [769, 289] width 96 height 10
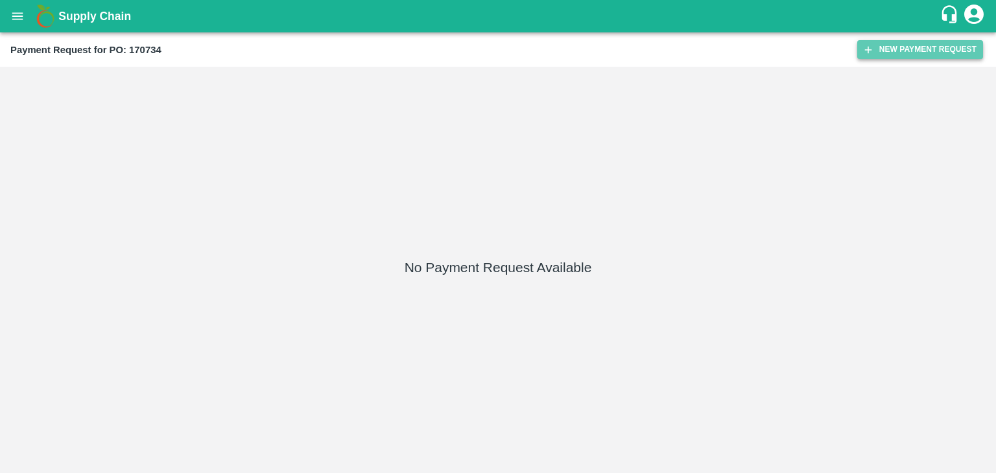
click at [901, 43] on button "New Payment Request" at bounding box center [920, 49] width 126 height 19
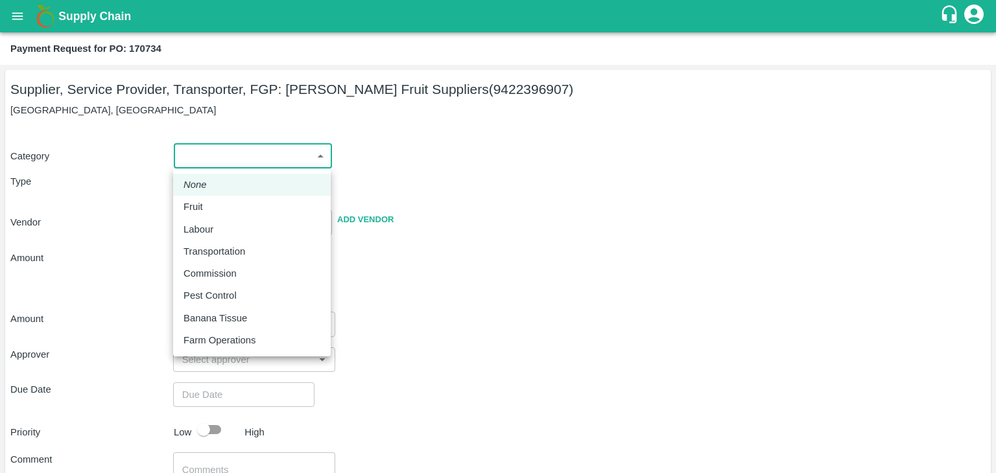
click at [205, 151] on body "Supply Chain Payment Request for PO: 170734 Supplier, Service Provider, Transpo…" at bounding box center [498, 236] width 996 height 473
click at [206, 198] on li "Fruit" at bounding box center [252, 207] width 158 height 22
type input "1"
type input "[PERSON_NAME] Fruit Suppliers - 9422396907(Supplier, Service Provider, Transpor…"
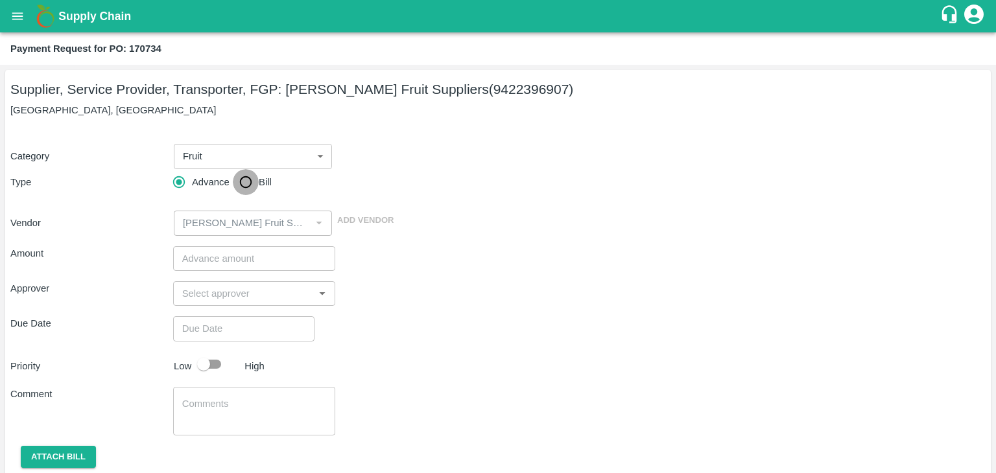
click at [247, 183] on input "Bill" at bounding box center [246, 182] width 26 height 26
radio input "true"
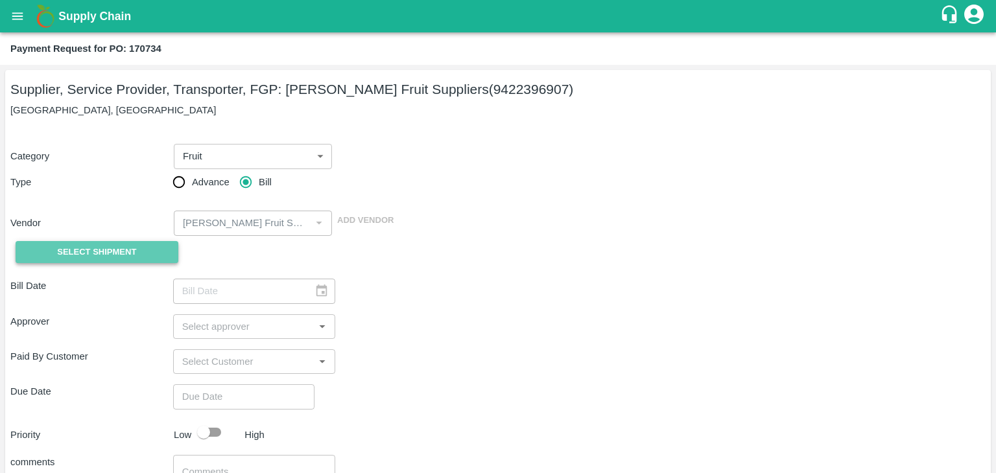
click at [101, 252] on span "Select Shipment" at bounding box center [96, 252] width 79 height 15
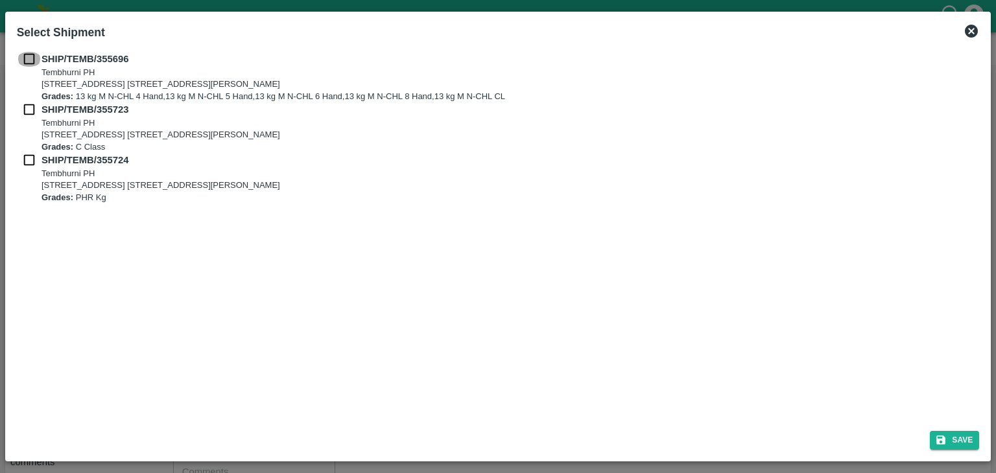
click at [27, 60] on input "checkbox" at bounding box center [29, 59] width 25 height 14
checkbox input "true"
click at [28, 107] on input "checkbox" at bounding box center [29, 109] width 25 height 14
checkbox input "true"
click at [28, 161] on input "checkbox" at bounding box center [29, 160] width 25 height 14
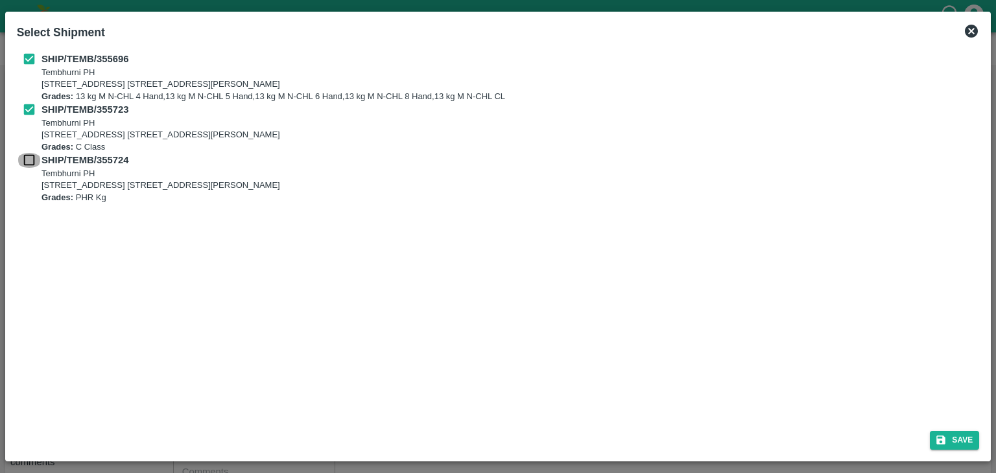
checkbox input "true"
click at [954, 432] on button "Save" at bounding box center [954, 440] width 49 height 19
type input "[DATE]"
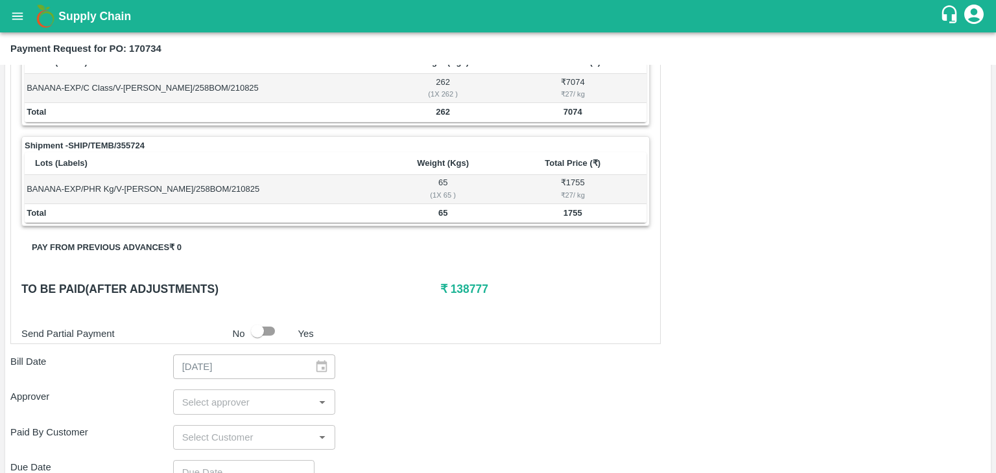
scroll to position [635, 0]
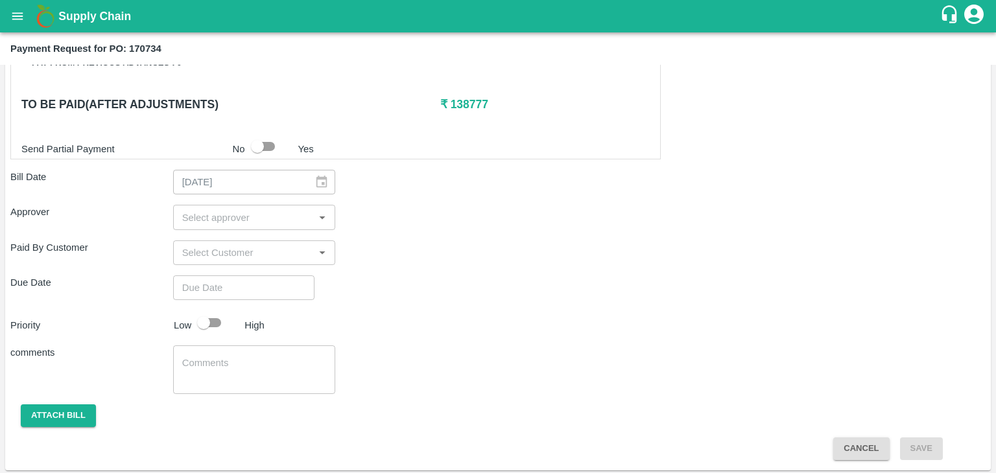
click at [213, 209] on input "input" at bounding box center [244, 217] width 134 height 17
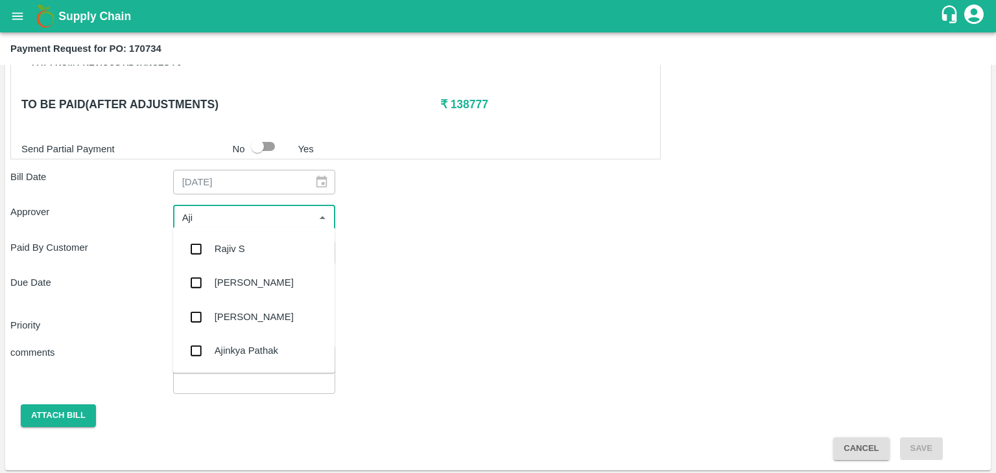
type input "Ajit"
click at [240, 244] on div "[PERSON_NAME]" at bounding box center [254, 249] width 79 height 14
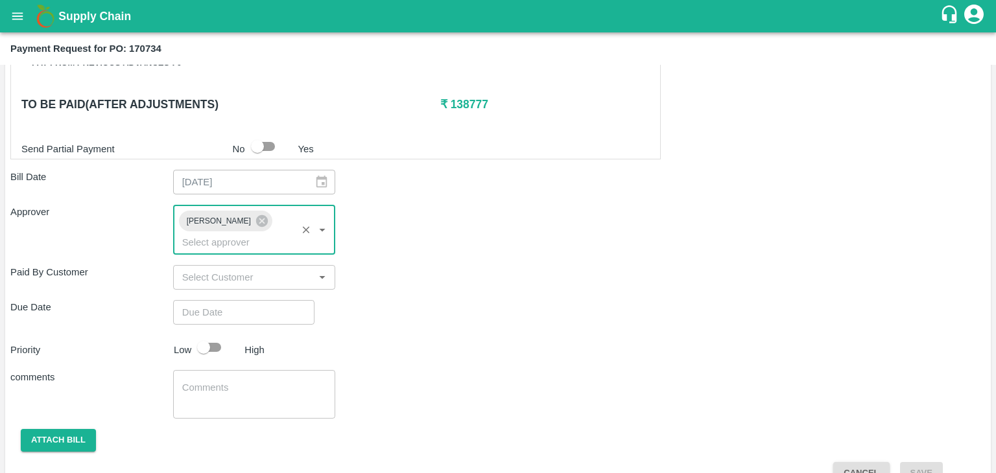
type input "DD/MM/YYYY hh:mm aa"
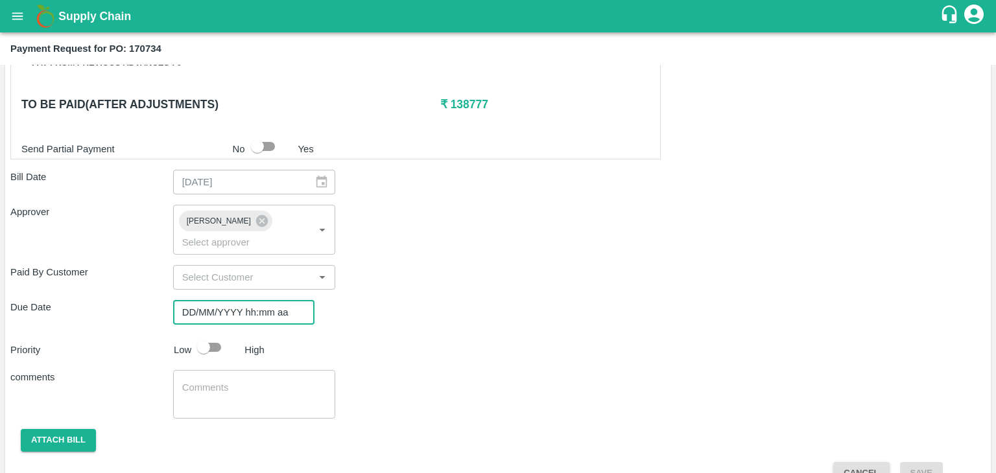
click at [269, 300] on input "DD/MM/YYYY hh:mm aa" at bounding box center [239, 312] width 132 height 25
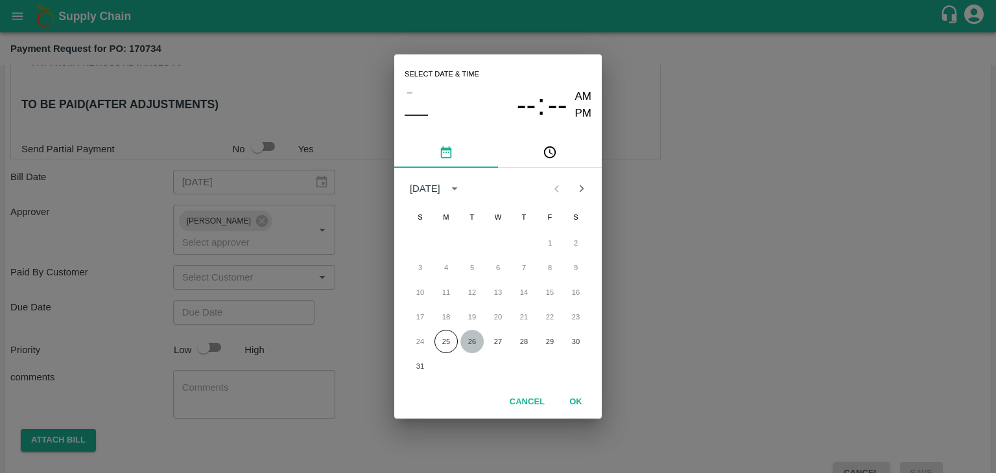
click at [477, 344] on button "26" at bounding box center [471, 341] width 23 height 23
type input "26/08/2025 12:00 AM"
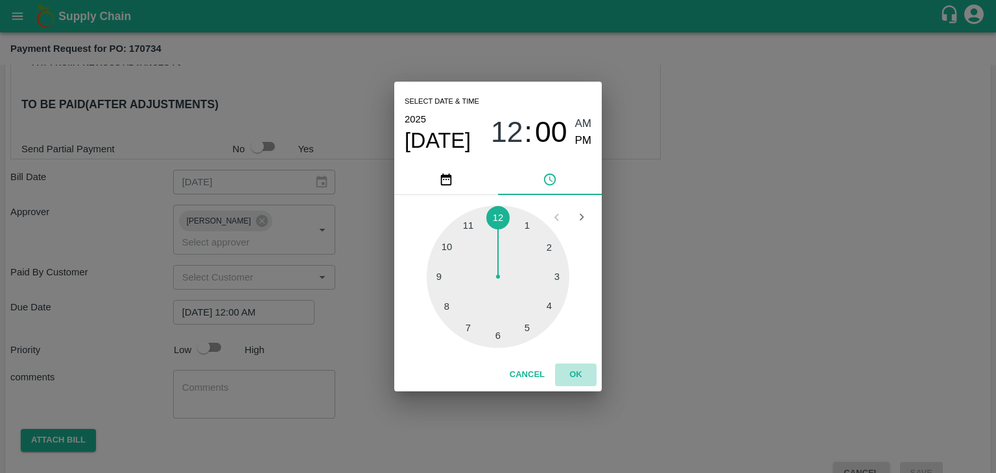
click at [581, 366] on button "OK" at bounding box center [575, 375] width 41 height 23
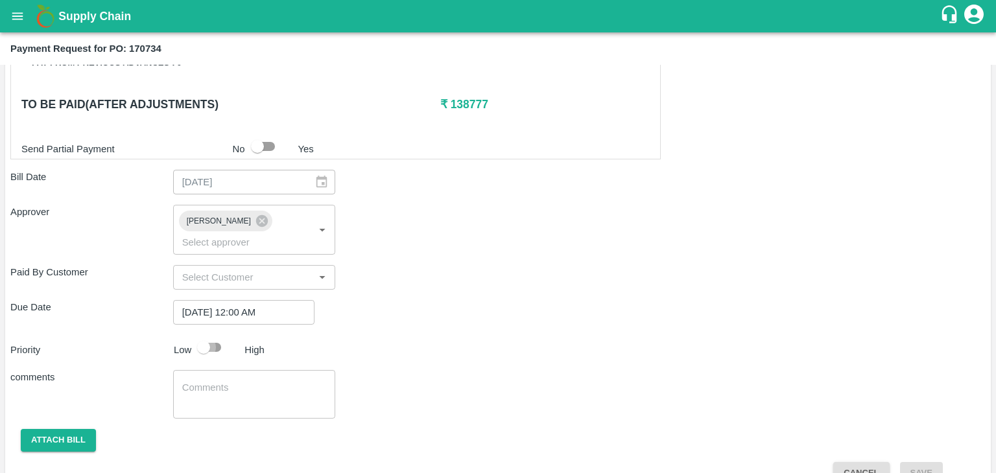
click at [207, 335] on input "checkbox" at bounding box center [204, 347] width 74 height 25
checkbox input "true"
click at [250, 381] on textarea at bounding box center [254, 394] width 145 height 27
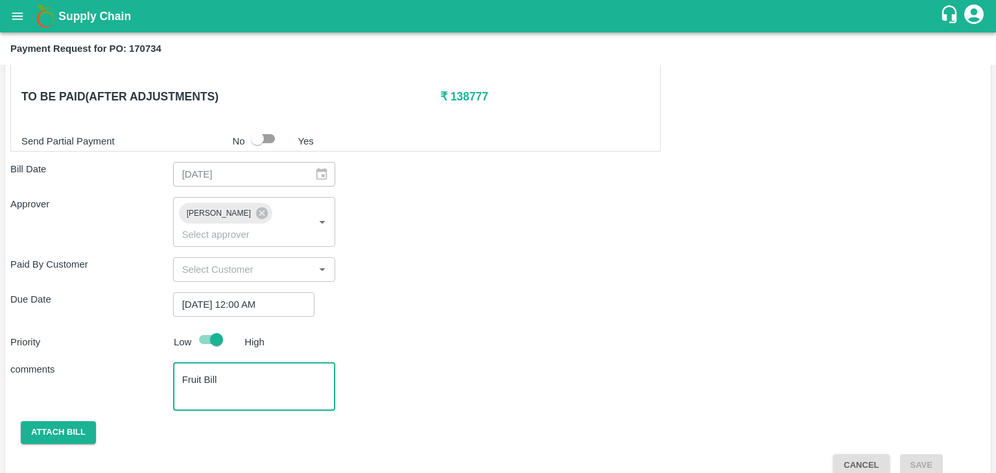
type textarea "Fruit Bill"
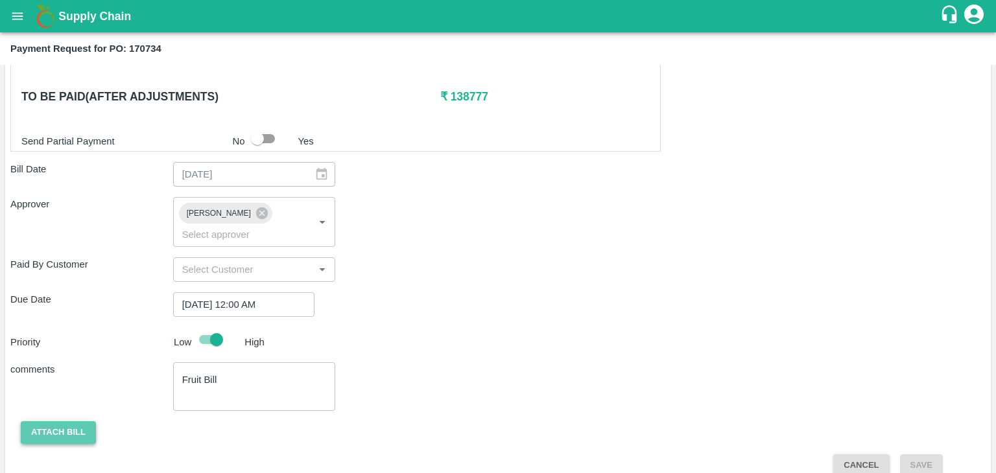
click at [51, 421] on button "Attach bill" at bounding box center [58, 432] width 75 height 23
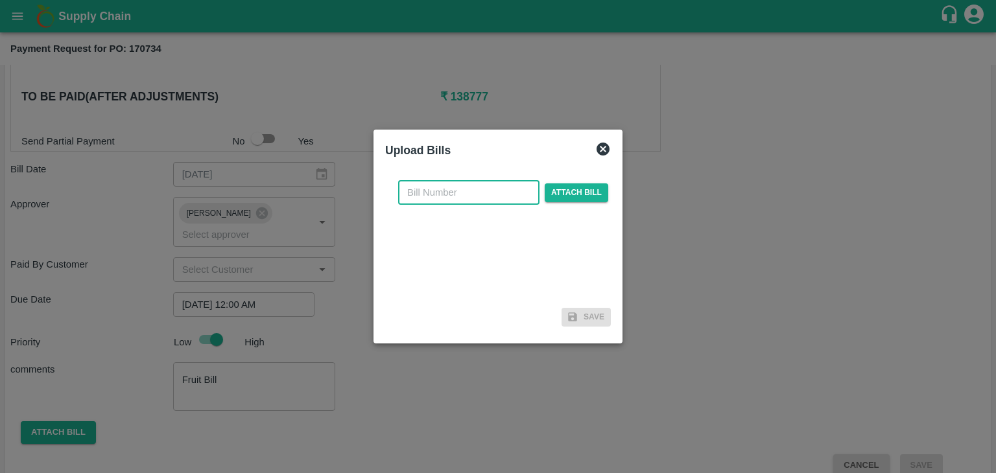
click at [455, 194] on input "text" at bounding box center [468, 192] width 141 height 25
type input "1210"
click at [575, 191] on span "Attach bill" at bounding box center [577, 192] width 64 height 19
click at [0, 0] on input "Attach bill" at bounding box center [0, 0] width 0 height 0
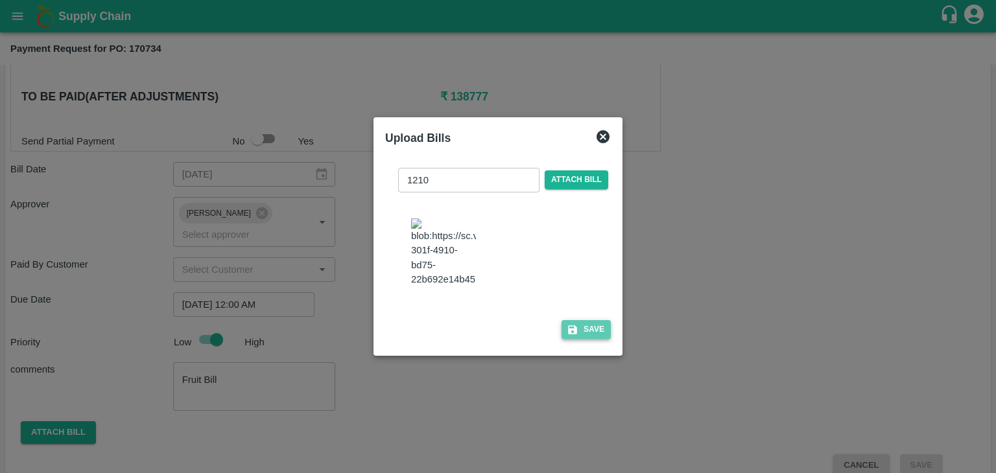
click at [591, 339] on button "Save" at bounding box center [585, 329] width 49 height 19
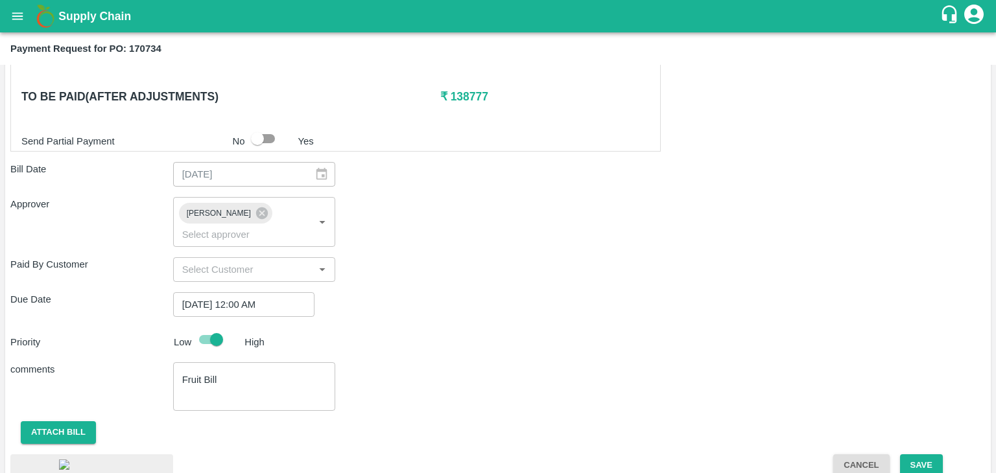
scroll to position [725, 0]
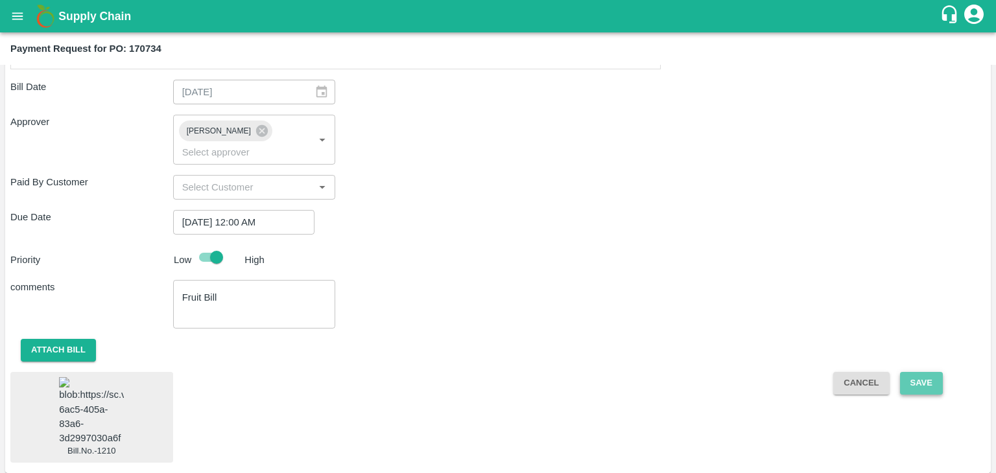
click at [925, 372] on button "Save" at bounding box center [921, 383] width 43 height 23
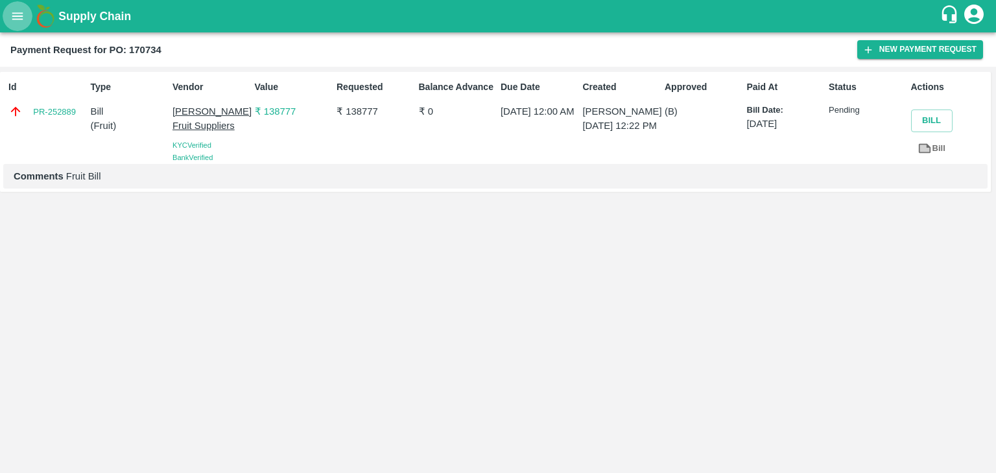
click at [22, 14] on icon "open drawer" at bounding box center [17, 15] width 11 height 7
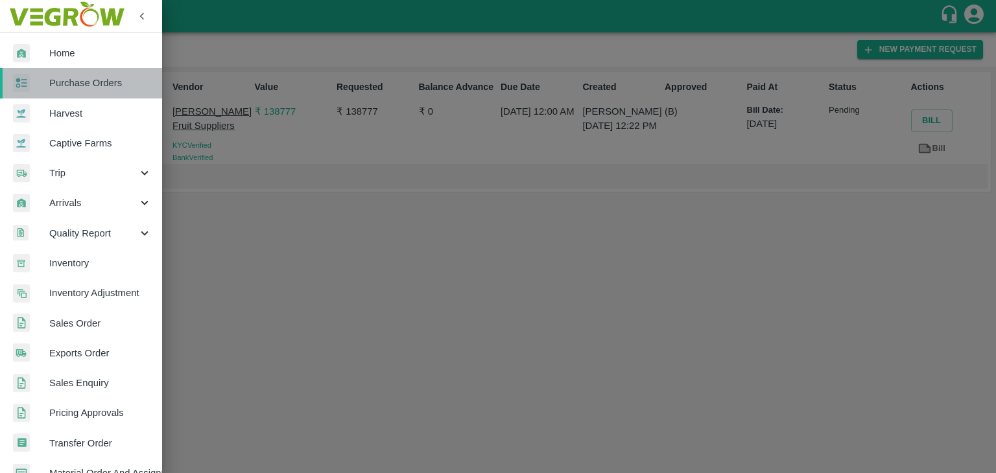
click at [86, 73] on link "Purchase Orders" at bounding box center [81, 83] width 162 height 30
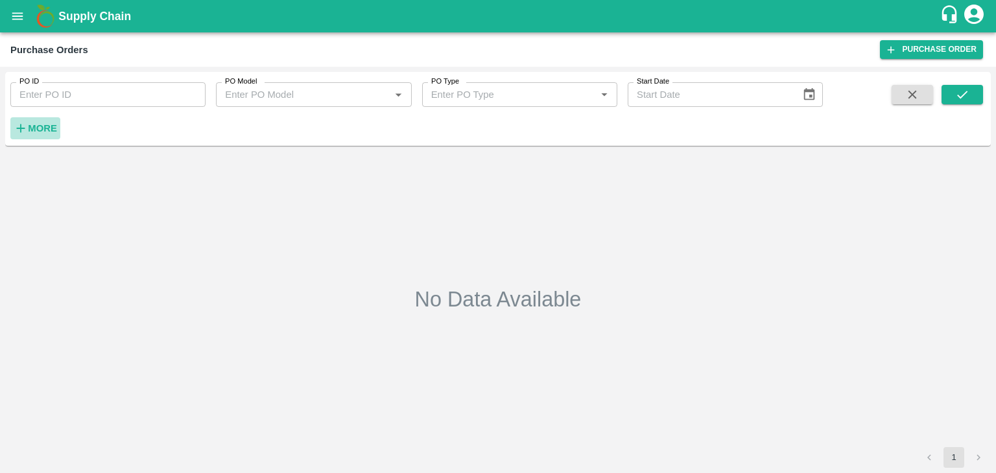
click at [38, 125] on strong "More" at bounding box center [42, 128] width 29 height 10
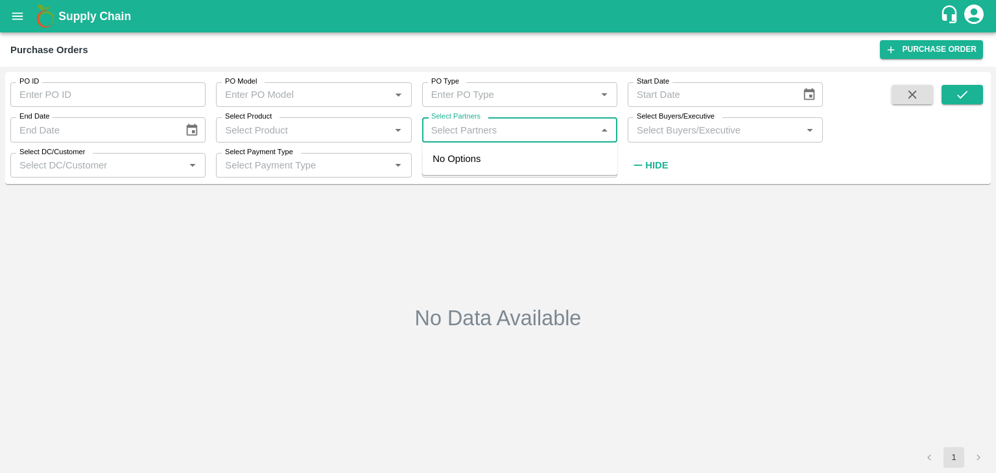
click at [493, 126] on input "Select Partners" at bounding box center [509, 129] width 166 height 17
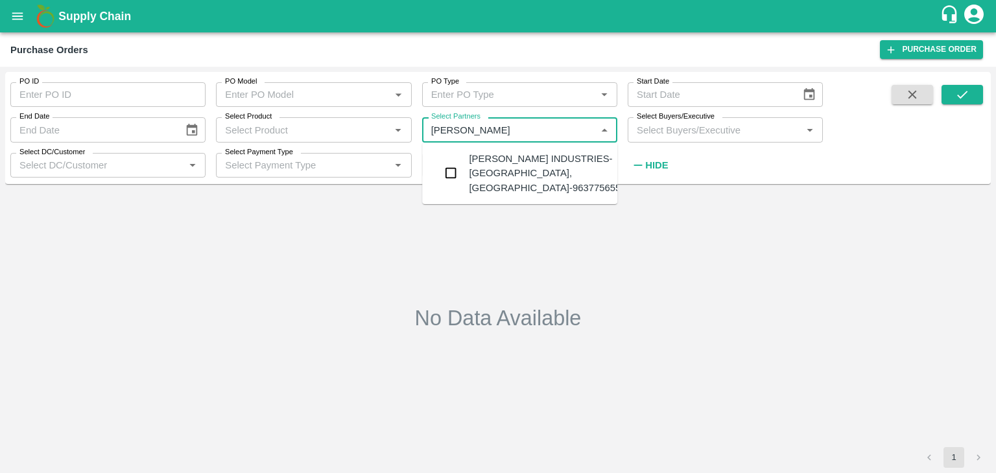
type input "Pandurang Agro"
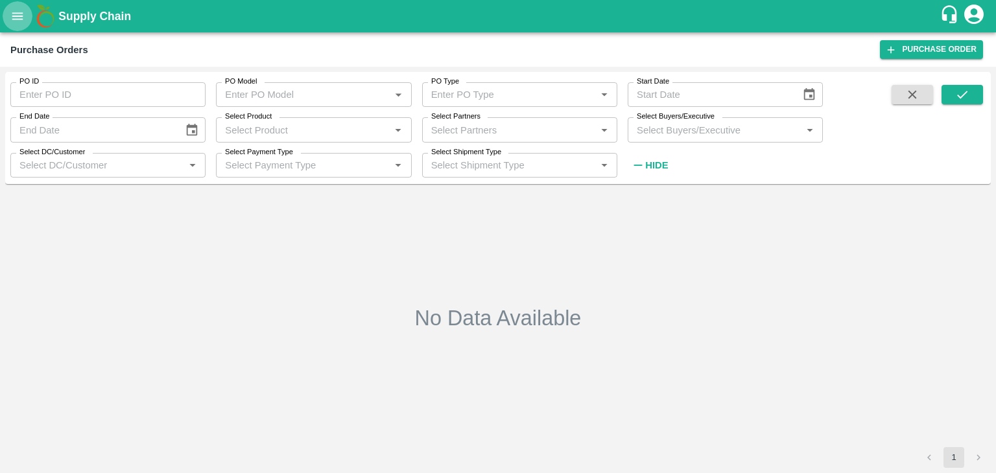
click at [16, 14] on icon "open drawer" at bounding box center [17, 16] width 14 height 14
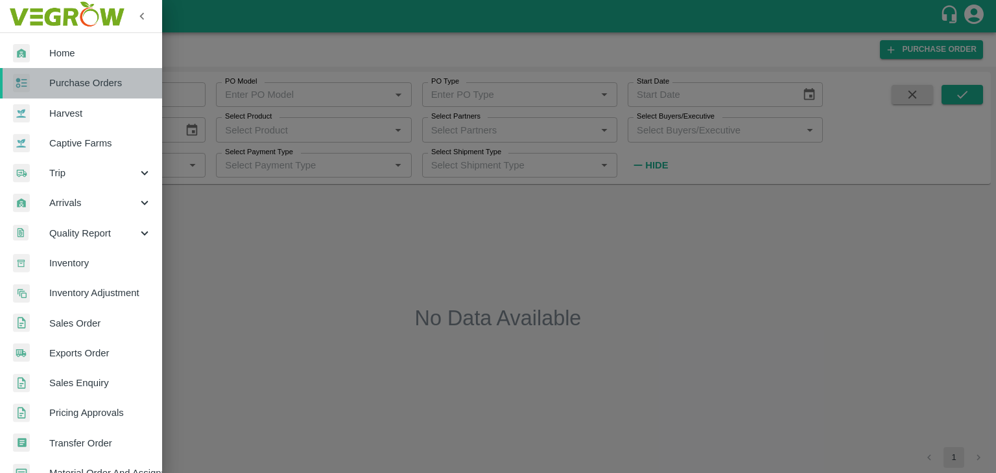
click at [88, 95] on link "Purchase Orders" at bounding box center [81, 83] width 162 height 30
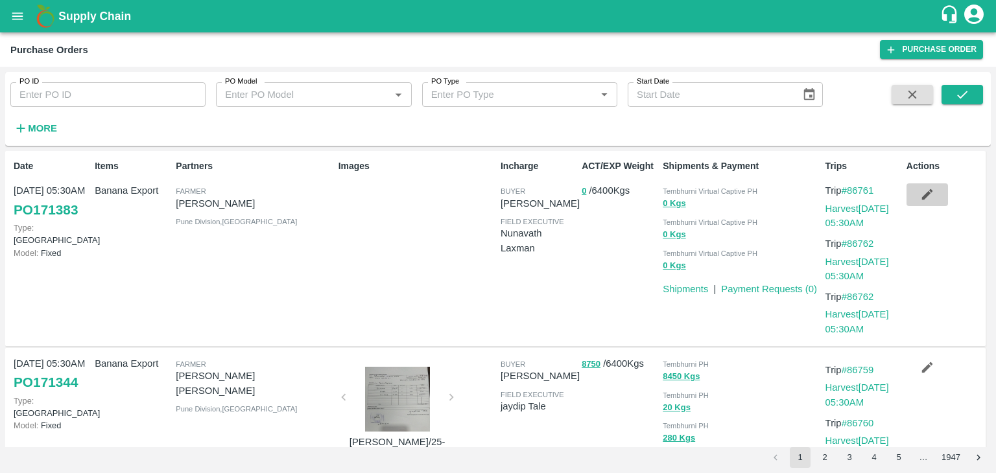
click at [926, 200] on icon "button" at bounding box center [927, 194] width 14 height 14
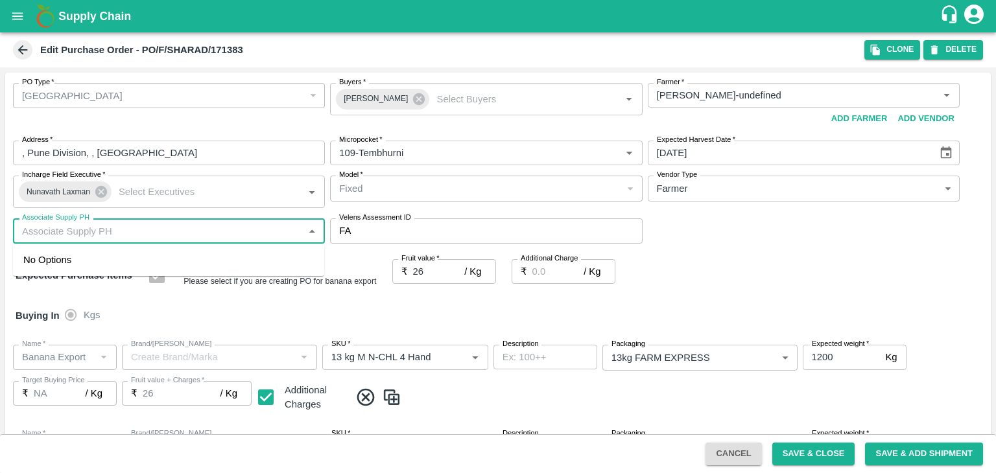
click at [228, 238] on input "Associate Supply PH" at bounding box center [158, 230] width 283 height 17
type input "tem"
click at [763, 237] on div "PO Type   * Farm Gate 1 PO Type Buyers   * Ajit Otari Buyers   * Farmer   * Far…" at bounding box center [497, 164] width 985 height 182
click at [73, 227] on input "Associate Supply PH" at bounding box center [158, 230] width 283 height 17
click at [412, 101] on icon at bounding box center [419, 99] width 14 height 14
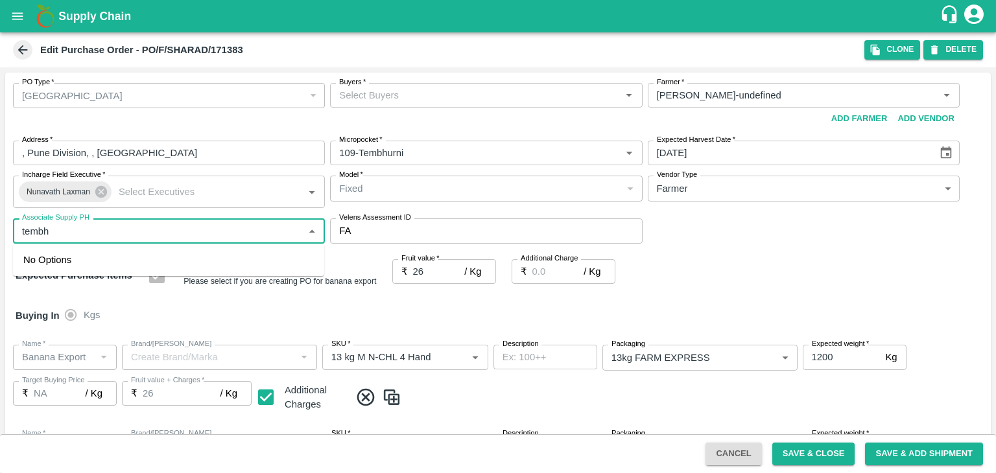
type input "tembh"
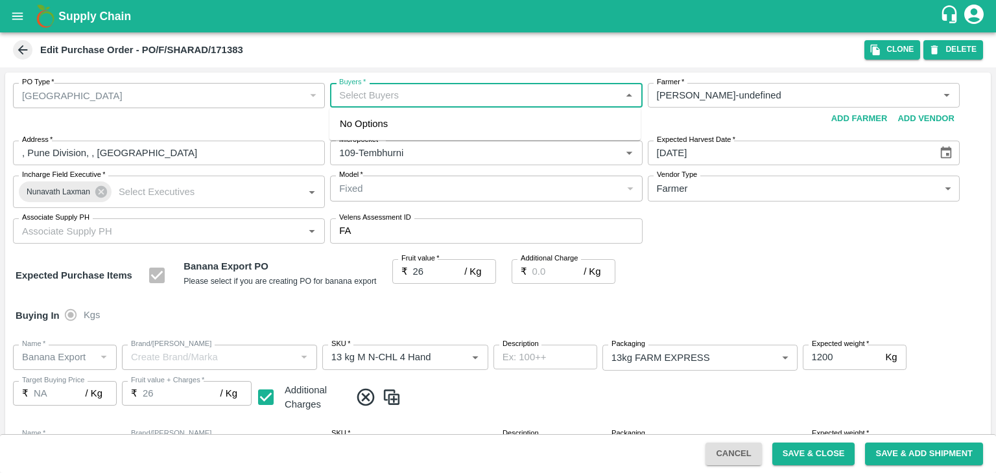
click at [390, 95] on input "Buyers   *" at bounding box center [475, 95] width 283 height 17
type input "L"
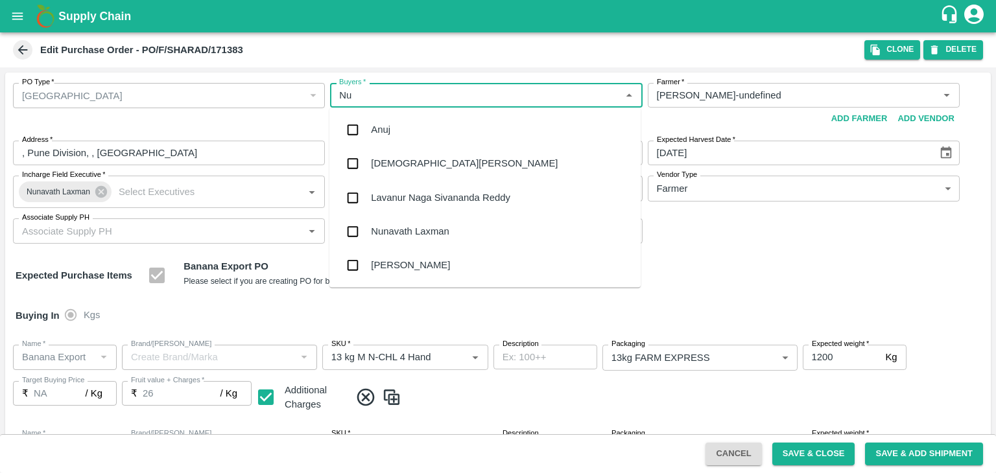
type input "Nun"
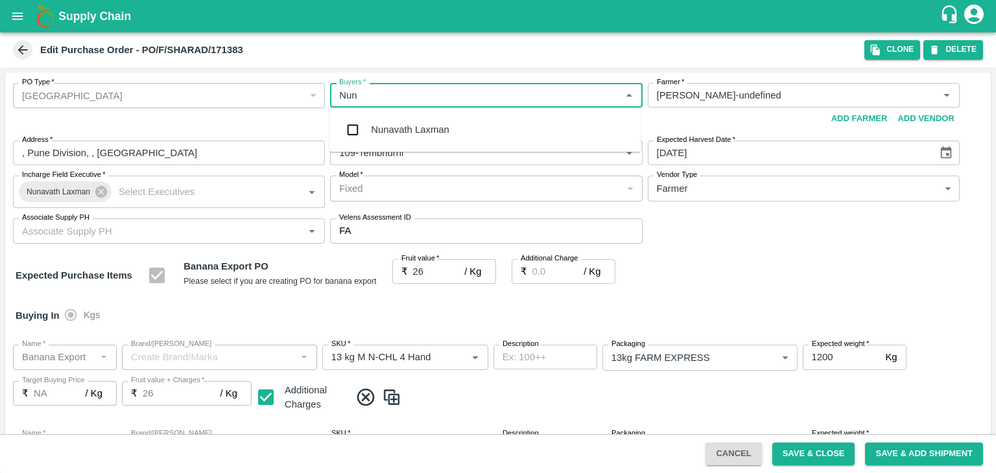
click at [425, 126] on div "Nunavath Laxman" at bounding box center [410, 130] width 78 height 14
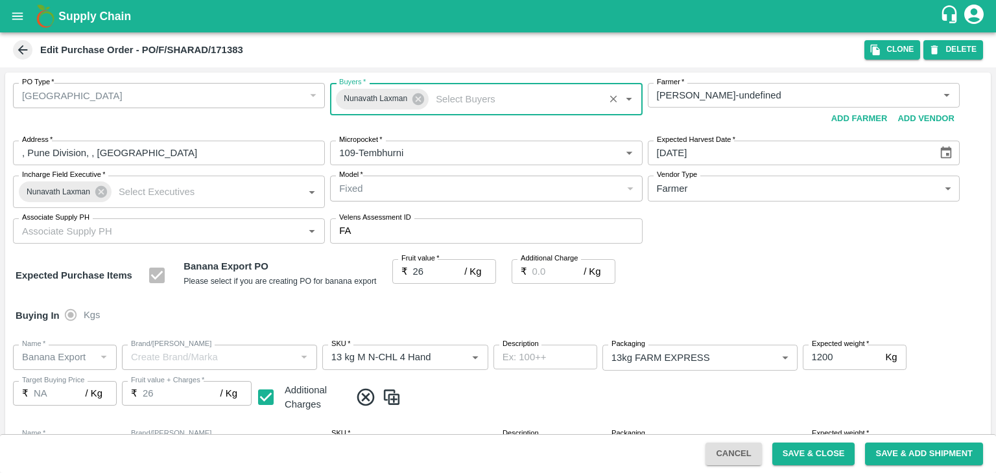
click at [203, 229] on input "Associate Supply PH" at bounding box center [158, 230] width 283 height 17
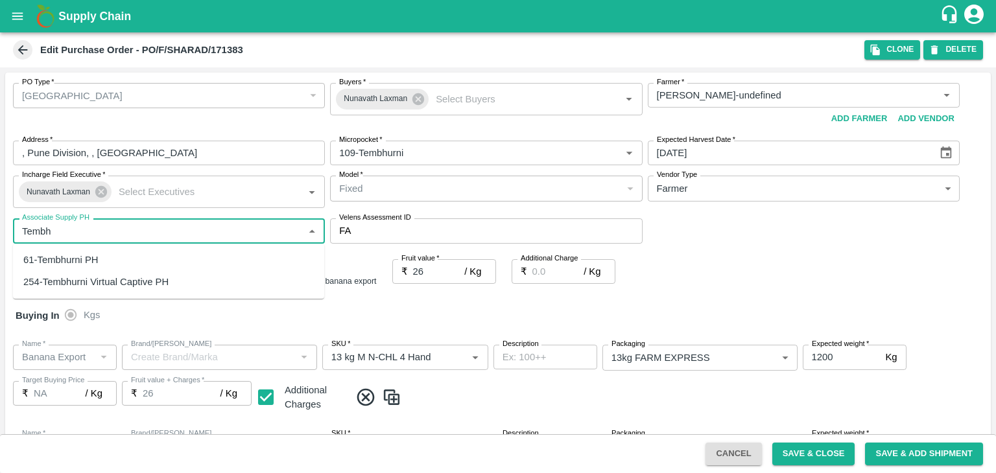
click at [109, 260] on div "61-Tembhurni PH" at bounding box center [168, 260] width 311 height 22
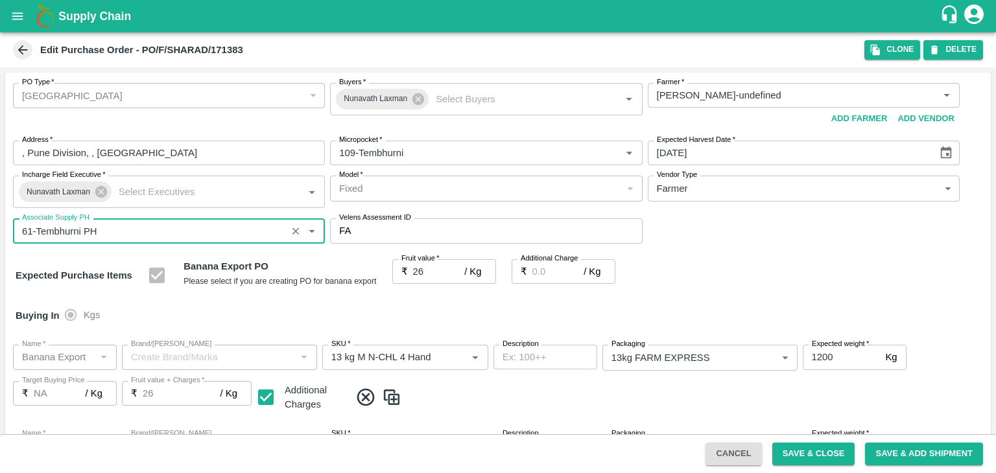
type input "61-Tembhurni PH"
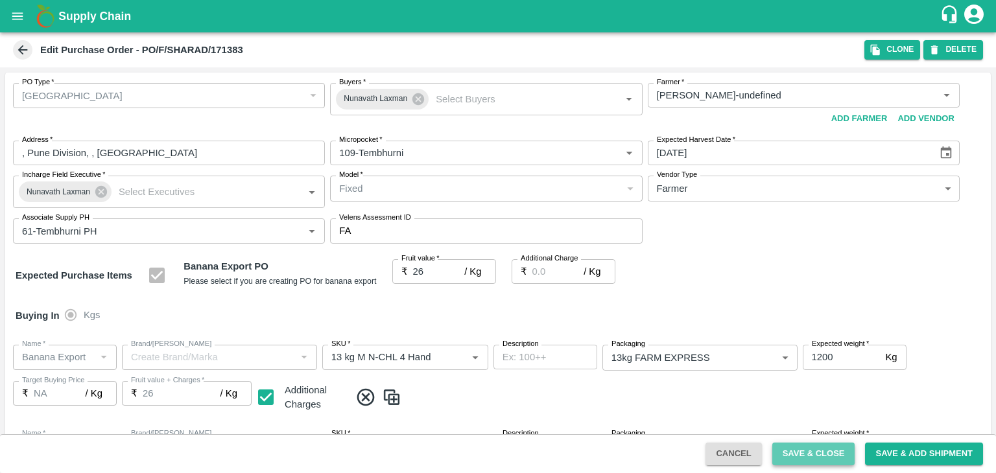
click at [838, 457] on button "Save & Close" at bounding box center [813, 454] width 83 height 23
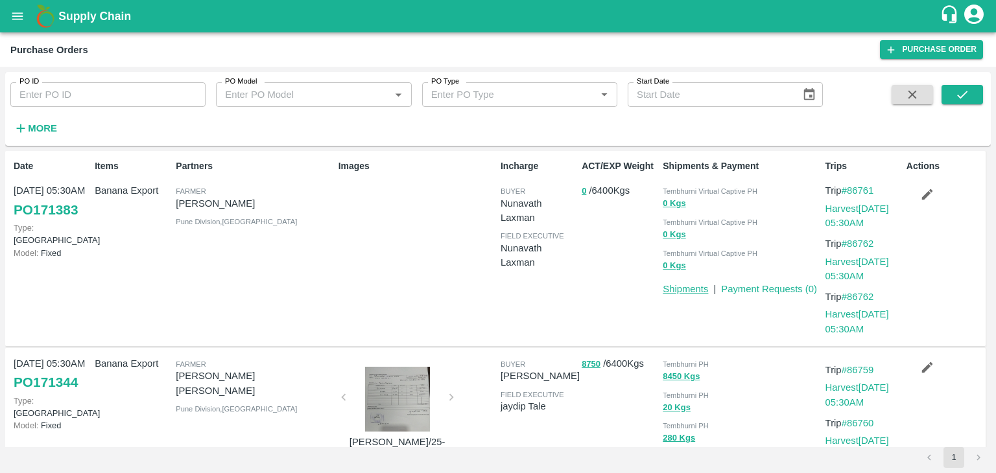
click at [698, 289] on link "Shipments" at bounding box center [684, 289] width 45 height 10
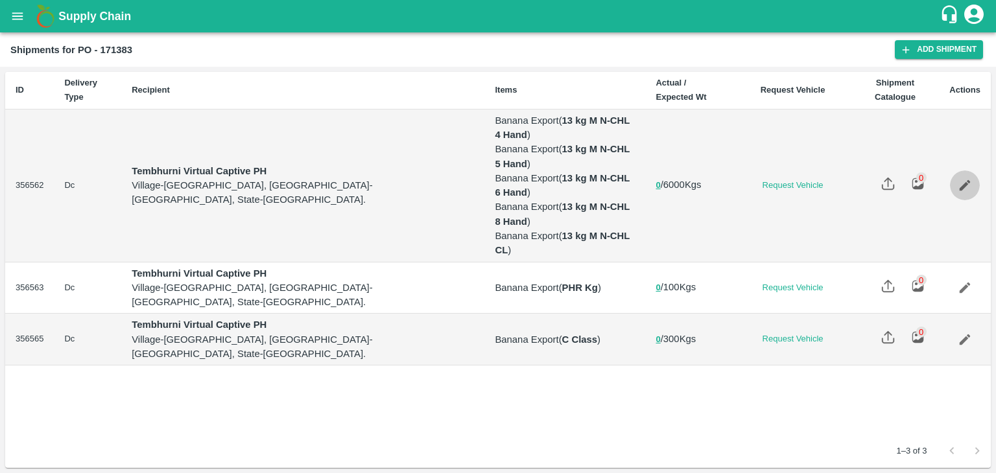
click at [970, 178] on icon "Edit" at bounding box center [964, 185] width 14 height 14
click at [959, 281] on icon "Edit" at bounding box center [964, 288] width 14 height 14
click at [970, 333] on icon "Edit" at bounding box center [964, 340] width 14 height 14
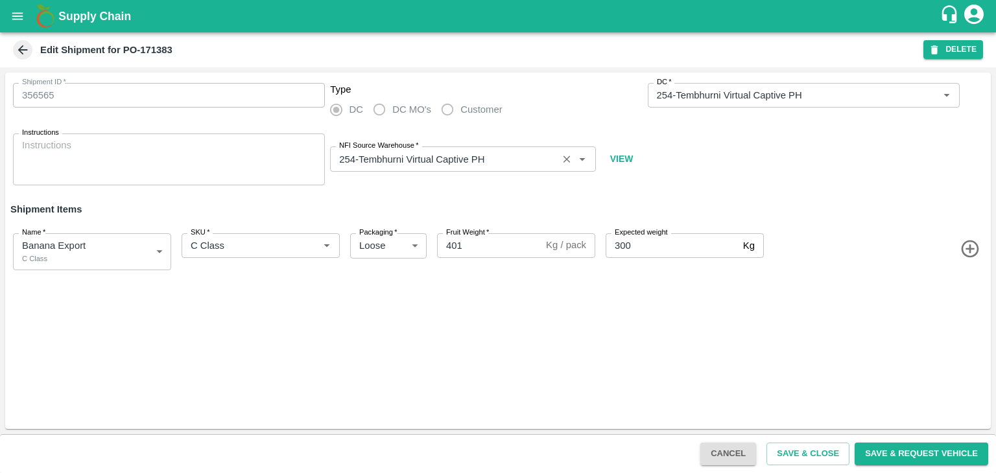
click at [562, 159] on icon "Clear" at bounding box center [567, 159] width 12 height 12
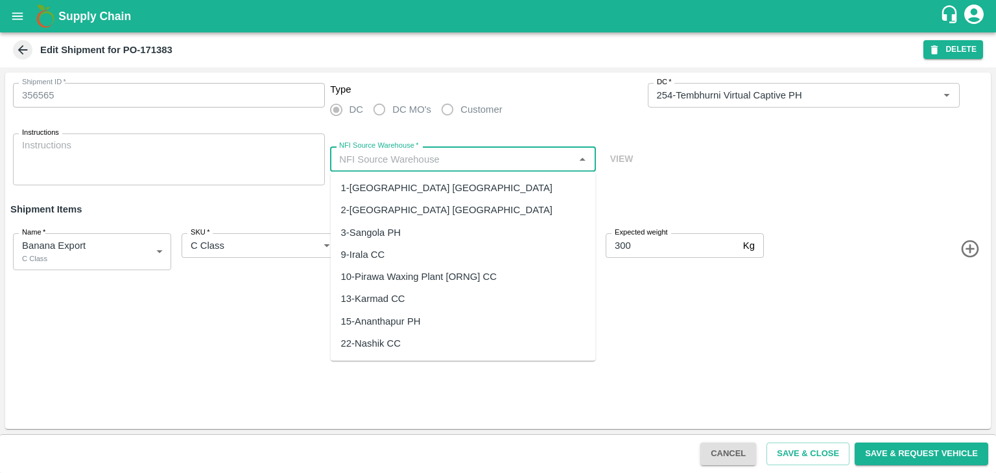
click at [490, 159] on input "NFI Source Warehouse   *" at bounding box center [452, 158] width 236 height 17
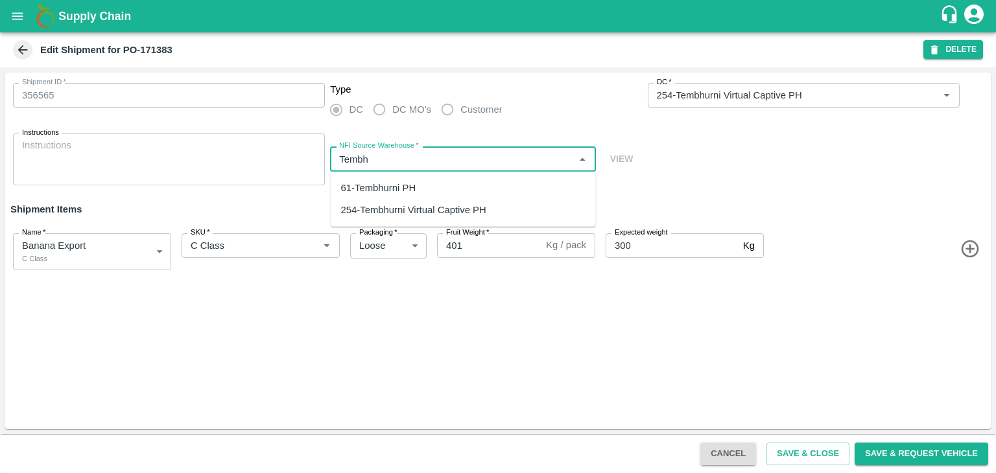
click at [412, 188] on div "61-Tembhurni PH" at bounding box center [378, 188] width 75 height 14
type input "61-Tembhurni PH"
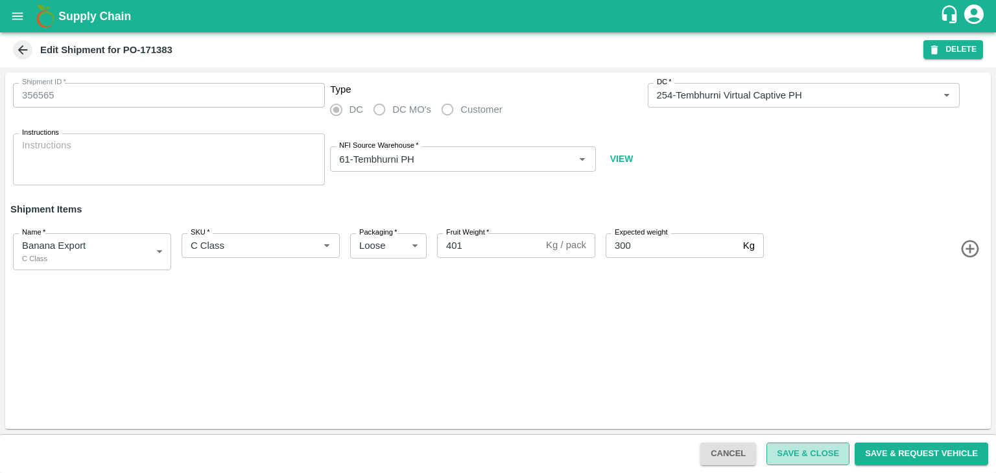
click at [812, 452] on button "Save & Close" at bounding box center [807, 454] width 83 height 23
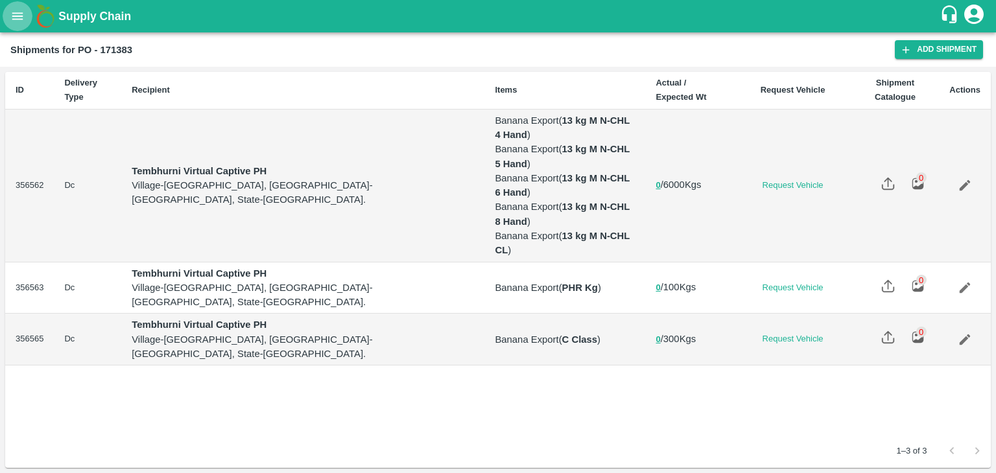
click at [4, 11] on button "open drawer" at bounding box center [18, 16] width 30 height 30
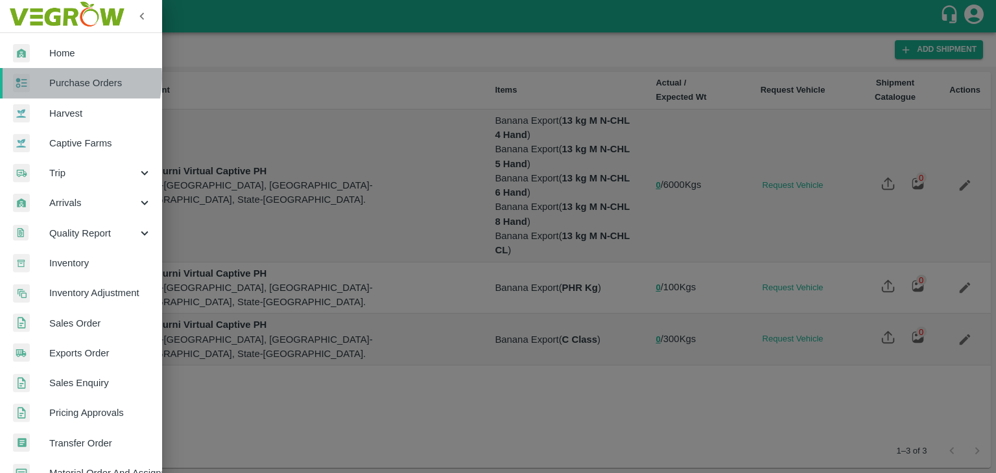
click at [62, 78] on span "Purchase Orders" at bounding box center [100, 83] width 102 height 14
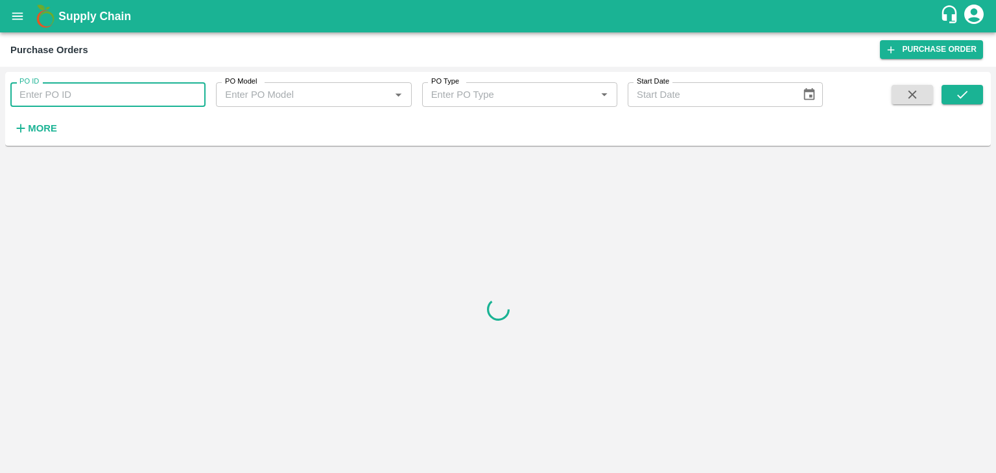
click at [78, 88] on input "PO ID" at bounding box center [107, 94] width 195 height 25
type input "171302"
click at [968, 86] on button "submit" at bounding box center [961, 94] width 41 height 19
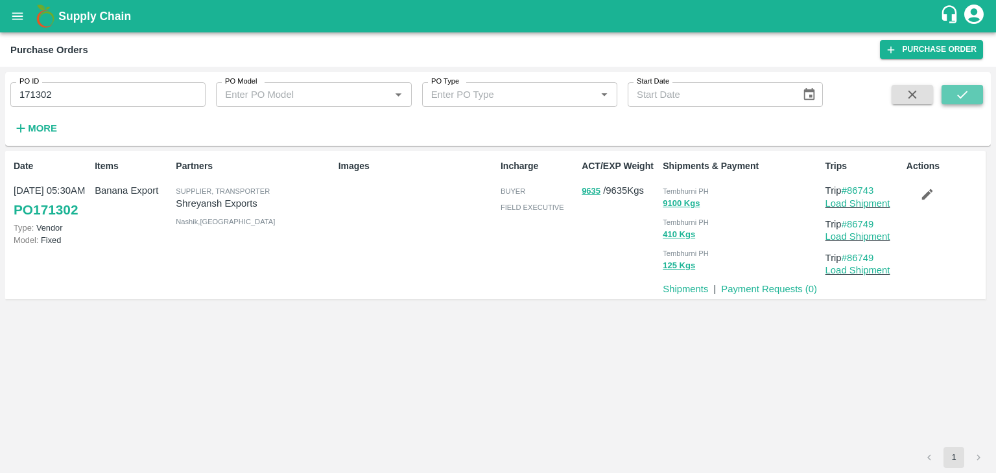
click at [968, 86] on button "submit" at bounding box center [961, 94] width 41 height 19
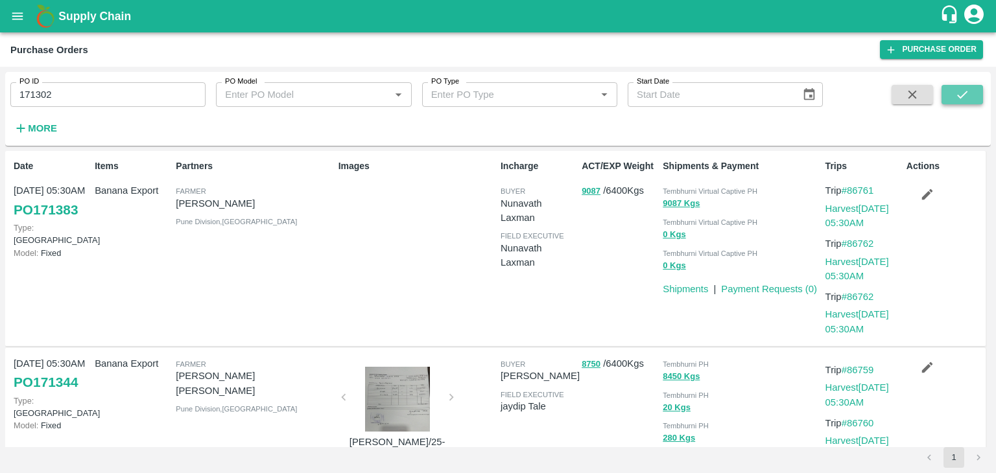
click at [978, 93] on button "submit" at bounding box center [961, 94] width 41 height 19
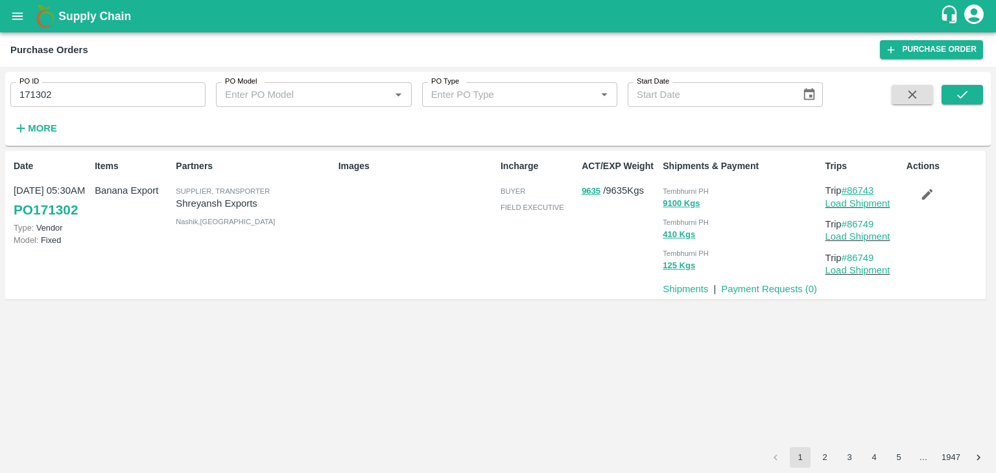
click at [866, 193] on link "#86743" at bounding box center [857, 190] width 32 height 10
click at [113, 93] on input "171302" at bounding box center [107, 94] width 195 height 25
type input "171288"
click at [957, 95] on icon "submit" at bounding box center [962, 95] width 14 height 14
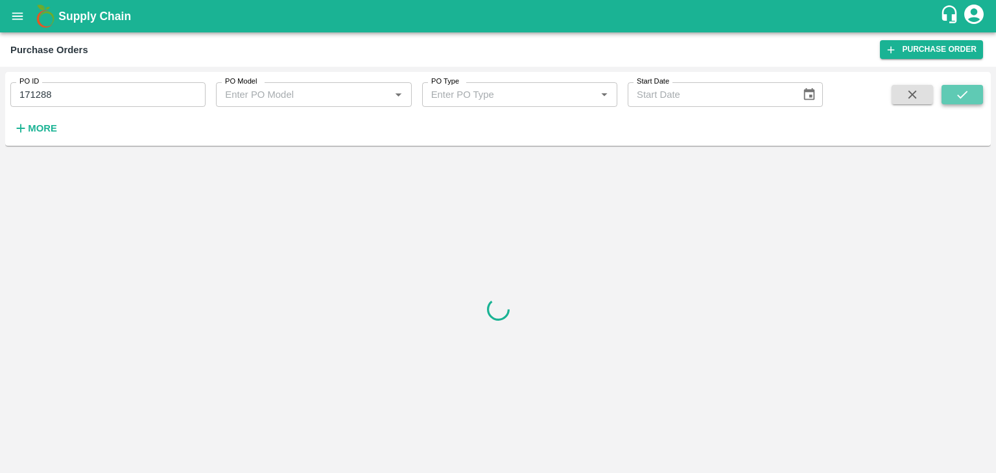
click at [957, 95] on icon "submit" at bounding box center [962, 95] width 14 height 14
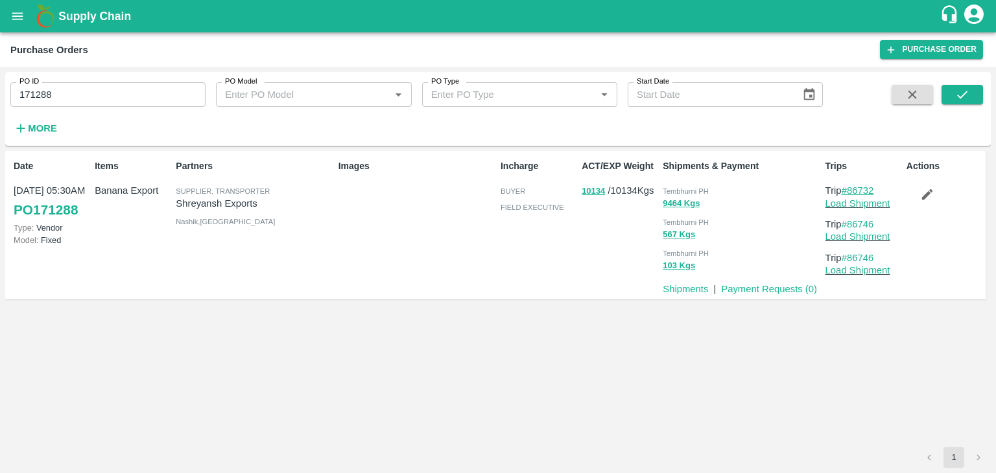
drag, startPoint x: 860, startPoint y: 183, endPoint x: 865, endPoint y: 188, distance: 7.3
click at [865, 188] on div "Trips Trip #86732 Load Shipment Trip #86746 Load Shipment Trip #86746 Load Ship…" at bounding box center [860, 224] width 81 height 141
click at [865, 188] on link "#86732" at bounding box center [857, 190] width 32 height 10
click at [89, 90] on input "171288" at bounding box center [107, 94] width 195 height 25
type input "171302"
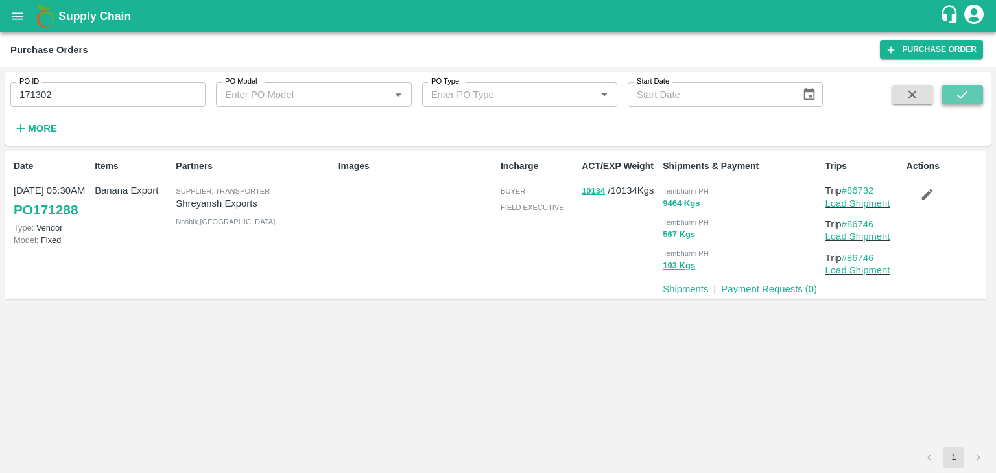
click at [952, 94] on button "submit" at bounding box center [961, 94] width 41 height 19
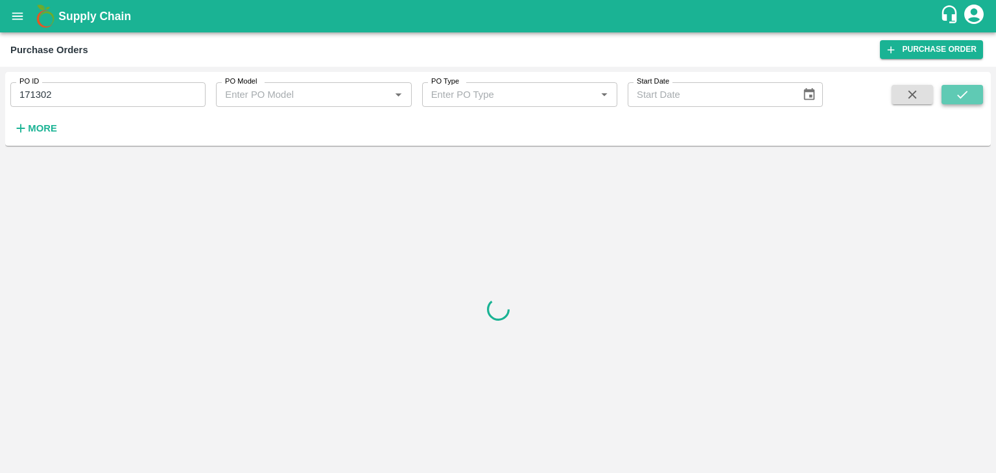
click at [952, 94] on button "submit" at bounding box center [961, 94] width 41 height 19
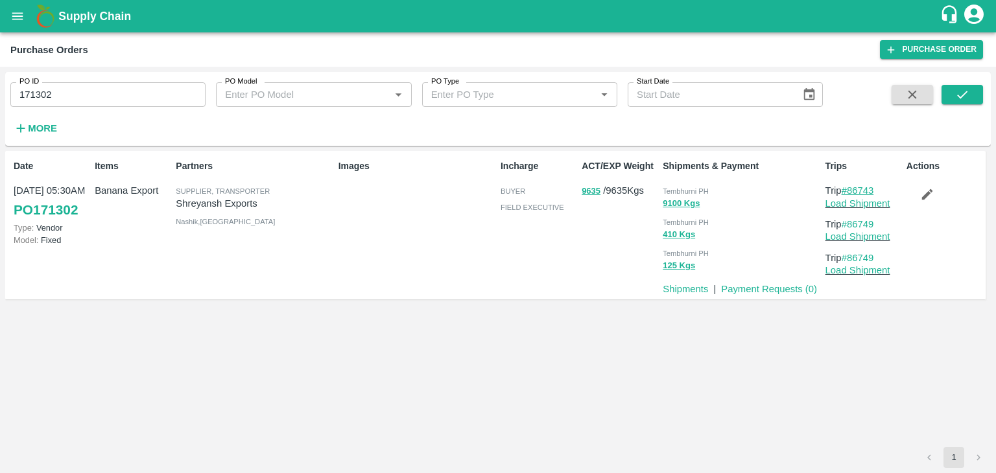
click at [874, 189] on link "#86743" at bounding box center [857, 190] width 32 height 10
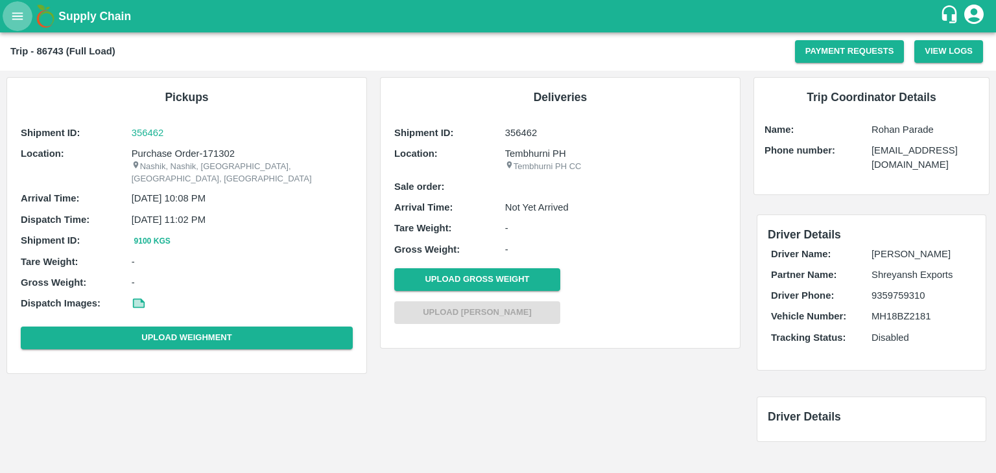
click at [21, 11] on icon "open drawer" at bounding box center [17, 16] width 14 height 14
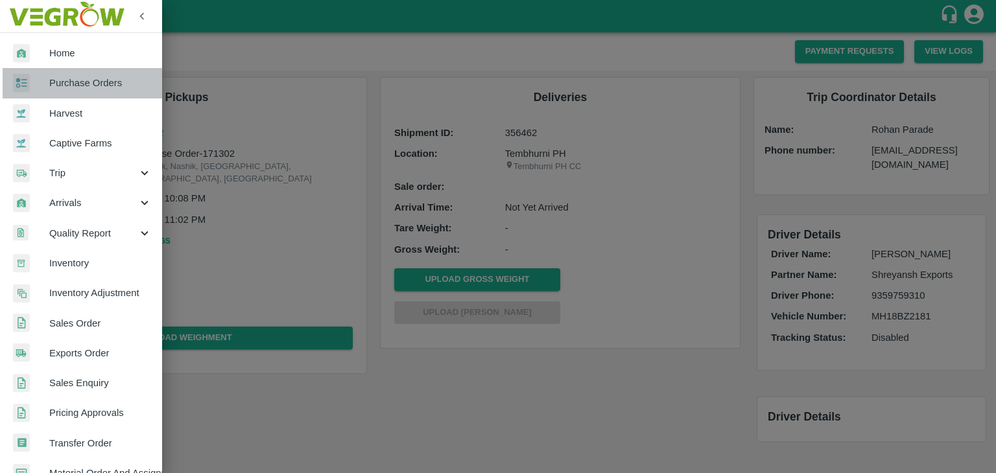
click at [96, 91] on link "Purchase Orders" at bounding box center [81, 83] width 162 height 30
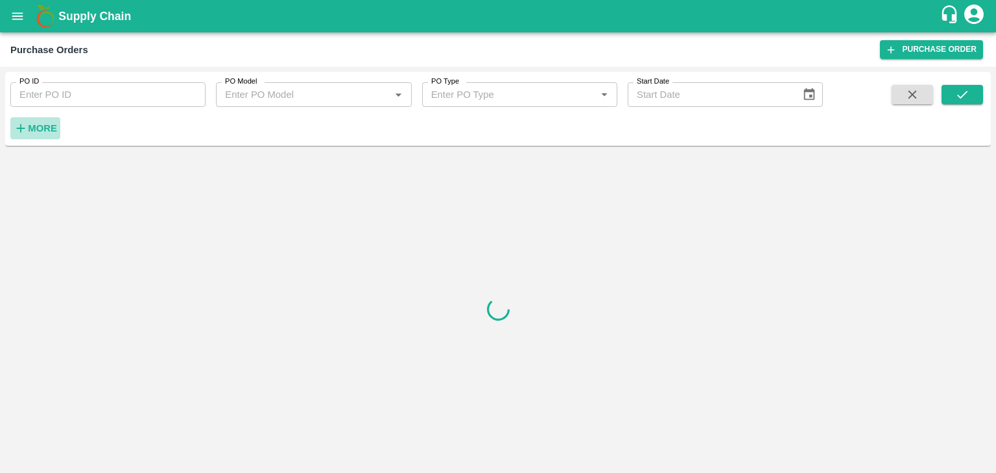
click at [47, 133] on strong "More" at bounding box center [42, 128] width 29 height 10
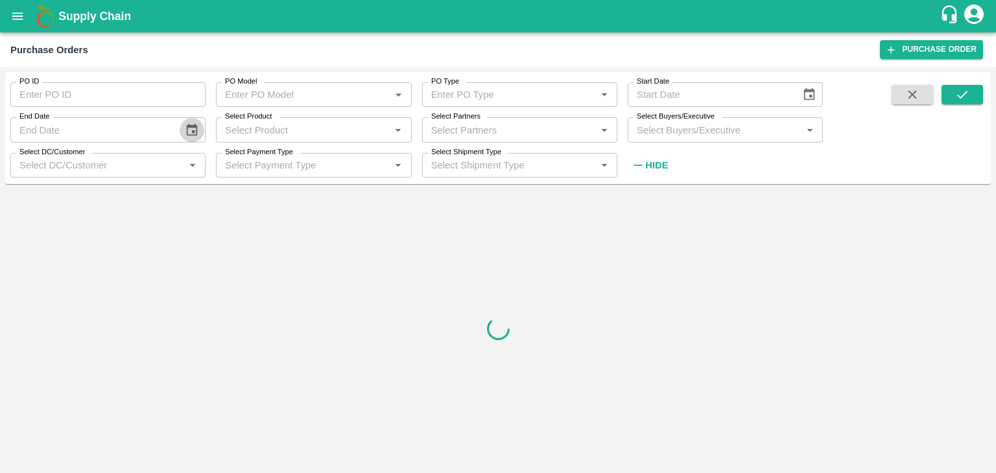
click at [203, 128] on button "Choose date" at bounding box center [192, 130] width 25 height 25
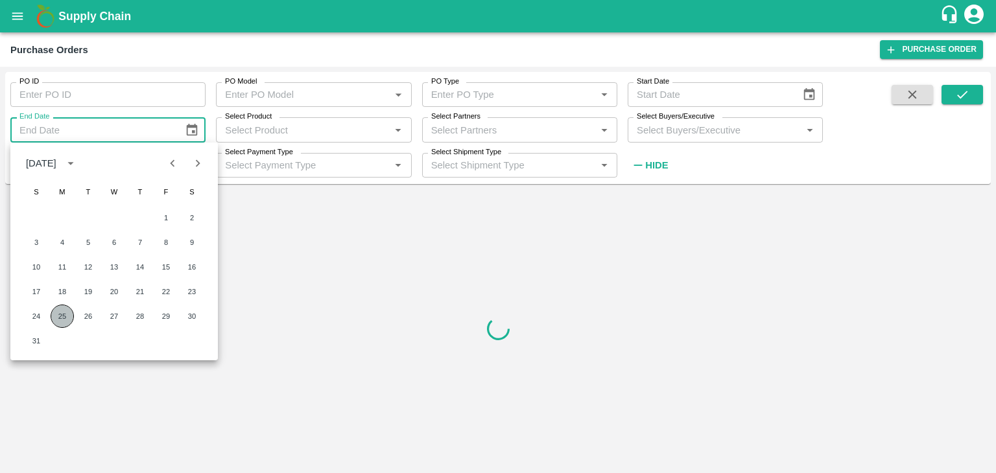
click at [62, 310] on button "25" at bounding box center [62, 316] width 23 height 23
type input "25/08/2025"
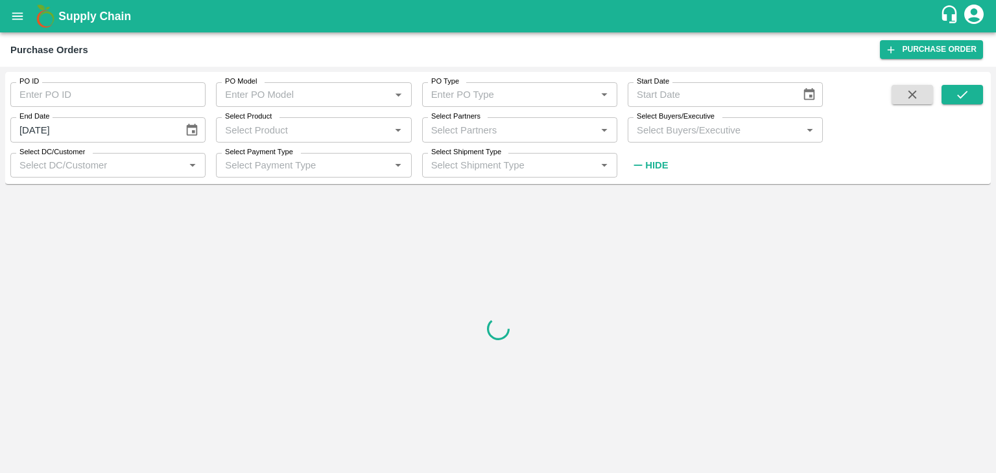
click at [813, 99] on icon "Choose date" at bounding box center [809, 95] width 14 height 14
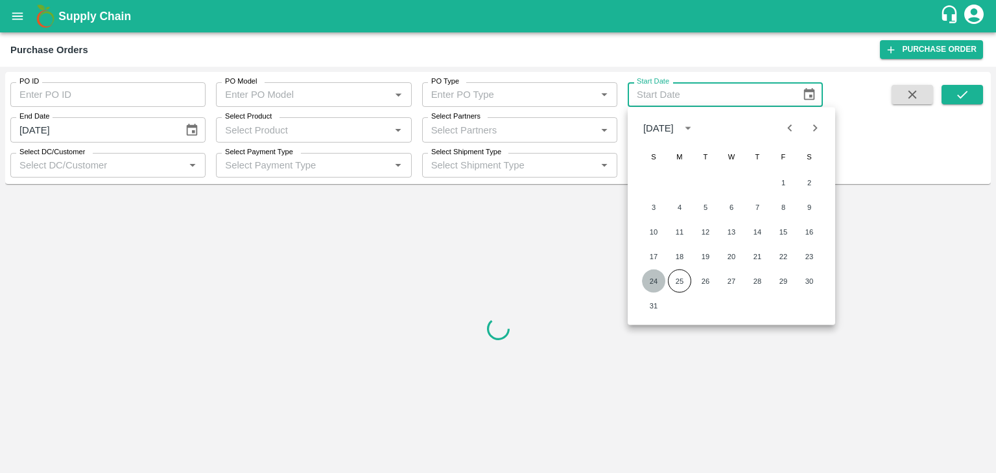
click at [655, 281] on button "24" at bounding box center [653, 281] width 23 height 23
type input "24/08/2025"
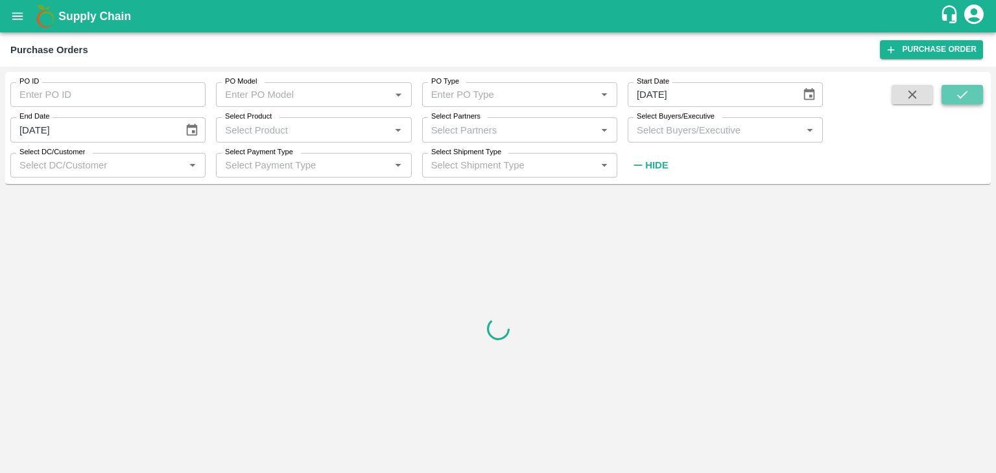
click at [967, 86] on button "submit" at bounding box center [961, 94] width 41 height 19
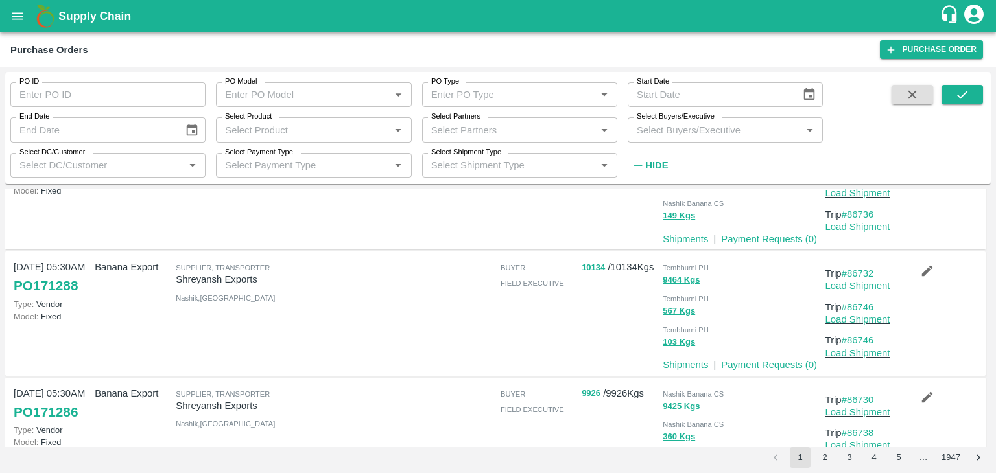
scroll to position [1137, 0]
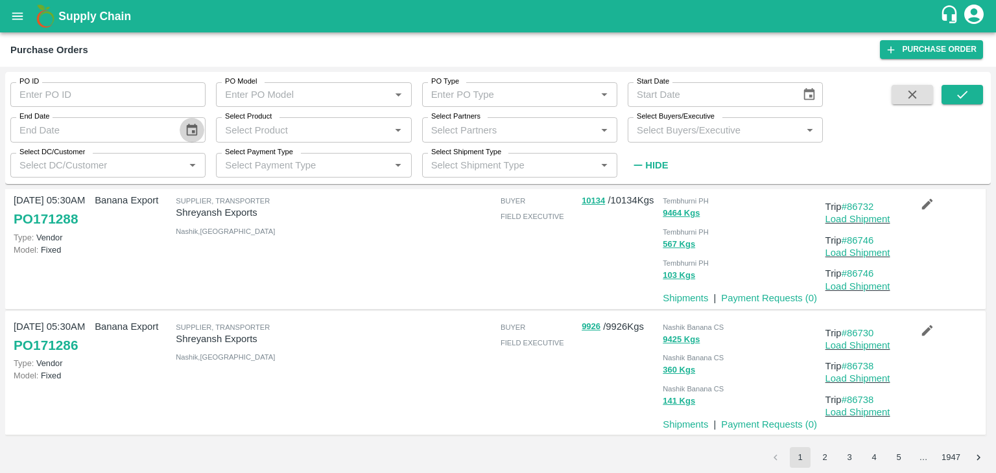
click at [182, 128] on button "Choose date" at bounding box center [192, 130] width 25 height 25
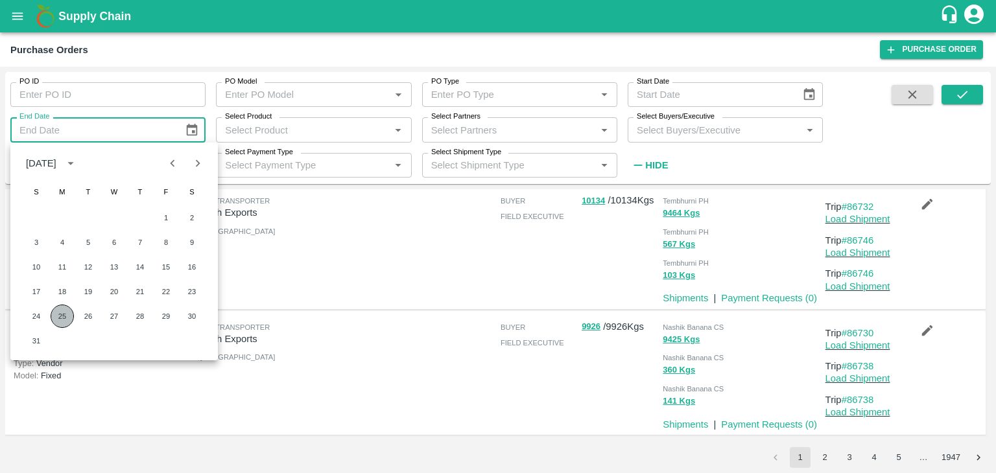
click at [58, 319] on button "25" at bounding box center [62, 316] width 23 height 23
type input "25/08/2025"
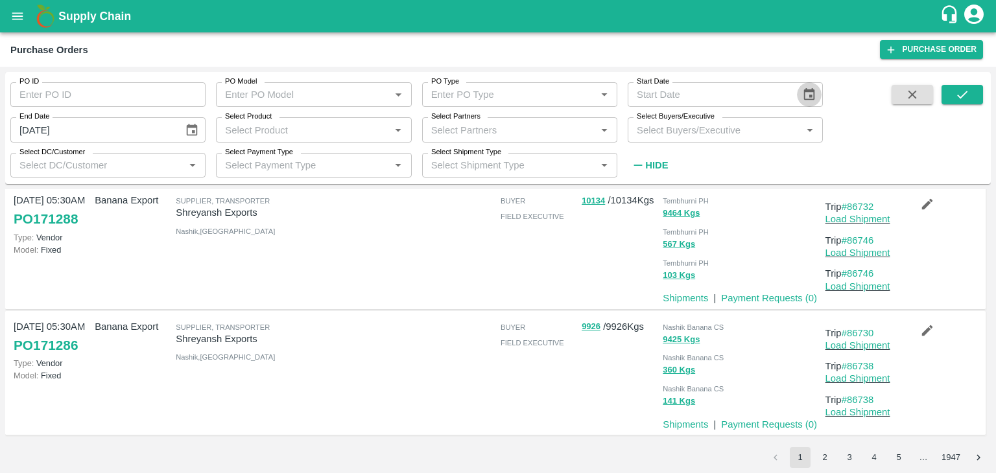
click at [816, 100] on icon "Choose date" at bounding box center [809, 95] width 14 height 14
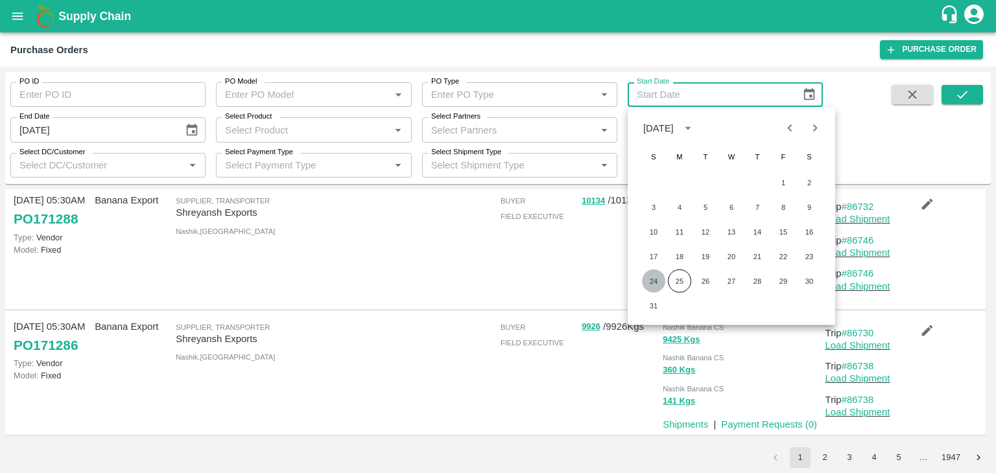
click at [647, 281] on button "24" at bounding box center [653, 281] width 23 height 23
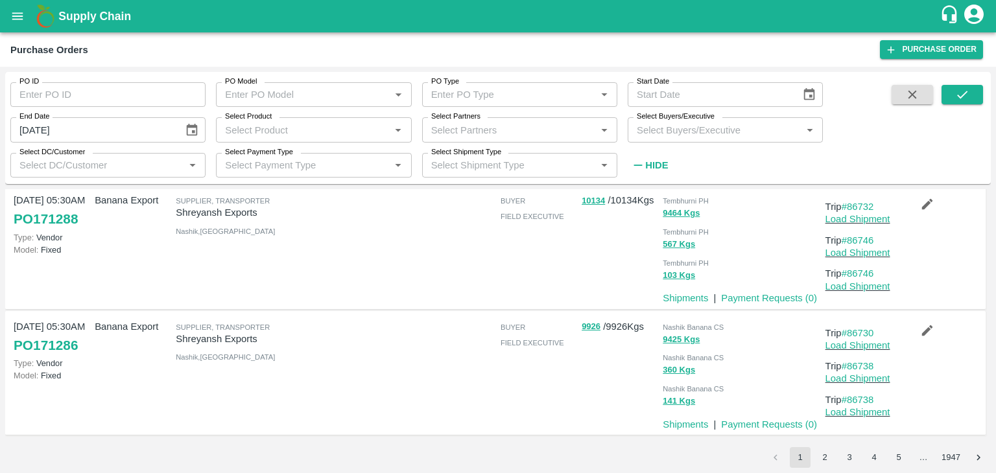
type input "24/08/2025"
click at [973, 93] on button "submit" at bounding box center [961, 94] width 41 height 19
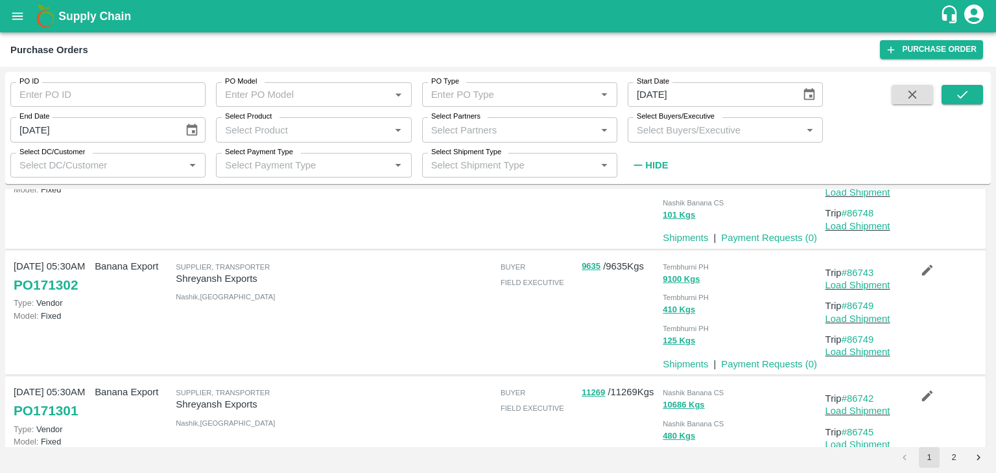
scroll to position [447, 0]
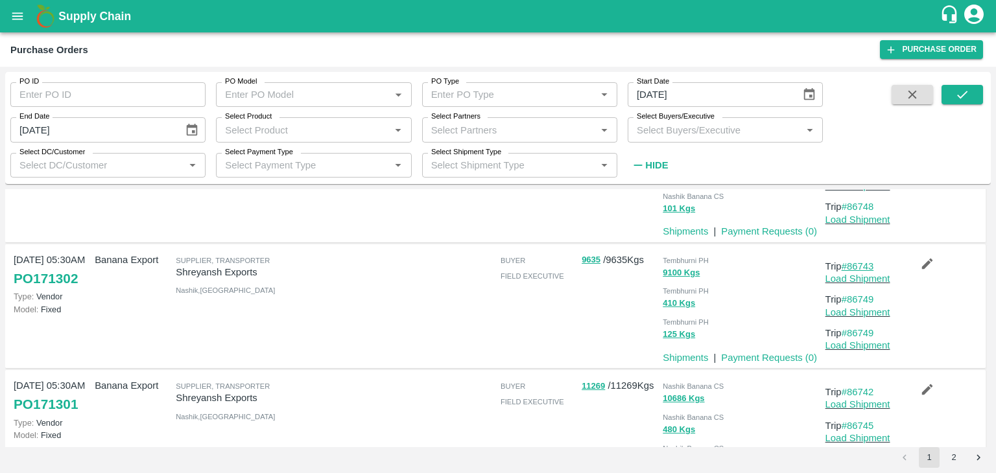
click at [866, 266] on link "#86743" at bounding box center [857, 266] width 32 height 10
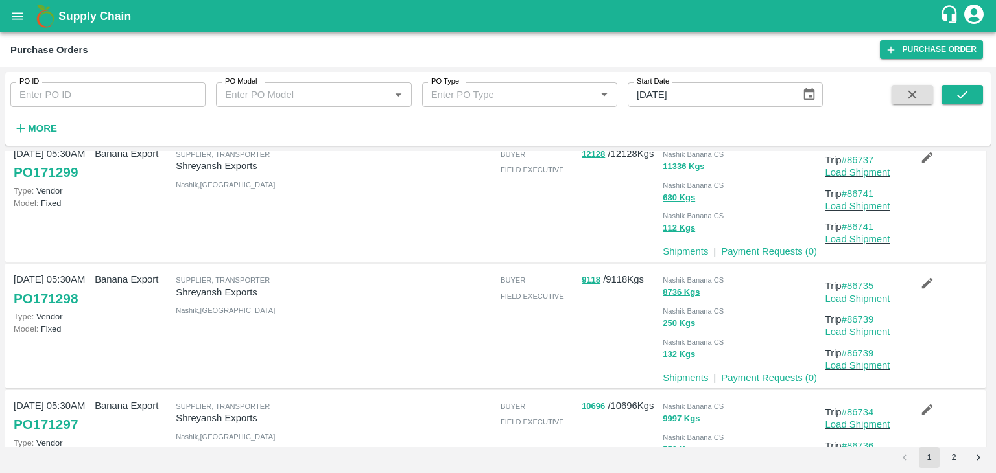
scroll to position [785, 0]
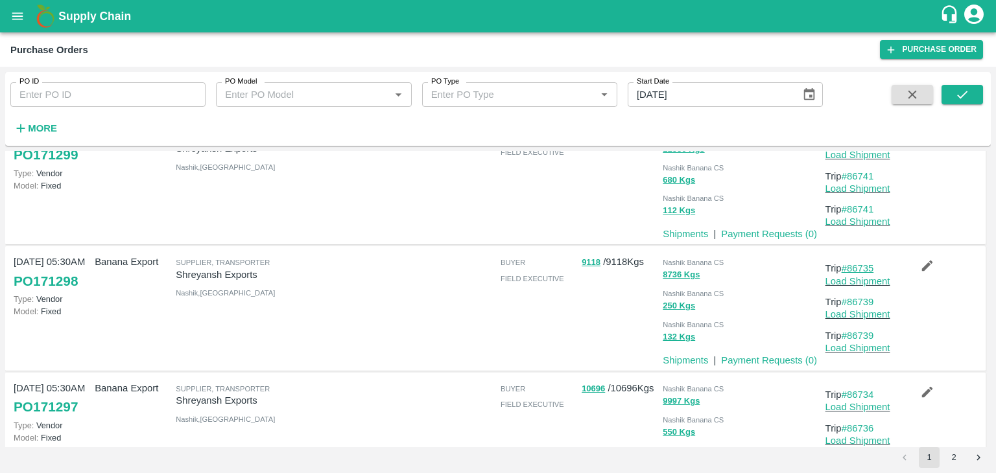
click at [859, 265] on link "#86735" at bounding box center [857, 268] width 32 height 10
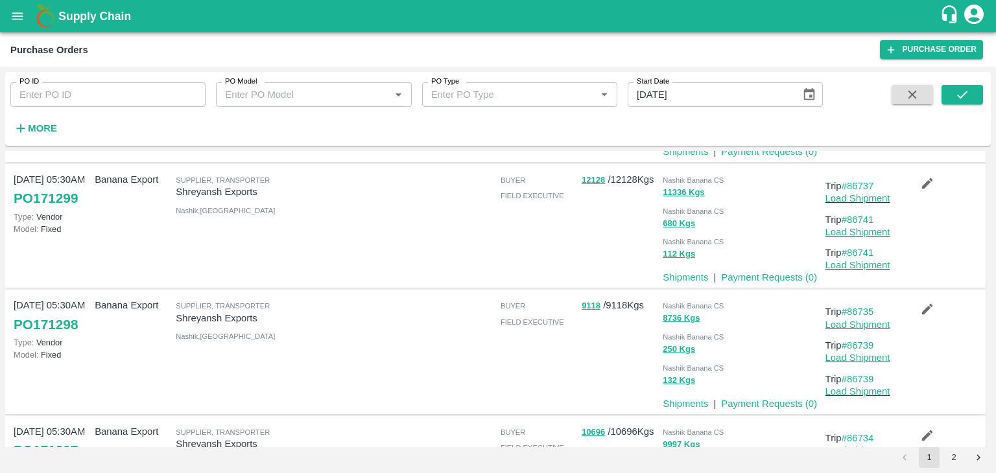
scroll to position [1099, 0]
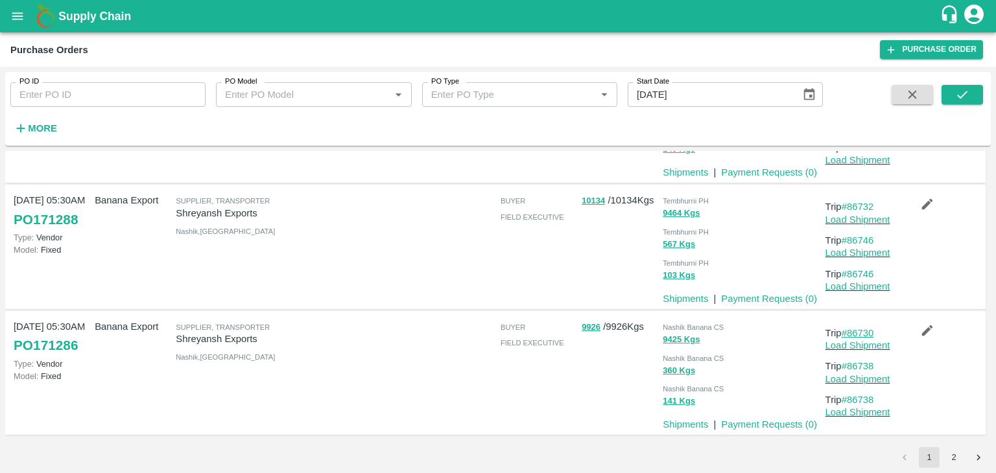
click at [863, 333] on link "#86730" at bounding box center [857, 333] width 32 height 10
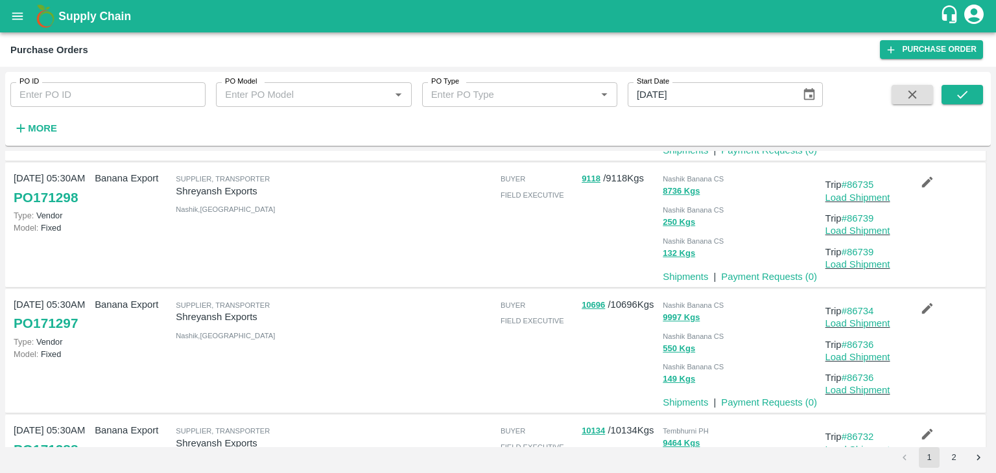
scroll to position [1099, 0]
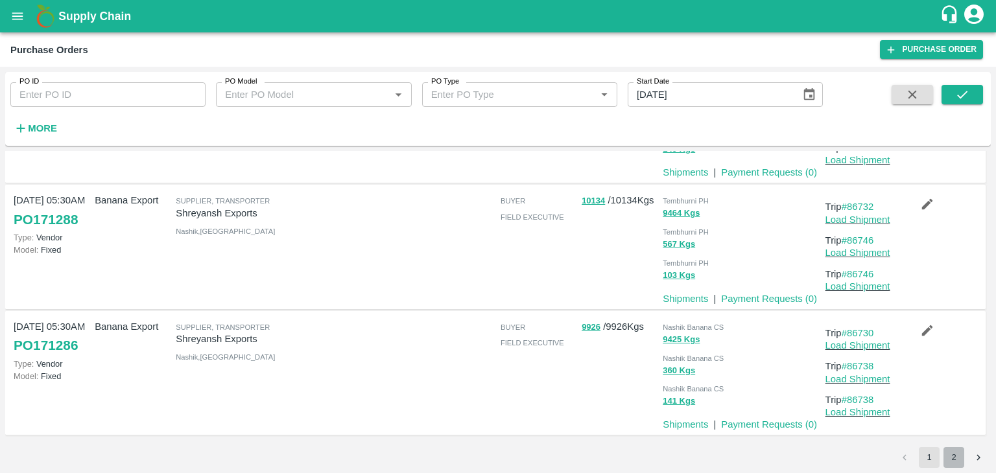
click at [952, 457] on button "2" at bounding box center [953, 457] width 21 height 21
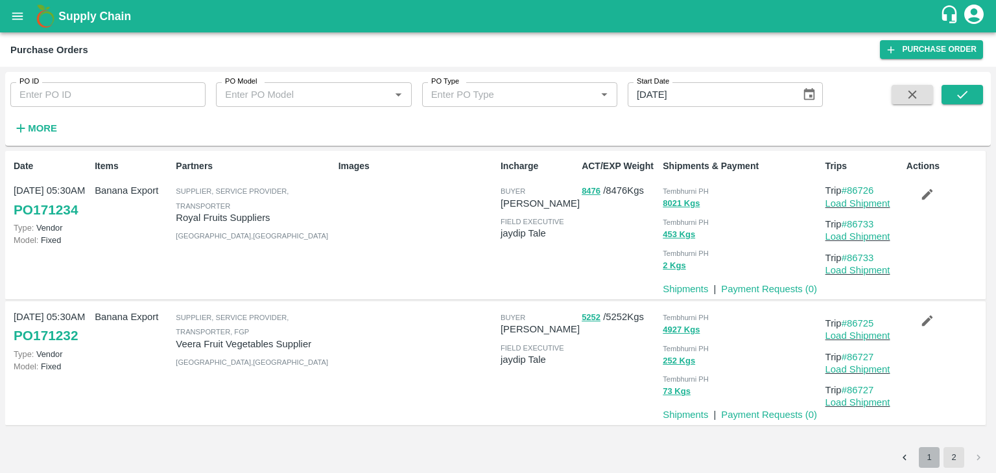
click at [929, 452] on button "1" at bounding box center [929, 457] width 21 height 21
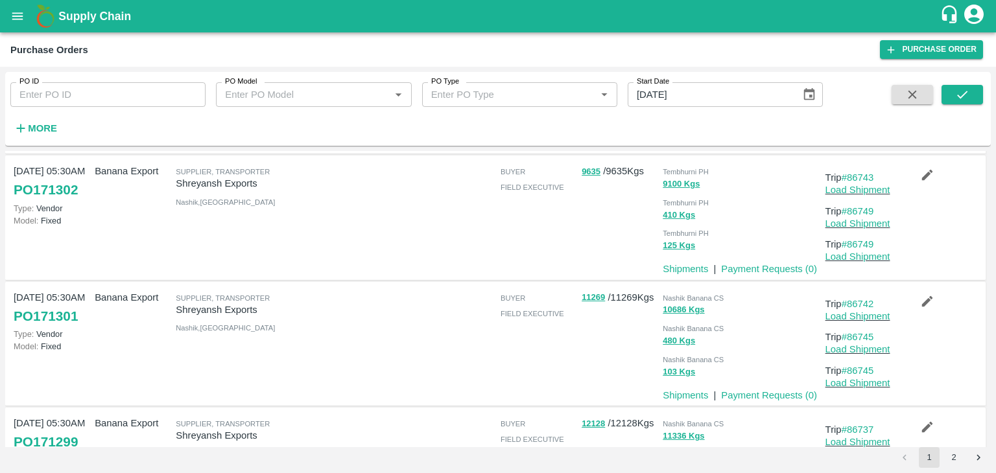
scroll to position [498, 0]
click at [856, 299] on link "#86742" at bounding box center [857, 304] width 32 height 10
